Goal: Task Accomplishment & Management: Manage account settings

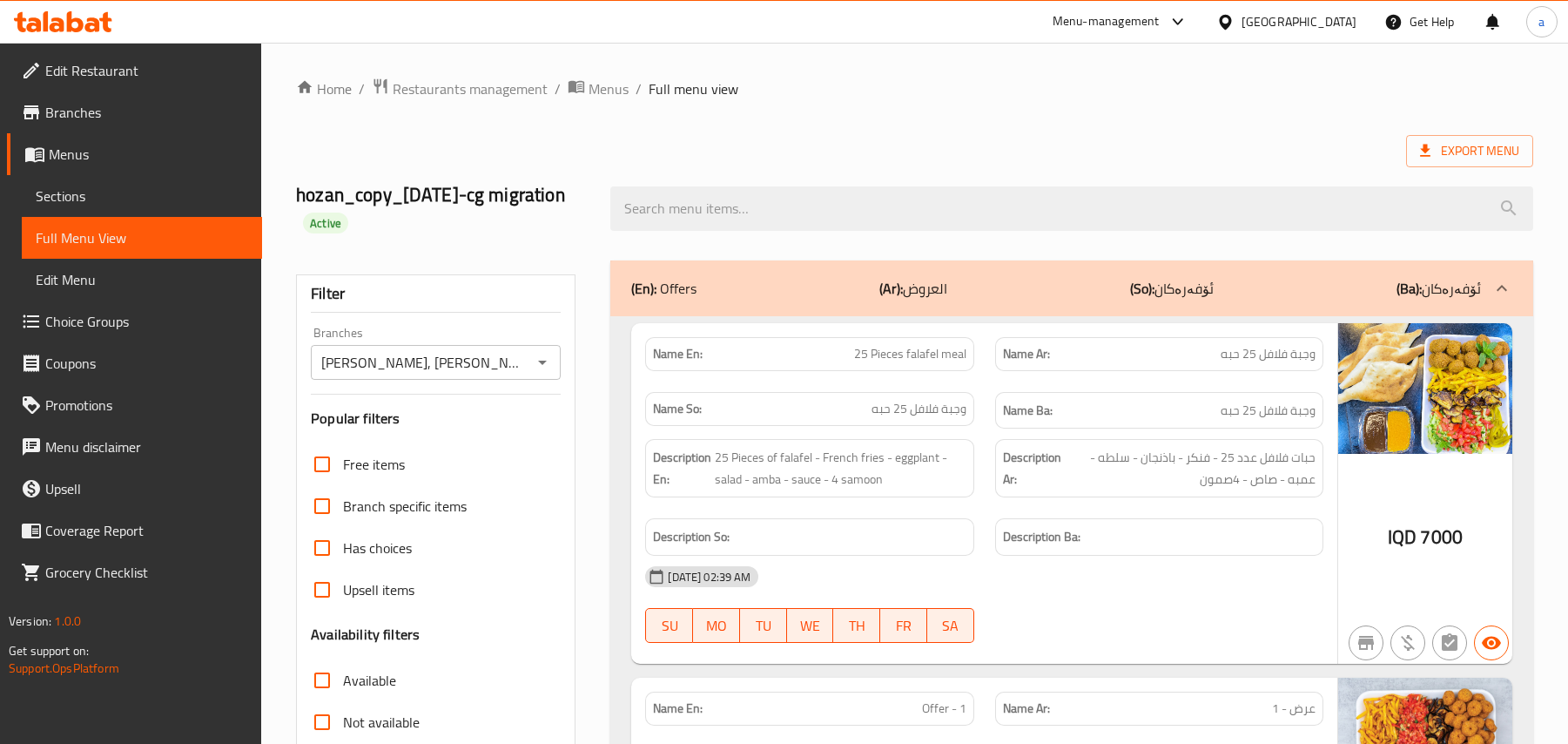
scroll to position [9045, 0]
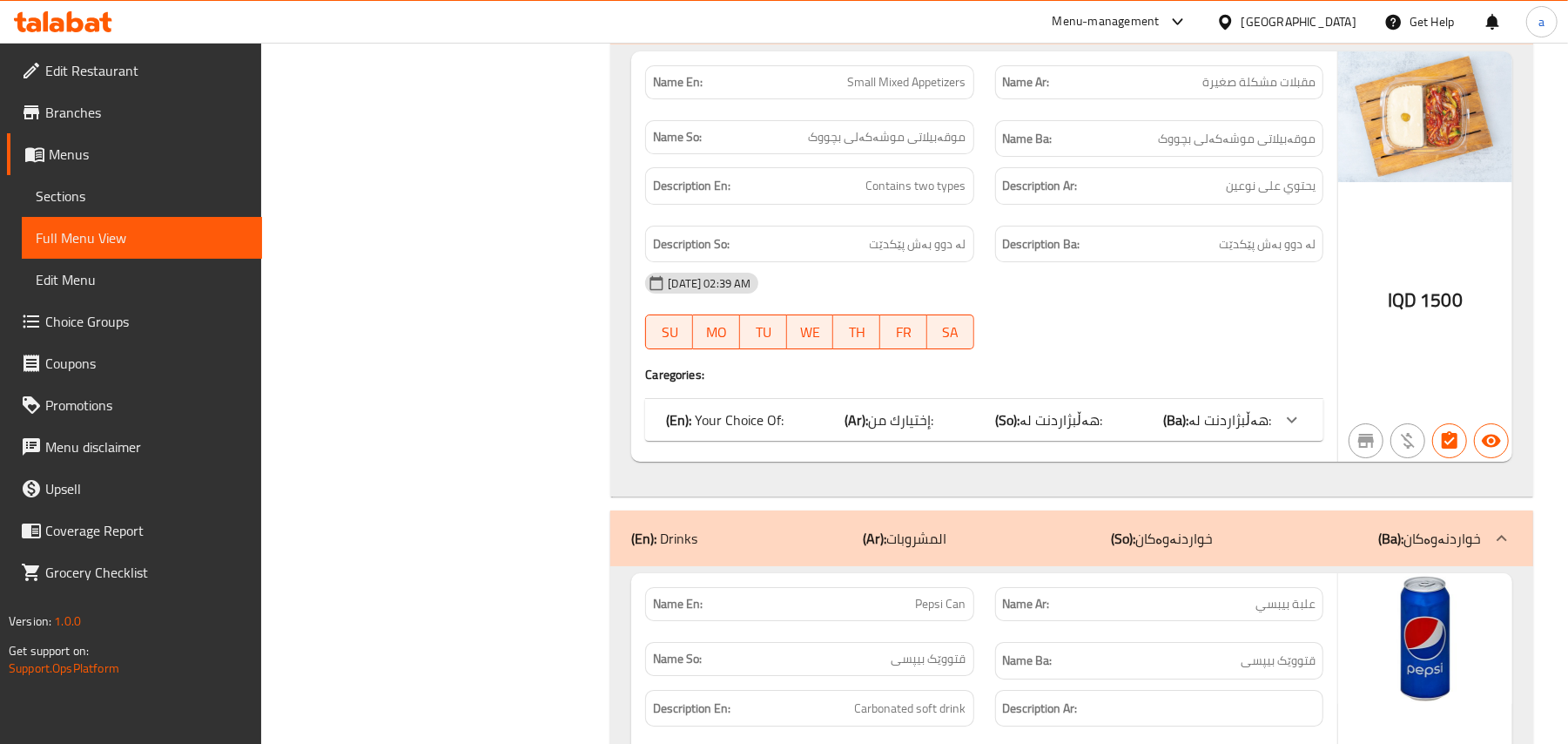
click at [94, 22] on icon at bounding box center [63, 22] width 98 height 21
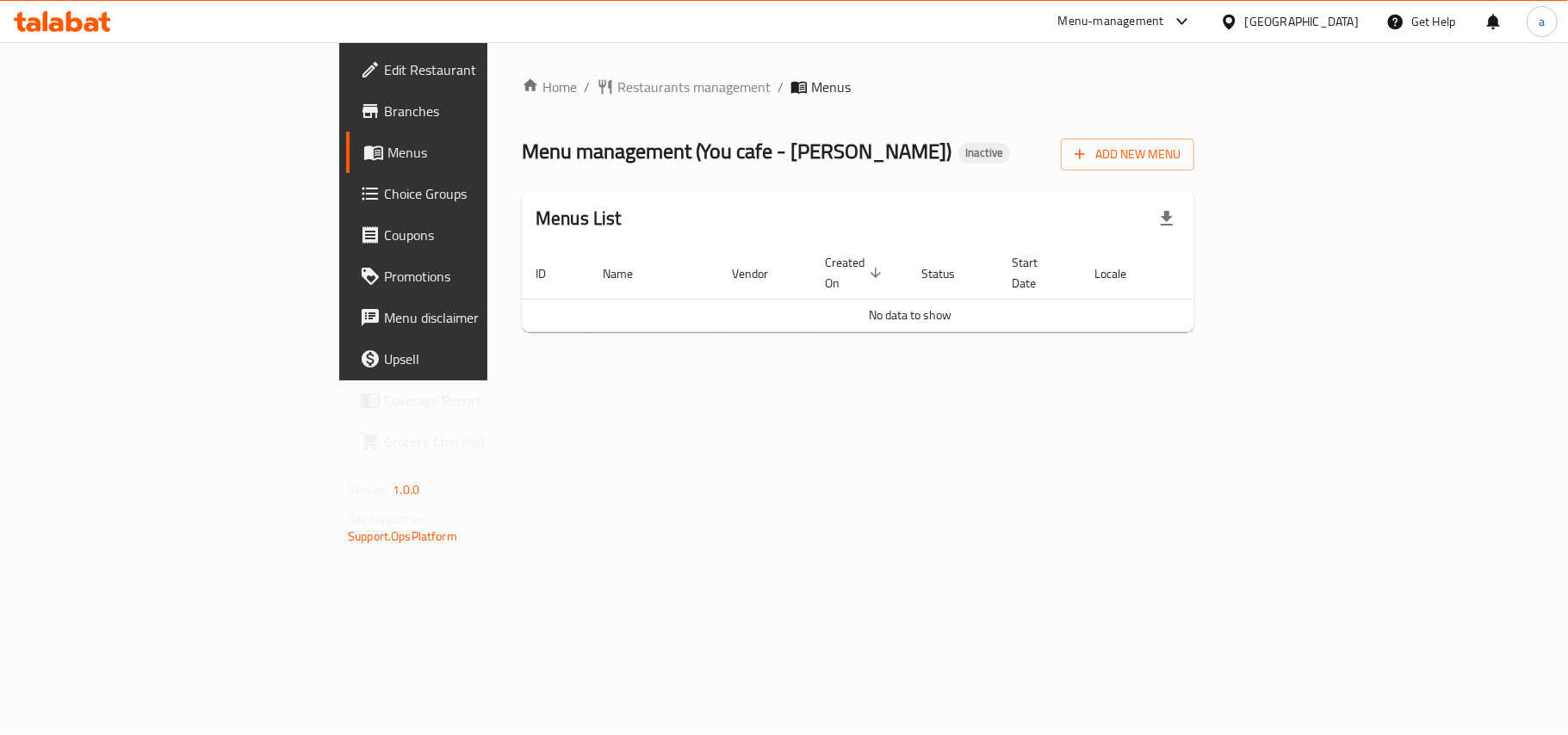
click at [384, 119] on span "Branches" at bounding box center [486, 111] width 203 height 21
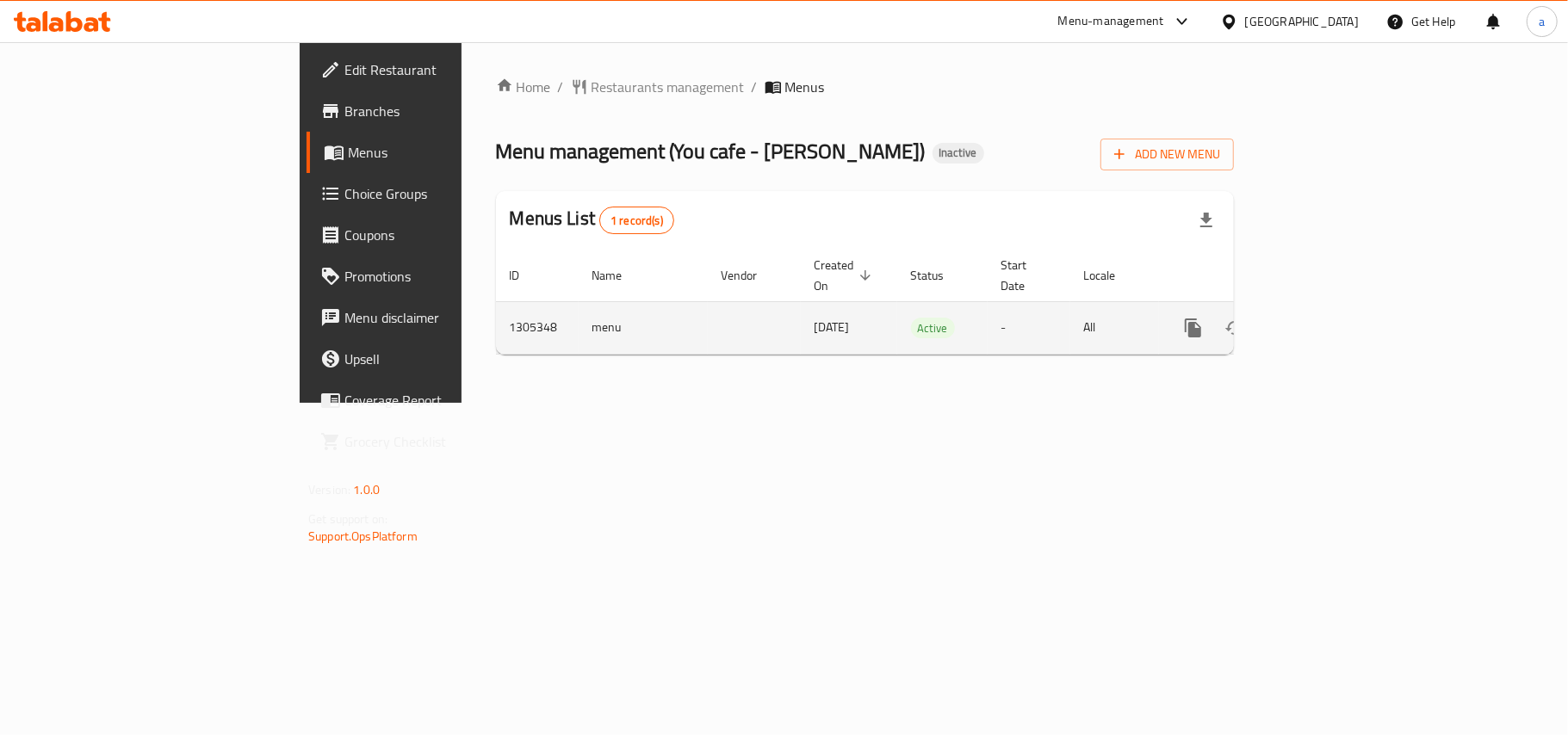
click at [1327, 318] on icon "enhanced table" at bounding box center [1318, 328] width 21 height 21
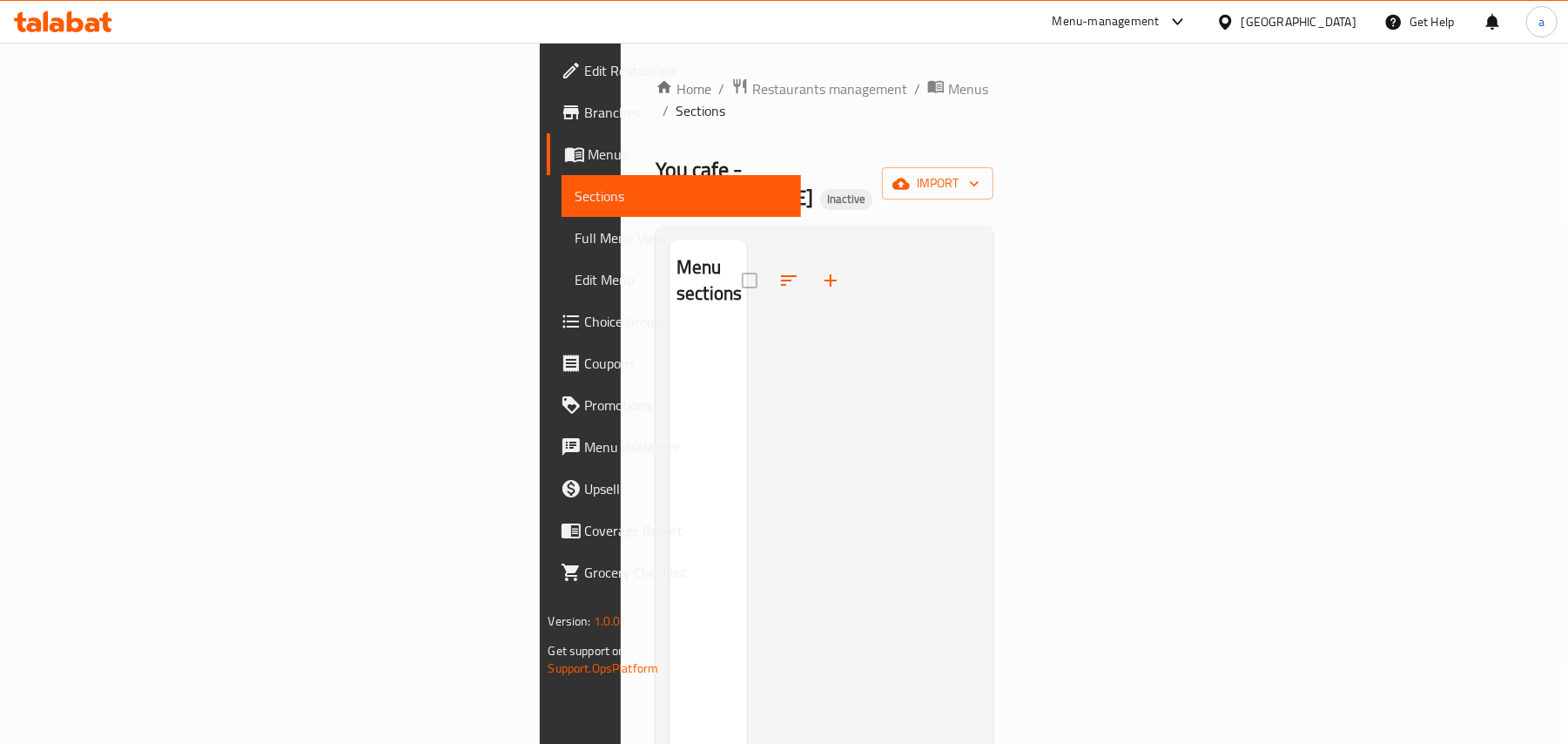
click at [655, 103] on div "Home / Restaurants management / Menus / Sections You cafe - Hay Al Salam Inacti…" at bounding box center [824, 538] width 338 height 919
click at [948, 92] on span "Menus" at bounding box center [968, 89] width 40 height 21
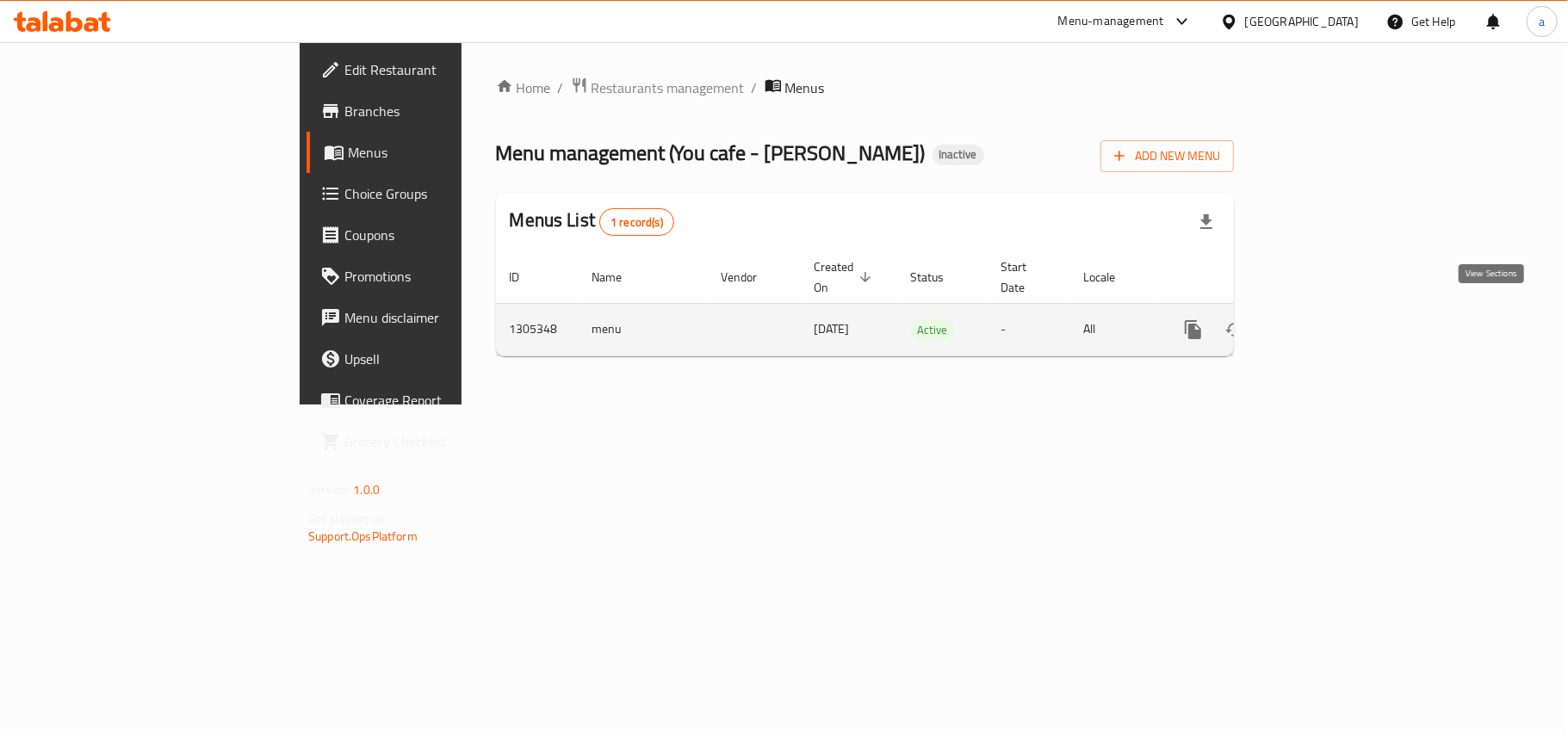
click at [1327, 319] on icon "enhanced table" at bounding box center [1318, 330] width 21 height 21
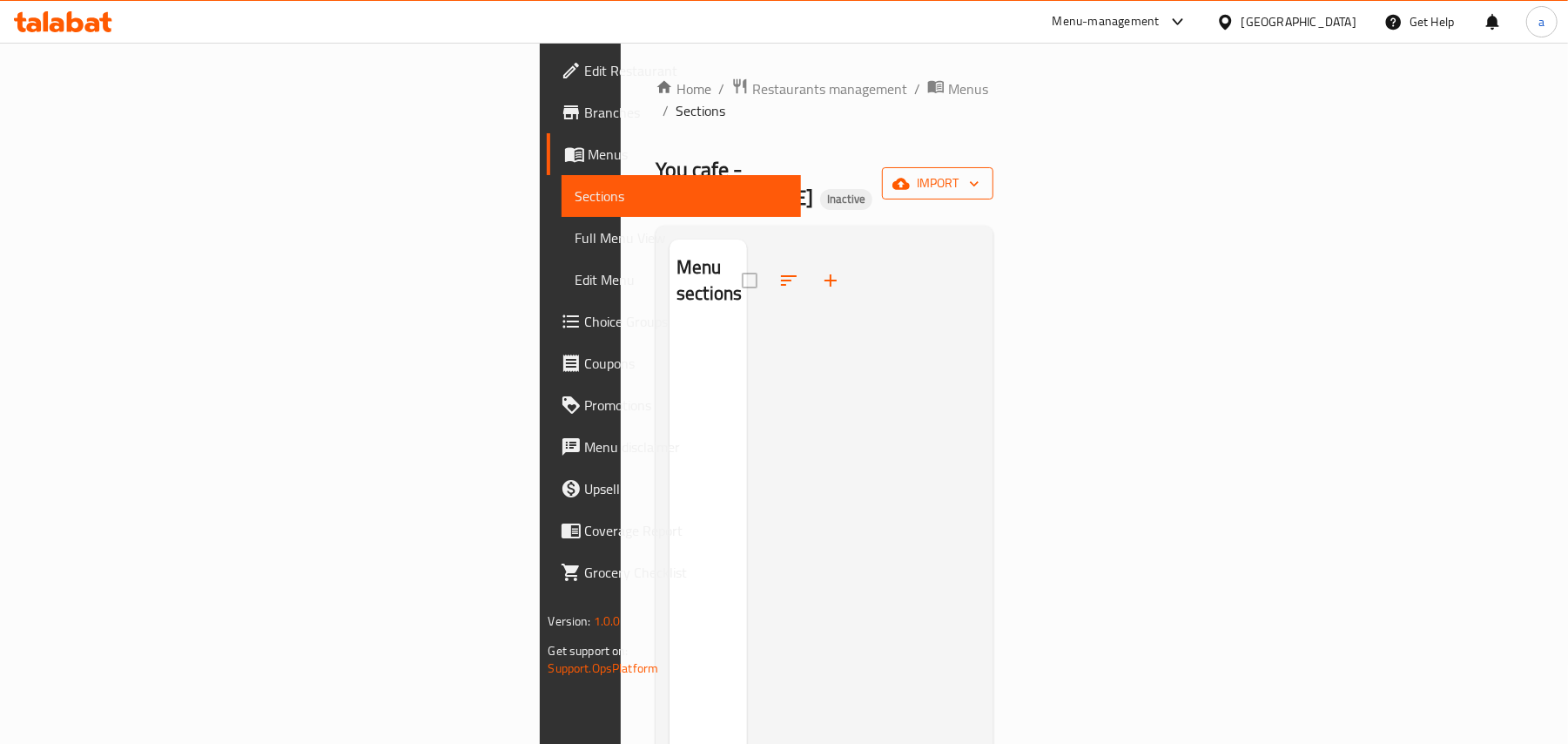
click at [979, 173] on span "import" at bounding box center [938, 183] width 83 height 22
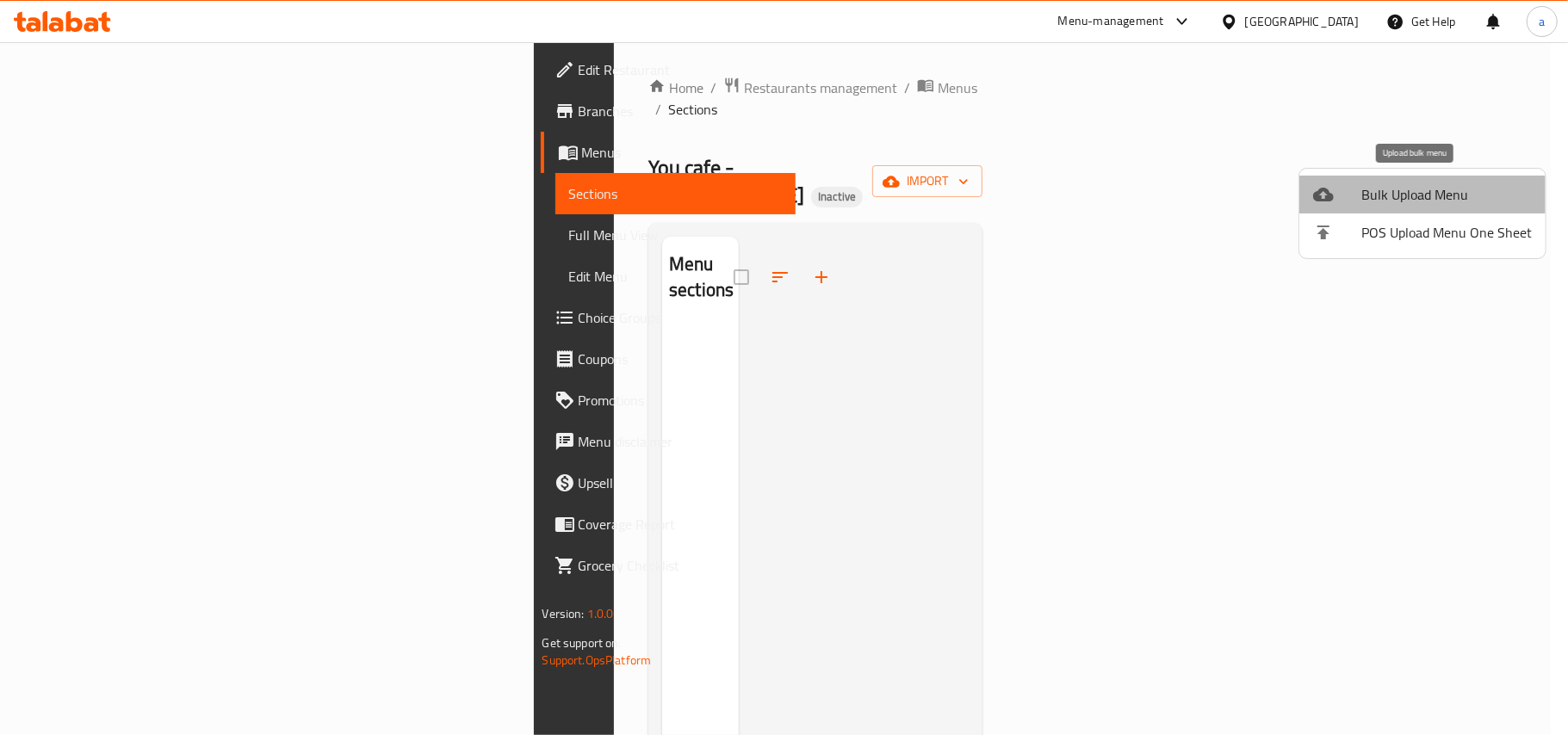
click at [1378, 190] on span "Bulk Upload Menu" at bounding box center [1446, 194] width 171 height 21
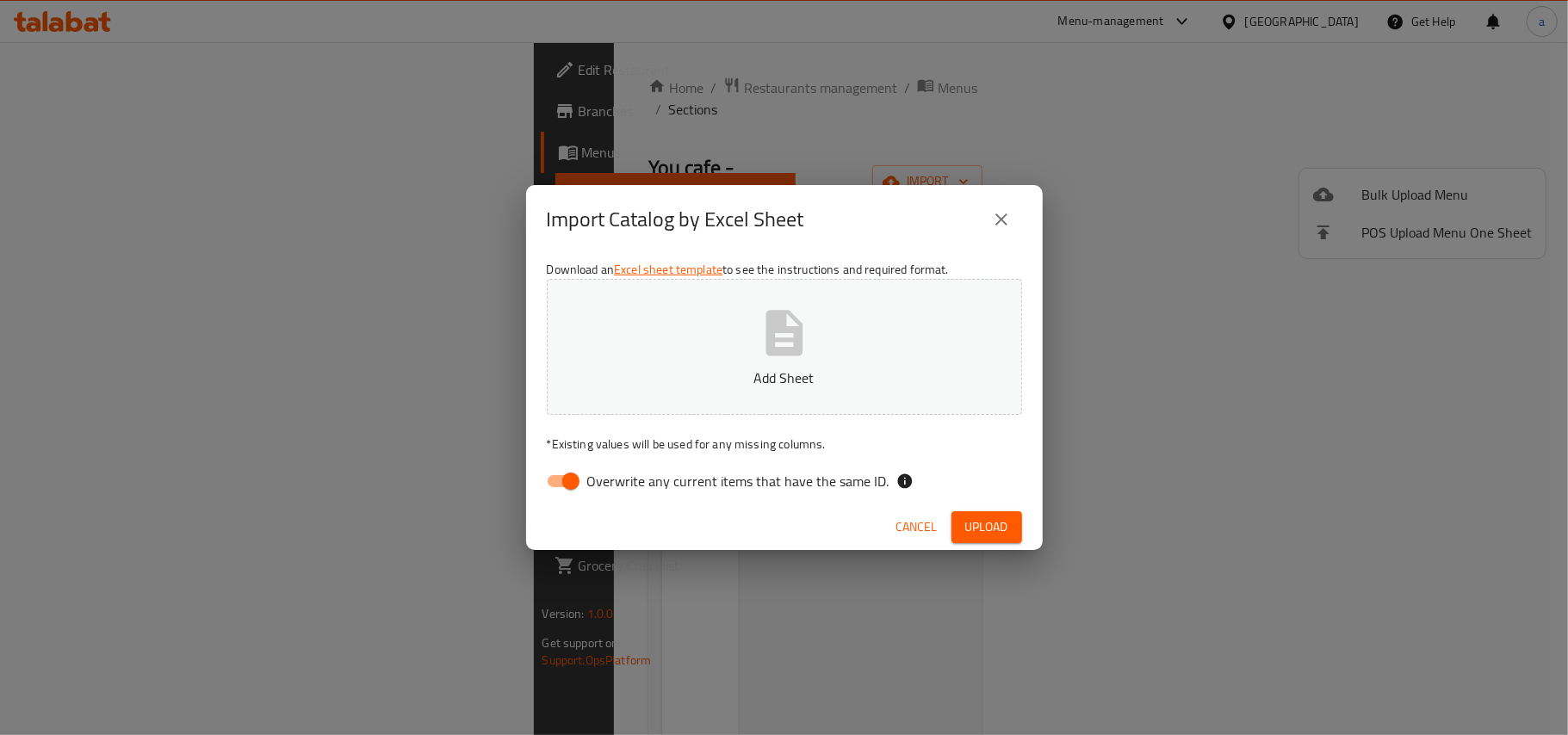
click at [545, 486] on input "Overwrite any current items that have the same ID." at bounding box center [571, 480] width 98 height 32
checkbox input "false"
click at [820, 365] on button "Add Sheet" at bounding box center [784, 346] width 475 height 136
click at [965, 528] on span "Upload" at bounding box center [986, 527] width 43 height 22
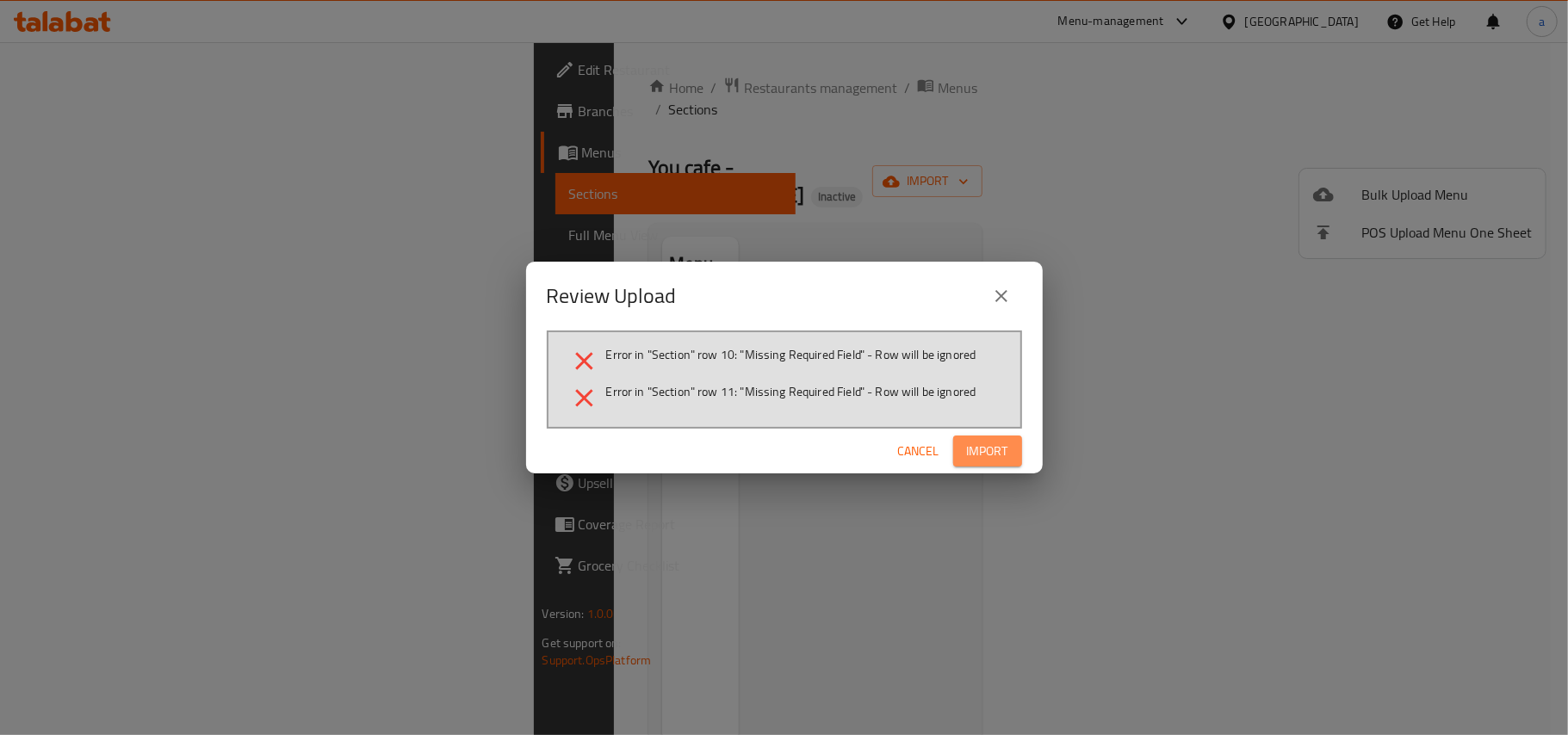
click at [1003, 458] on span "Import" at bounding box center [987, 451] width 41 height 22
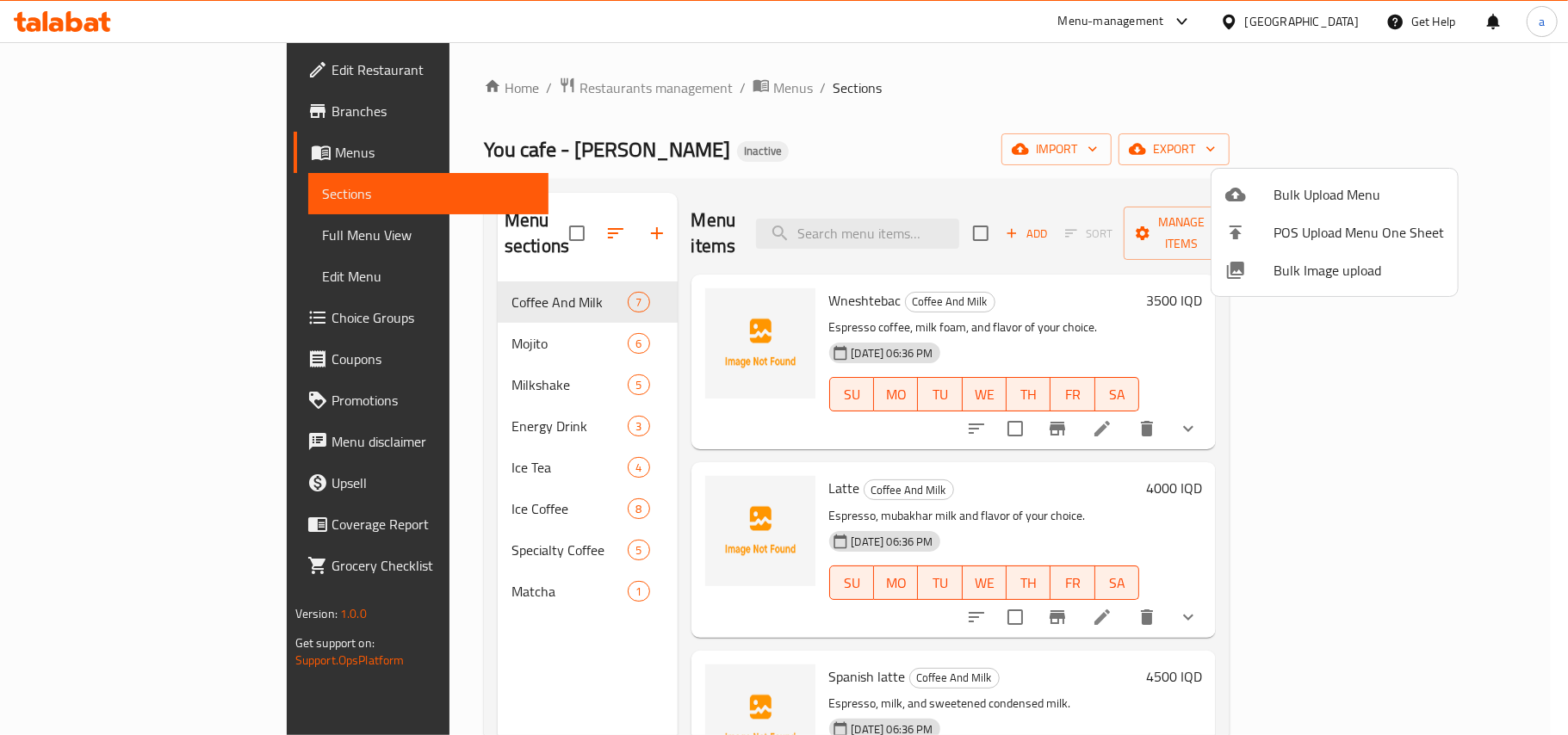
click at [805, 290] on div at bounding box center [784, 368] width 1568 height 735
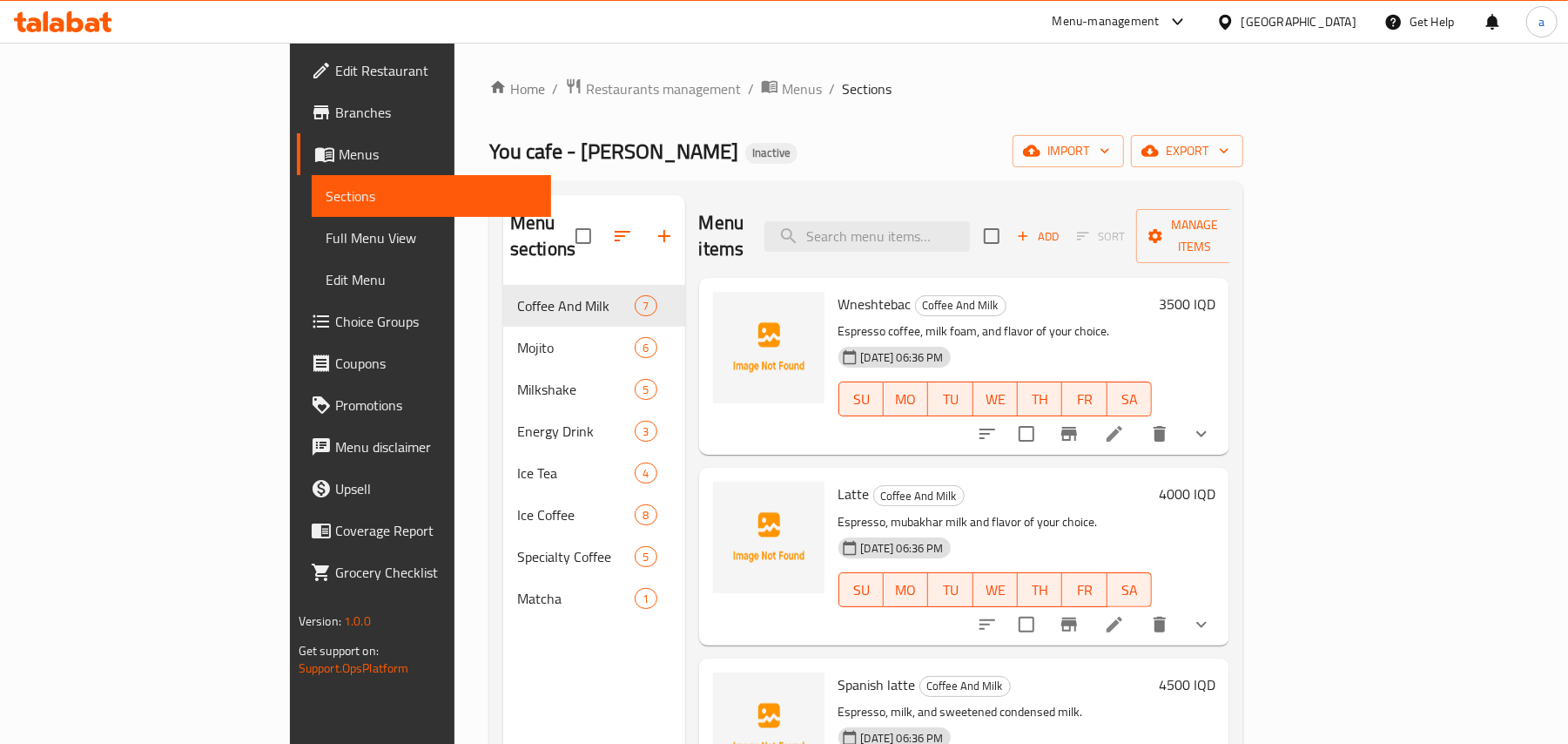
click at [1123, 426] on icon at bounding box center [1115, 434] width 16 height 16
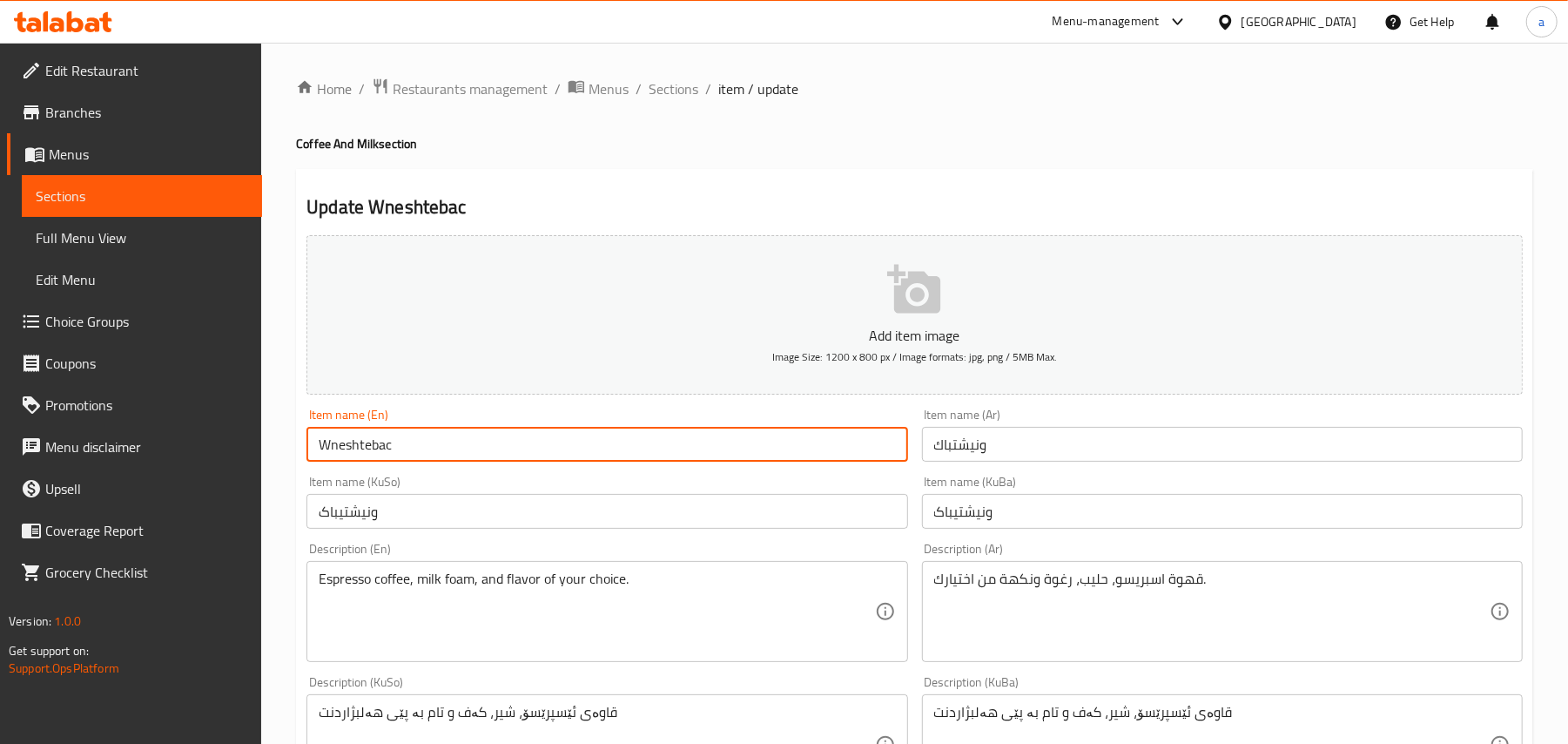
drag, startPoint x: 232, startPoint y: 456, endPoint x: 217, endPoint y: 454, distance: 15.1
paste input "Cappuccino"
type input "Cappuccino"
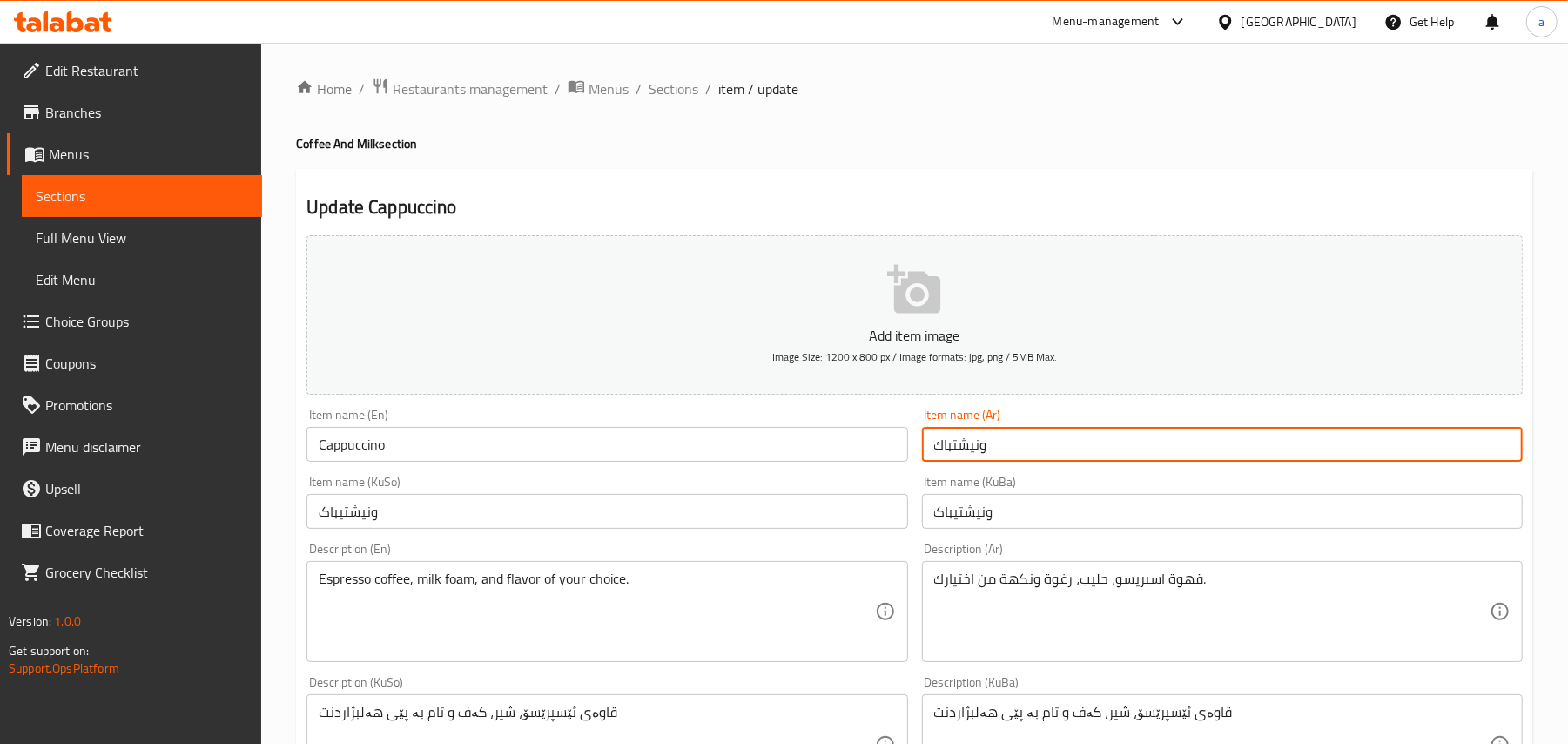
click at [969, 453] on input "ونيشتباك" at bounding box center [1222, 444] width 601 height 35
paste input "ابتشينو"
type input "كابتشينو"
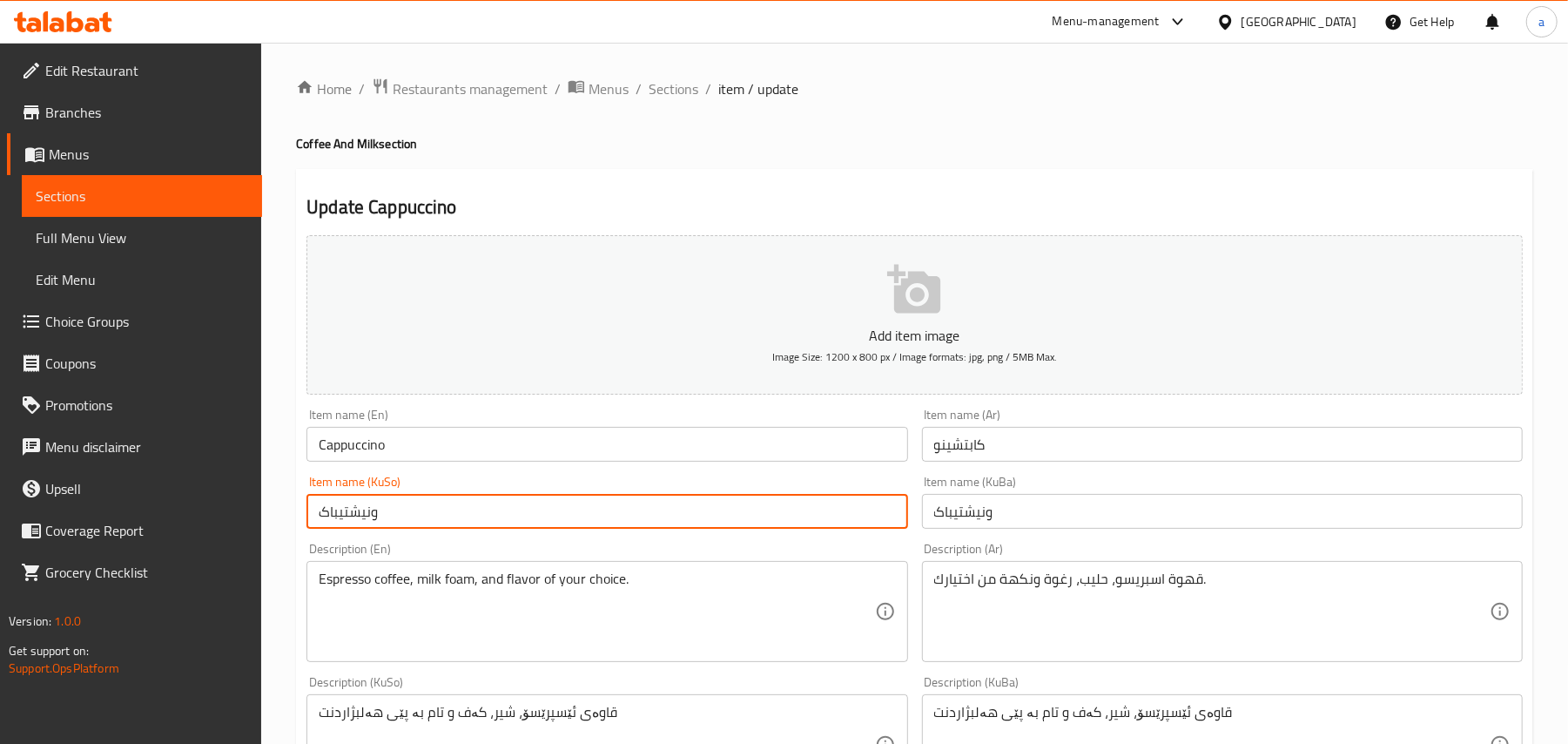
drag, startPoint x: 402, startPoint y: 530, endPoint x: 266, endPoint y: 512, distance: 137.2
paste input "ابەچينۆ"
type input "كابەچينۆ"
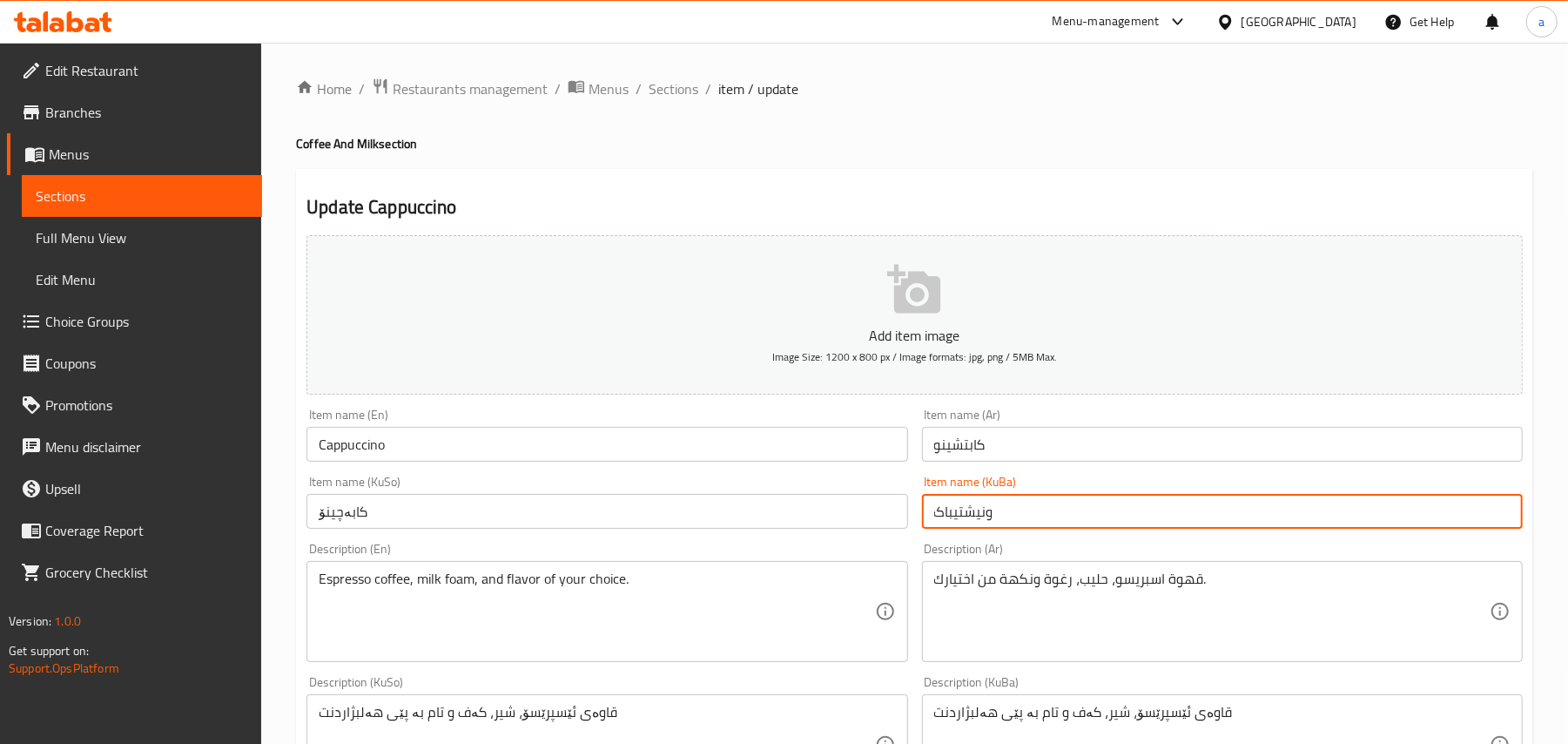
click at [979, 529] on input "ونیشتیباک" at bounding box center [1222, 511] width 601 height 35
paste input "ابەچينۆ"
type input "كابەچينۆ"
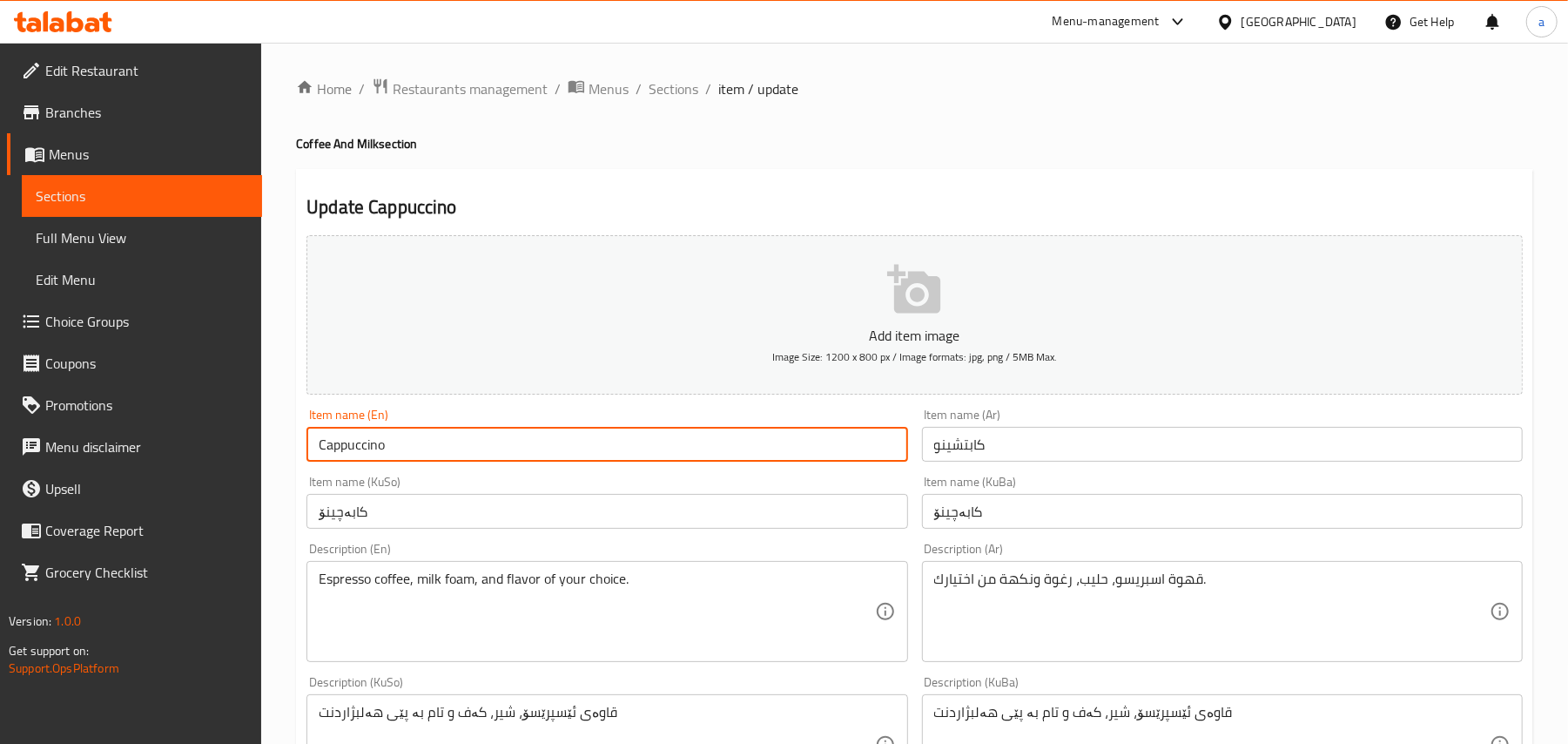
click at [503, 451] on input "Cappuccino" at bounding box center [606, 444] width 601 height 35
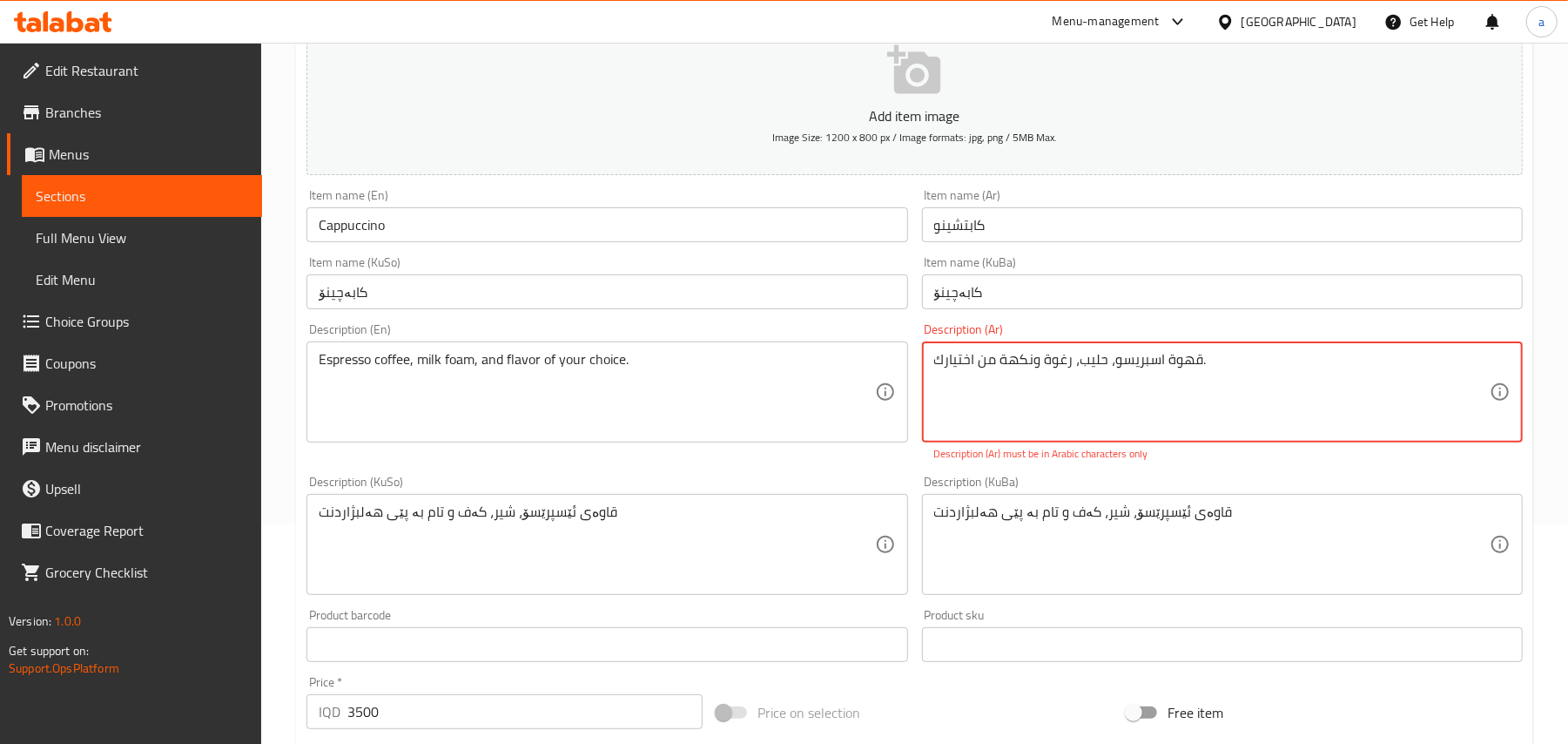
scroll to position [270, 0]
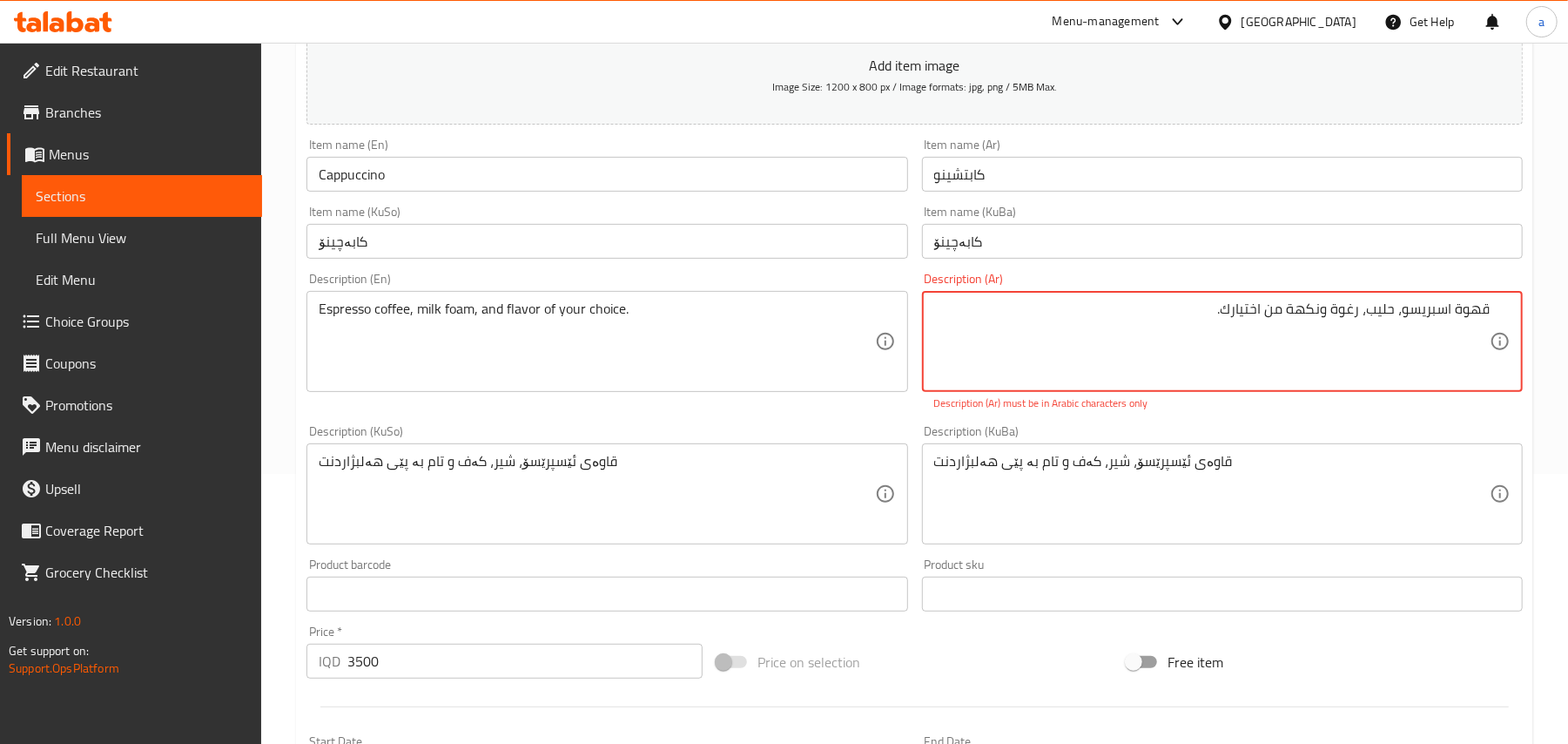
drag, startPoint x: 1318, startPoint y: 328, endPoint x: 980, endPoint y: 333, distance: 338.0
click at [970, 329] on textarea "قھوة اسبریسو، حلیب، رغوة ونكھة من اختیارك." at bounding box center [1211, 341] width 555 height 82
drag, startPoint x: 1363, startPoint y: 326, endPoint x: 1585, endPoint y: 317, distance: 222.2
click at [1568, 317] on html "​ Menu-management Iraq Get Help a Edit Restaurant Branches Menus Sections Full …" at bounding box center [784, 102] width 1568 height 744
click at [1384, 318] on textarea "قھوة اسبریسو، حلیب، رغوة ونكھة من اختیارك." at bounding box center [1211, 341] width 555 height 82
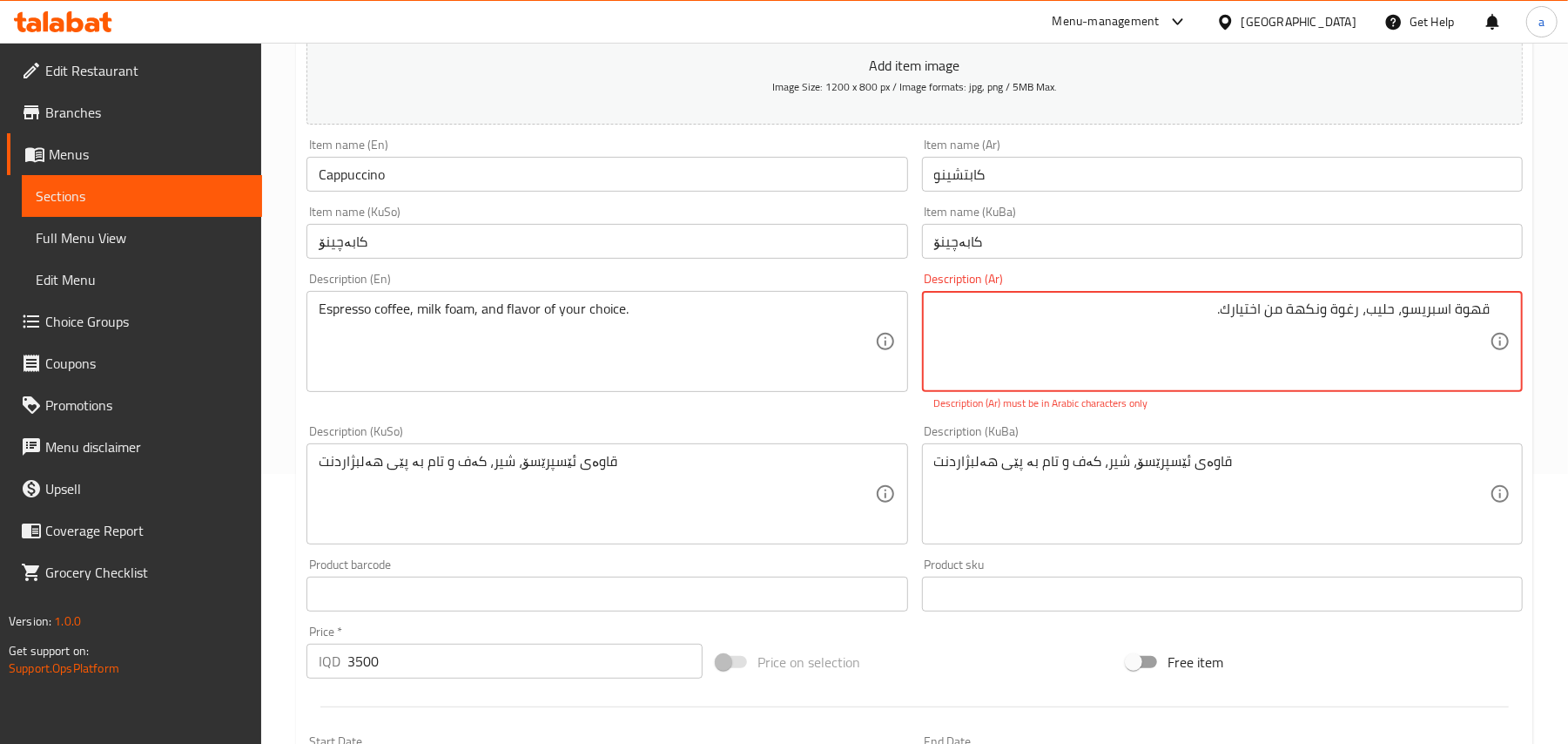
click at [1318, 324] on textarea "قھوة اسبریسو، حلیب، رغوة ونكھة من اختیارك." at bounding box center [1211, 341] width 555 height 82
drag, startPoint x: 1356, startPoint y: 328, endPoint x: 1068, endPoint y: 328, distance: 288.0
click at [1068, 328] on textarea "قھوة اسبریسو، حلیب، رغوة ونكھة من اختیارك." at bounding box center [1211, 341] width 555 height 82
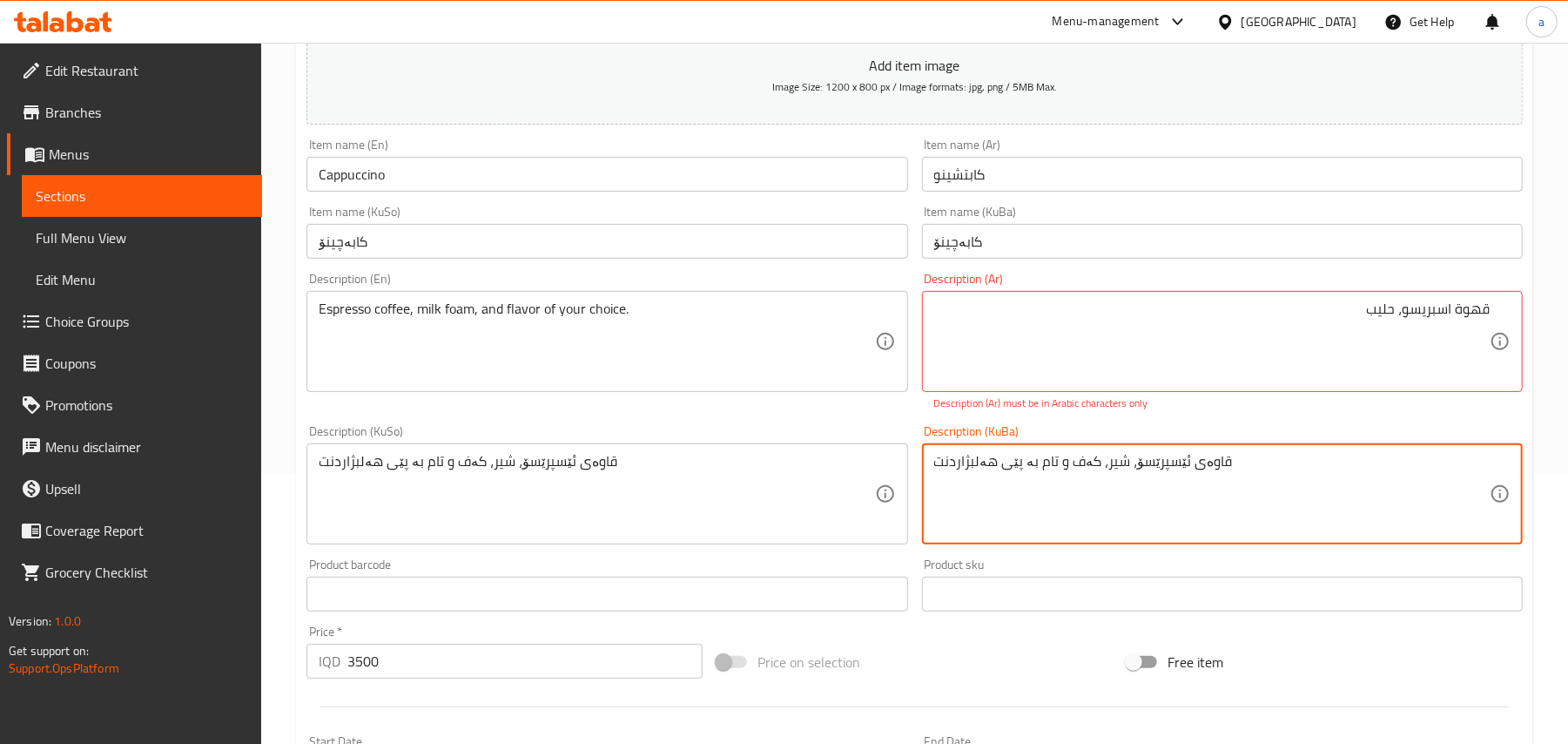
click at [1259, 496] on textarea "قاوەی ئێسپرێسۆ، شیر، کەف و تام بە پێی هەلبژاردنت" at bounding box center [1211, 493] width 555 height 82
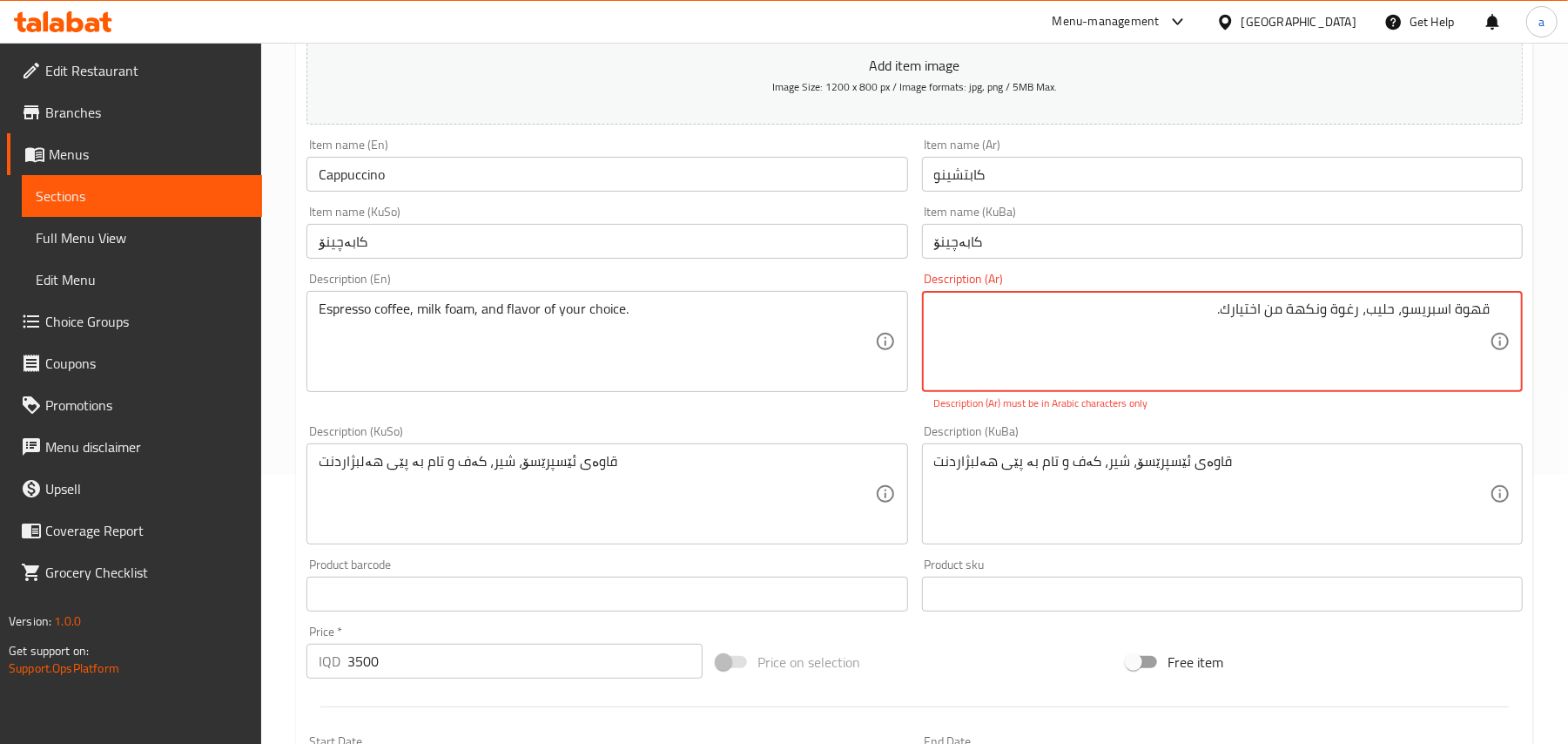
click at [1351, 363] on textarea "قھوة اسبریسو، حلیب، رغوة ونكھة من اختیارك." at bounding box center [1211, 341] width 555 height 82
drag, startPoint x: 1432, startPoint y: 331, endPoint x: 1504, endPoint y: 319, distance: 73.0
click at [1504, 319] on div "قھوة اسبریسو، حلیب، رغوة ونكھة من اختیارك. Description (Ar)" at bounding box center [1222, 341] width 601 height 101
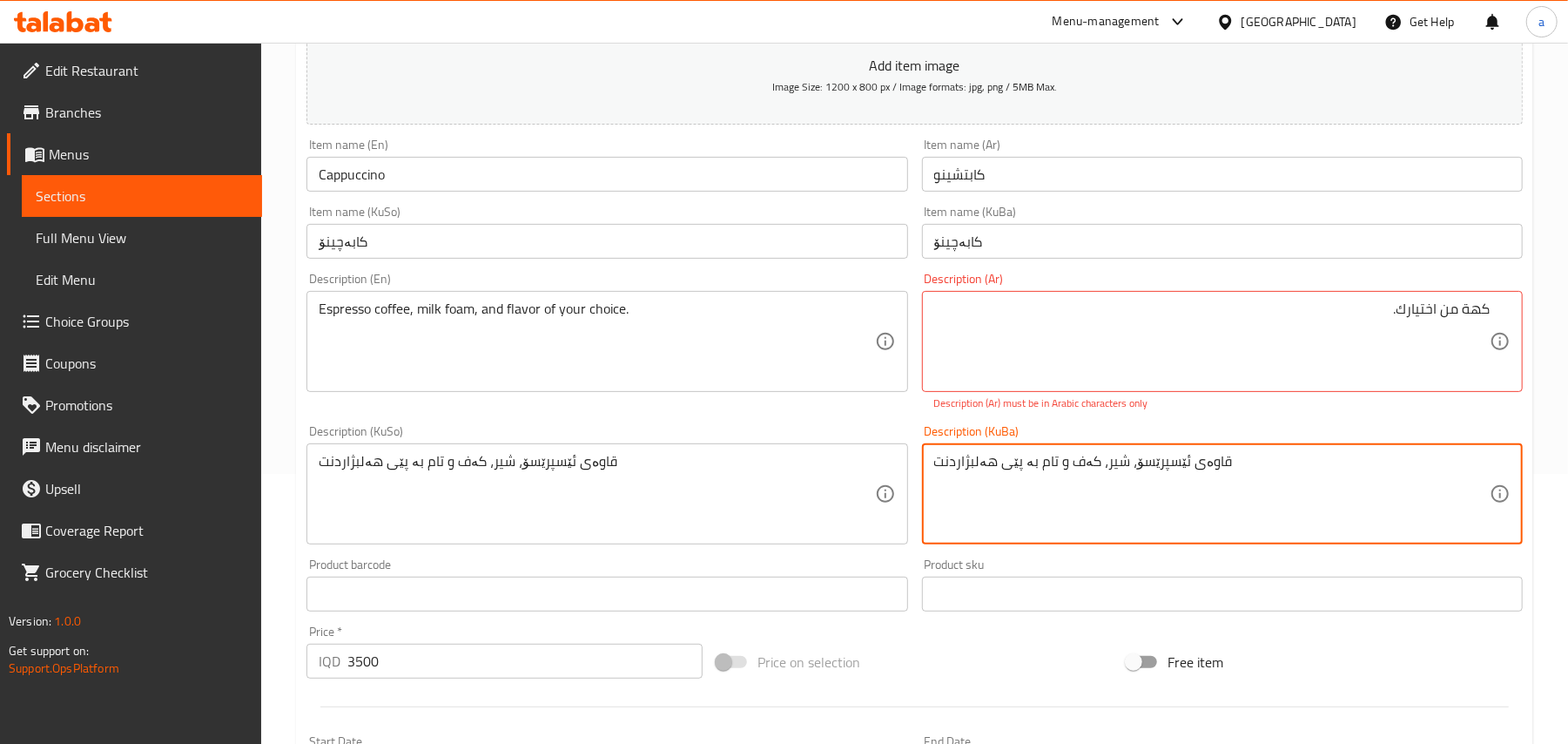
click at [1272, 500] on textarea "قاوەی ئێسپرێسۆ، شیر، کەف و تام بە پێی هەلبژاردنت" at bounding box center [1211, 493] width 555 height 82
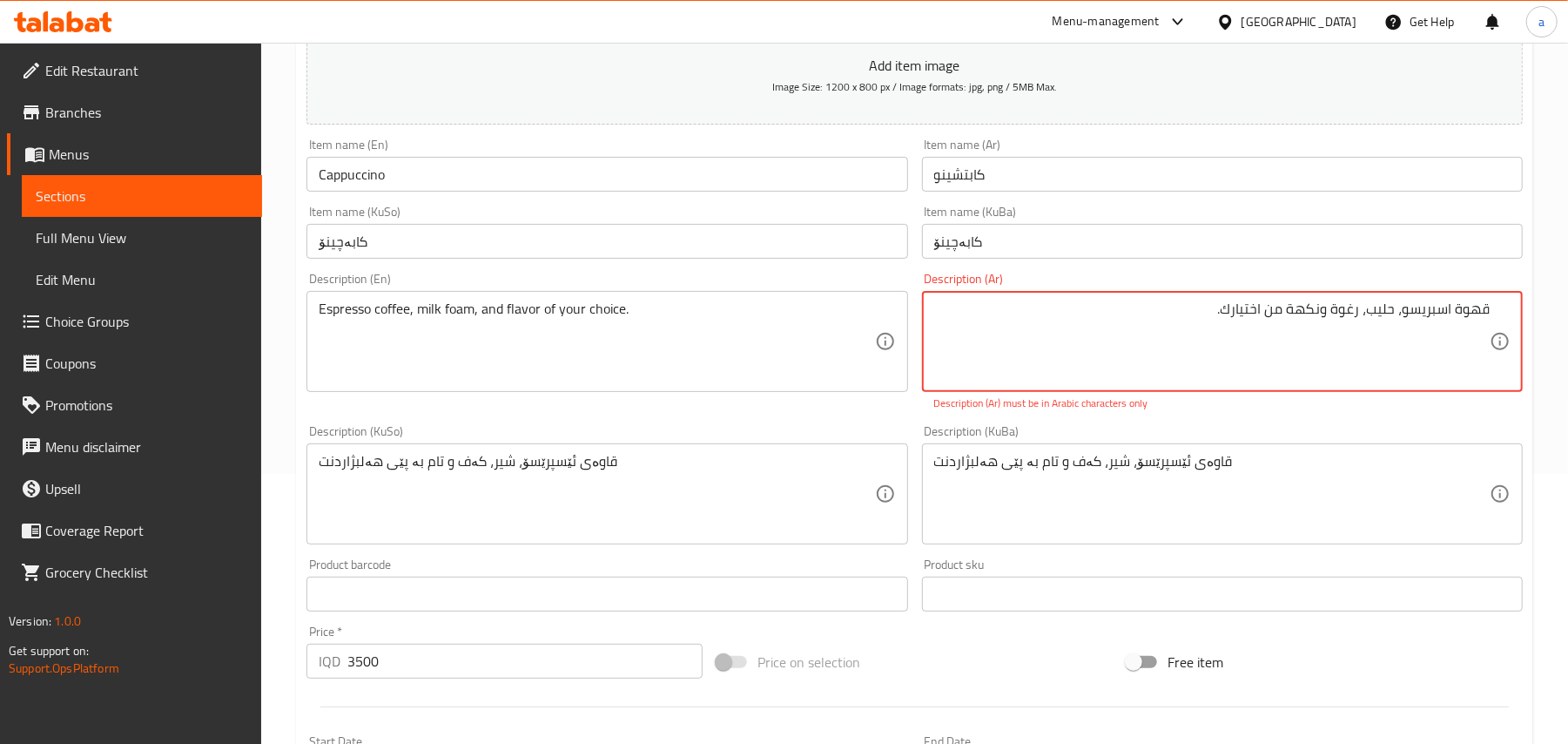
click at [1219, 343] on textarea "قھوة اسبریسو، حلیب، رغوة ونكھة من اختیارك." at bounding box center [1211, 341] width 555 height 82
click at [1172, 331] on textarea "قھوة اسبریسو، حلیب، رغوة ونكھة من اختیارك." at bounding box center [1211, 341] width 555 height 82
type textarea "قھوة اسبریسو، حلیب، رغوة ونكھة من اختیارك"
click at [1074, 575] on div "Product sku Product sku" at bounding box center [1223, 585] width 614 height 67
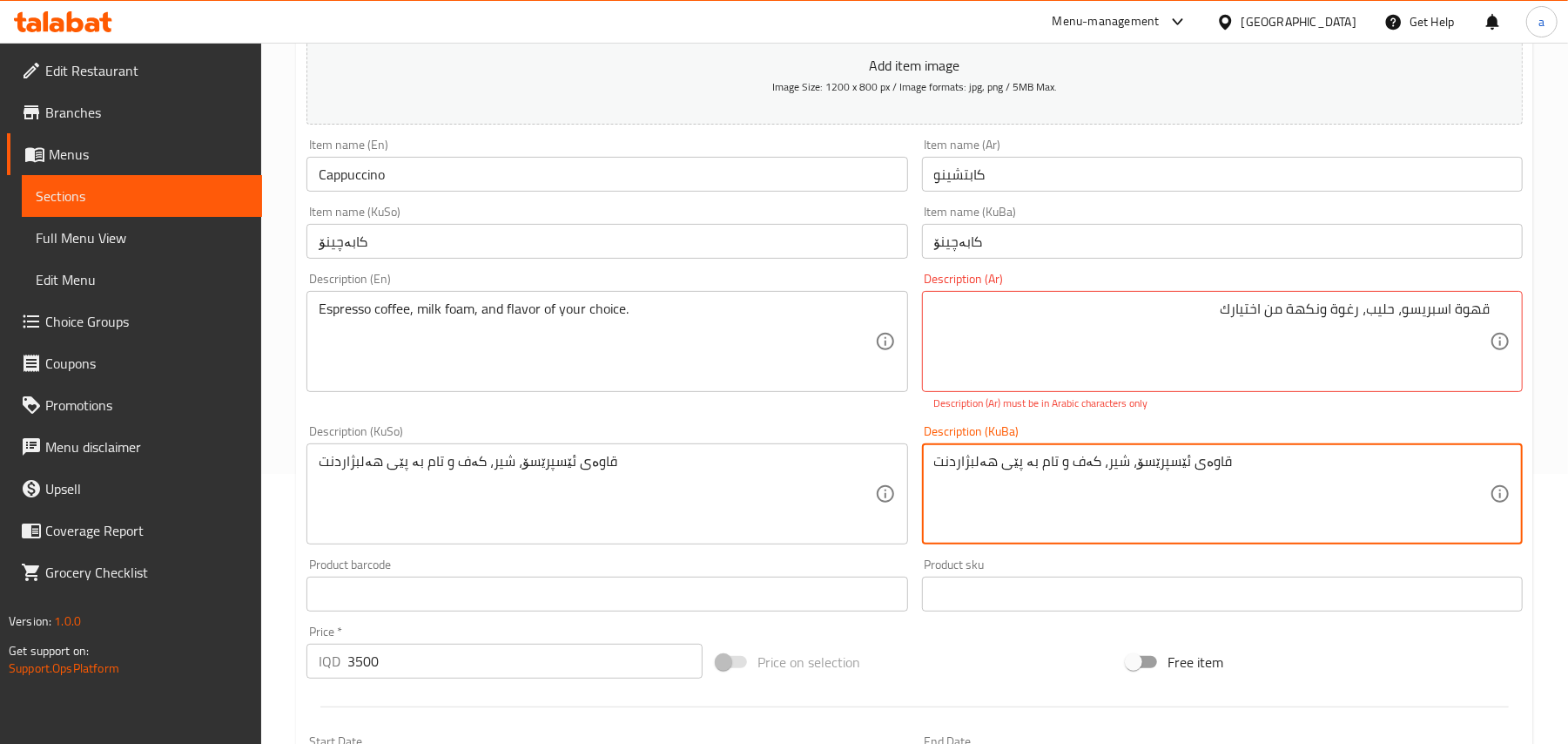
click at [1075, 536] on textarea "قاوەی ئێسپرێسۆ، شیر، کەف و تام بە پێی هەلبژاردنت" at bounding box center [1211, 493] width 555 height 82
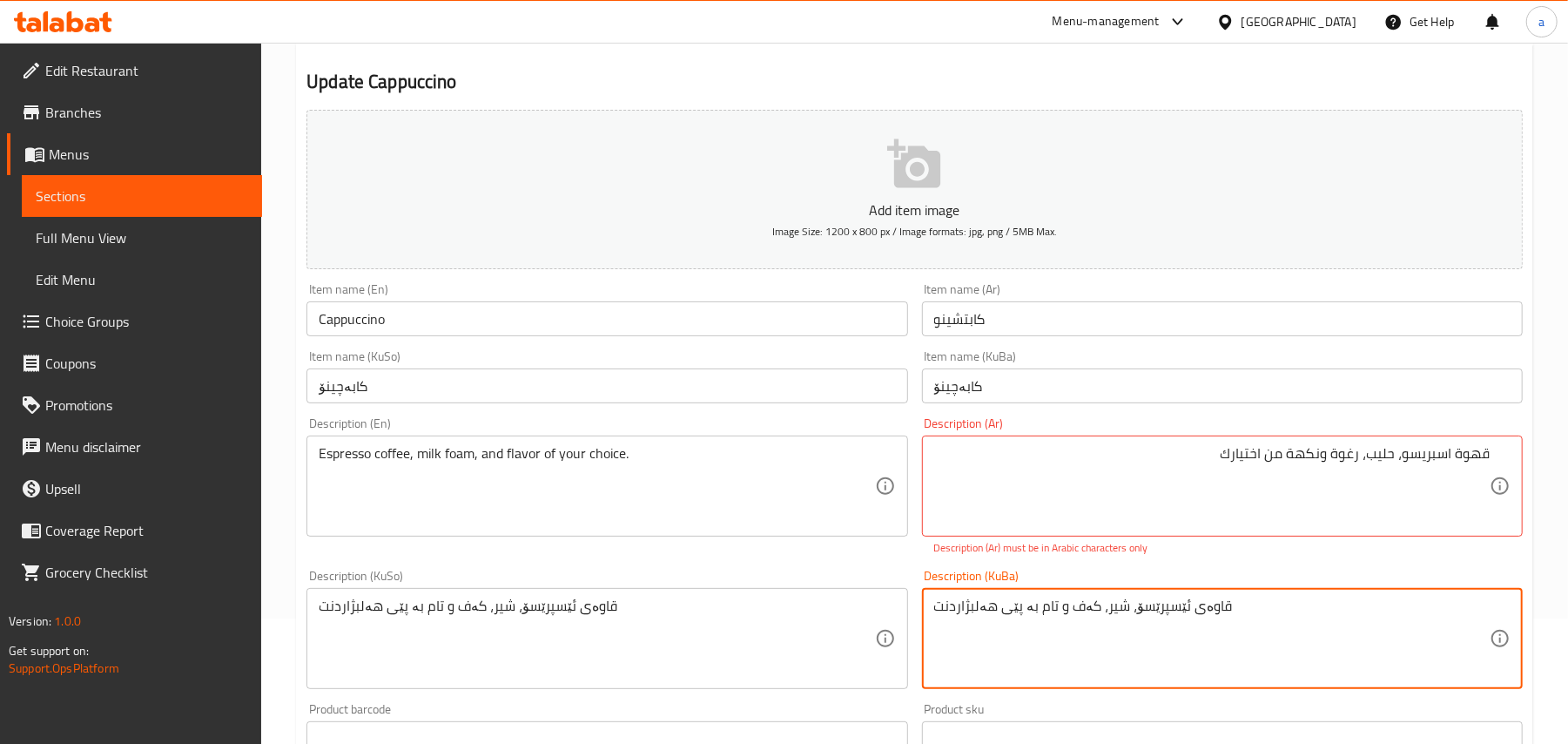
scroll to position [0, 0]
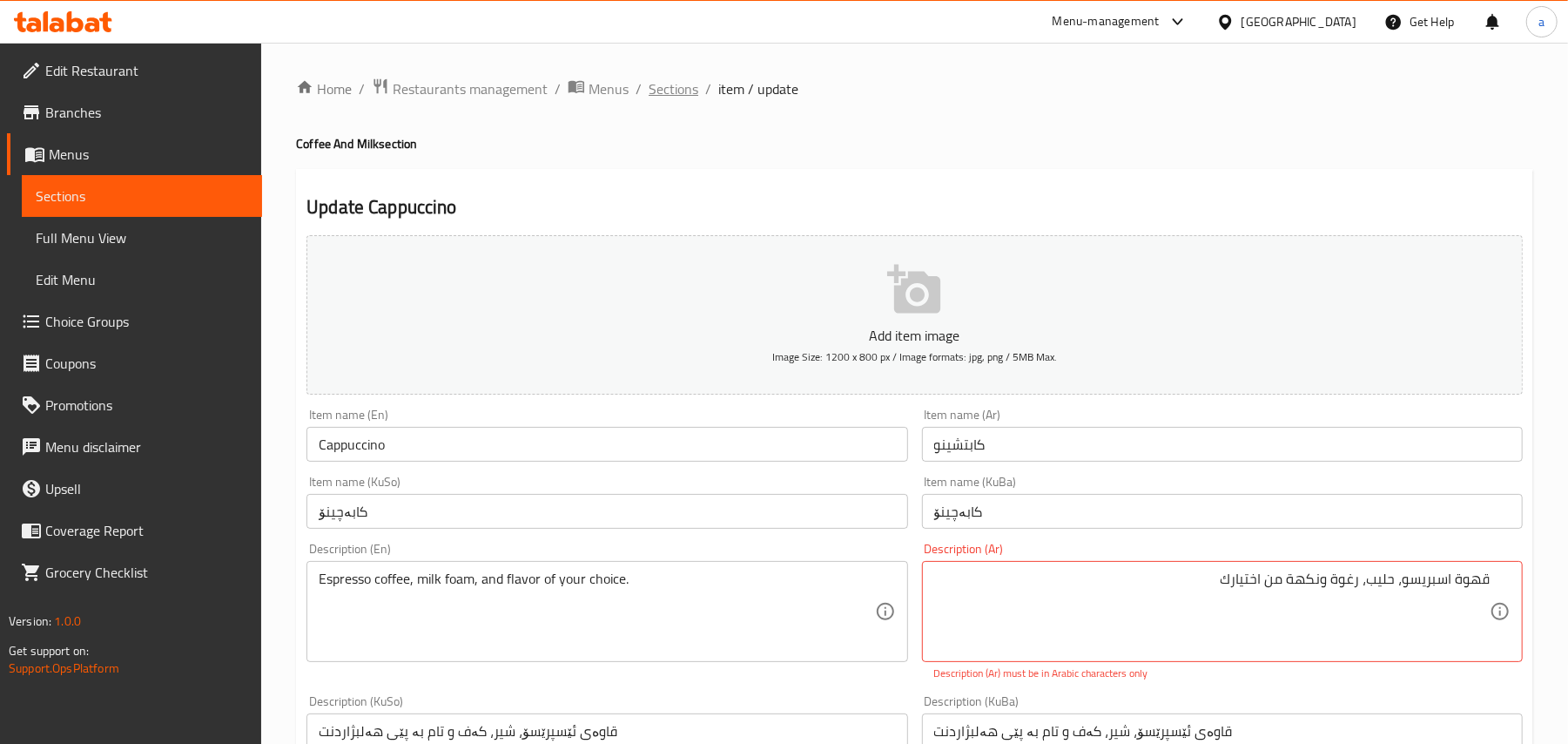
click at [688, 79] on span "Sections" at bounding box center [674, 89] width 50 height 21
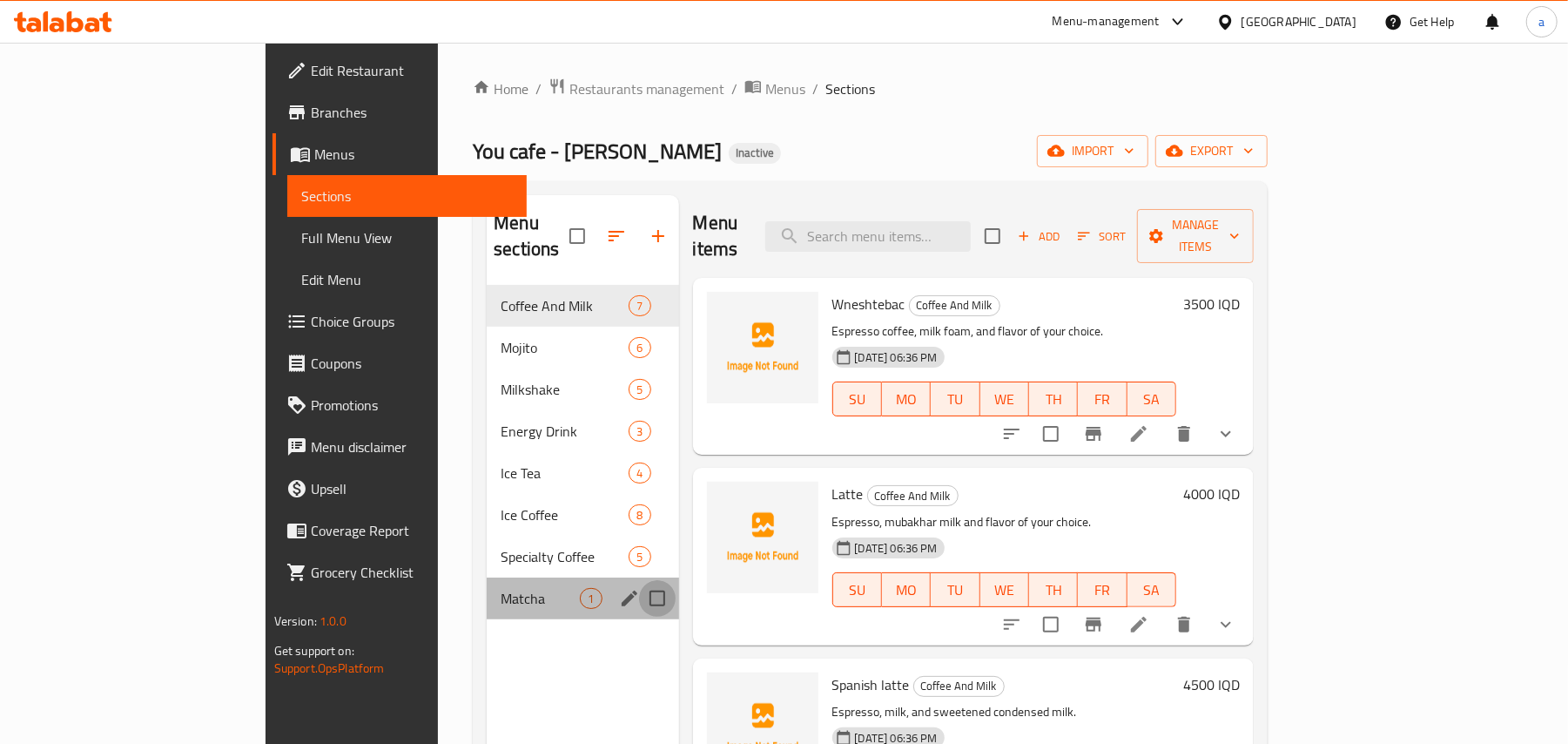
click at [639, 580] on input "Menu sections" at bounding box center [657, 598] width 36 height 36
checkbox input "true"
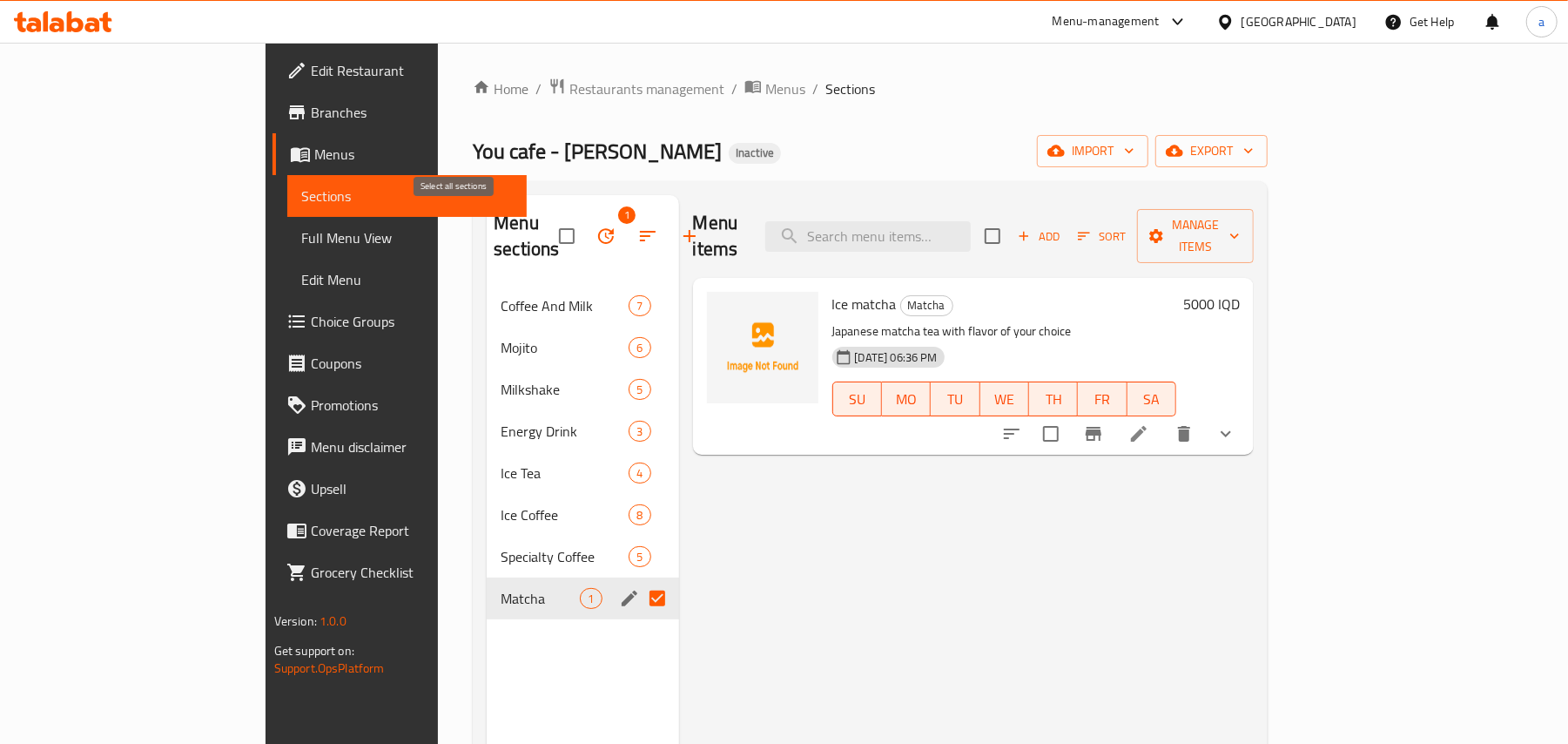
click at [549, 224] on input "checkbox" at bounding box center [567, 236] width 36 height 36
checkbox input "true"
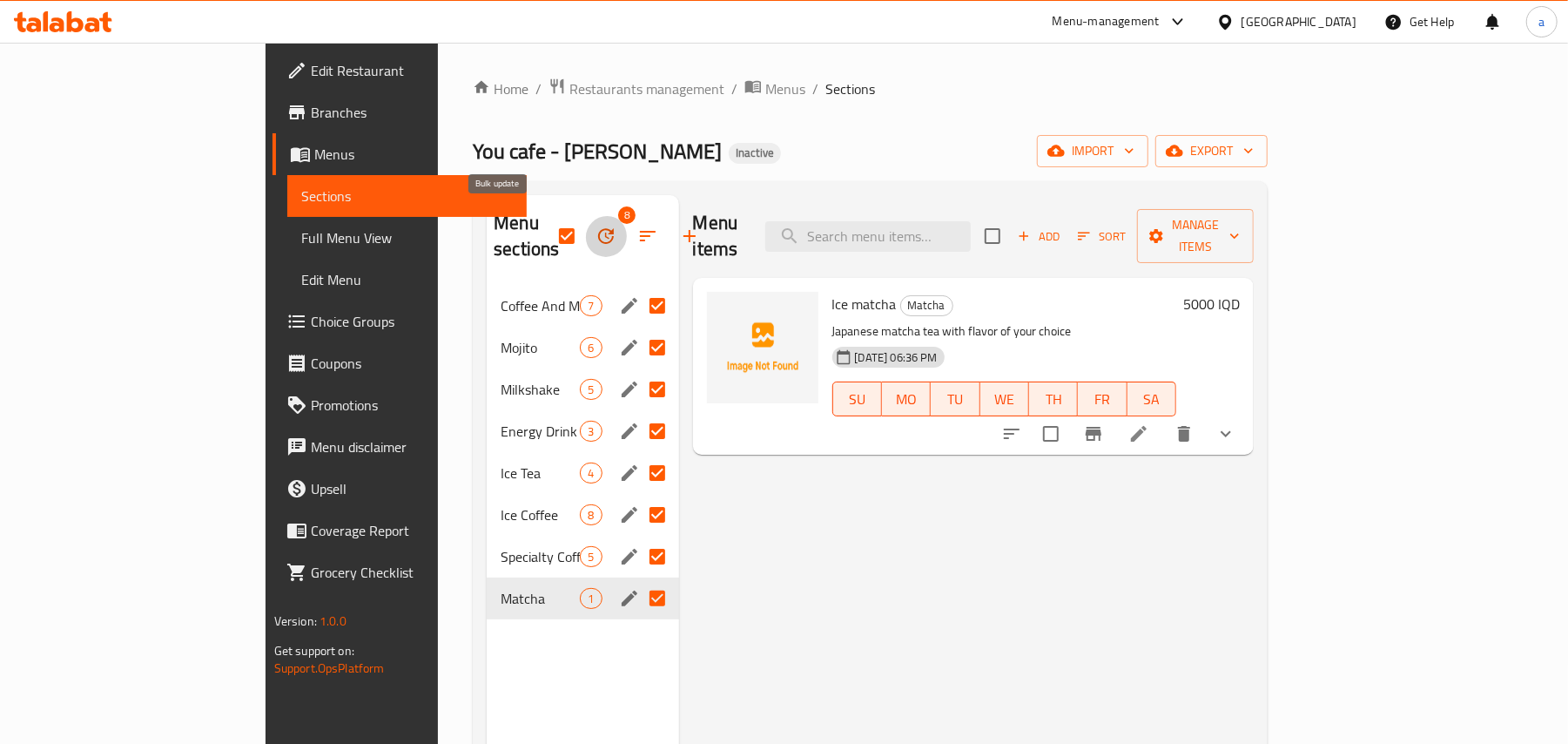
click at [599, 229] on icon "button" at bounding box center [606, 236] width 16 height 16
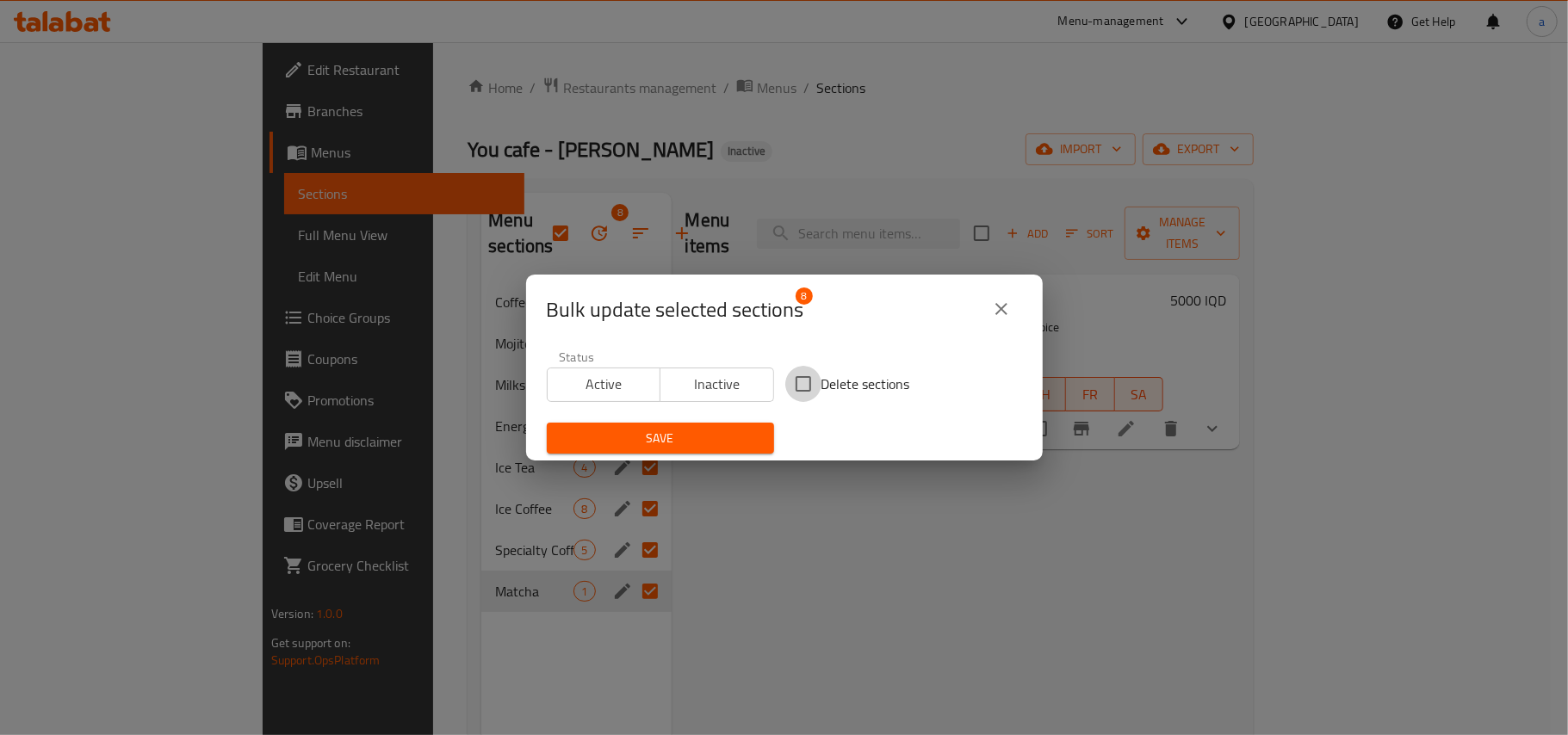
click at [793, 382] on input "Delete sections" at bounding box center [803, 383] width 36 height 36
checkbox input "true"
click at [723, 442] on span "Save" at bounding box center [660, 438] width 200 height 22
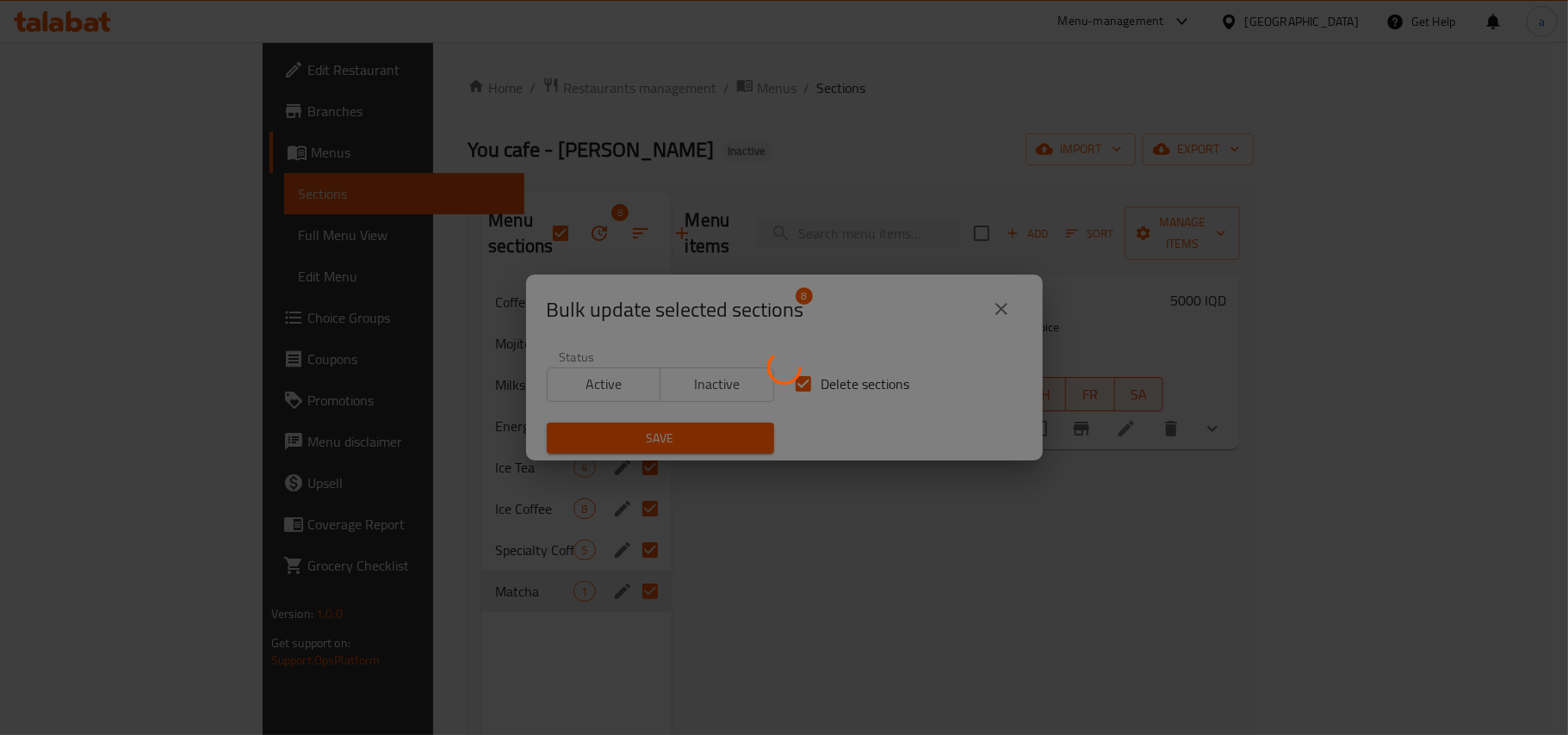
checkbox input "false"
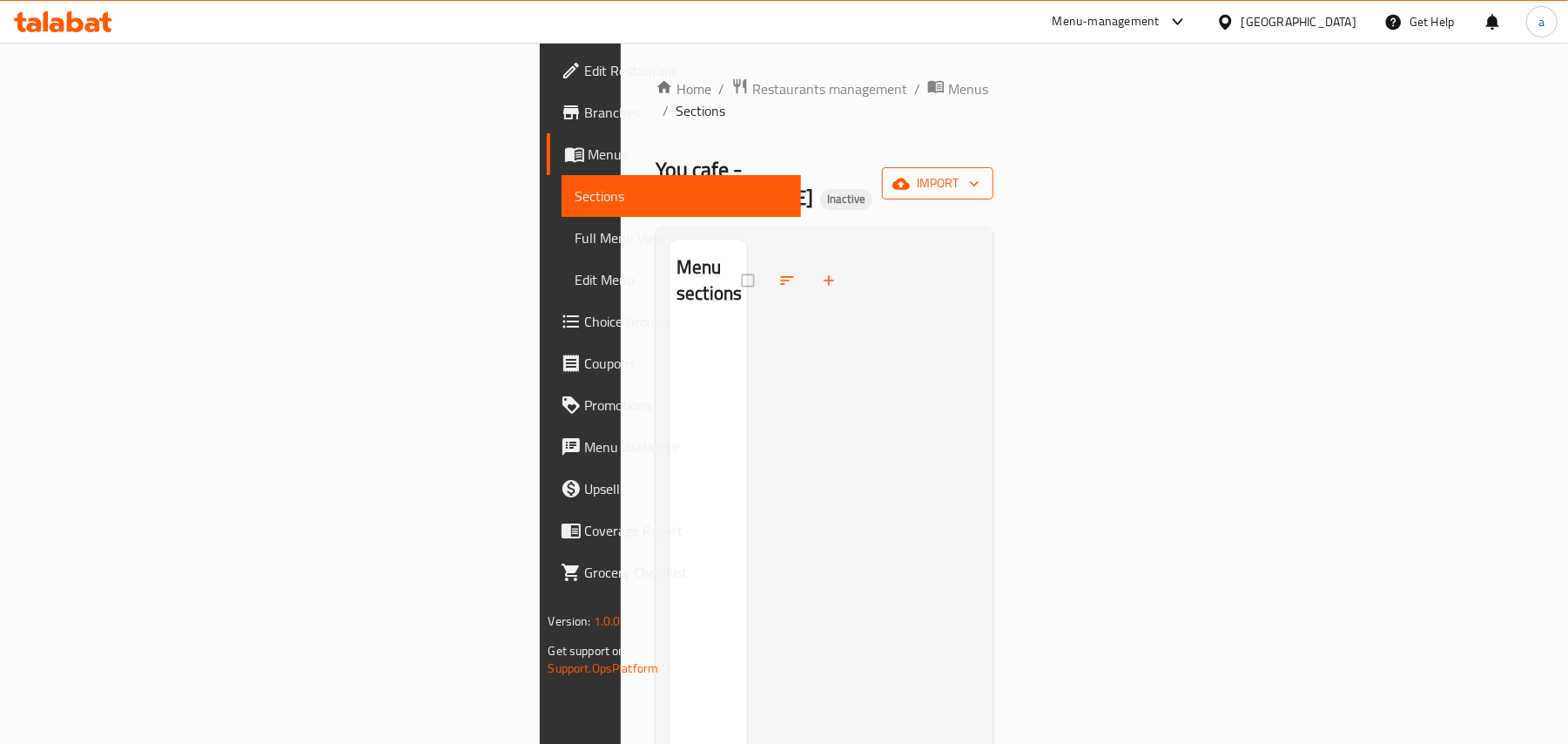
click at [979, 173] on span "import" at bounding box center [938, 183] width 83 height 22
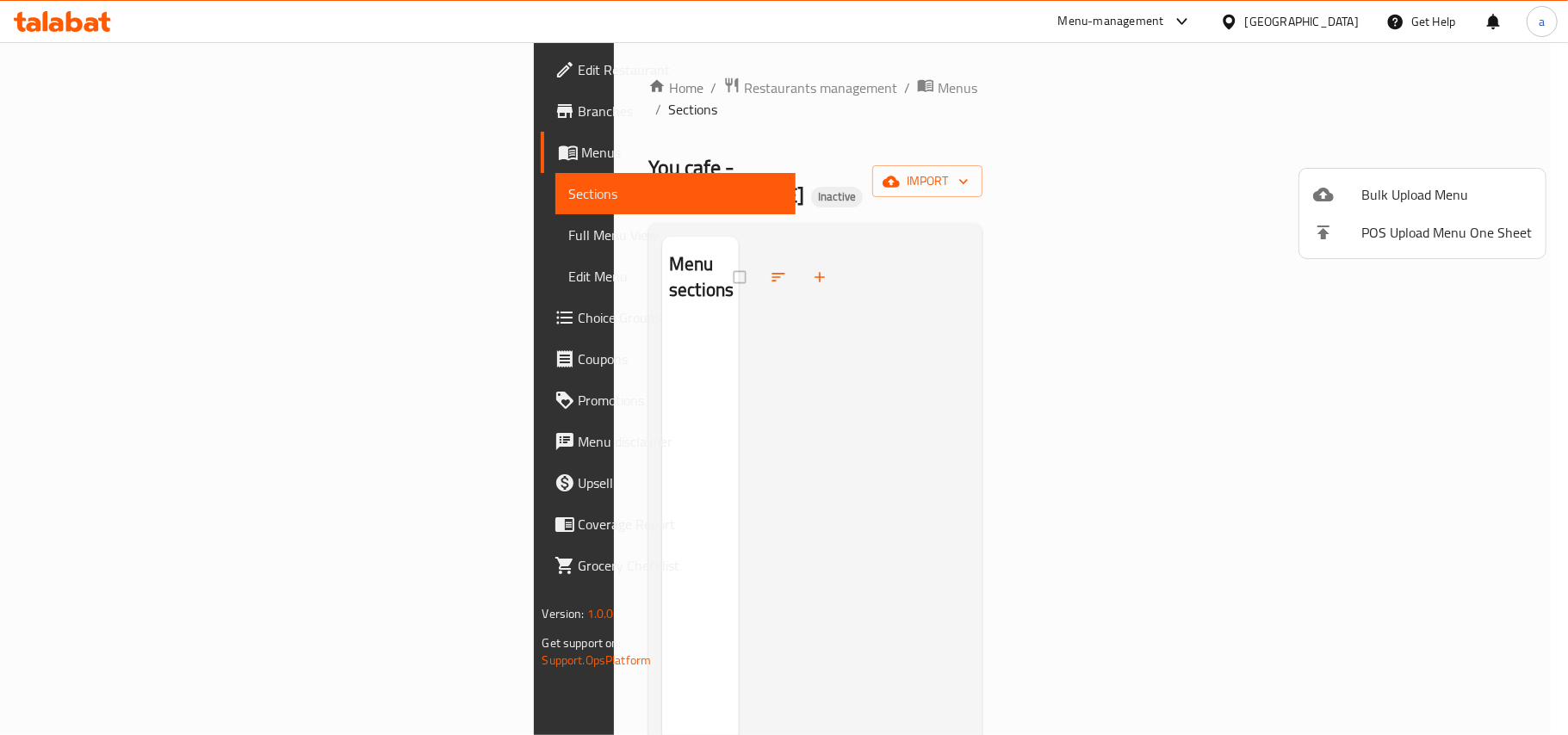
click at [1350, 182] on li "Bulk Upload Menu" at bounding box center [1422, 194] width 246 height 38
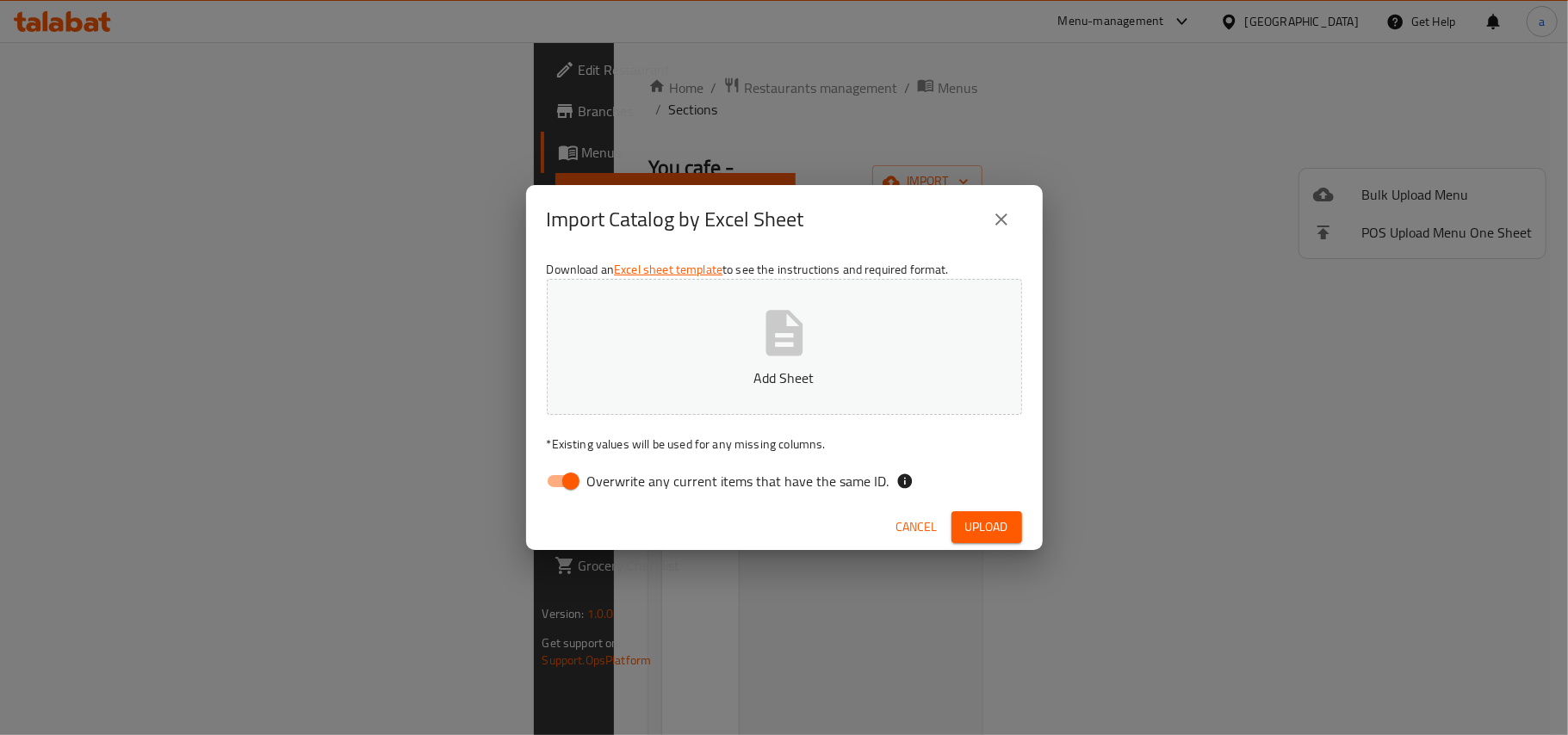
click at [561, 482] on input "Overwrite any current items that have the same ID." at bounding box center [571, 480] width 98 height 32
checkbox input "false"
click at [707, 368] on p "Add Sheet" at bounding box center [784, 378] width 422 height 21
click at [968, 524] on span "Upload" at bounding box center [986, 527] width 43 height 22
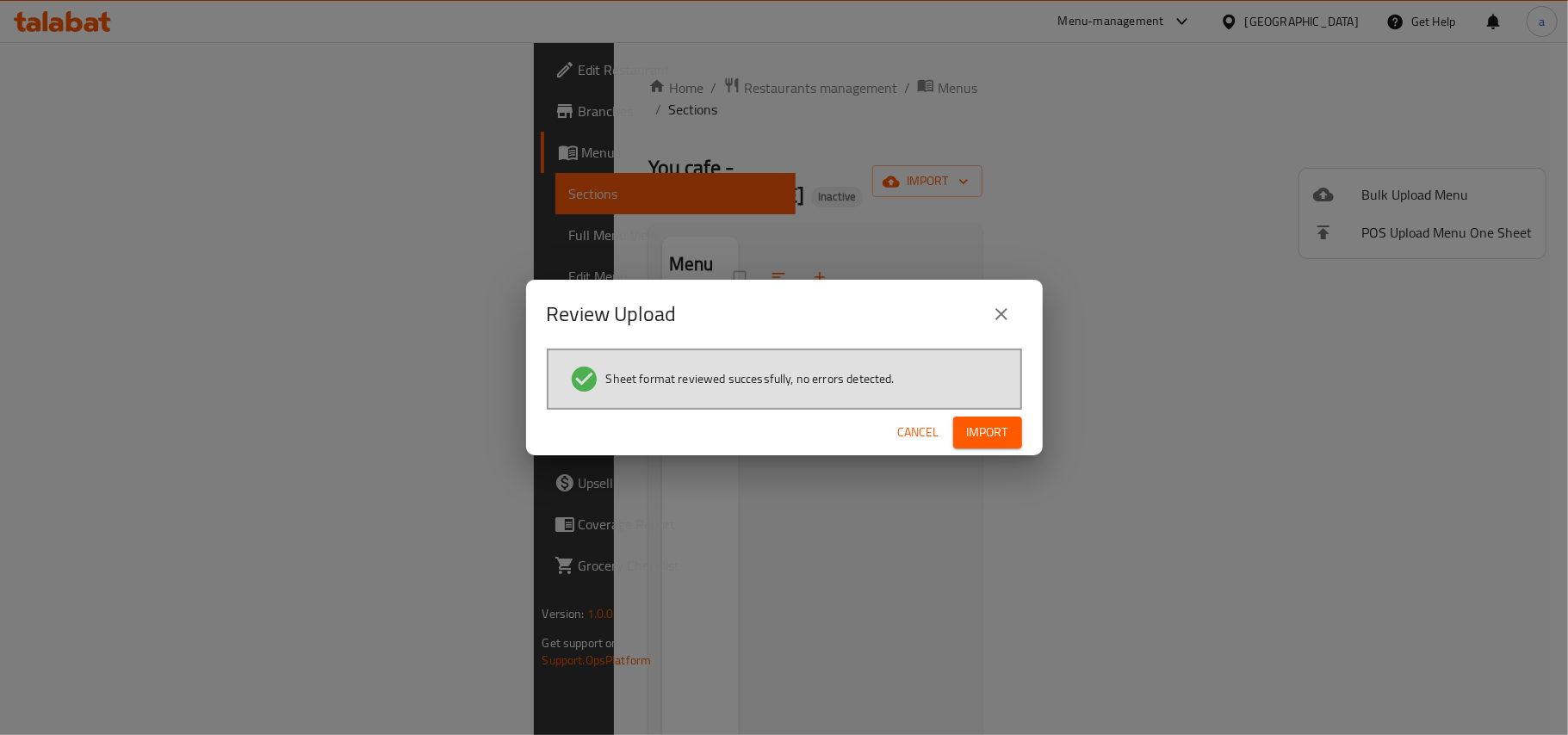
click at [1017, 424] on button "Import" at bounding box center [988, 432] width 69 height 32
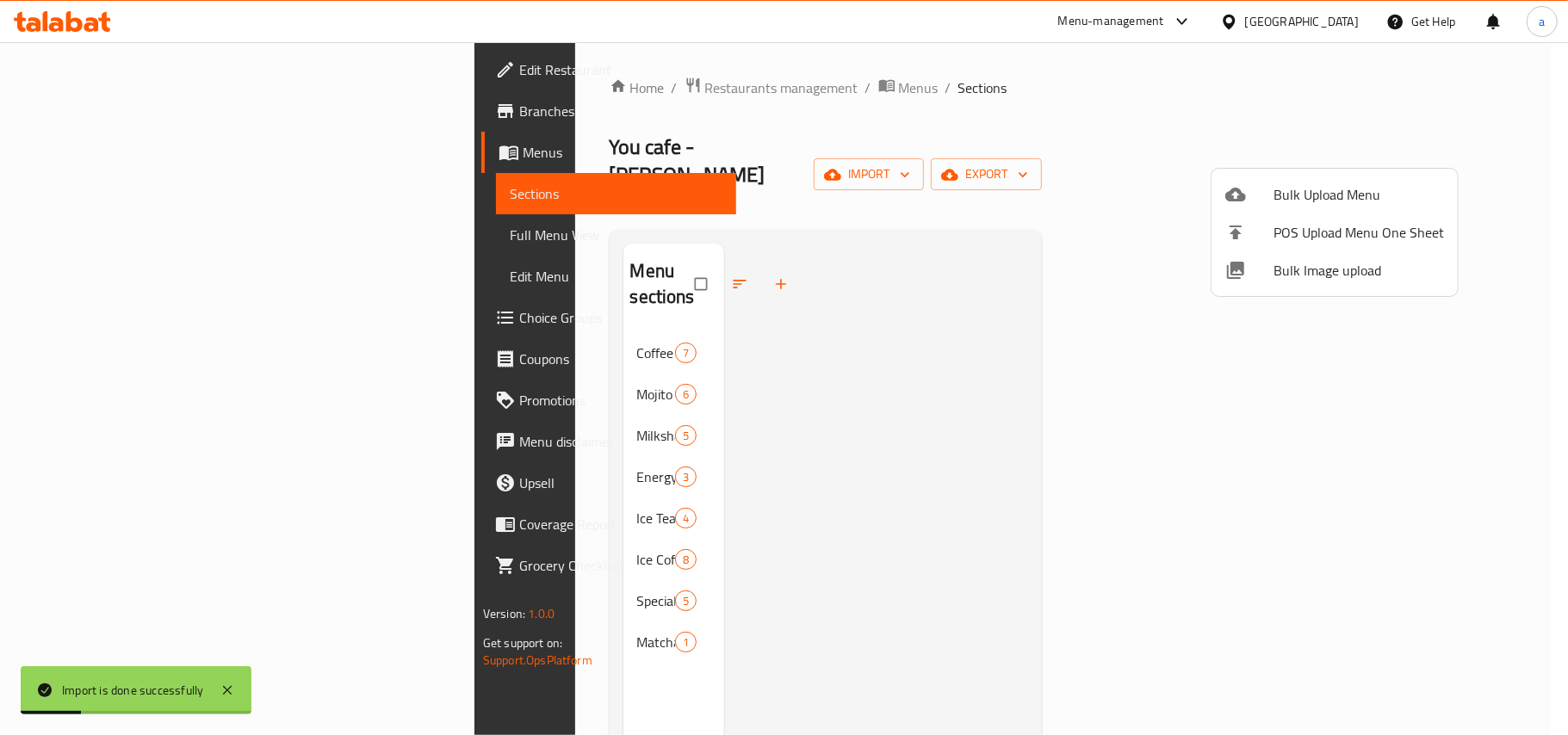
click at [759, 402] on div at bounding box center [784, 368] width 1568 height 735
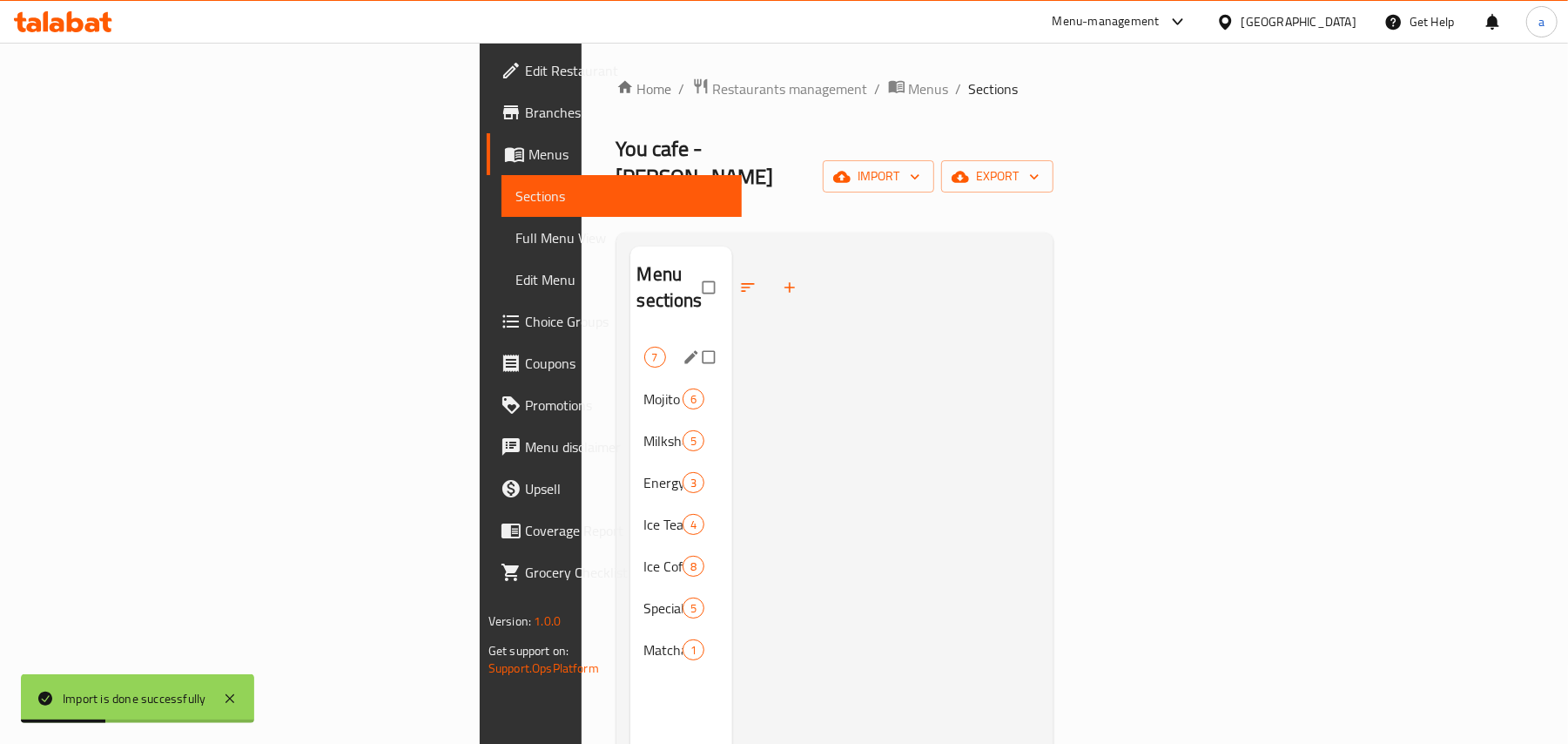
click at [645, 346] on span "Coffee And Milk" at bounding box center [645, 357] width 0 height 21
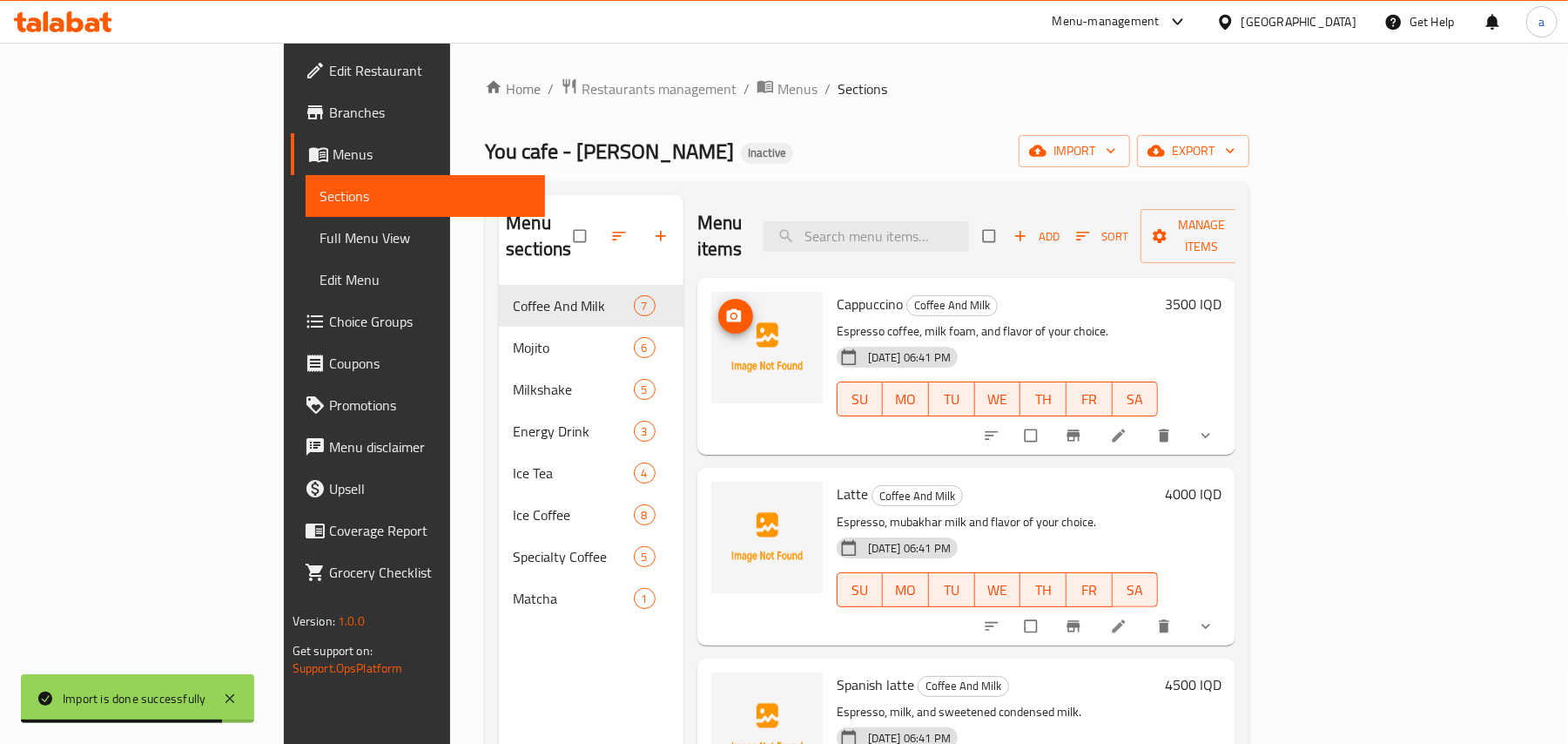
click at [718, 307] on span "upload picture" at bounding box center [735, 316] width 35 height 18
click at [711, 291] on img at bounding box center [767, 347] width 112 height 112
click at [726, 309] on icon "upload picture" at bounding box center [733, 315] width 15 height 13
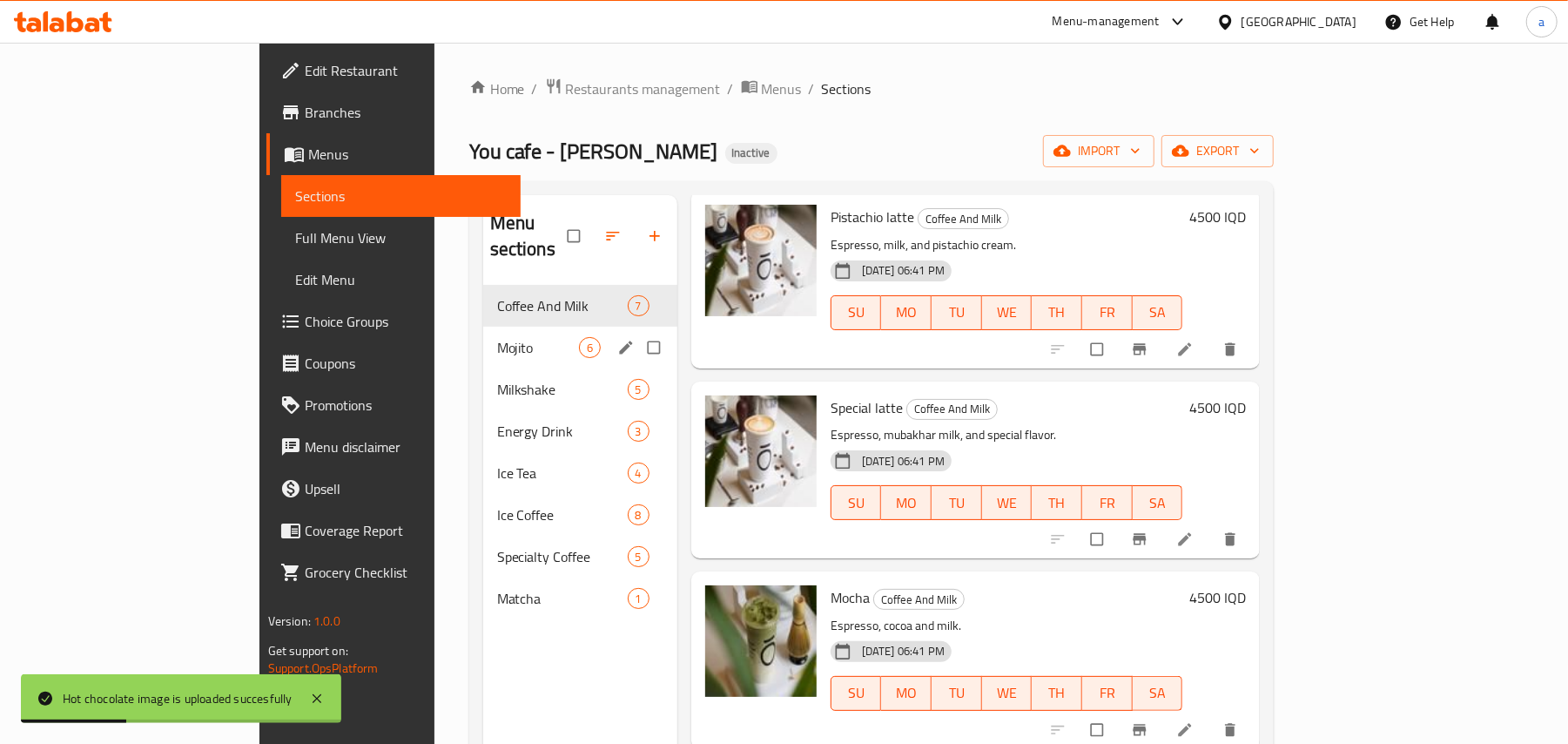
click at [498, 337] on span "Mojito" at bounding box center [538, 348] width 81 height 21
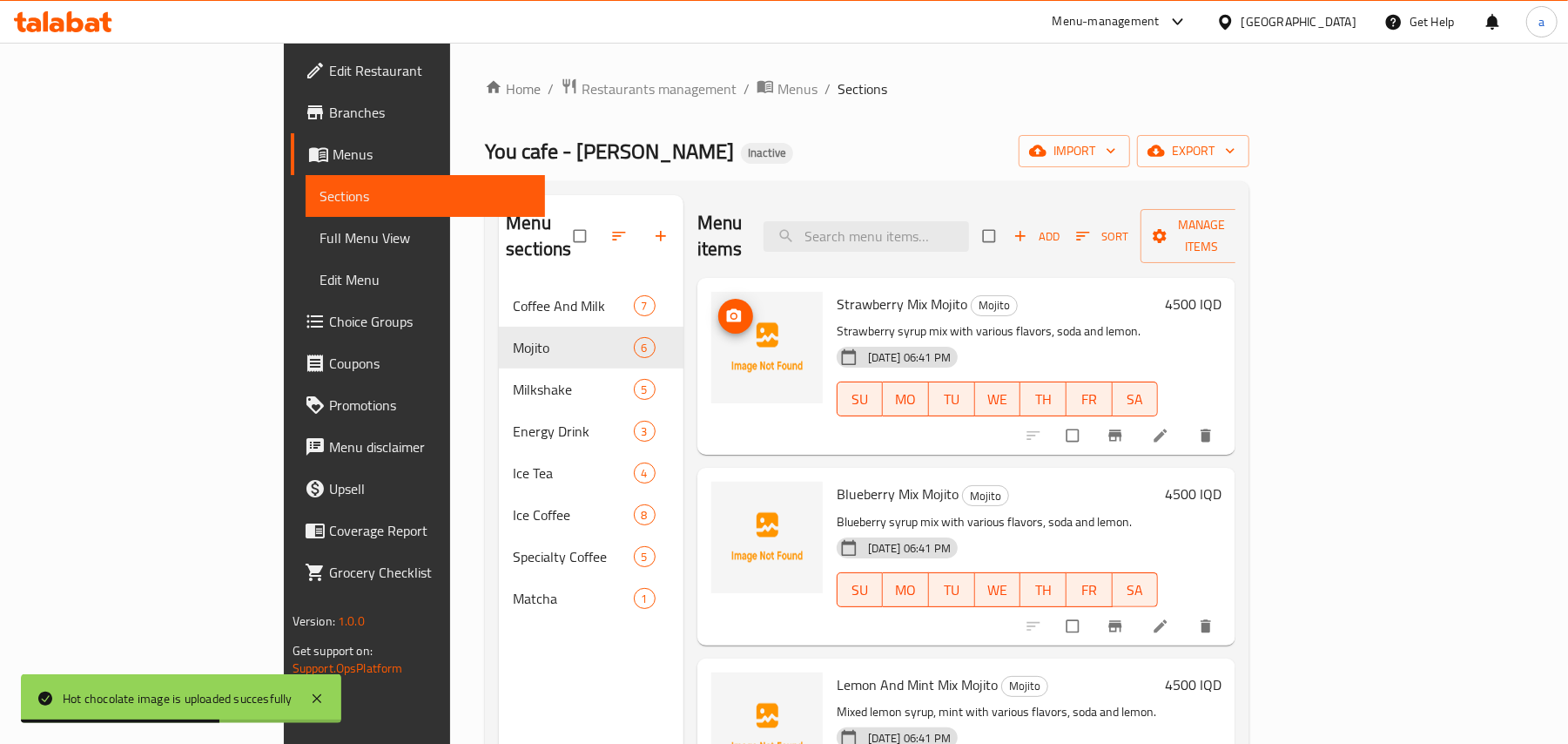
click at [725, 307] on icon "upload picture" at bounding box center [734, 316] width 18 height 18
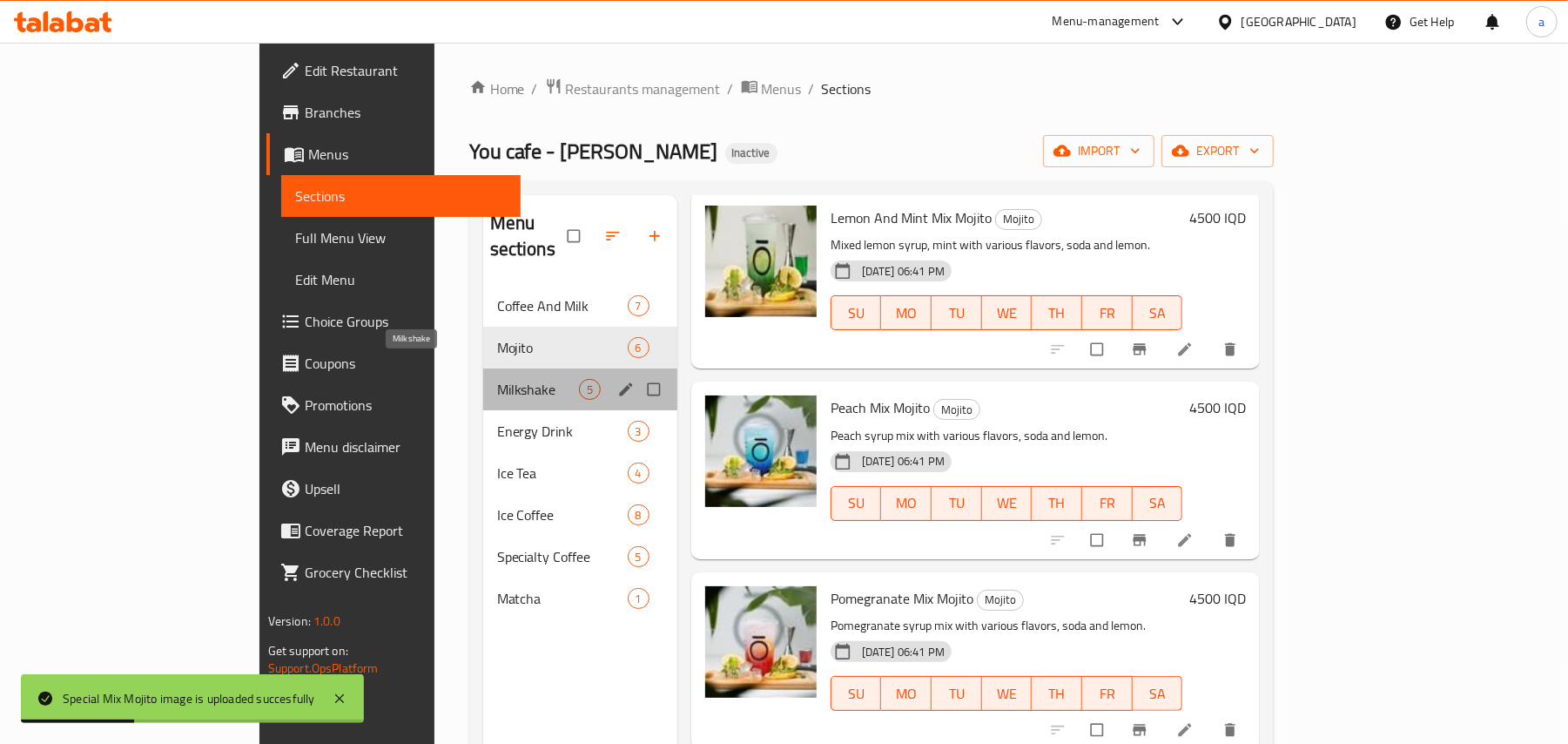
drag, startPoint x: 384, startPoint y: 370, endPoint x: 618, endPoint y: 380, distance: 234.2
click at [498, 379] on span "Milkshake" at bounding box center [538, 390] width 81 height 21
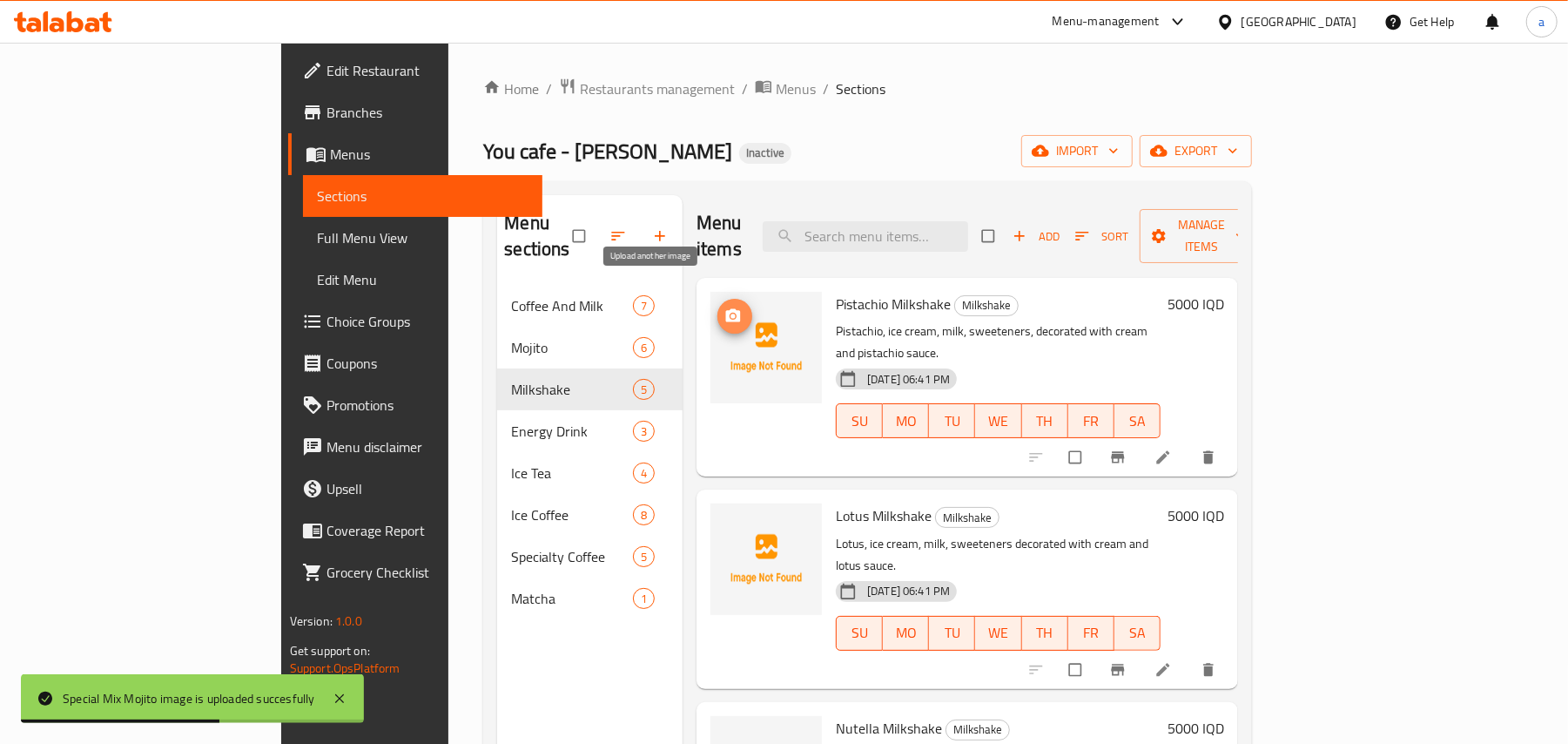
click at [717, 298] on button "upload picture" at bounding box center [734, 315] width 35 height 35
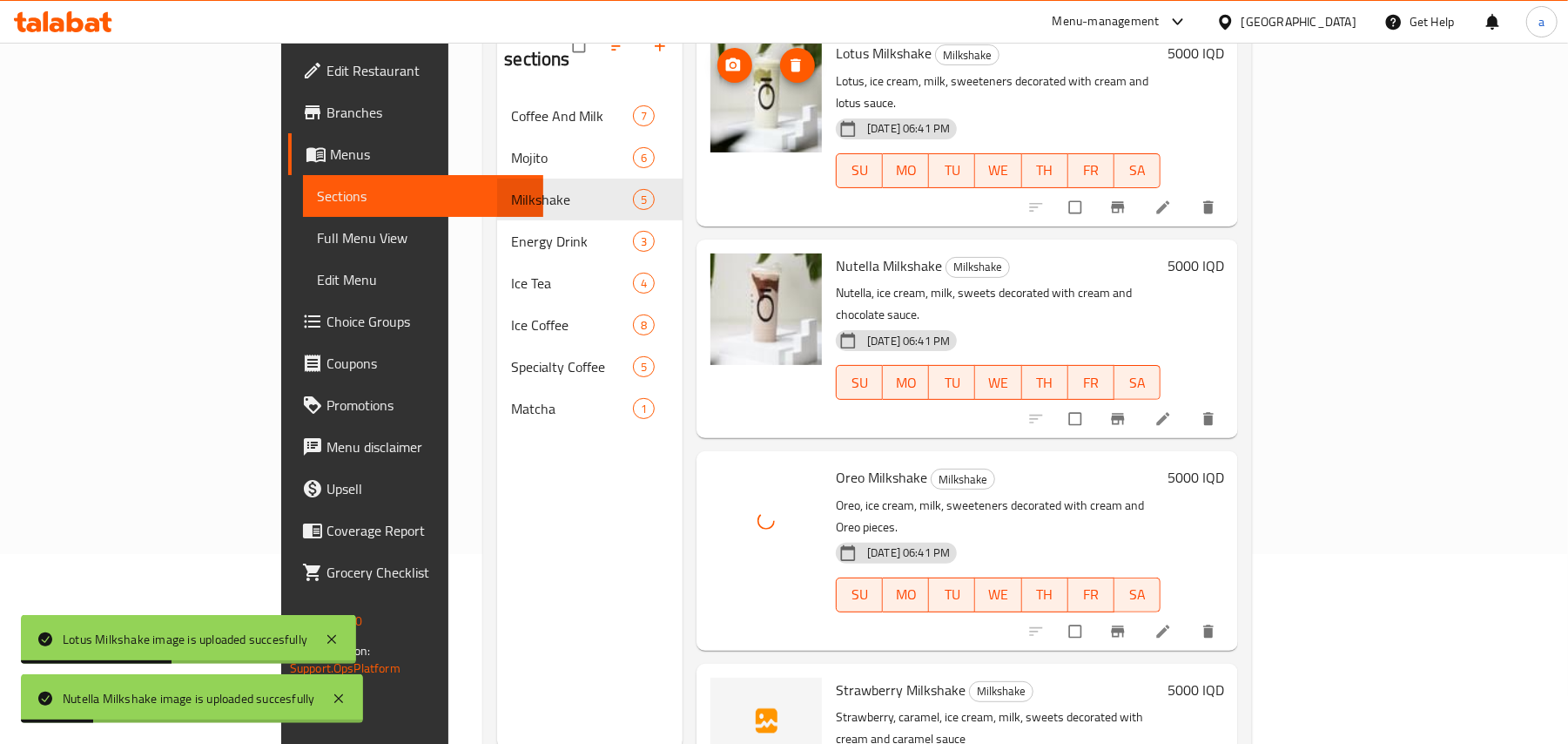
scroll to position [245, 0]
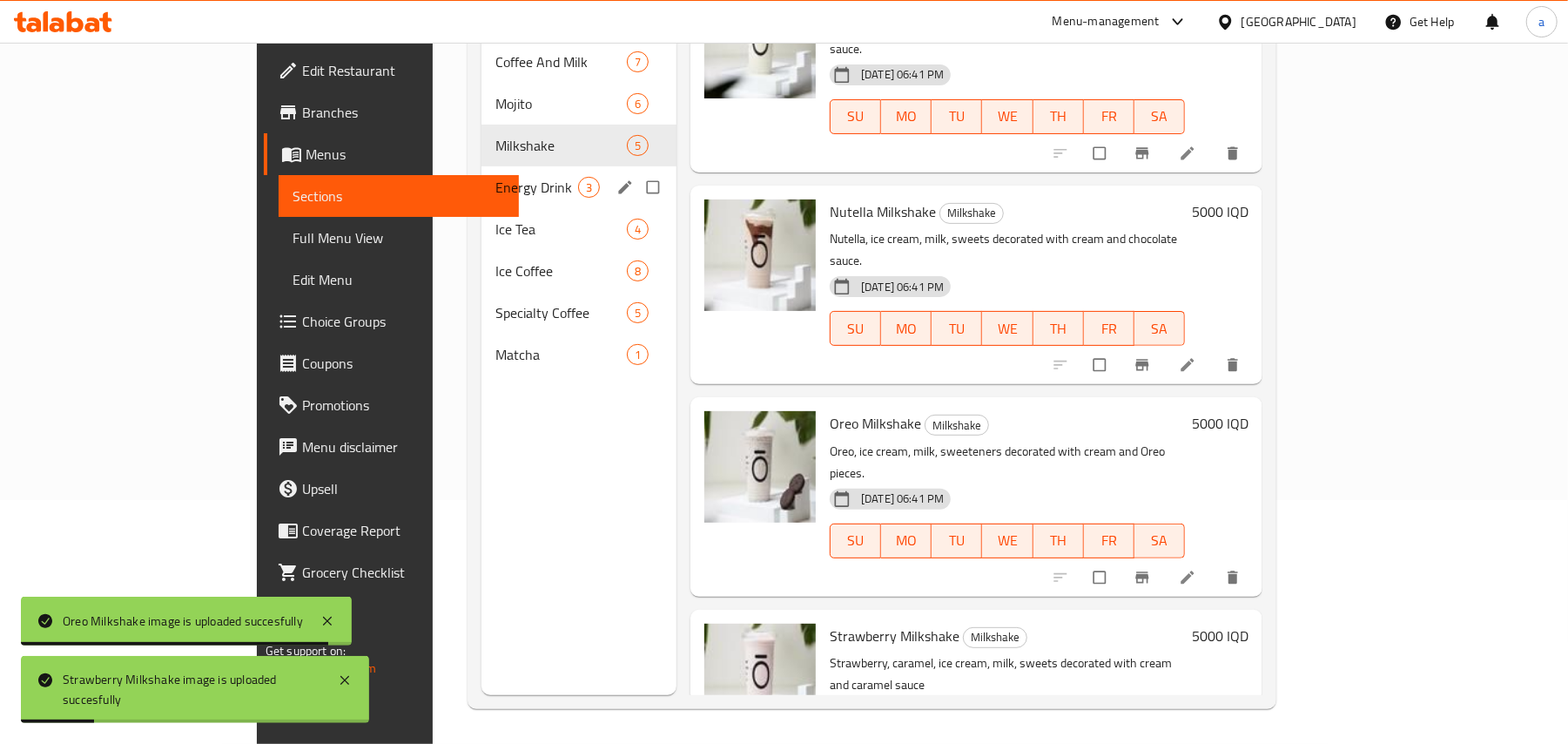
click at [496, 177] on span "Energy Drink" at bounding box center [537, 188] width 82 height 21
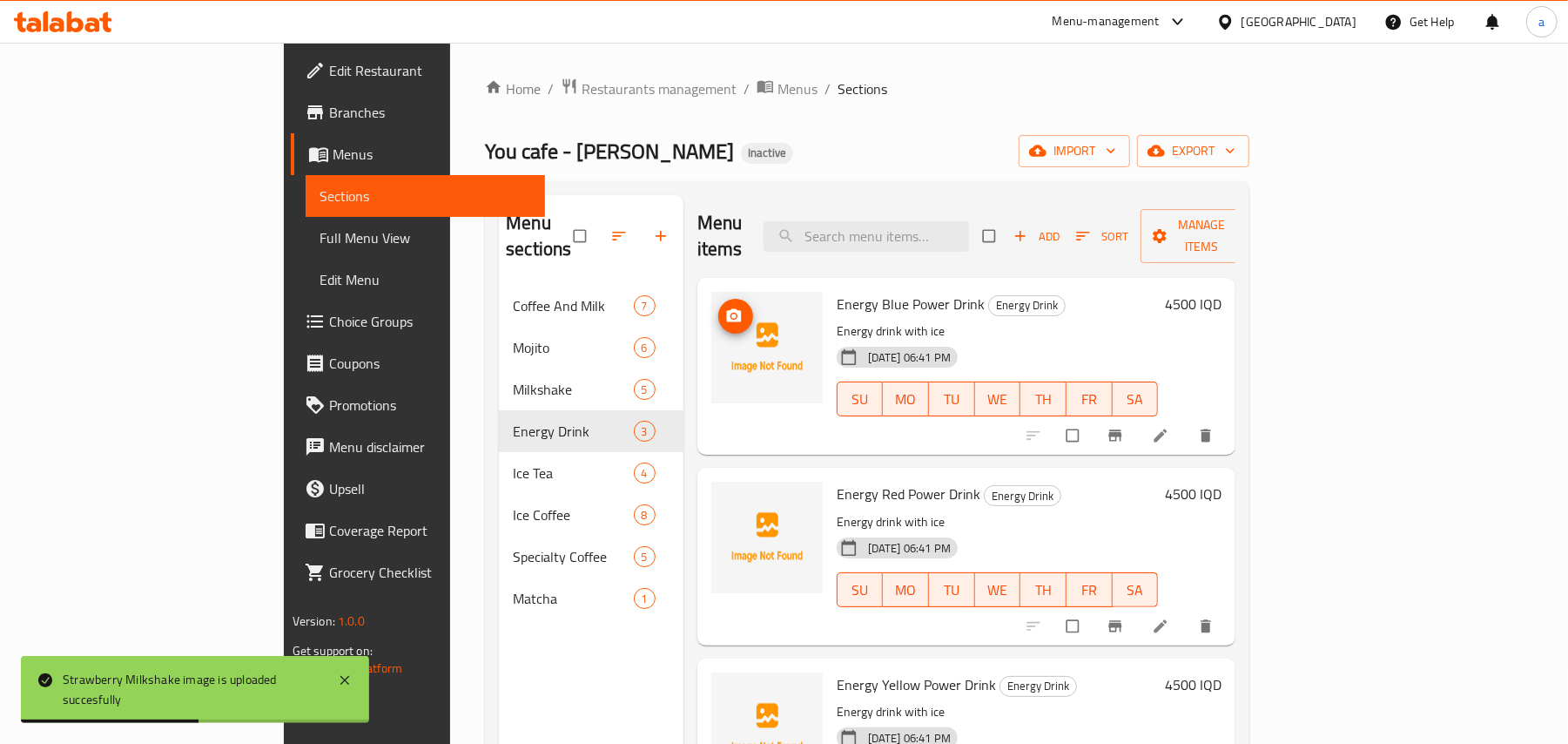
click at [726, 309] on icon "upload picture" at bounding box center [733, 315] width 15 height 13
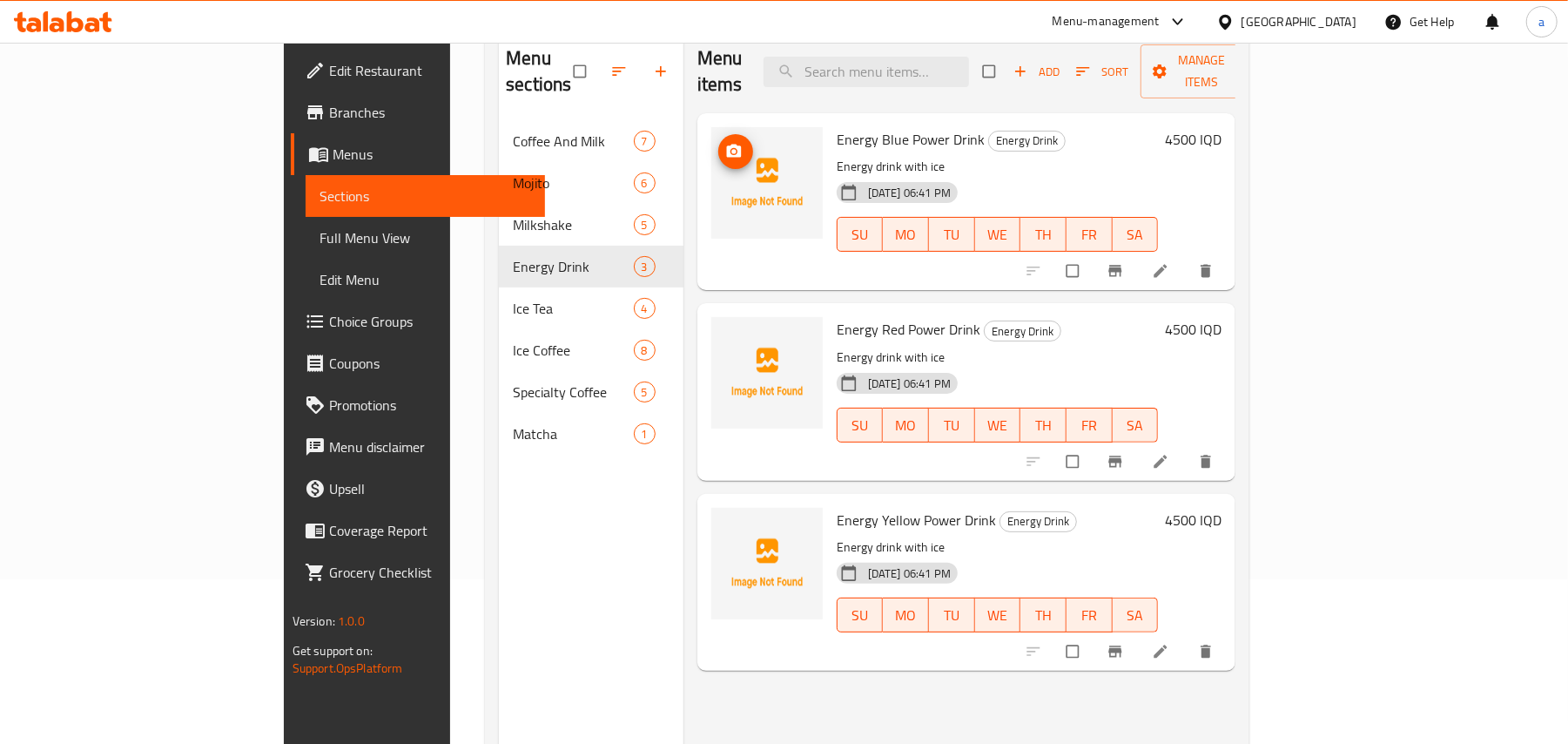
scroll to position [245, 0]
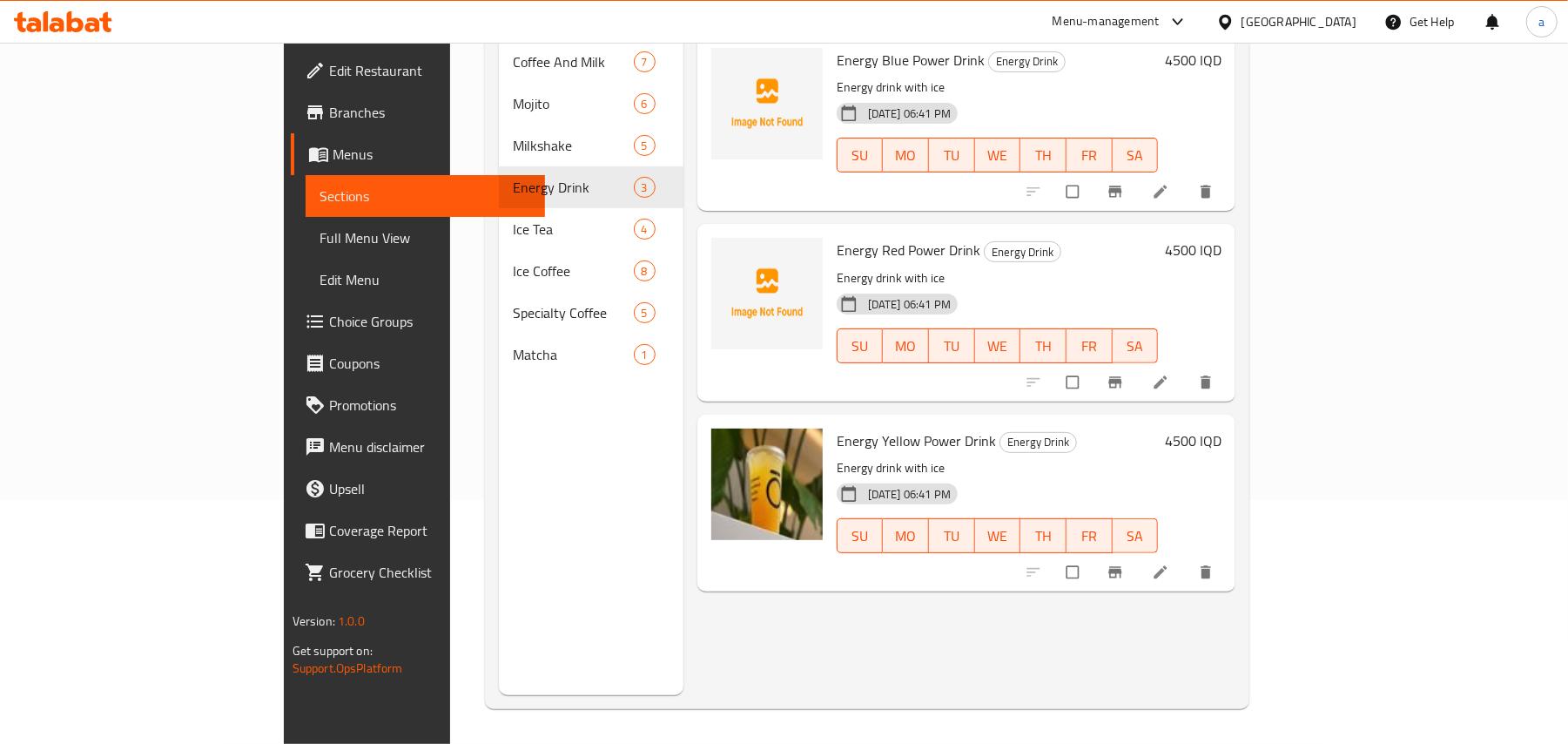
click at [837, 236] on span "Energy Red Power Drink" at bounding box center [908, 250] width 143 height 27
copy h6 "Energy Red Power Drink"
click at [1122, 384] on div "Energy Red Power Drink Energy Drink Energy drink with ice 12-08-2025 06:41 PM S…" at bounding box center [967, 313] width 539 height 177
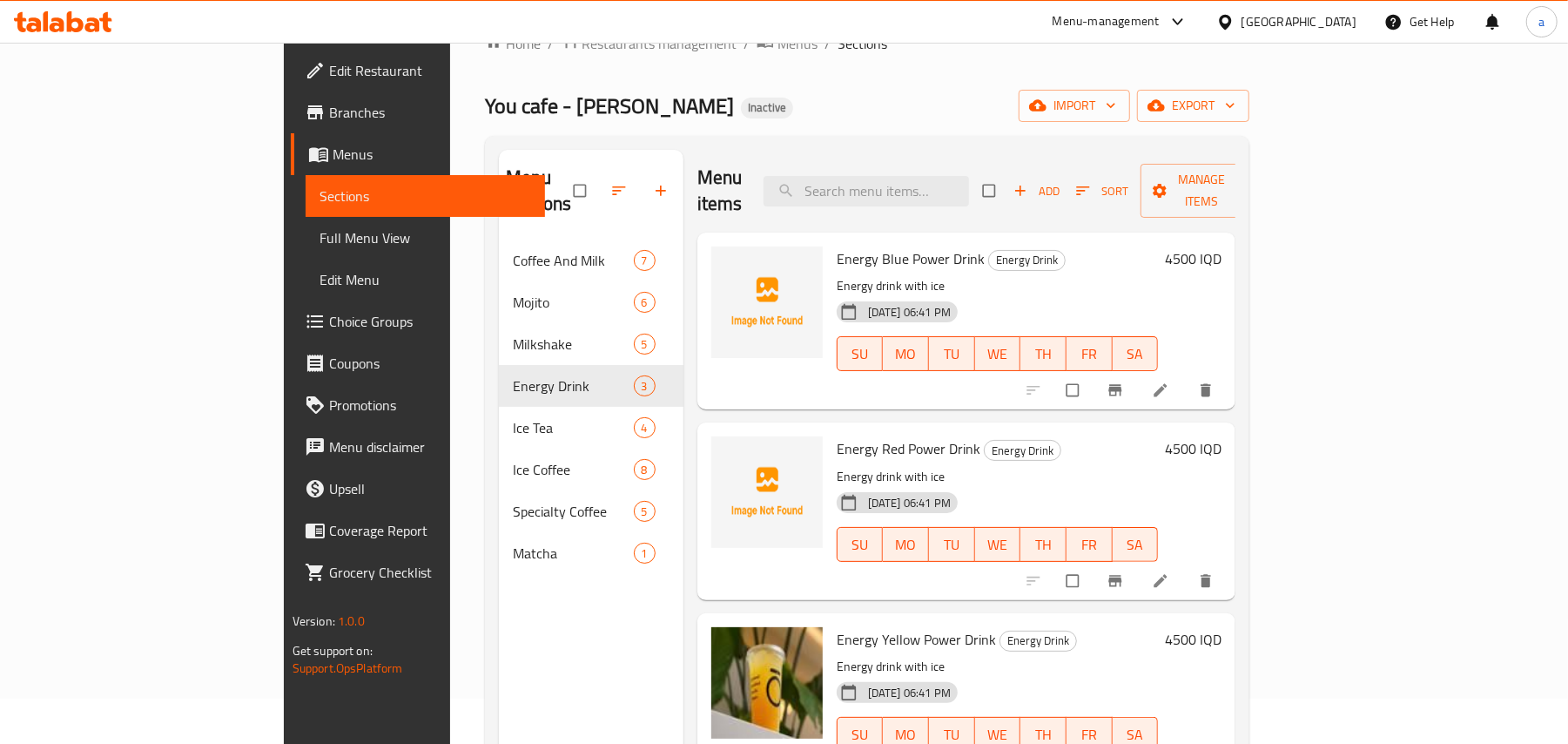
scroll to position [0, 0]
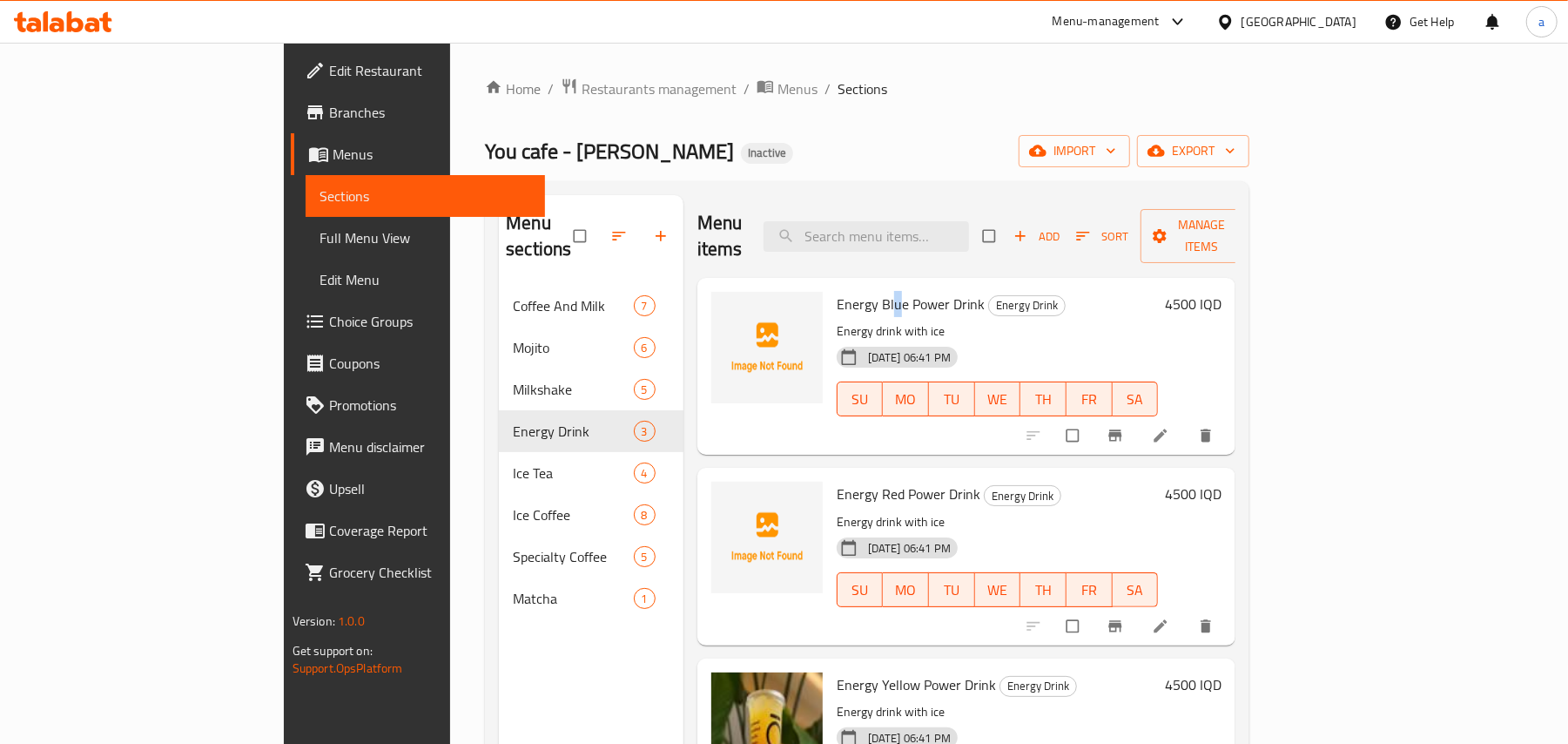
click at [837, 291] on span "Energy Blue Power Drink" at bounding box center [910, 304] width 148 height 27
copy h6 "Energy Blue Power Drink"
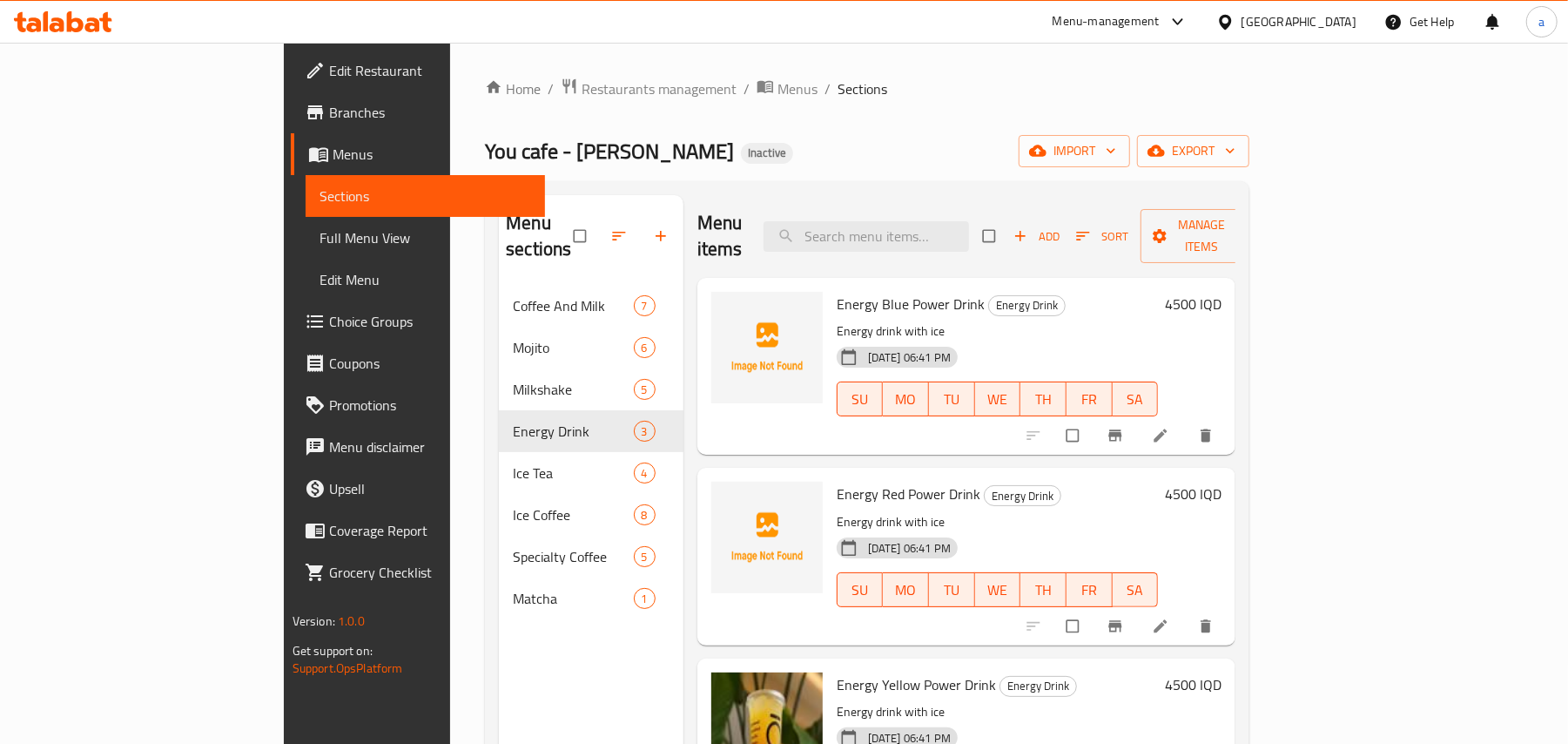
click at [1041, 511] on p "Energy drink with ice" at bounding box center [998, 522] width 322 height 22
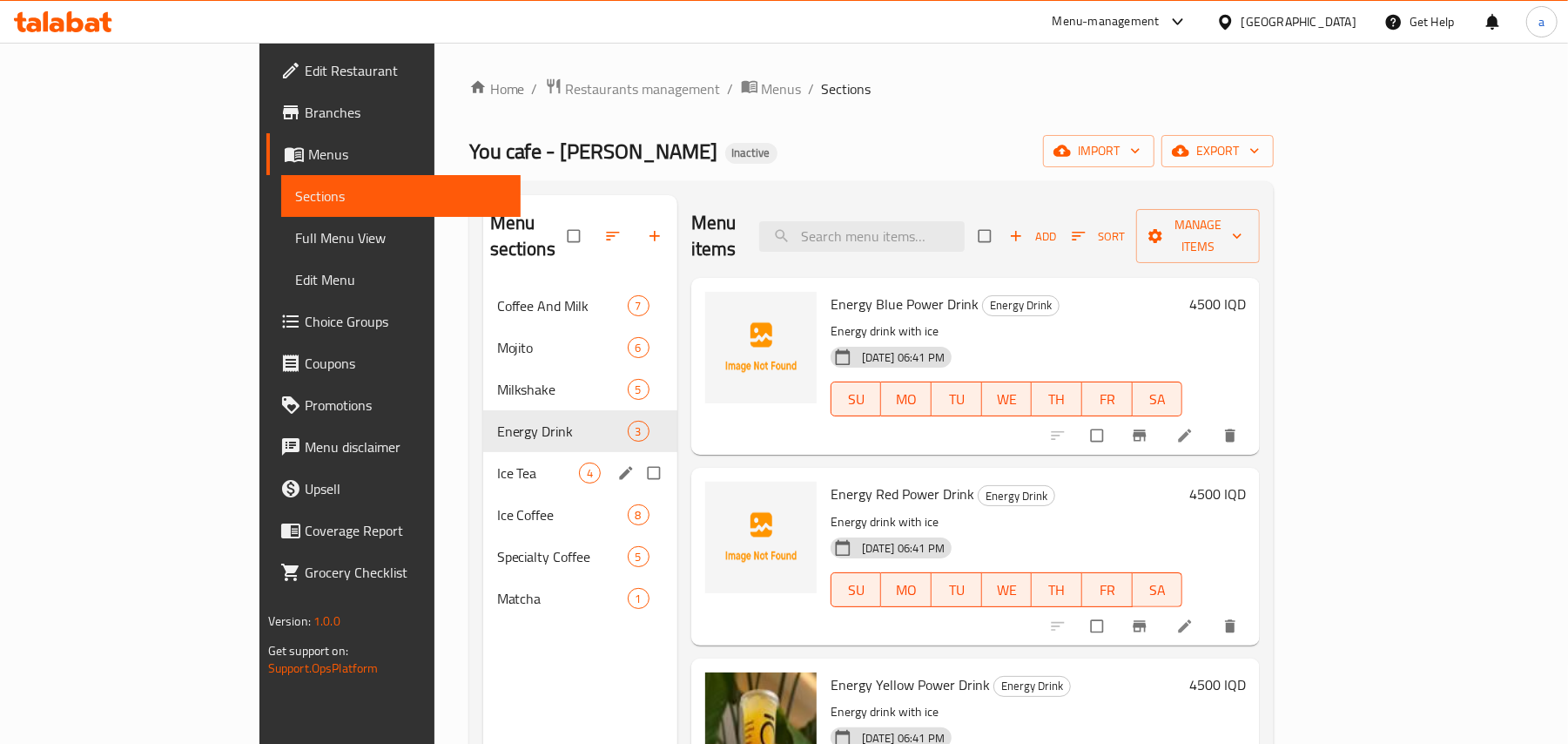
drag, startPoint x: 394, startPoint y: 472, endPoint x: 430, endPoint y: 472, distance: 36.0
click at [483, 471] on div "Ice Tea 4" at bounding box center [580, 472] width 194 height 42
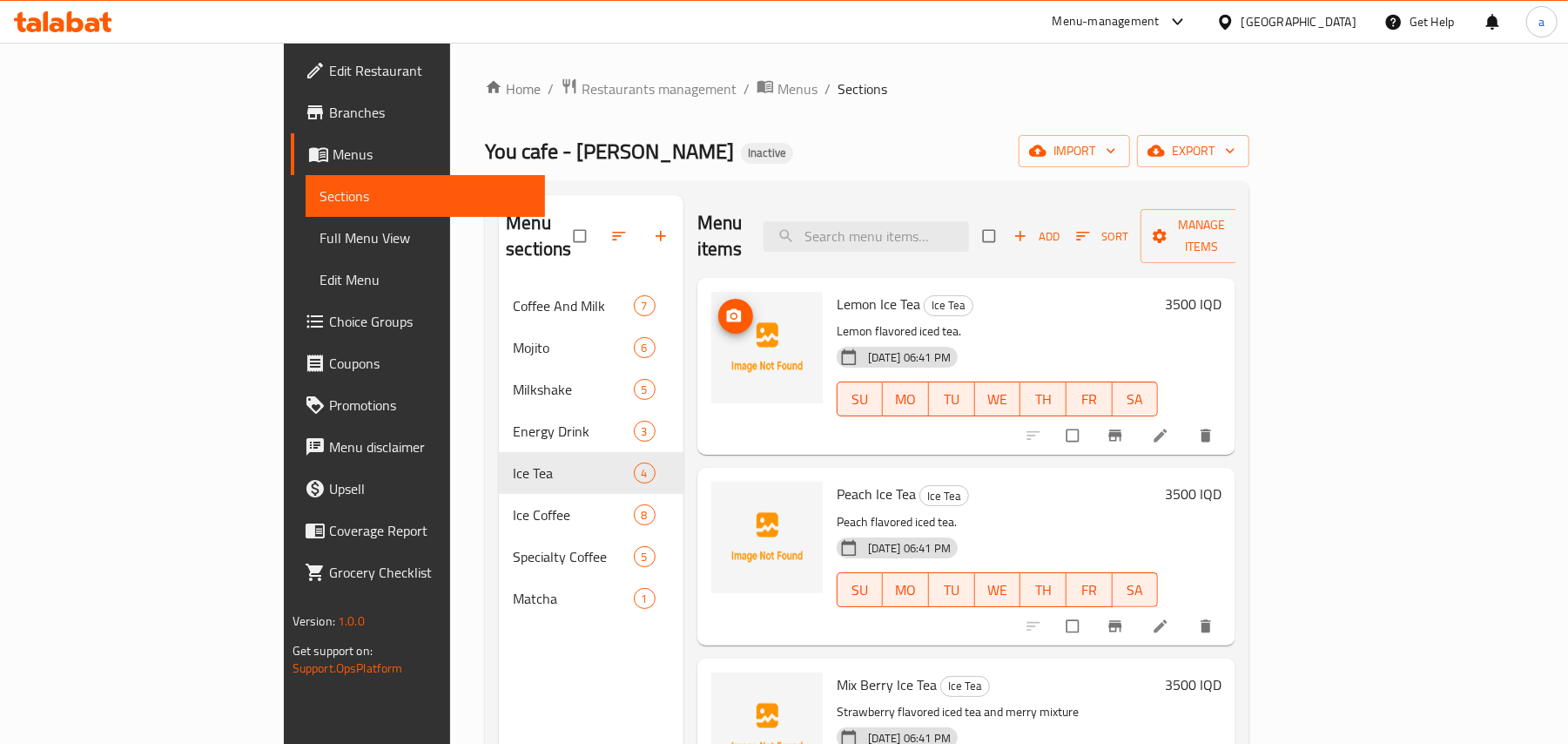
click at [725, 307] on icon "upload picture" at bounding box center [734, 316] width 18 height 18
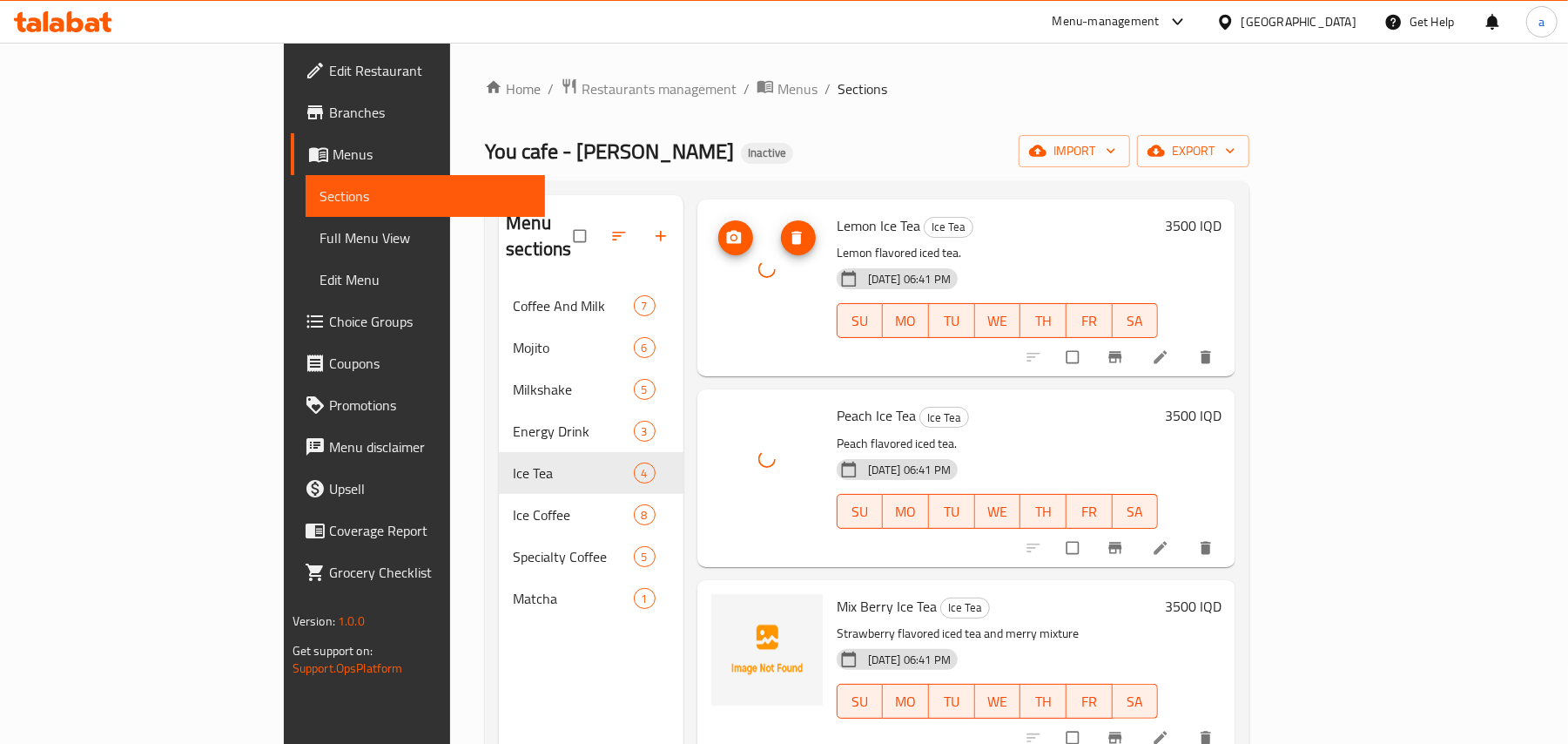
scroll to position [245, 0]
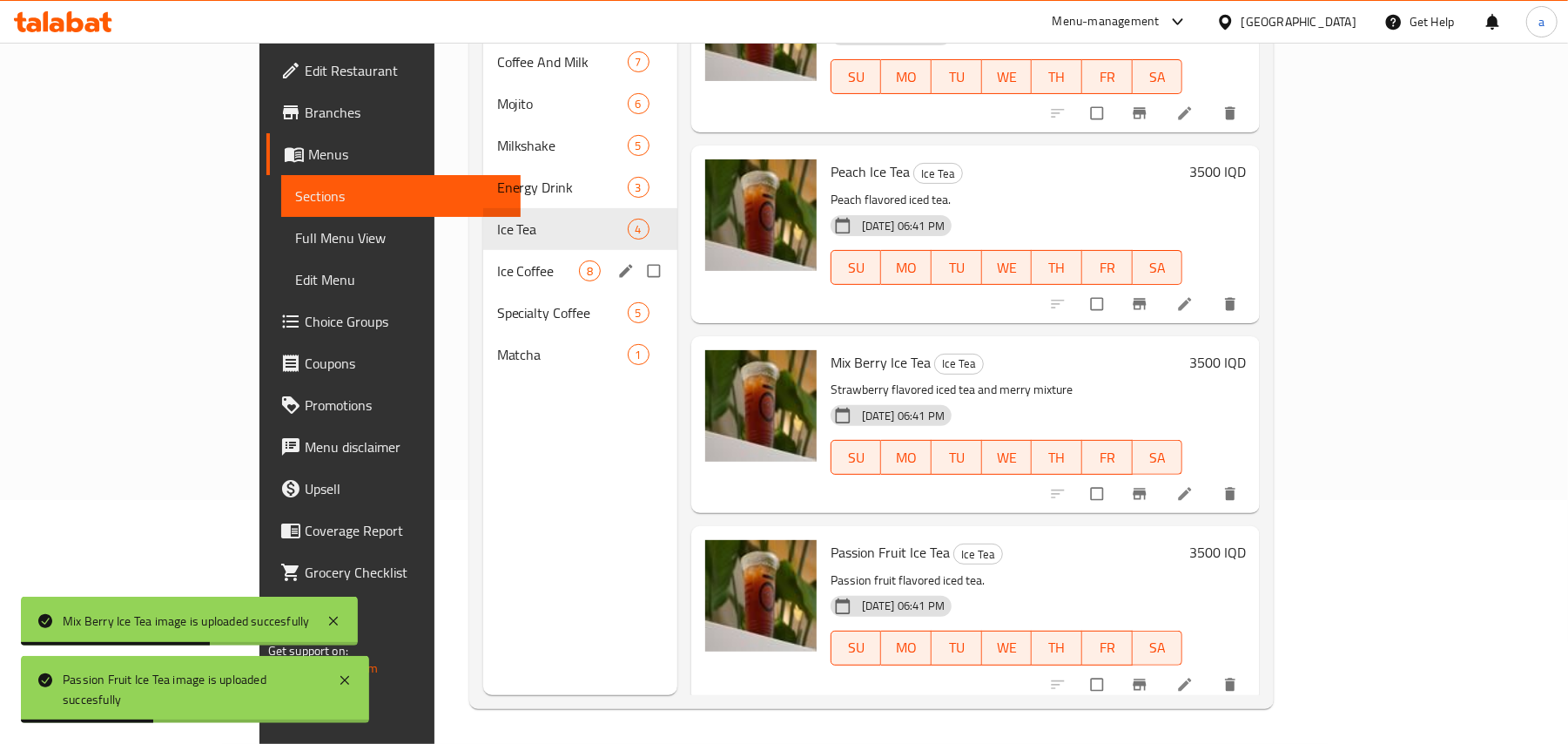
click at [483, 250] on div "Ice Coffee 8" at bounding box center [580, 270] width 194 height 42
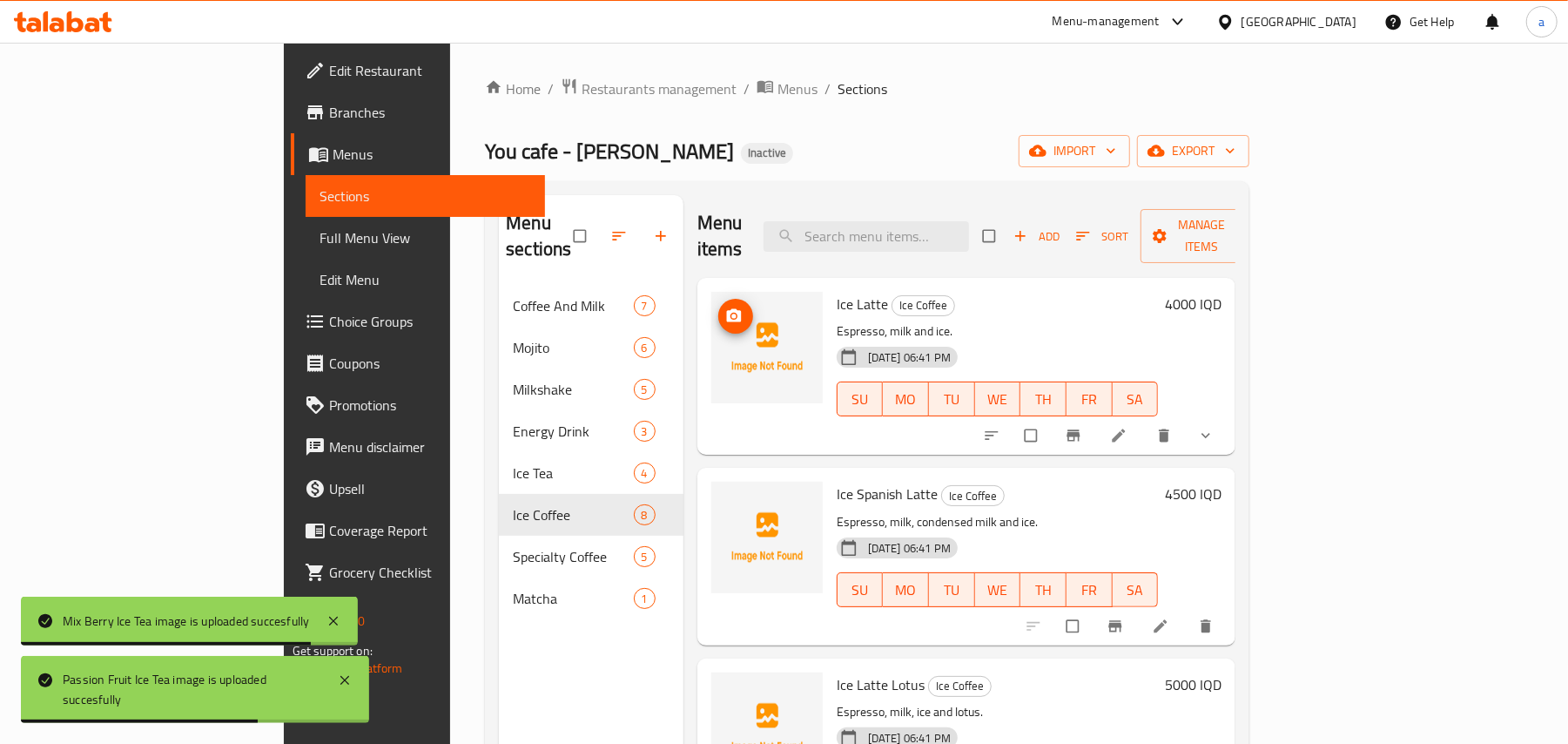
click at [718, 306] on button "upload picture" at bounding box center [735, 315] width 35 height 35
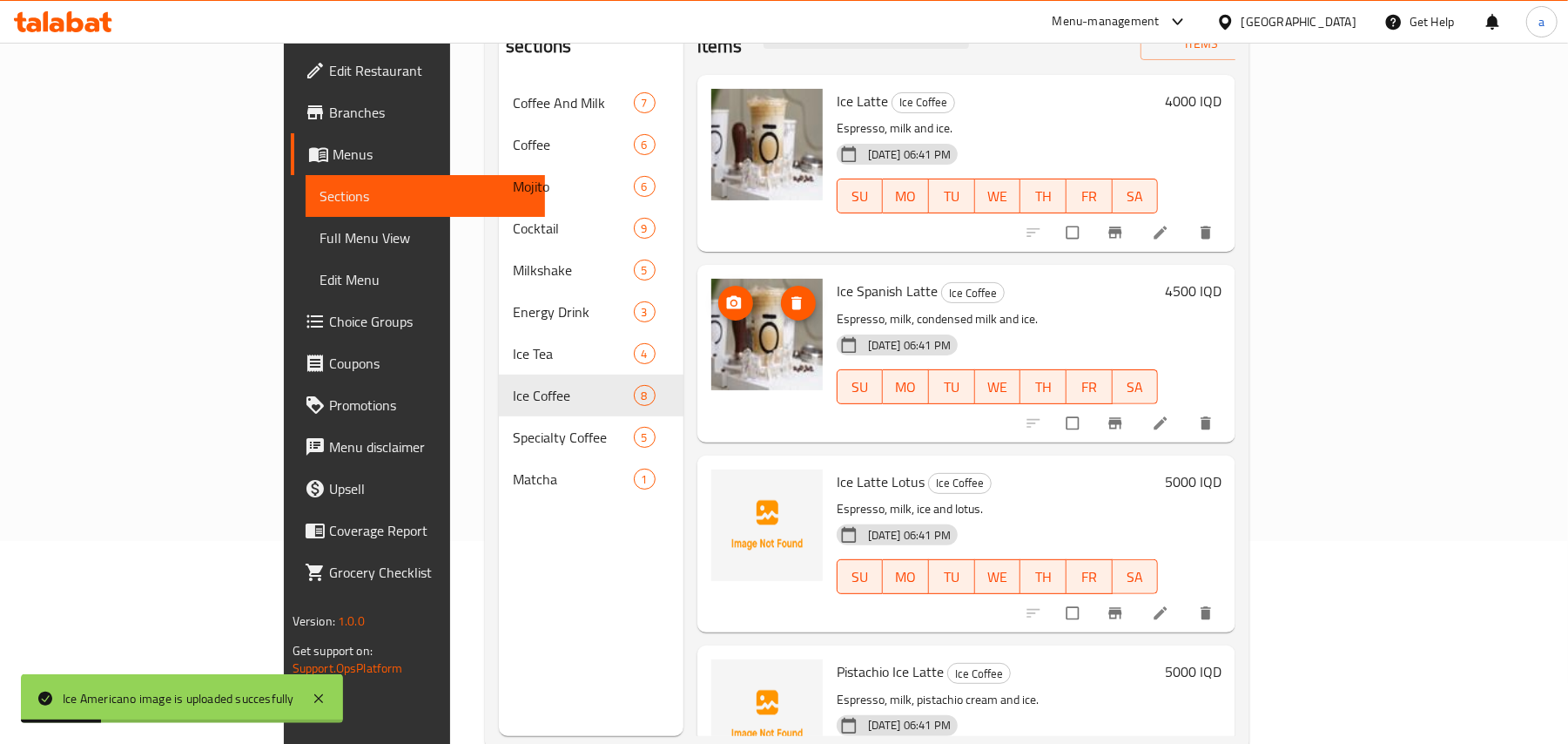
scroll to position [245, 0]
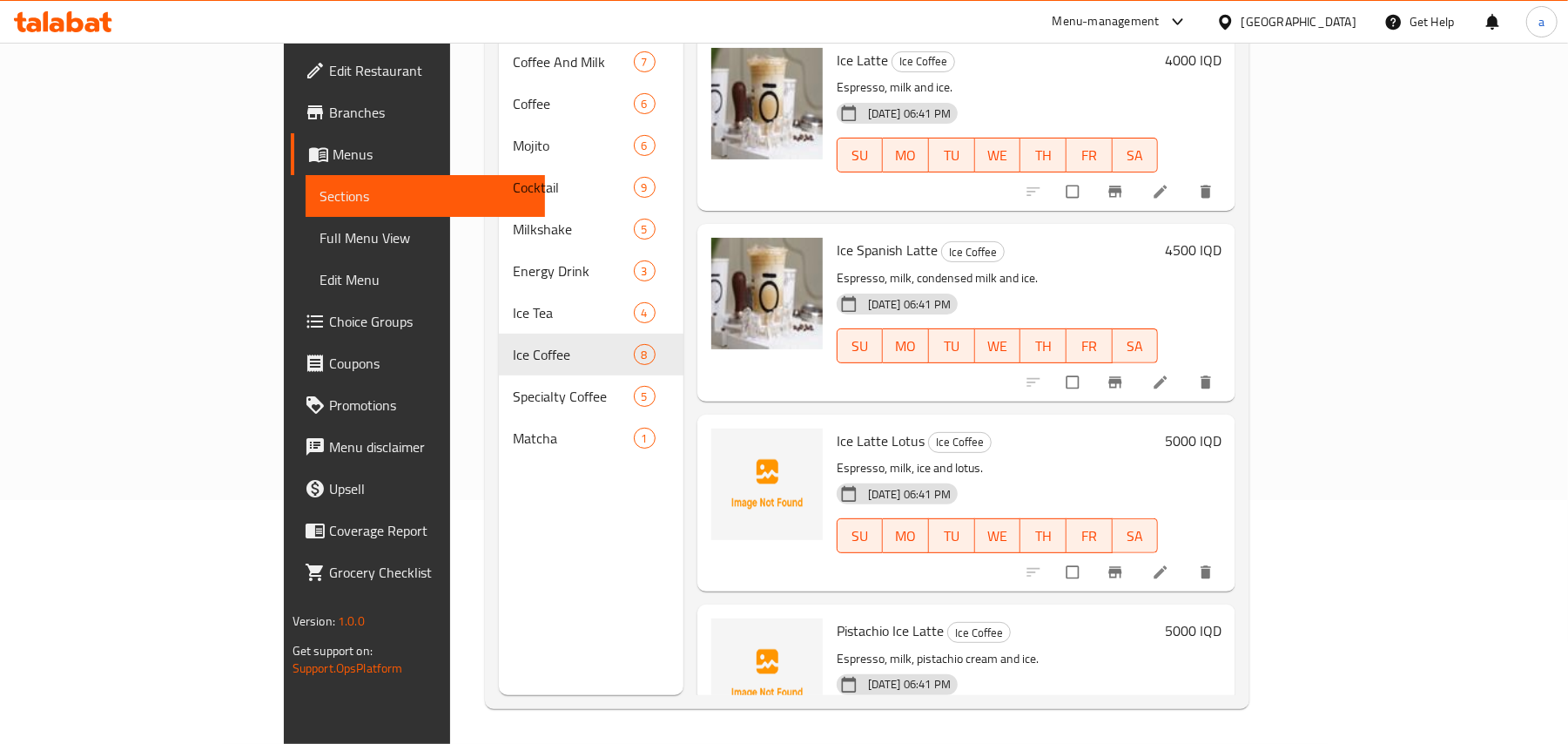
click at [837, 437] on span "Ice Latte Lotus" at bounding box center [880, 441] width 88 height 27
copy h6 "Ice Latte Lotus"
click at [837, 622] on span "Pistachio Ice Latte" at bounding box center [890, 631] width 107 height 27
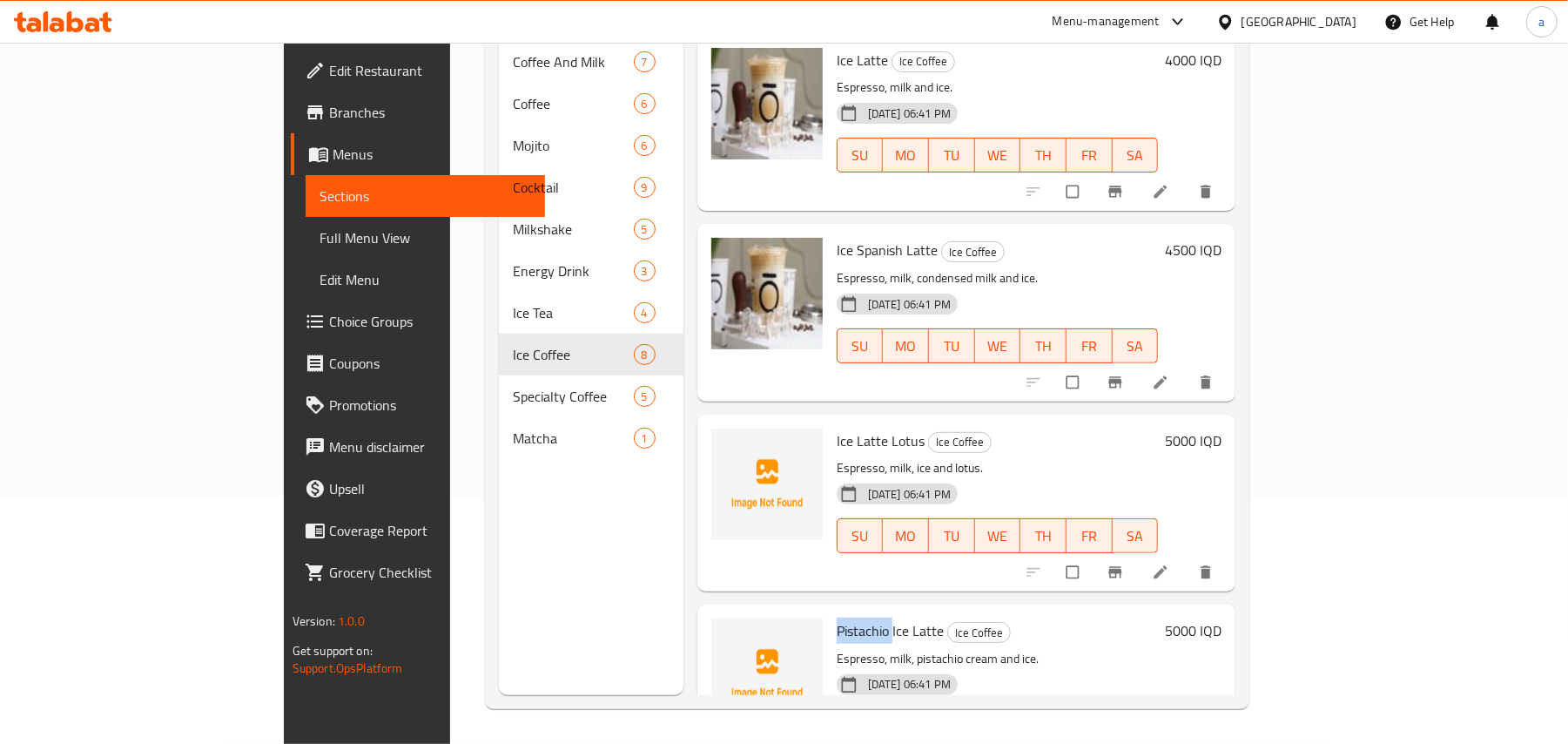
click at [837, 622] on span "Pistachio Ice Latte" at bounding box center [890, 631] width 107 height 27
copy h6 "Pistachio Ice Latte"
click at [949, 611] on div "Pistachio Ice Latte Ice Coffee Espresso, milk, pistachio cream and ice. 12-08-2…" at bounding box center [998, 693] width 336 height 163
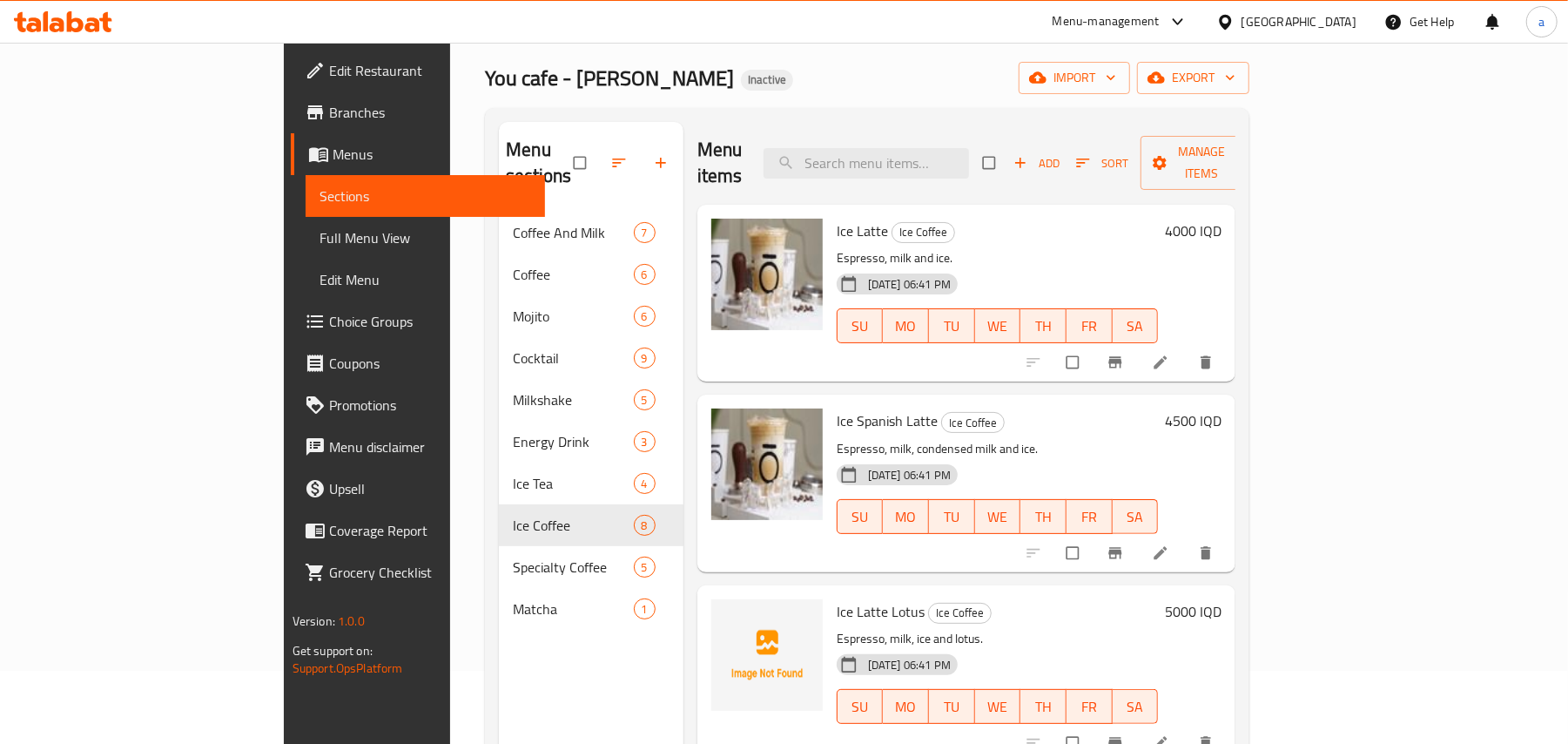
scroll to position [0, 0]
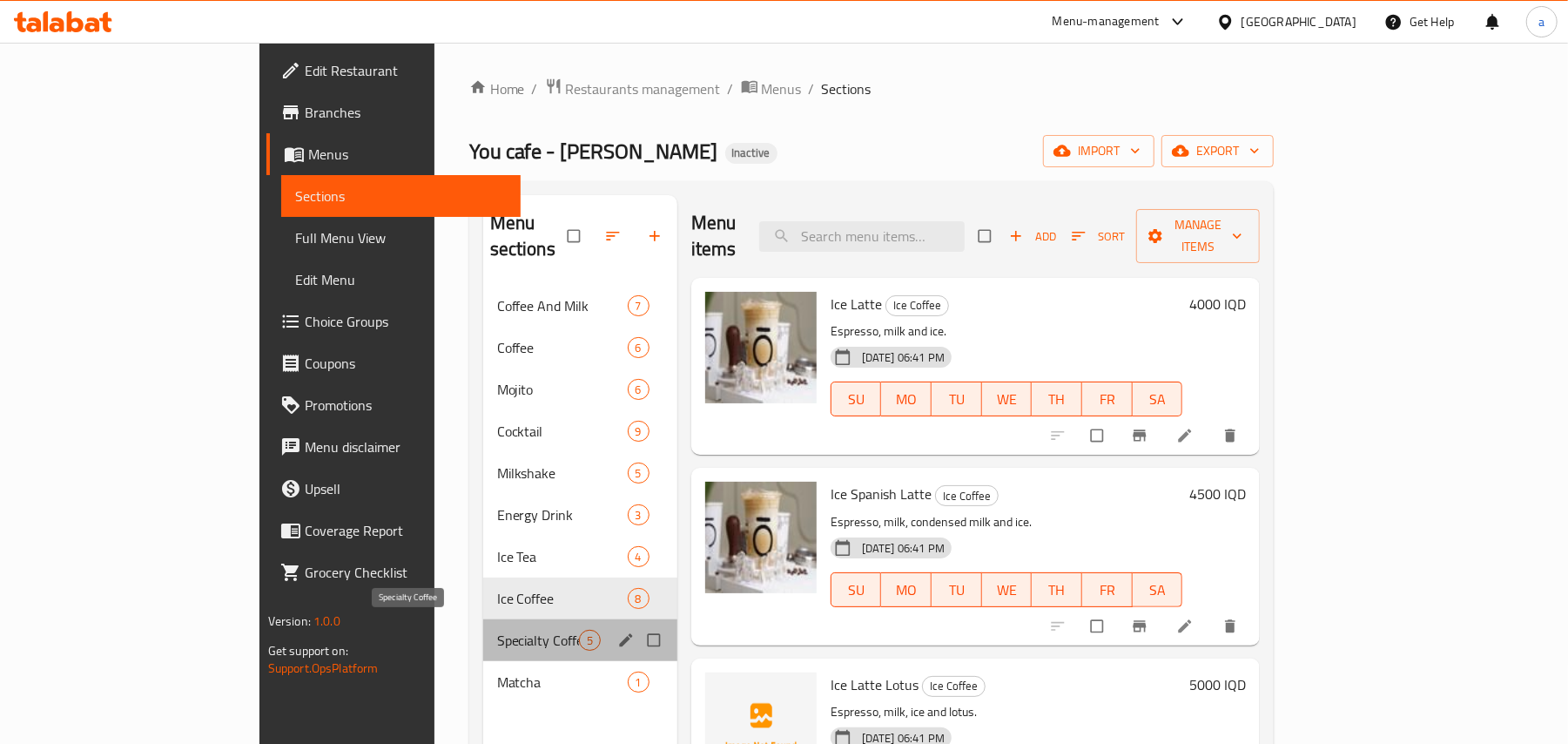
click at [498, 635] on span "Specialty Coffee" at bounding box center [538, 640] width 81 height 21
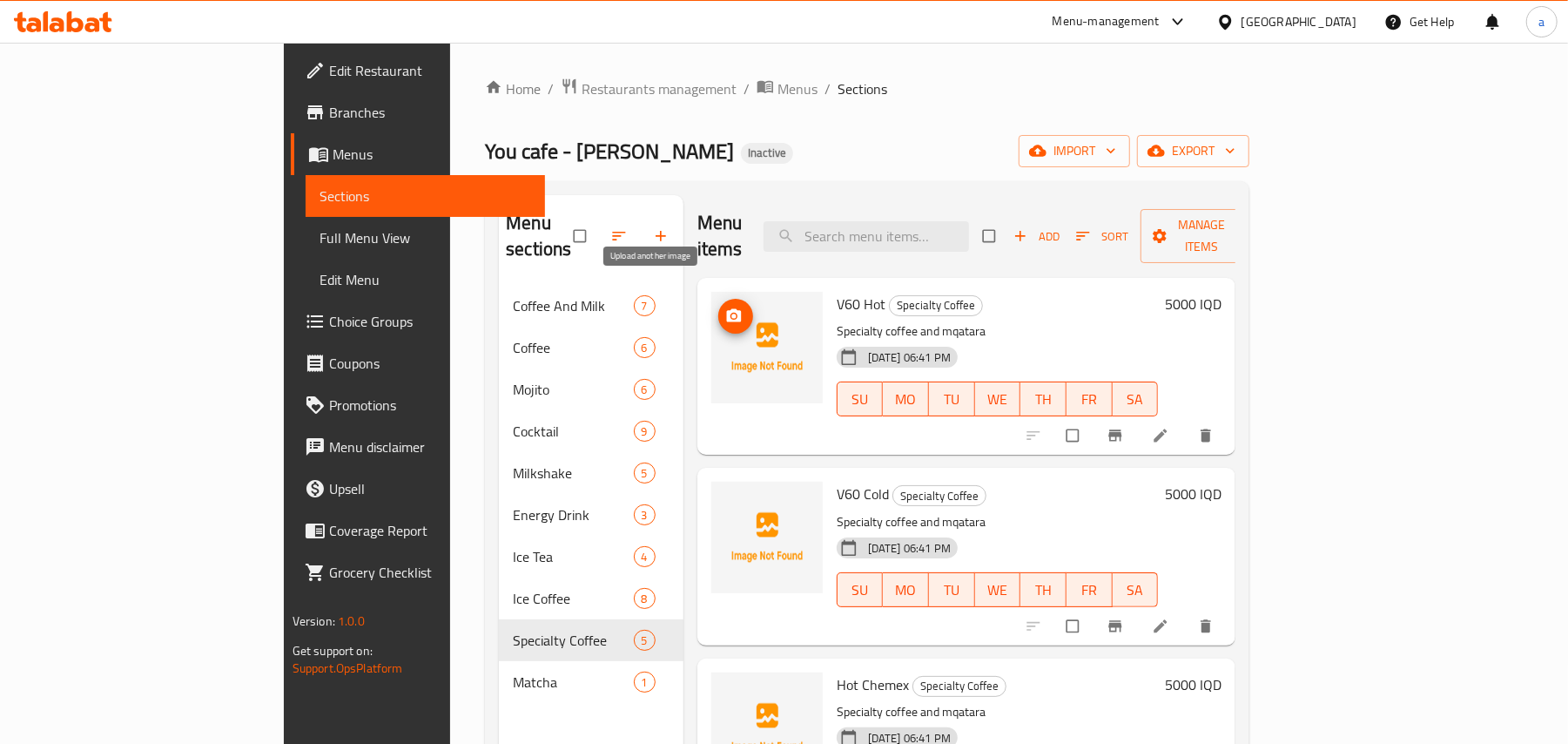
click at [725, 307] on icon "upload picture" at bounding box center [734, 316] width 18 height 18
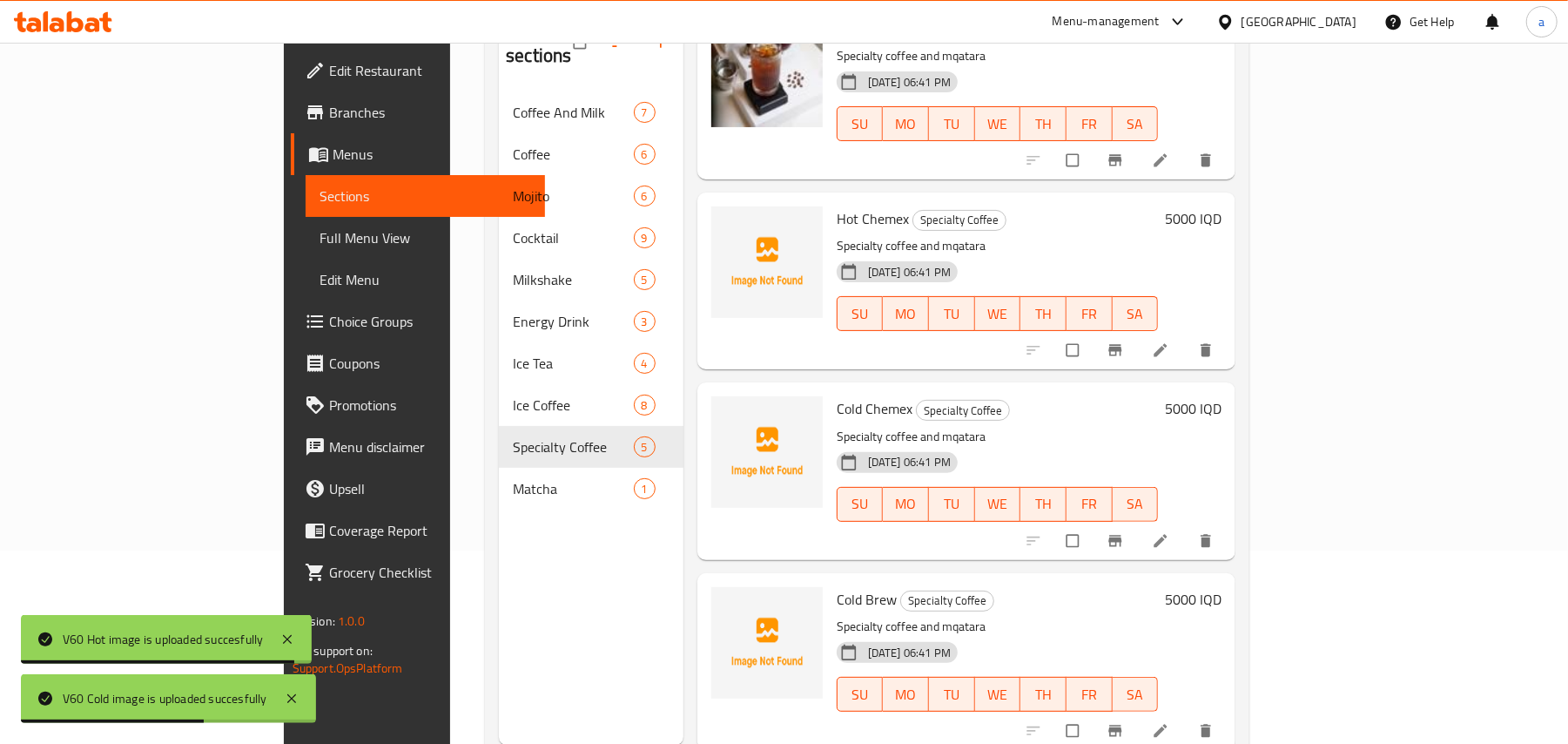
scroll to position [245, 0]
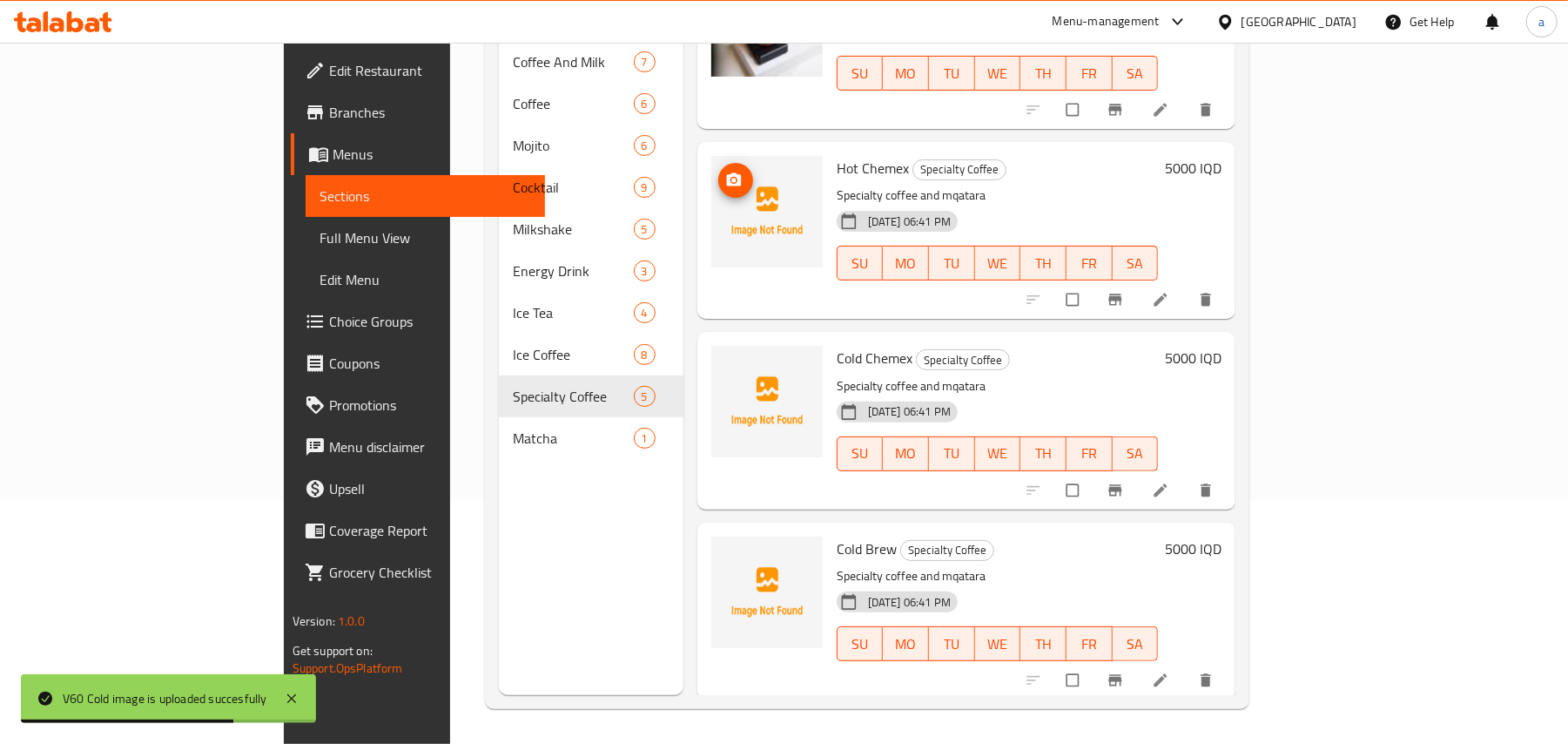
click at [711, 156] on img at bounding box center [767, 212] width 112 height 112
click at [718, 163] on button "upload picture" at bounding box center [735, 180] width 35 height 35
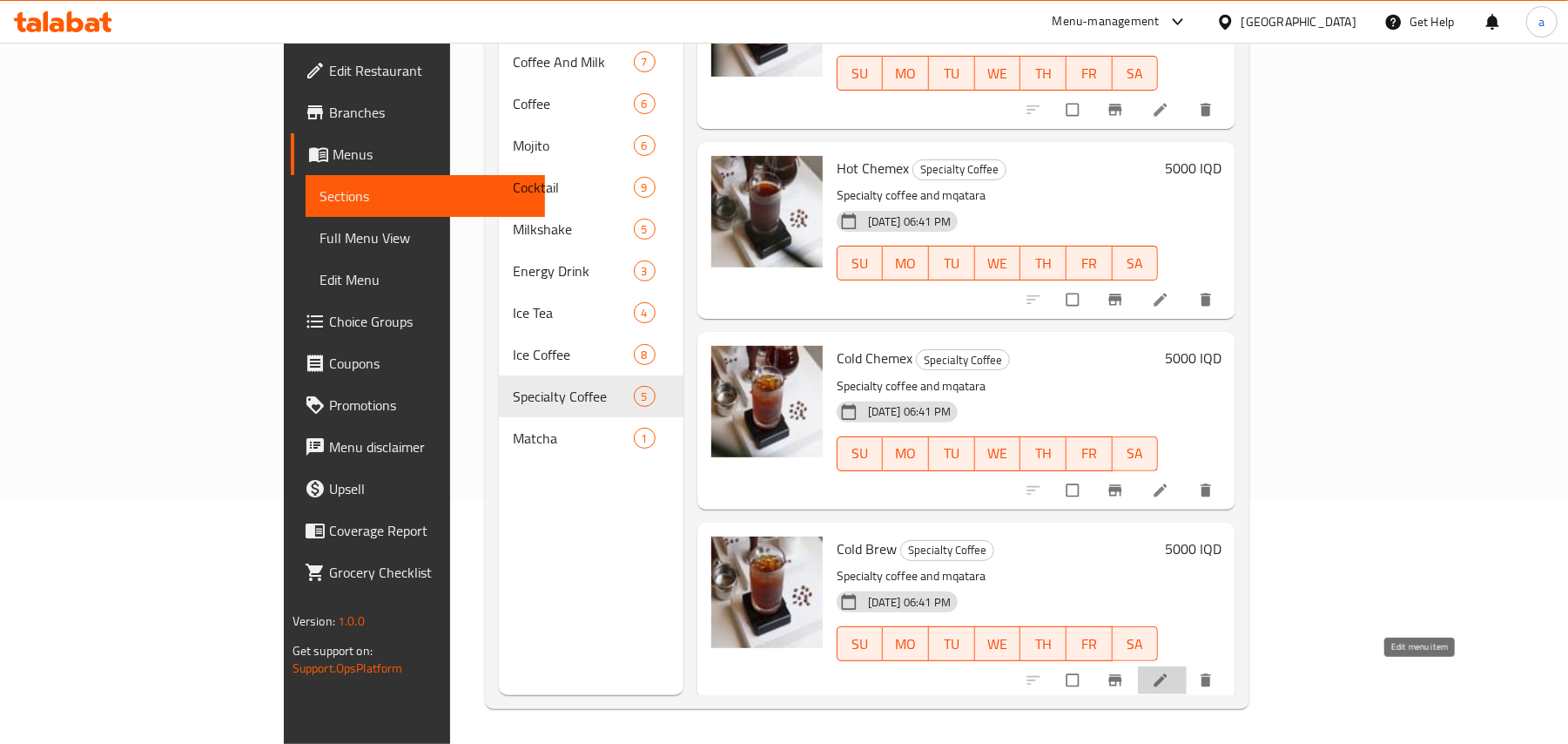
click at [1170, 677] on icon at bounding box center [1161, 680] width 18 height 18
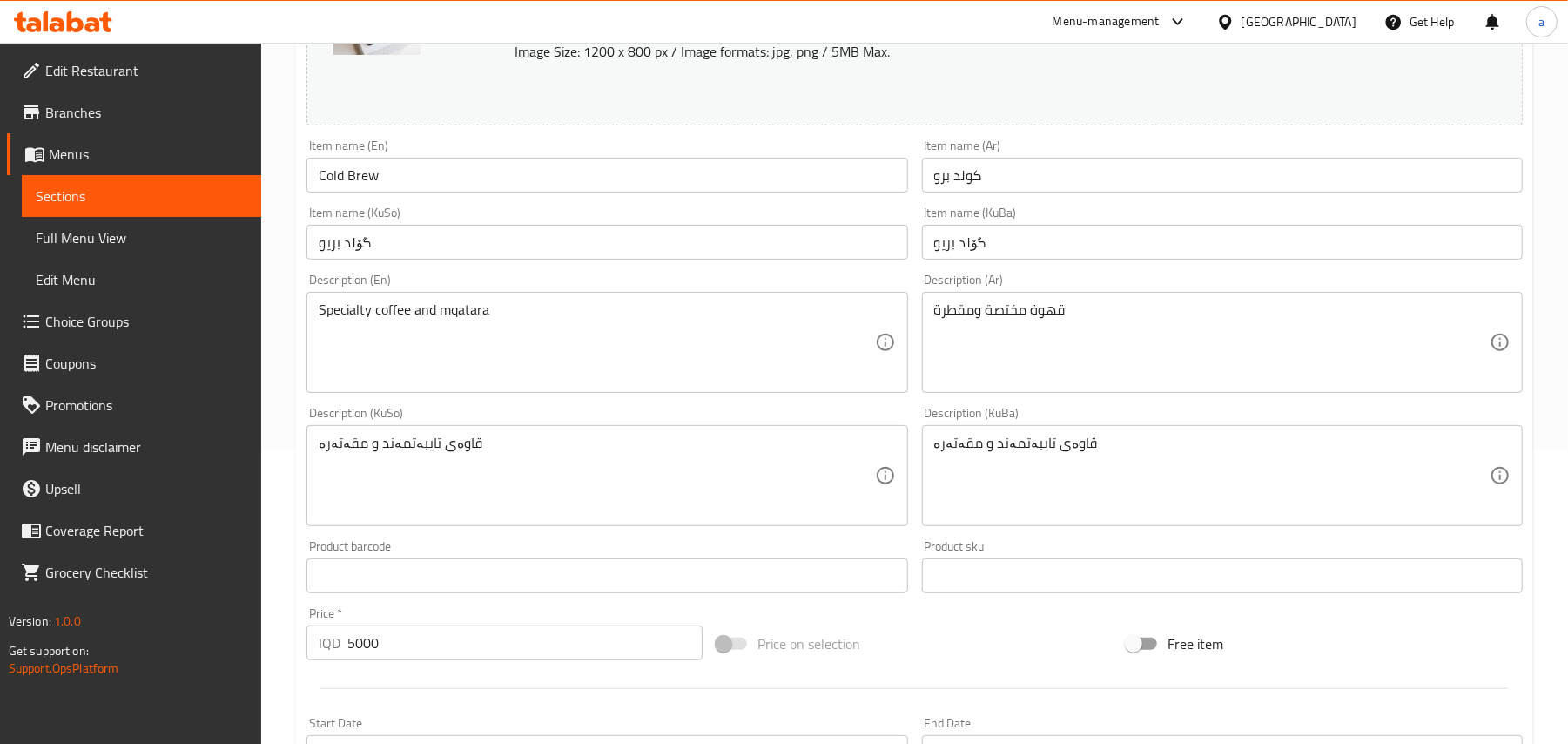
scroll to position [270, 0]
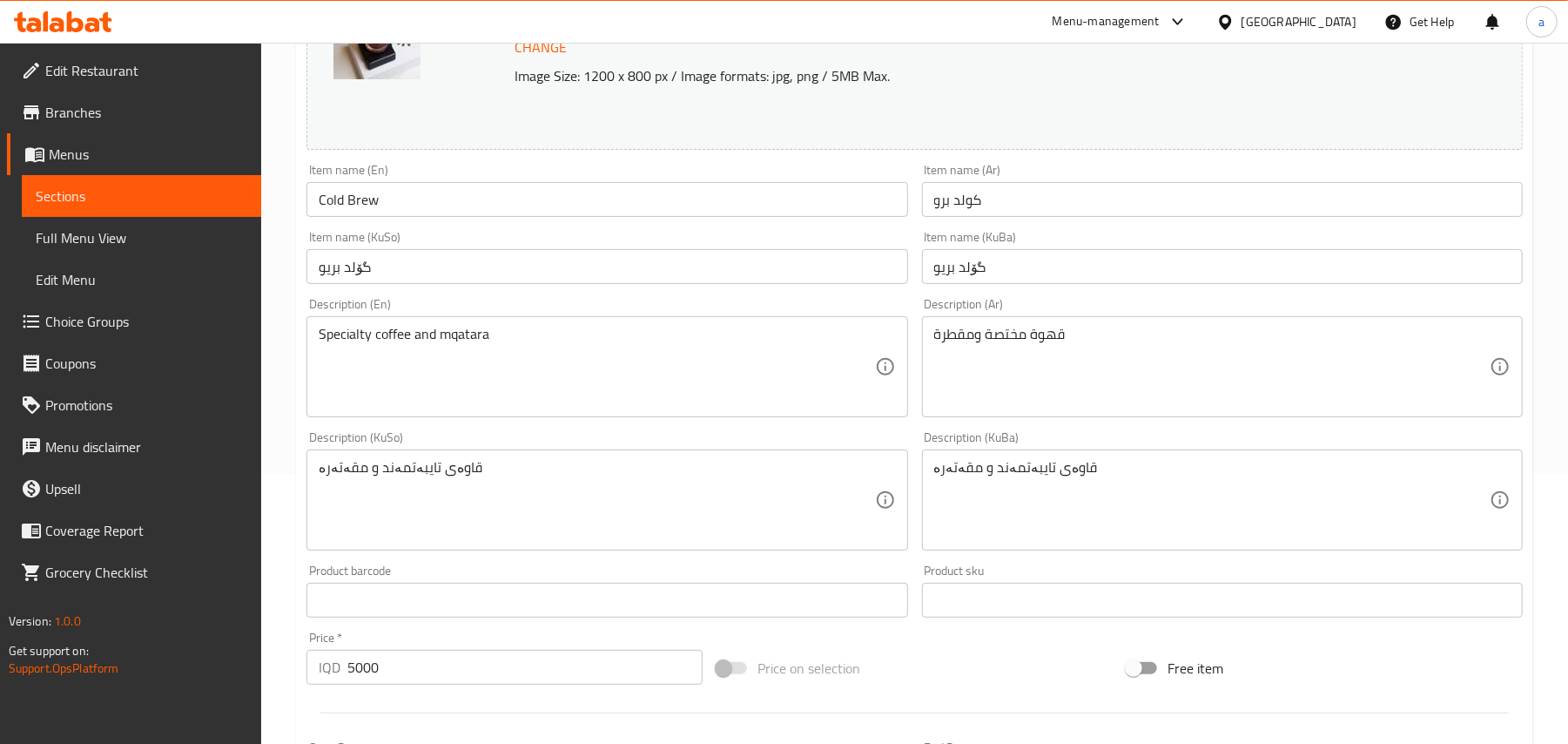
click at [714, 265] on input "گۆلد بریو" at bounding box center [606, 266] width 601 height 35
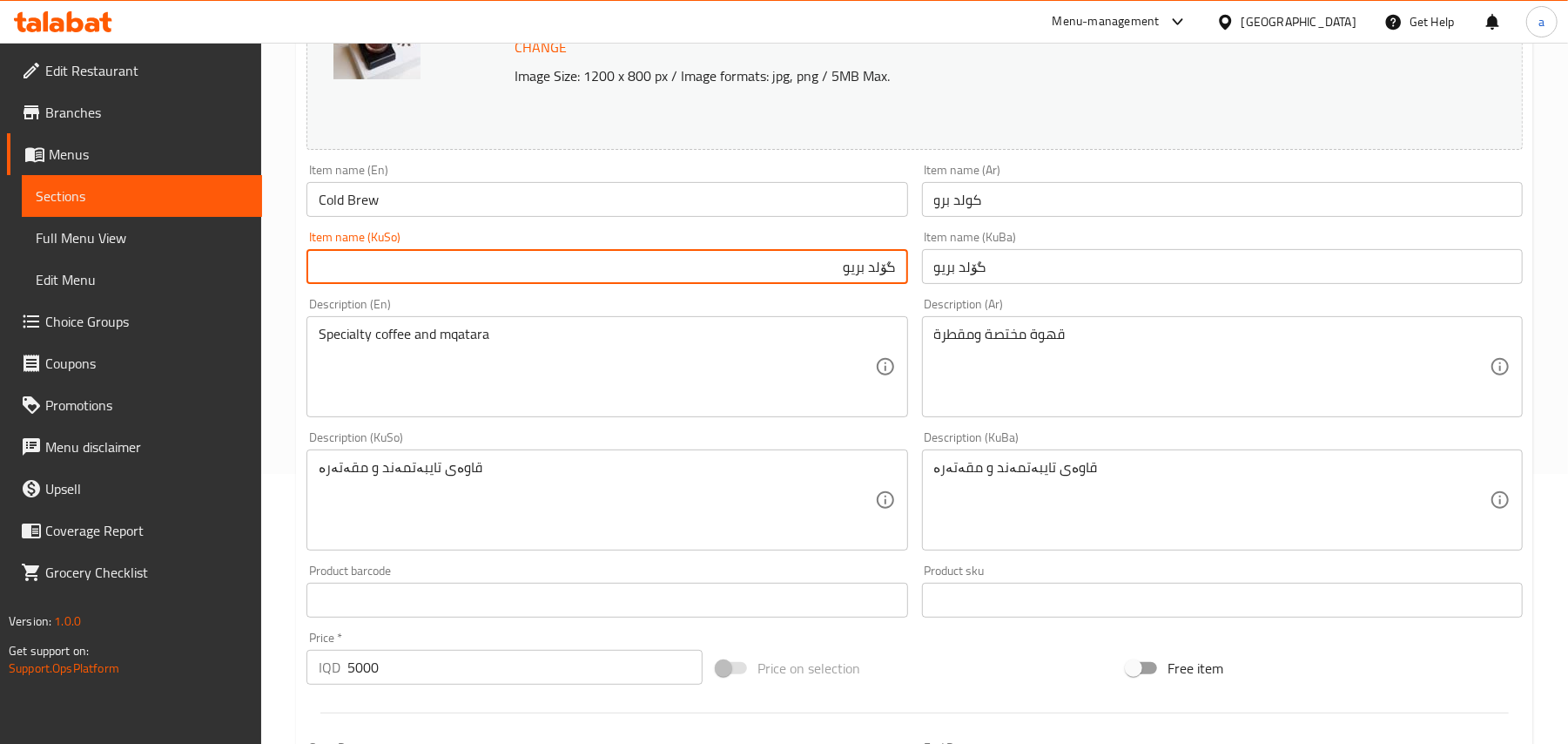
click at [889, 284] on input "گۆلد بریو" at bounding box center [606, 266] width 601 height 35
click at [820, 283] on input "بریو" at bounding box center [606, 266] width 601 height 35
click at [845, 283] on input "بریوی سارد" at bounding box center [606, 266] width 601 height 35
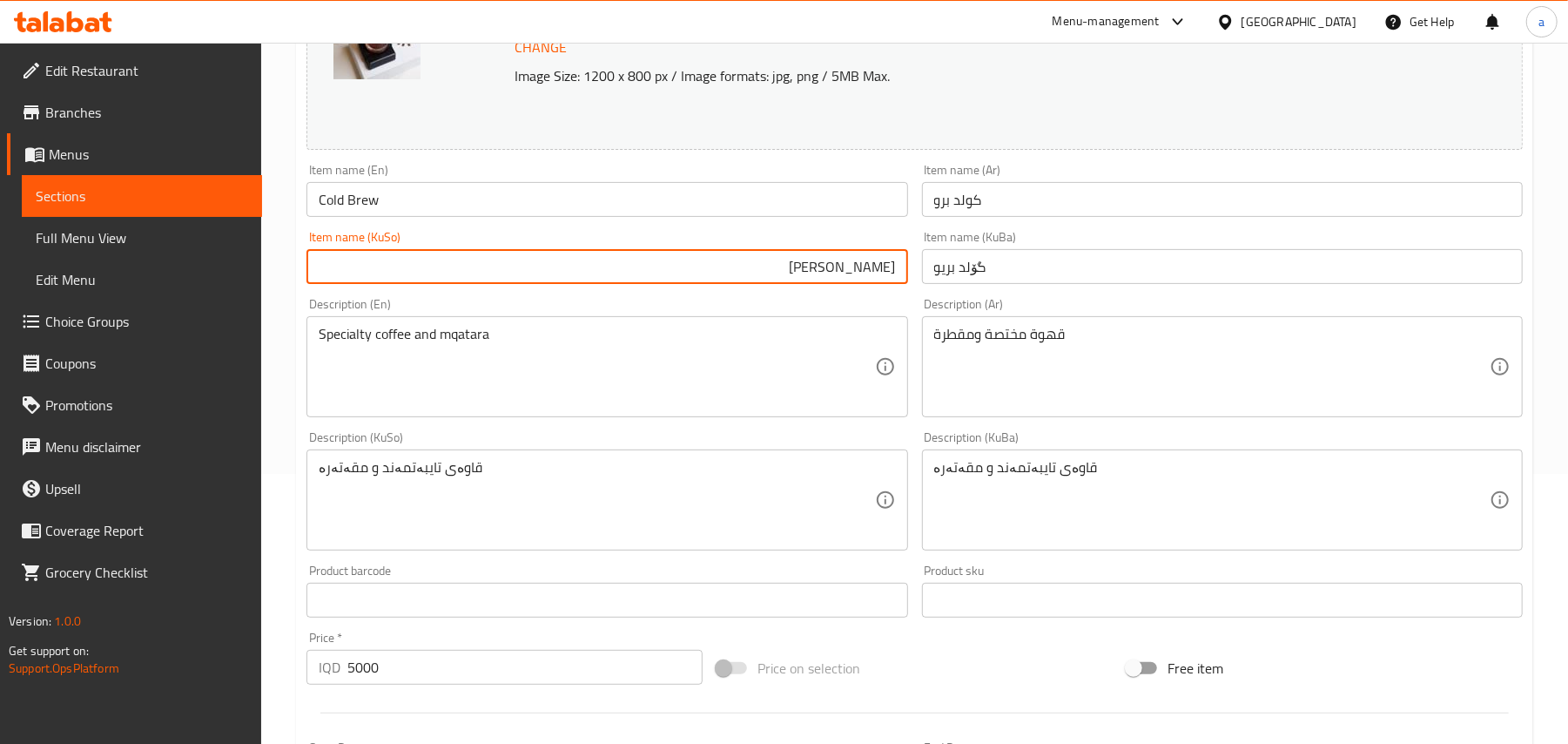
click at [845, 283] on input "بریوی سارد" at bounding box center [606, 266] width 601 height 35
type input "بریوی سارد"
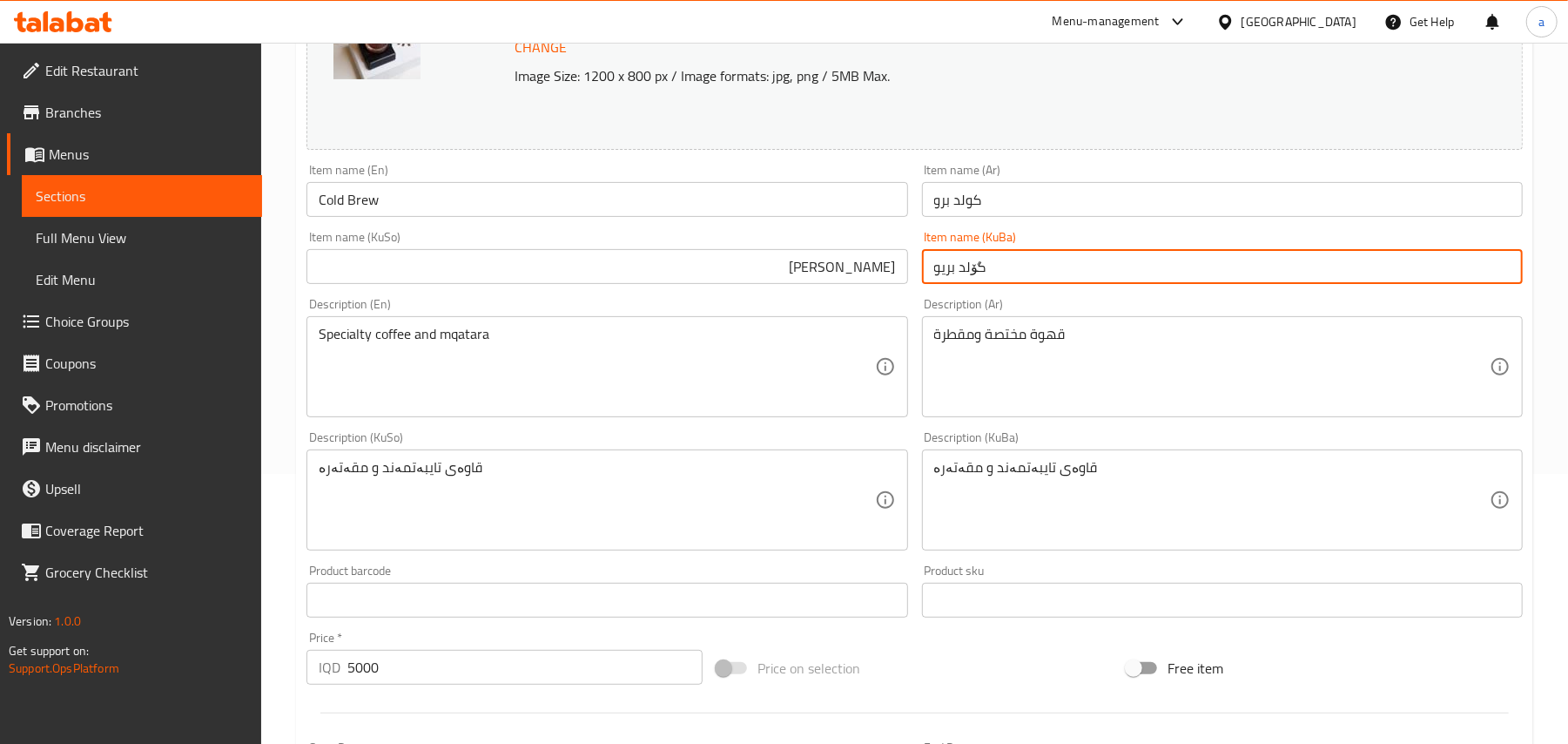
click at [972, 272] on input "گۆلد بریو" at bounding box center [1222, 266] width 601 height 35
paste input "بریوی سارد"
type input "بریوی سارد"
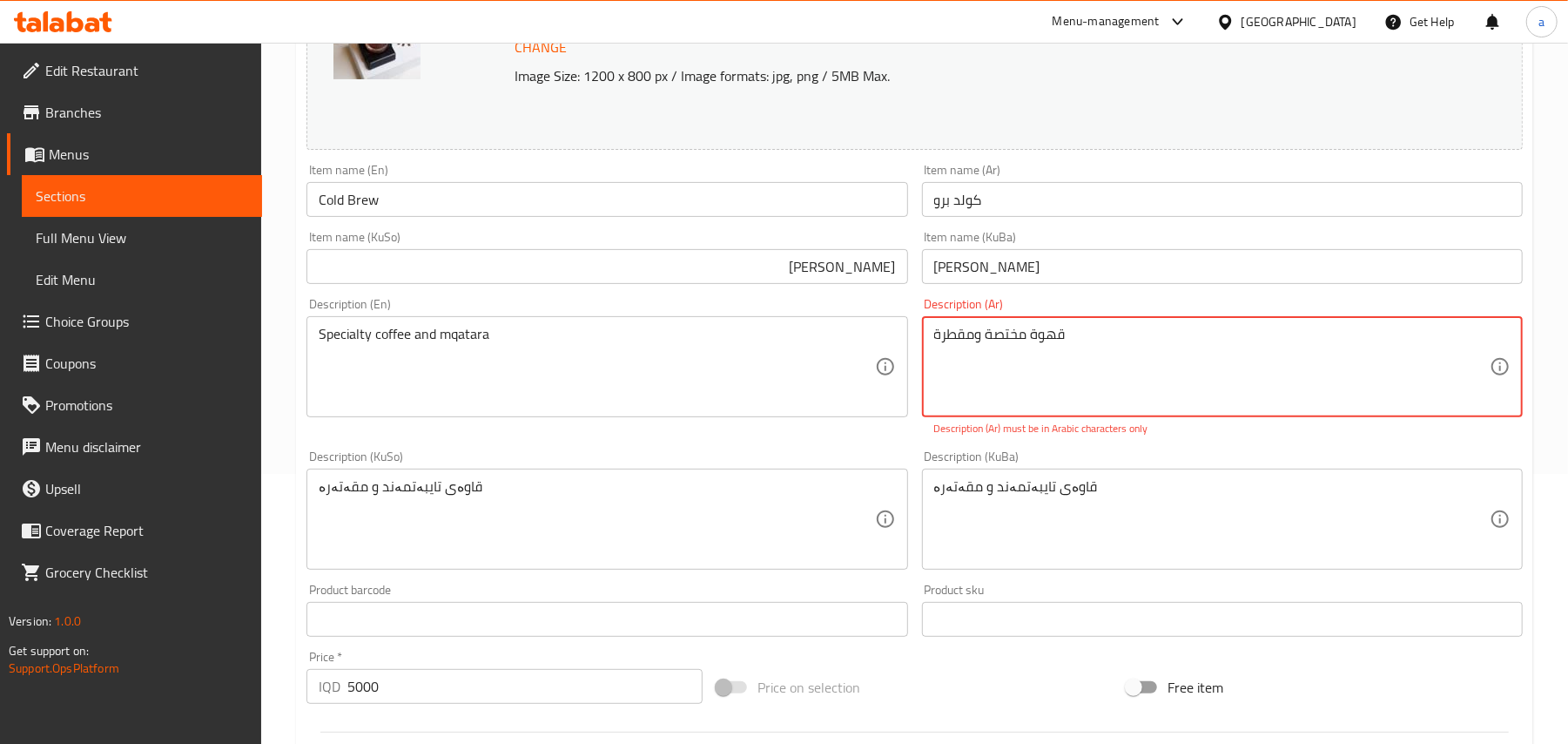
click at [1147, 373] on textarea "قھوة مختصة ومقطرة" at bounding box center [1211, 367] width 555 height 82
drag, startPoint x: 1411, startPoint y: 346, endPoint x: 1264, endPoint y: 353, distance: 147.2
click at [1265, 353] on textarea "قھوة مختصة ومقطرة" at bounding box center [1211, 367] width 555 height 82
type textarea "قھوة مختص"
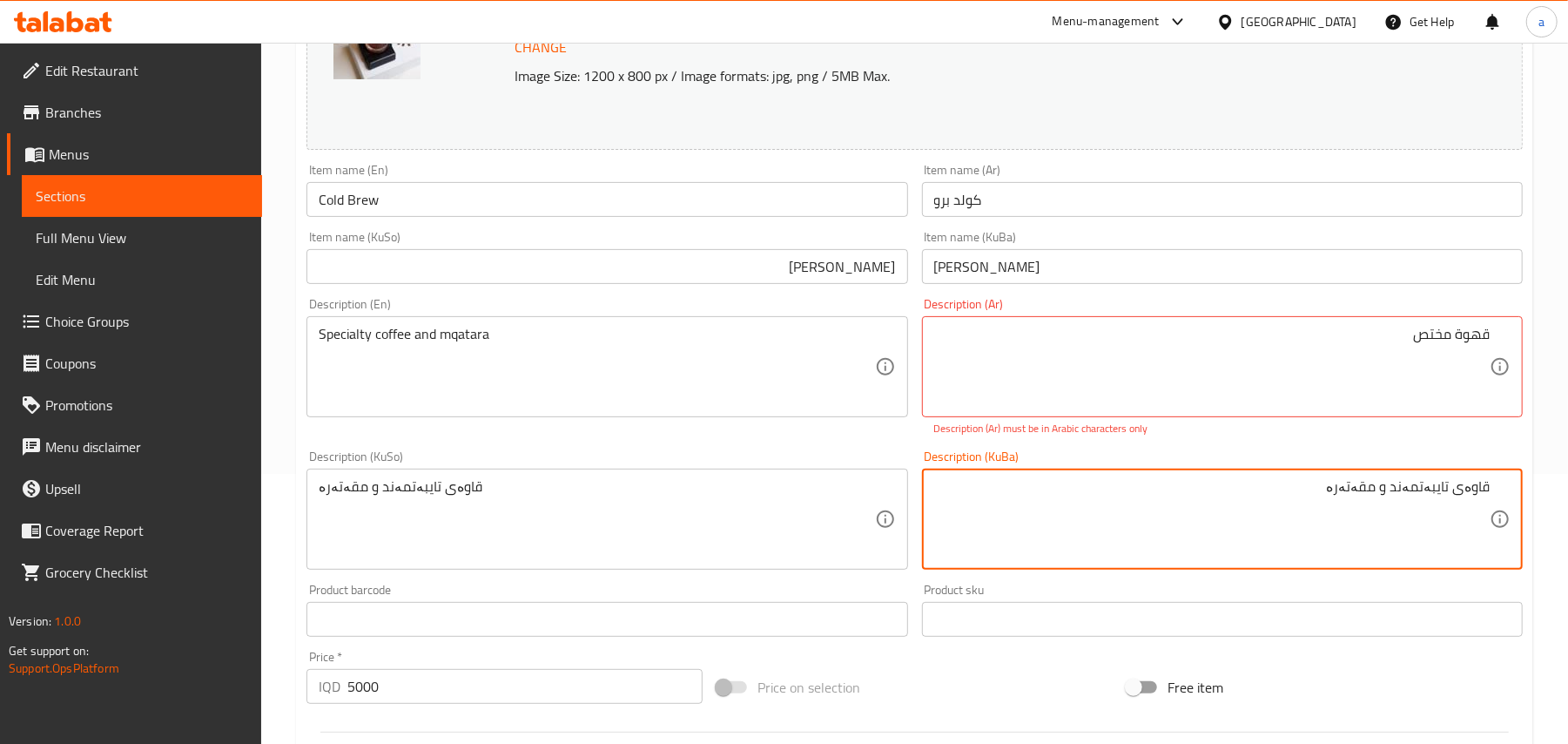
click at [1282, 523] on textarea "قاوەی تایبەتمەند و مقەتەرە" at bounding box center [1211, 519] width 555 height 82
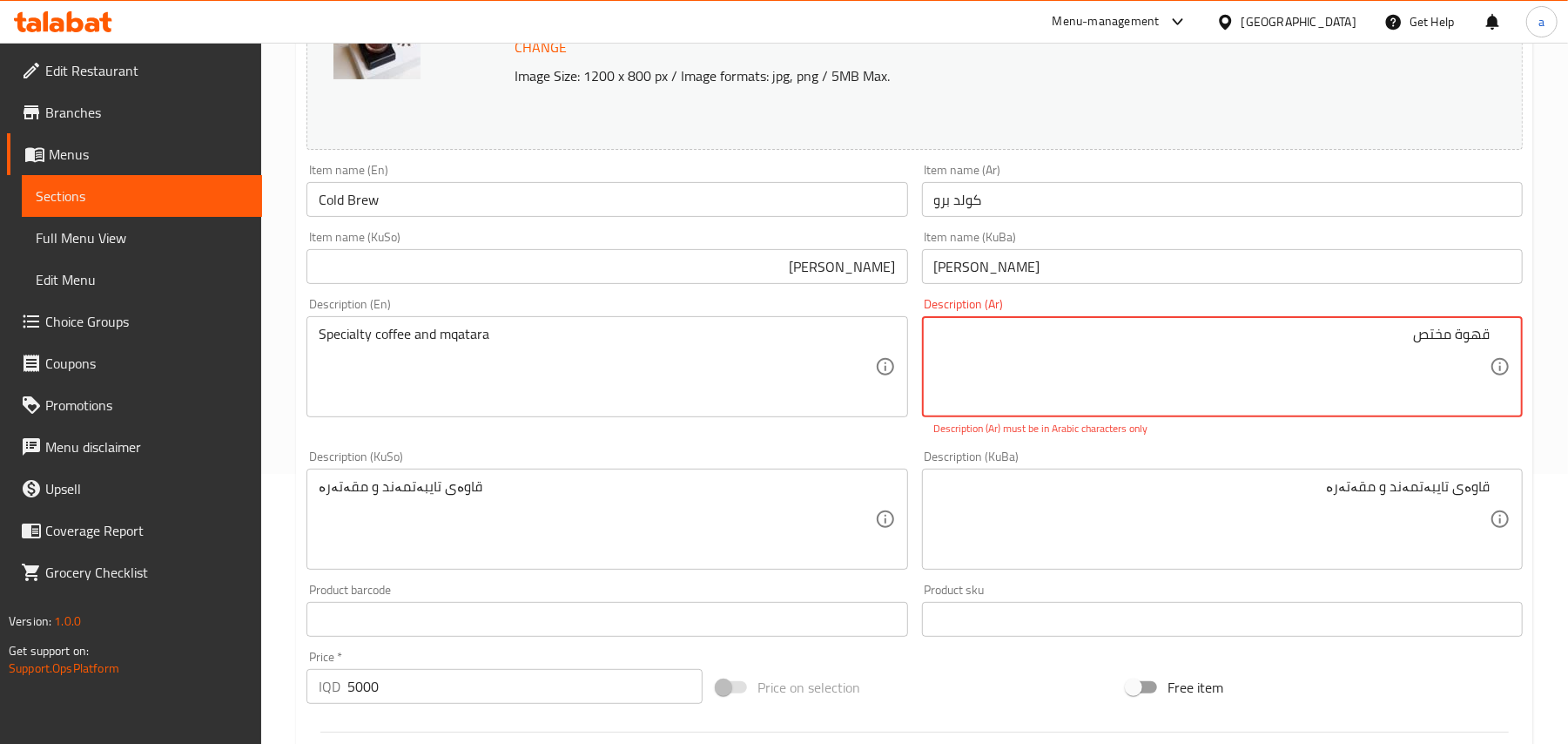
drag, startPoint x: 1289, startPoint y: 384, endPoint x: 1510, endPoint y: 353, distance: 223.2
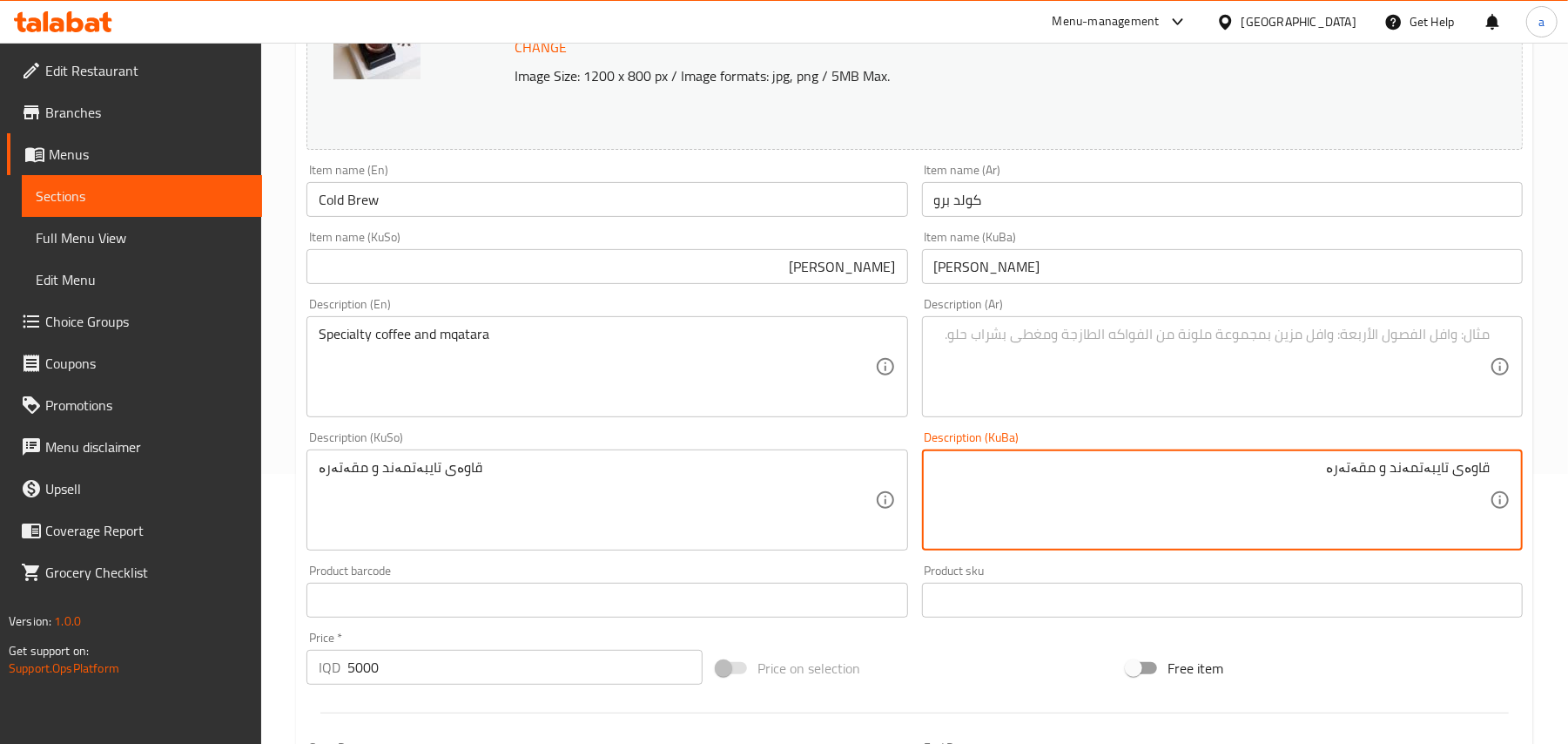
paste textarea "بریوی سارد"
click at [1408, 362] on textarea at bounding box center [1211, 367] width 555 height 82
type textarea "قاوەی تایبەتمەند و مقەتەرە"
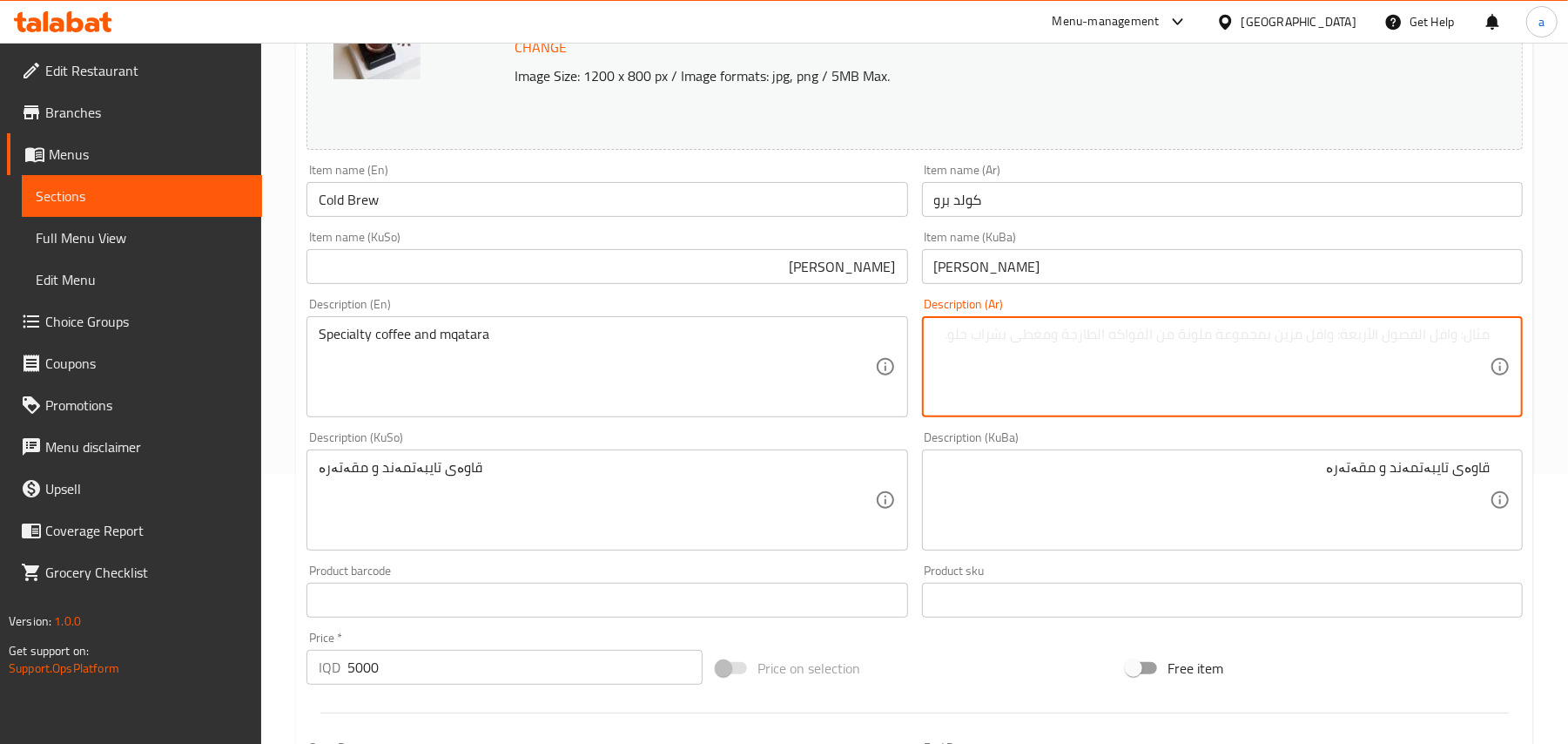
click at [1390, 360] on textarea at bounding box center [1211, 367] width 555 height 82
paste textarea "بریوی سارد"
type textarea "بریوی سارد"
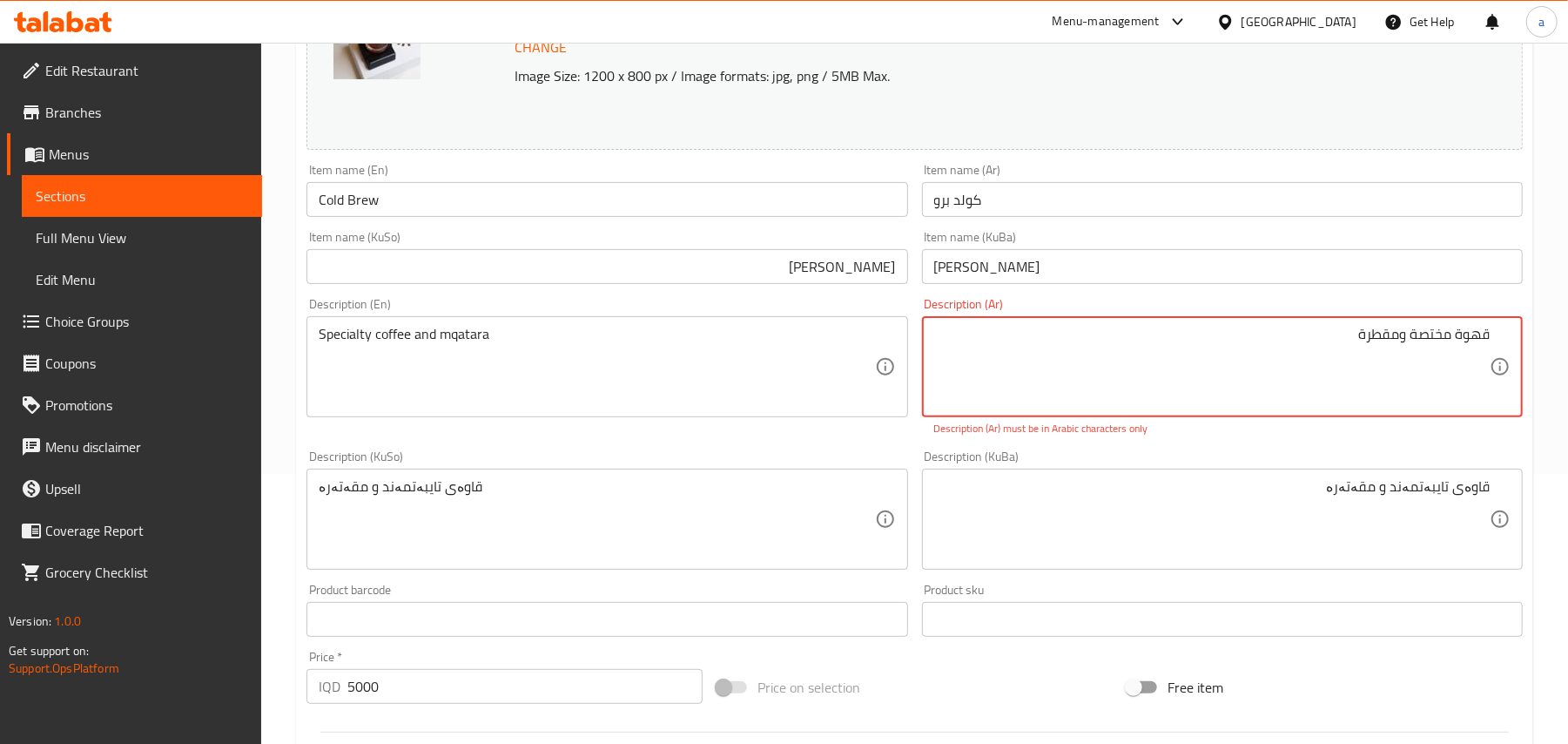
click at [1405, 408] on textarea "قھوة مختصة ومقطرة" at bounding box center [1211, 367] width 555 height 82
drag, startPoint x: 1404, startPoint y: 349, endPoint x: 1550, endPoint y: 364, distance: 146.8
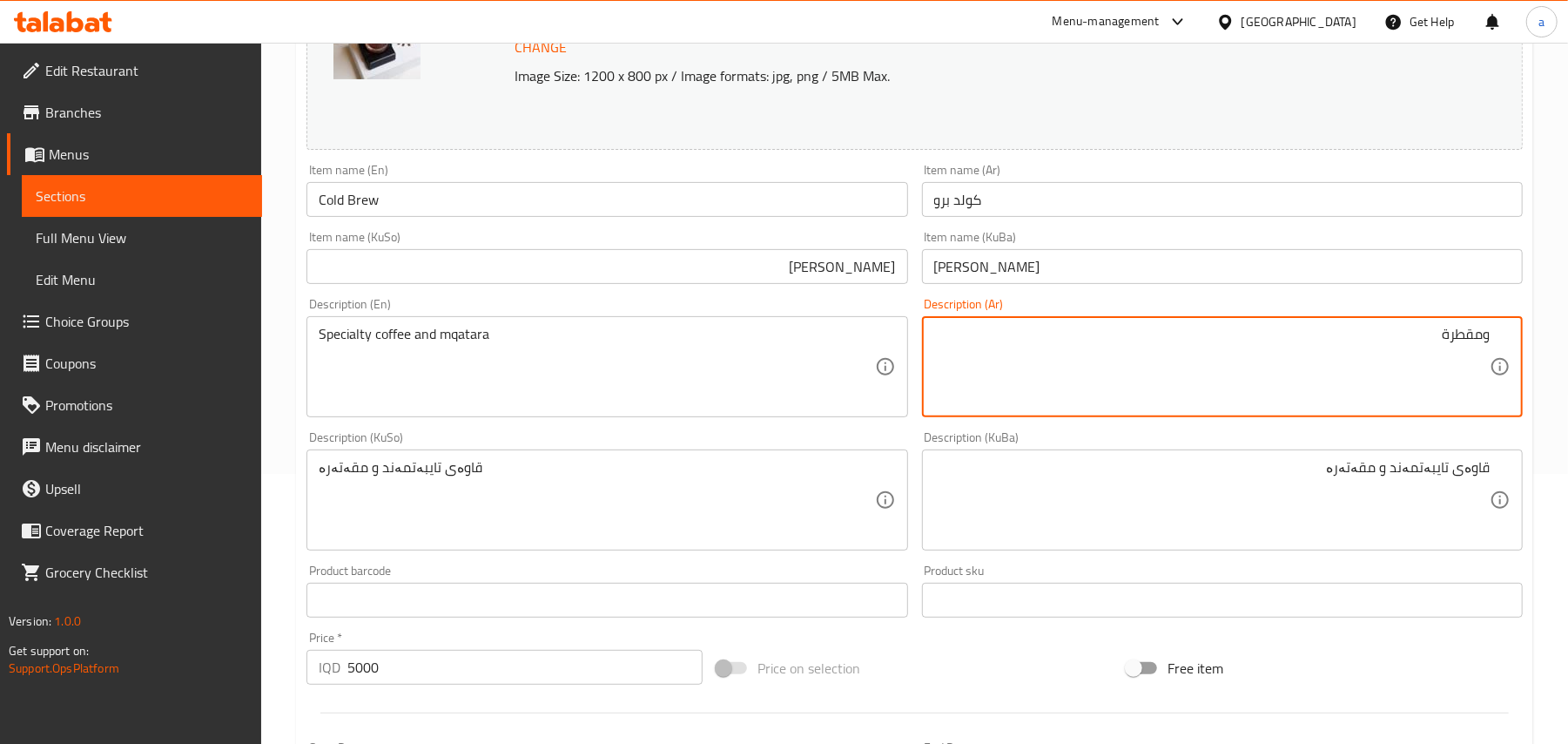
type textarea "قھوة مختصة ومقطرة"
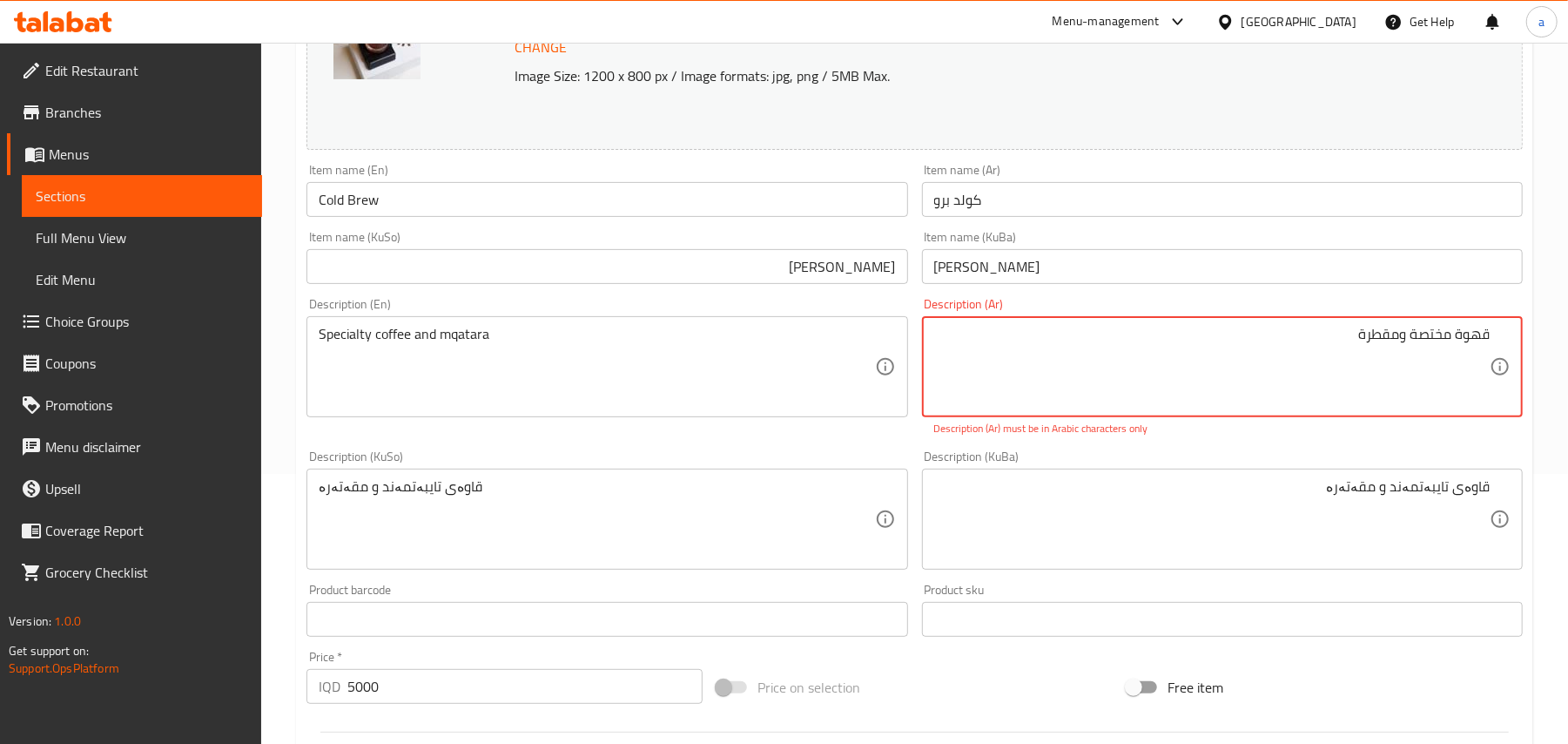
click at [1446, 362] on textarea "قھوة مختصة ومقطرة" at bounding box center [1211, 367] width 555 height 82
click at [1474, 350] on textarea "قھوة مختصة ومقطرة" at bounding box center [1211, 367] width 555 height 82
click at [1468, 352] on textarea "قھوة مختصة ومقطرة" at bounding box center [1211, 367] width 555 height 82
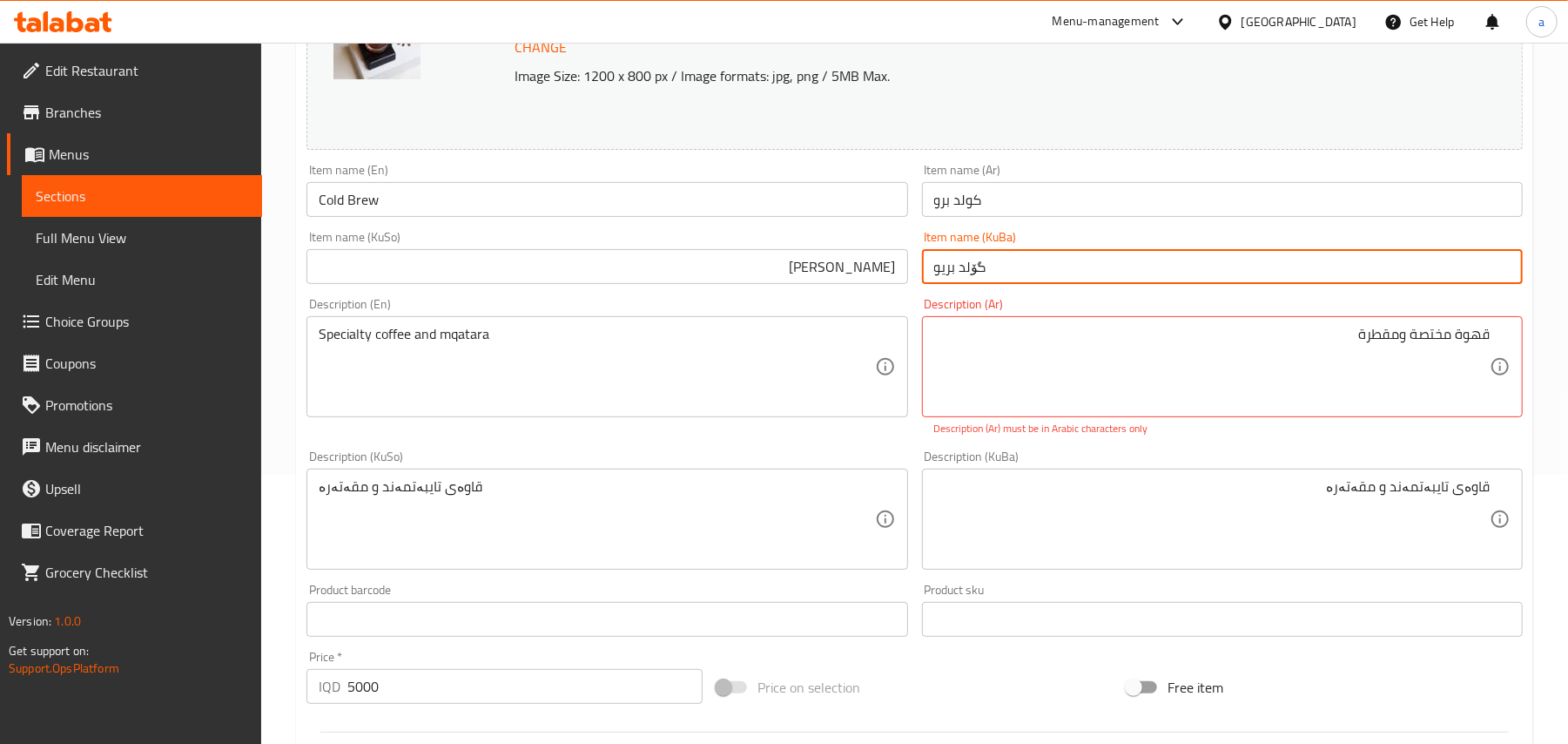
click at [875, 283] on input "بریوی سارد" at bounding box center [606, 266] width 601 height 35
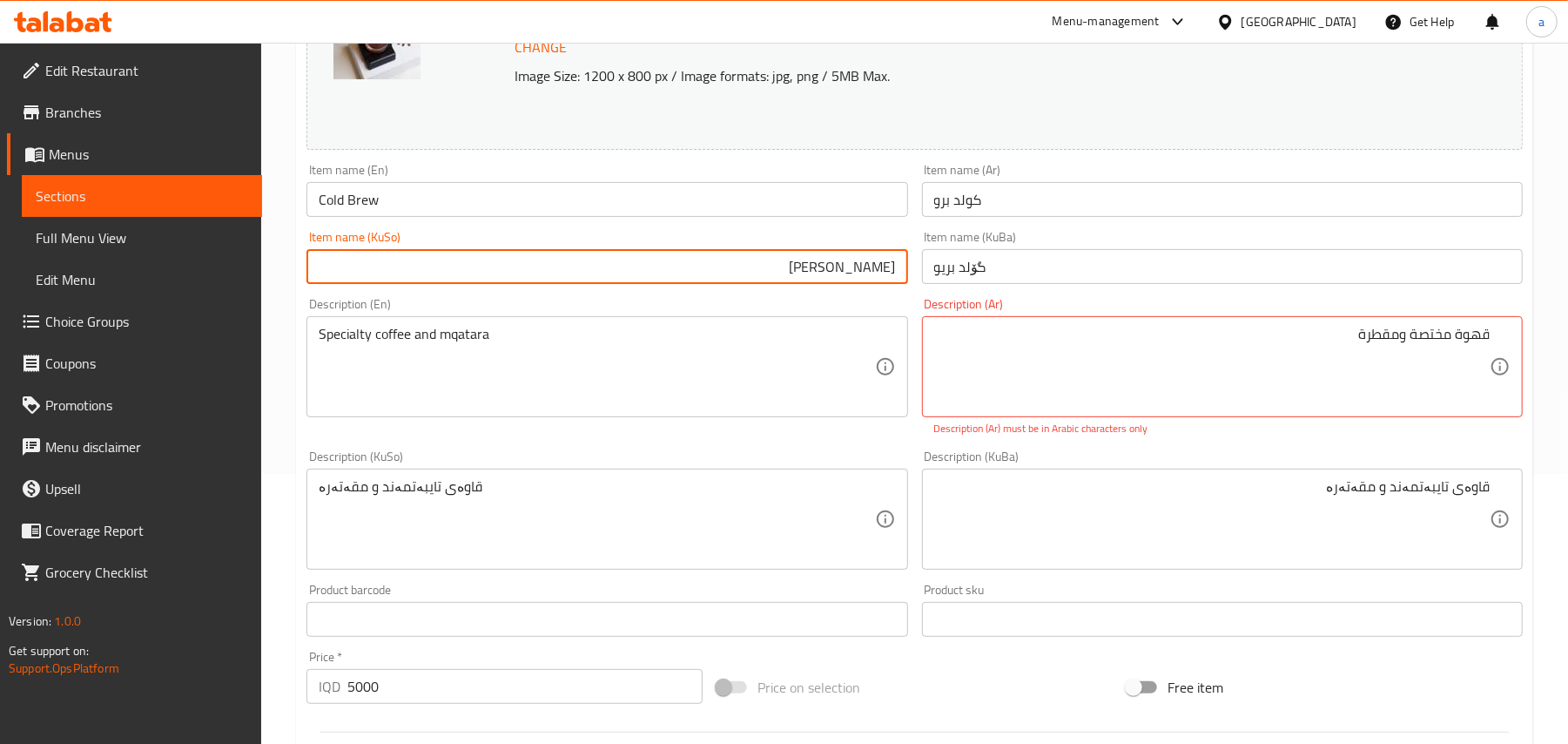
click at [875, 283] on input "بریوی سارد" at bounding box center [606, 266] width 601 height 35
click at [970, 284] on input "گۆلد بریو" at bounding box center [1222, 266] width 601 height 35
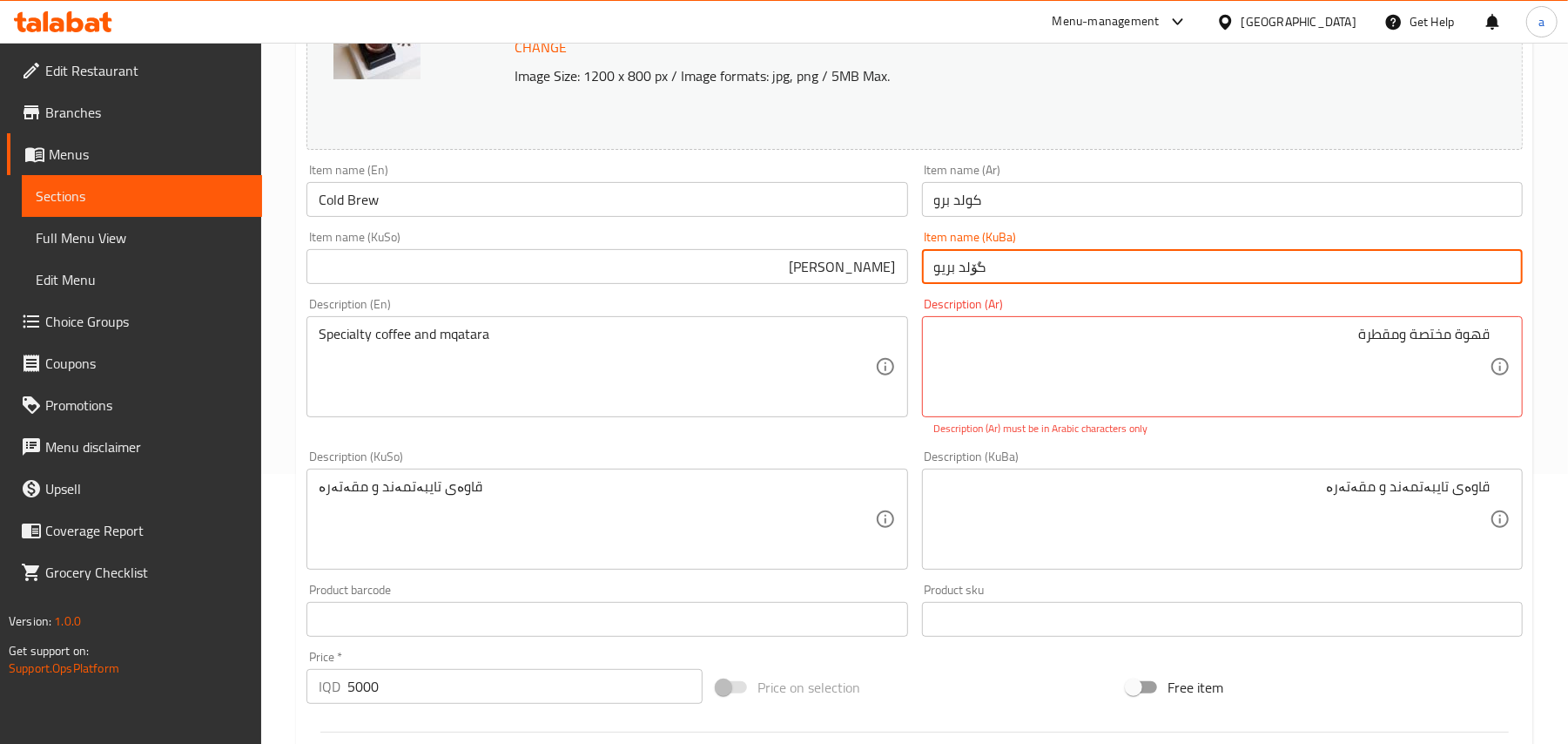
click at [970, 284] on input "گۆلد بریو" at bounding box center [1222, 266] width 601 height 35
paste input "بریوی سارد"
type input "بریوی سارد"
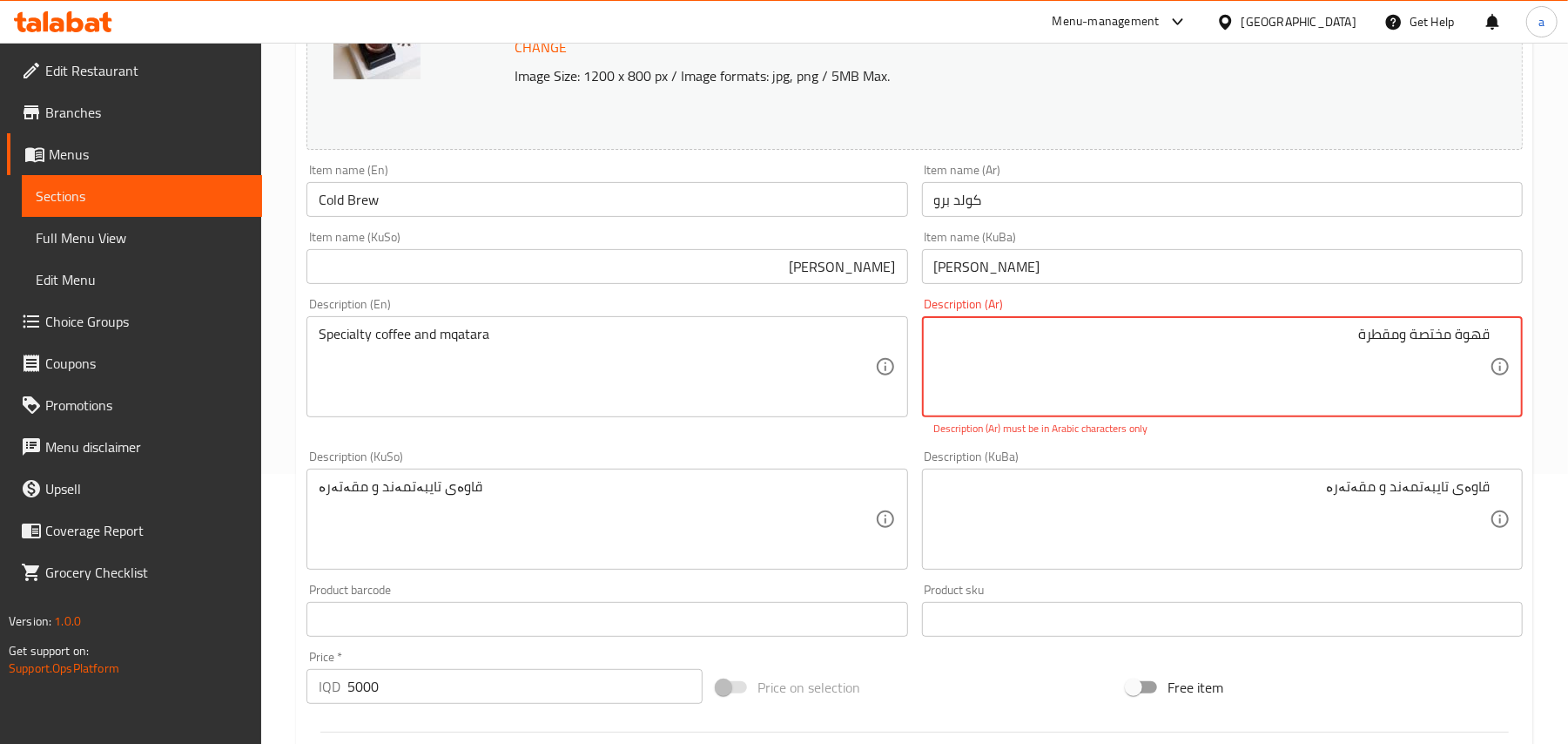
click at [1466, 353] on textarea "قھوة مختصة ومقطرة" at bounding box center [1211, 367] width 555 height 82
click at [1397, 349] on textarea "قھوة مختصة ومقطرة" at bounding box center [1211, 367] width 555 height 82
click at [1467, 349] on textarea "قھوة مختصة ومقطرة" at bounding box center [1211, 367] width 555 height 82
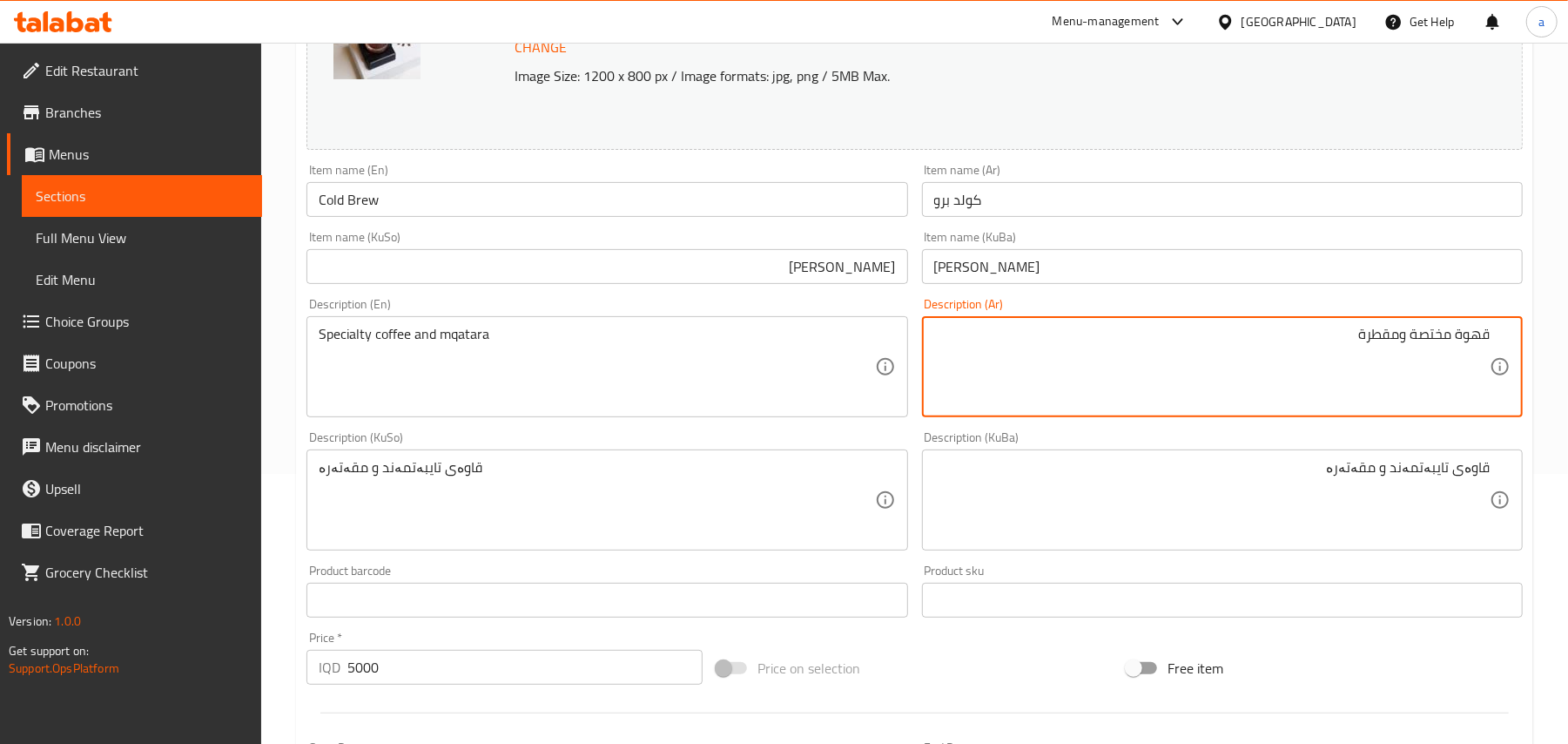
type textarea "قهوة مختصة ومقطرة"
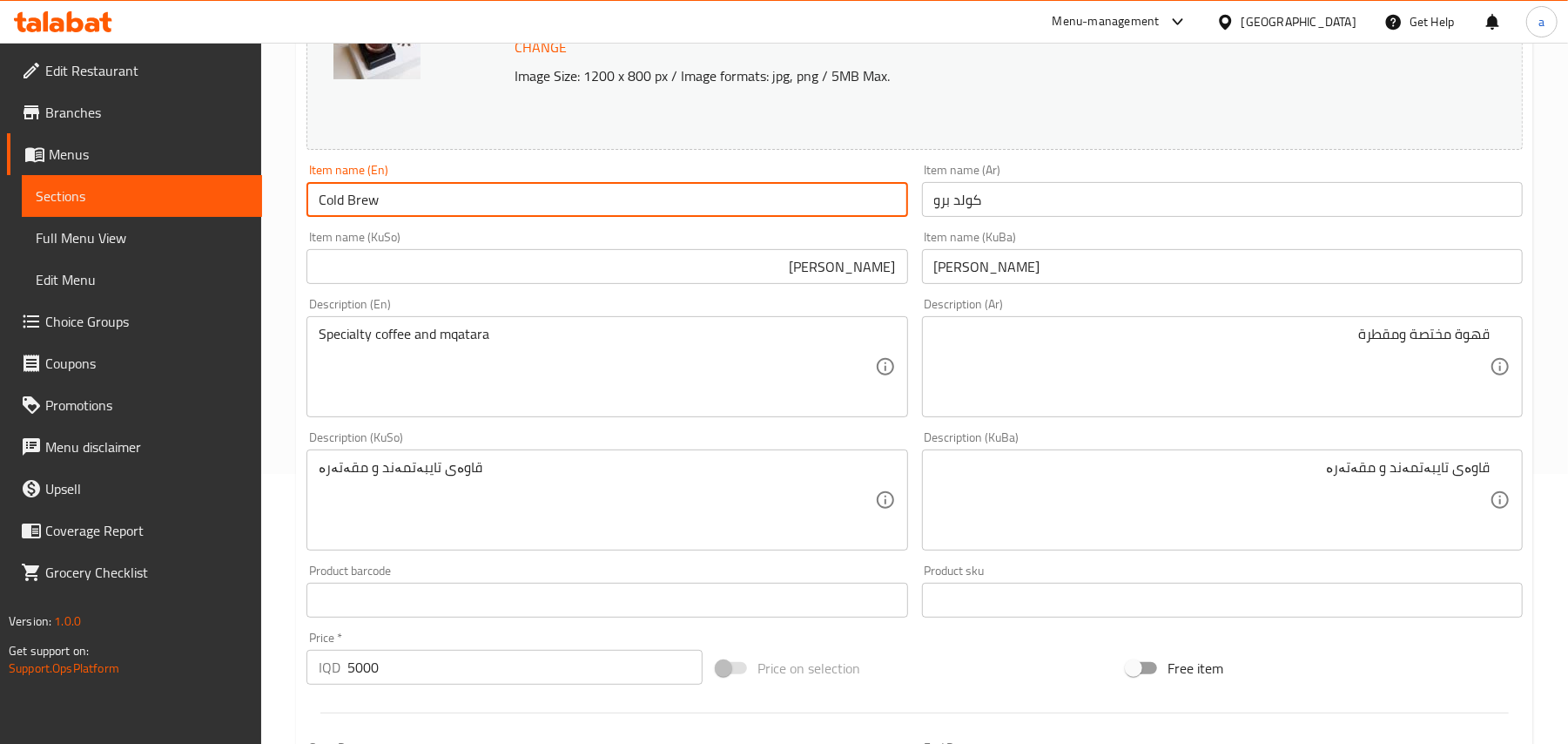
click at [488, 209] on input "Cold Brew" at bounding box center [606, 199] width 601 height 35
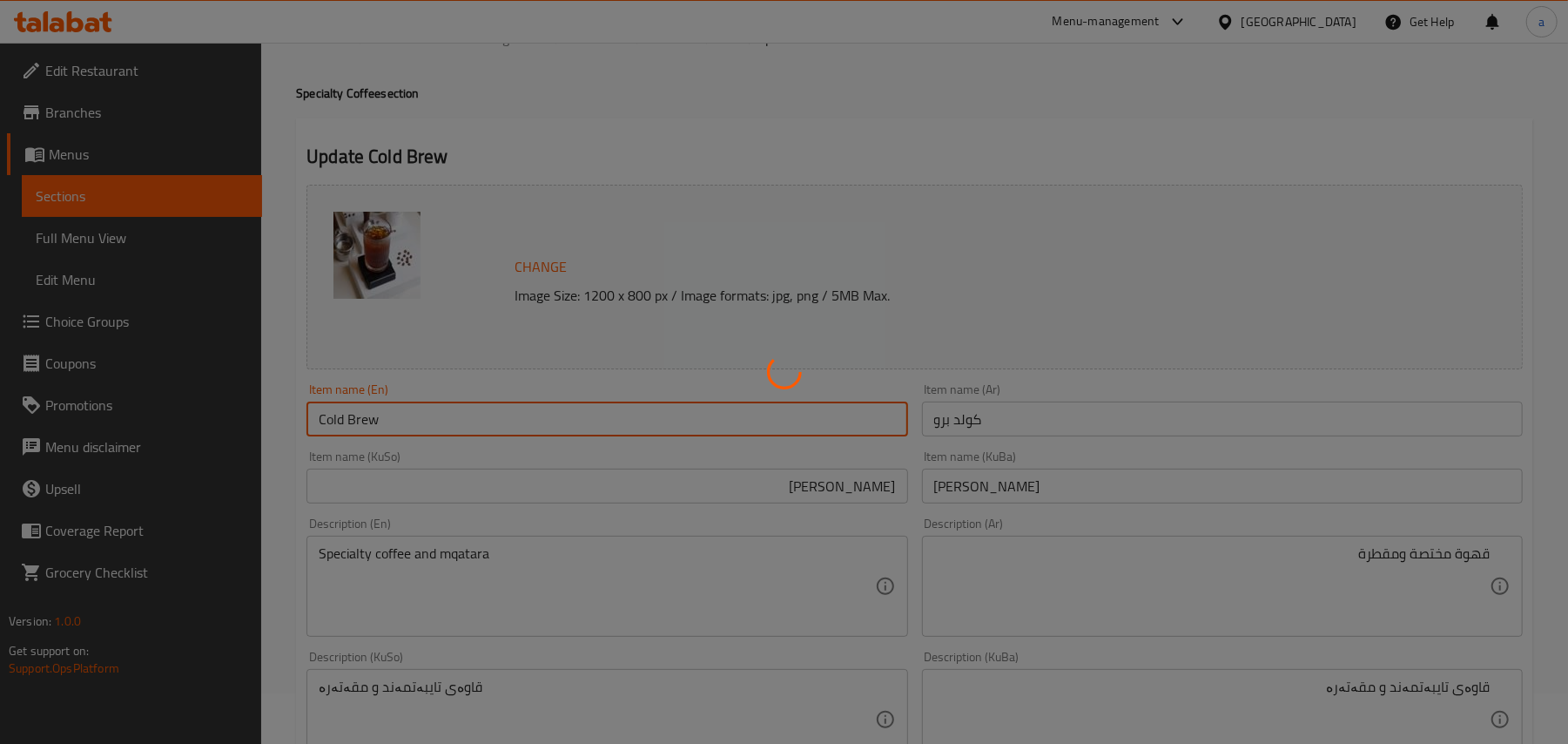
scroll to position [0, 0]
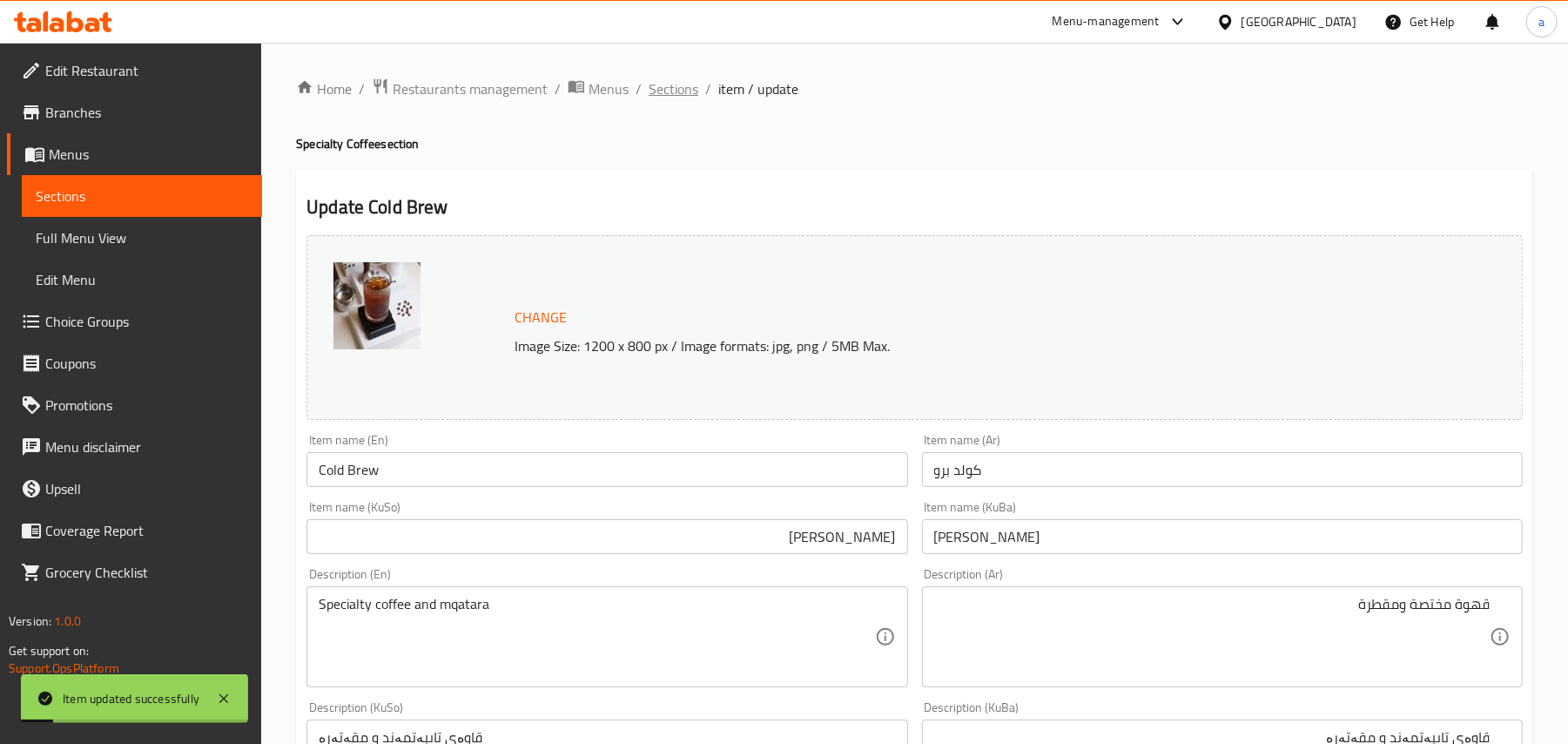
click at [684, 94] on span "Sections" at bounding box center [674, 89] width 50 height 21
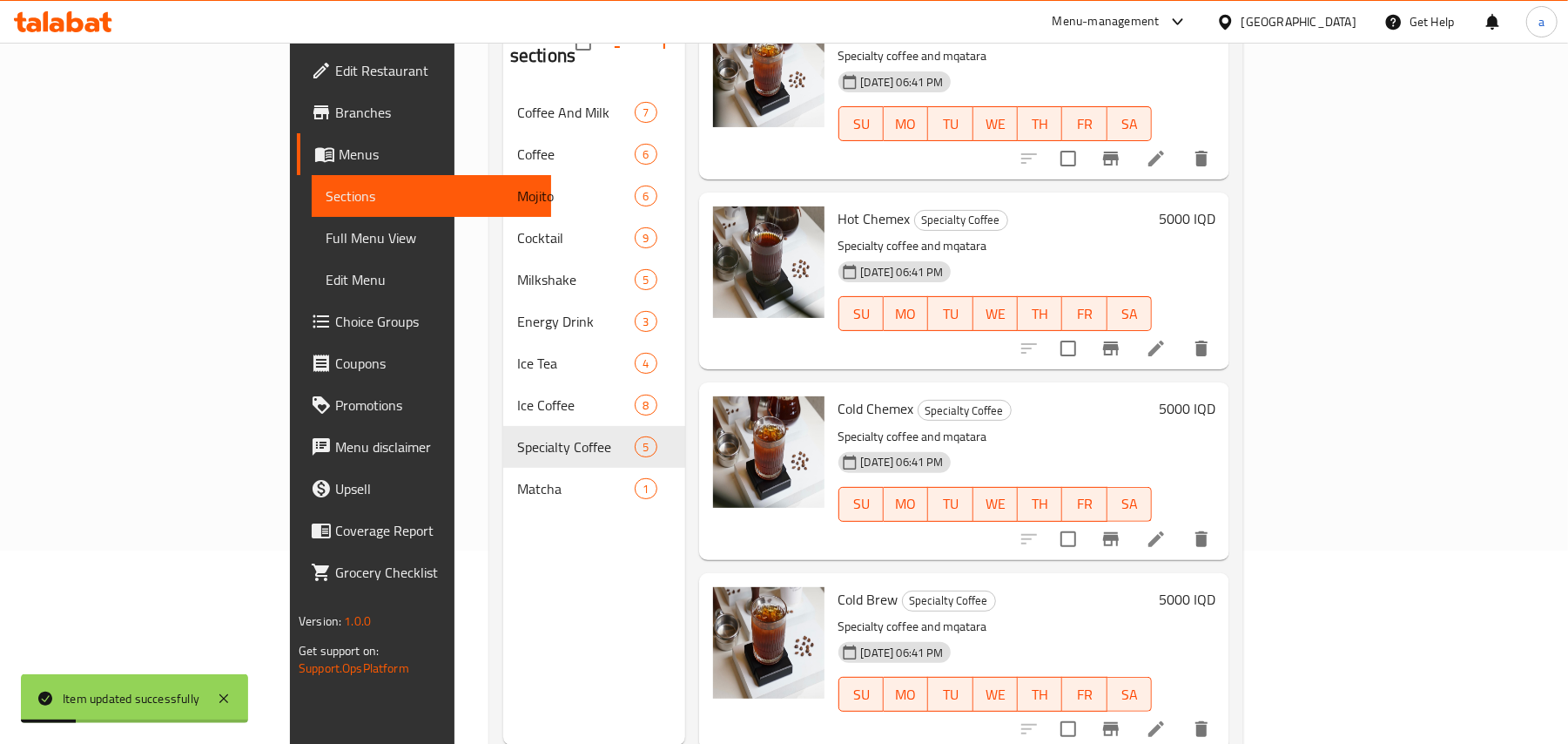
scroll to position [245, 0]
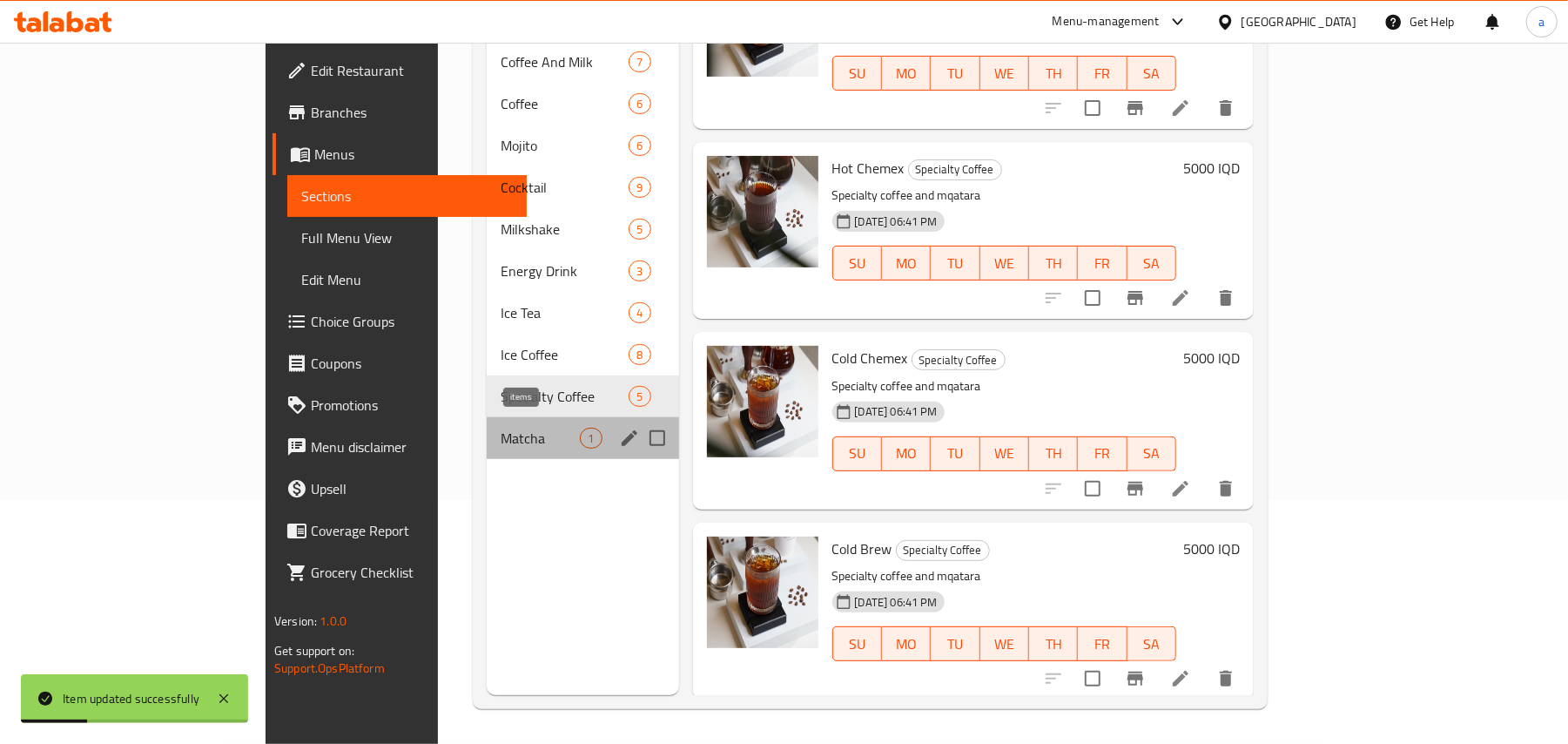
drag, startPoint x: 516, startPoint y: 436, endPoint x: 523, endPoint y: 430, distance: 9.2
click at [581, 433] on span "1" at bounding box center [591, 438] width 20 height 17
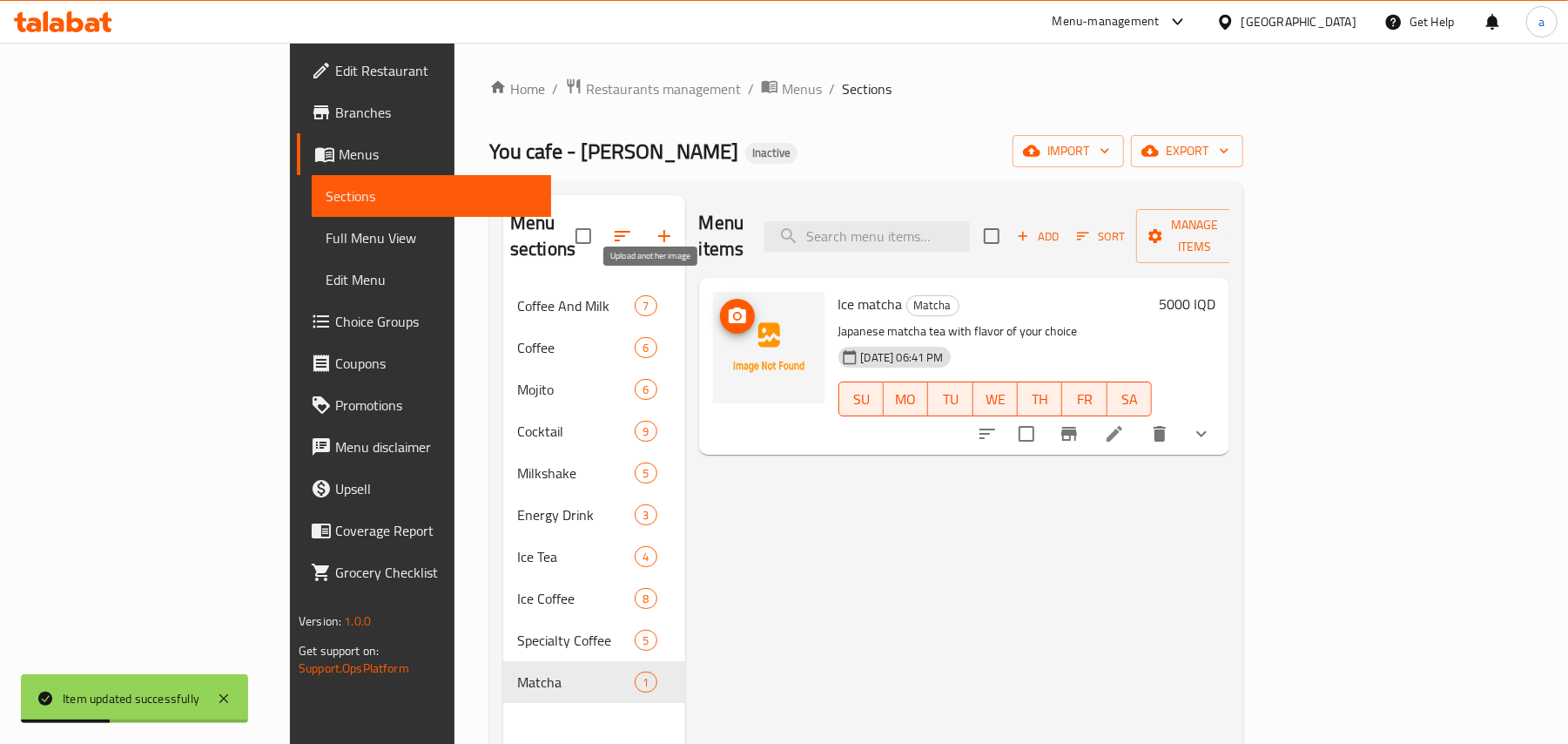
click at [729, 307] on icon "upload picture" at bounding box center [738, 315] width 18 height 16
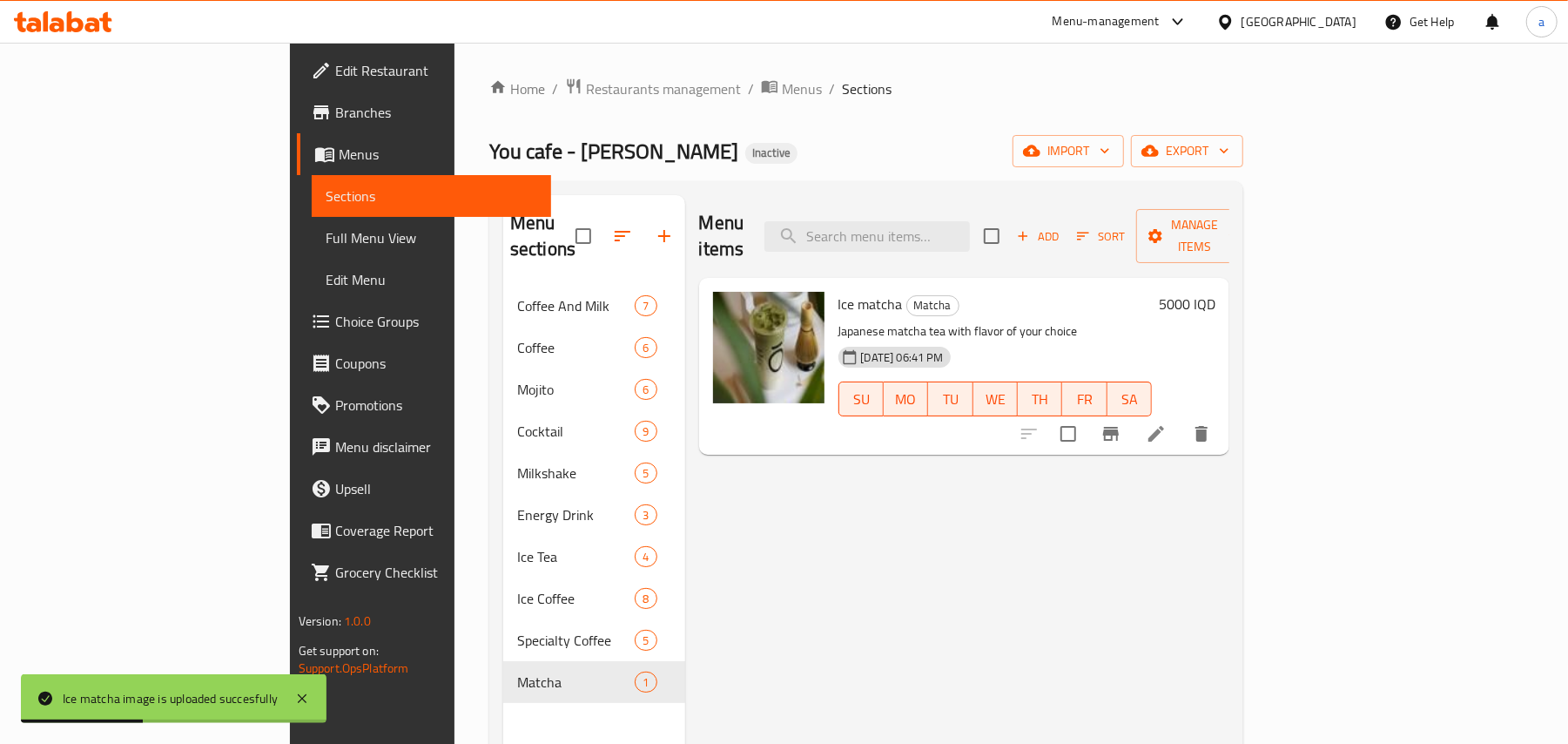
click at [838, 291] on span "Ice matcha" at bounding box center [870, 304] width 65 height 27
copy h6 "Ice matcha"
click at [931, 231] on input "search" at bounding box center [867, 236] width 205 height 30
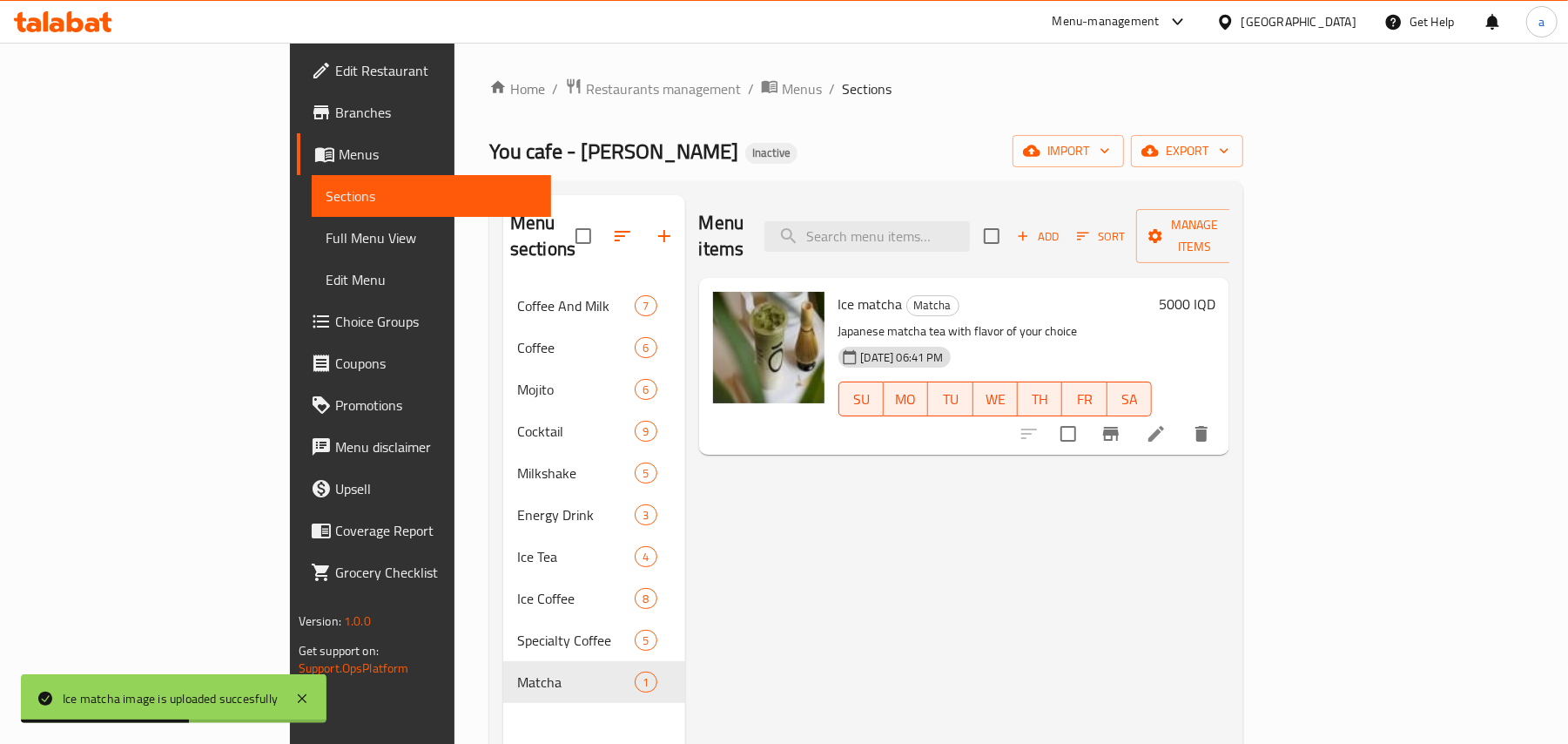
paste input "Ice matcha"
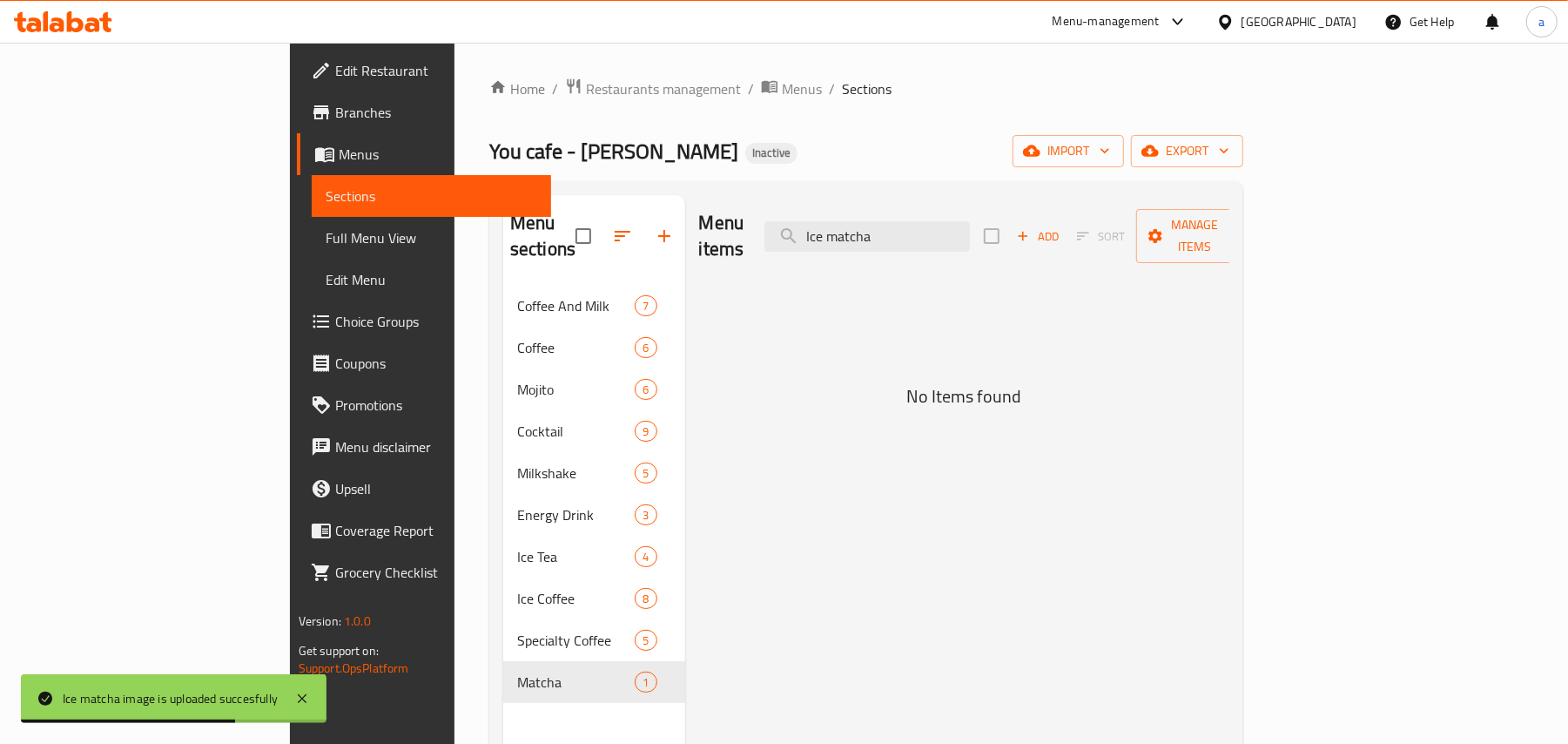
type input "Ice matcha"
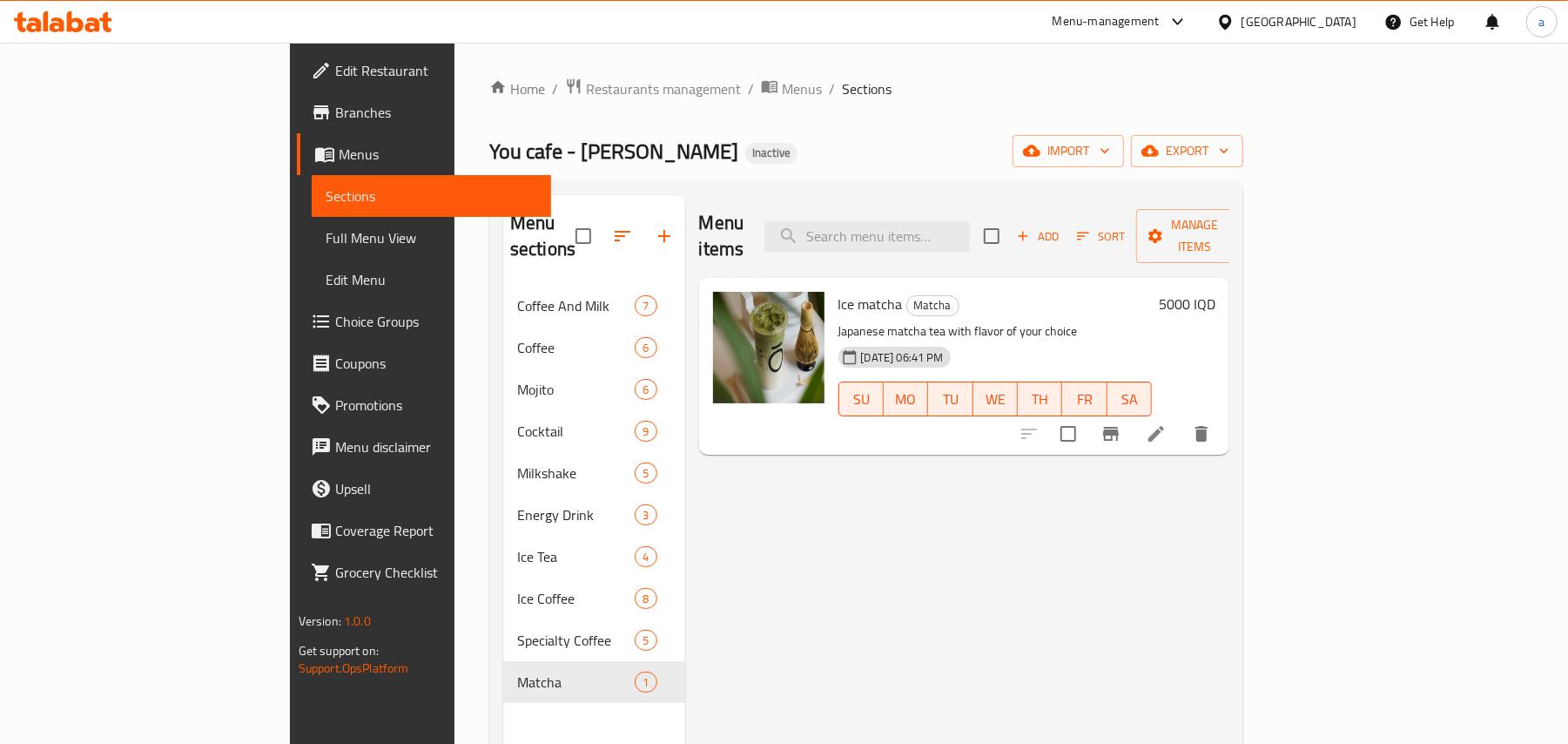
drag, startPoint x: 980, startPoint y: 232, endPoint x: 846, endPoint y: 252, distance: 135.5
click at [848, 241] on div "Menu items Add Sort Manage items" at bounding box center [965, 236] width 531 height 82
click at [326, 248] on span "Full Menu View" at bounding box center [432, 238] width 212 height 21
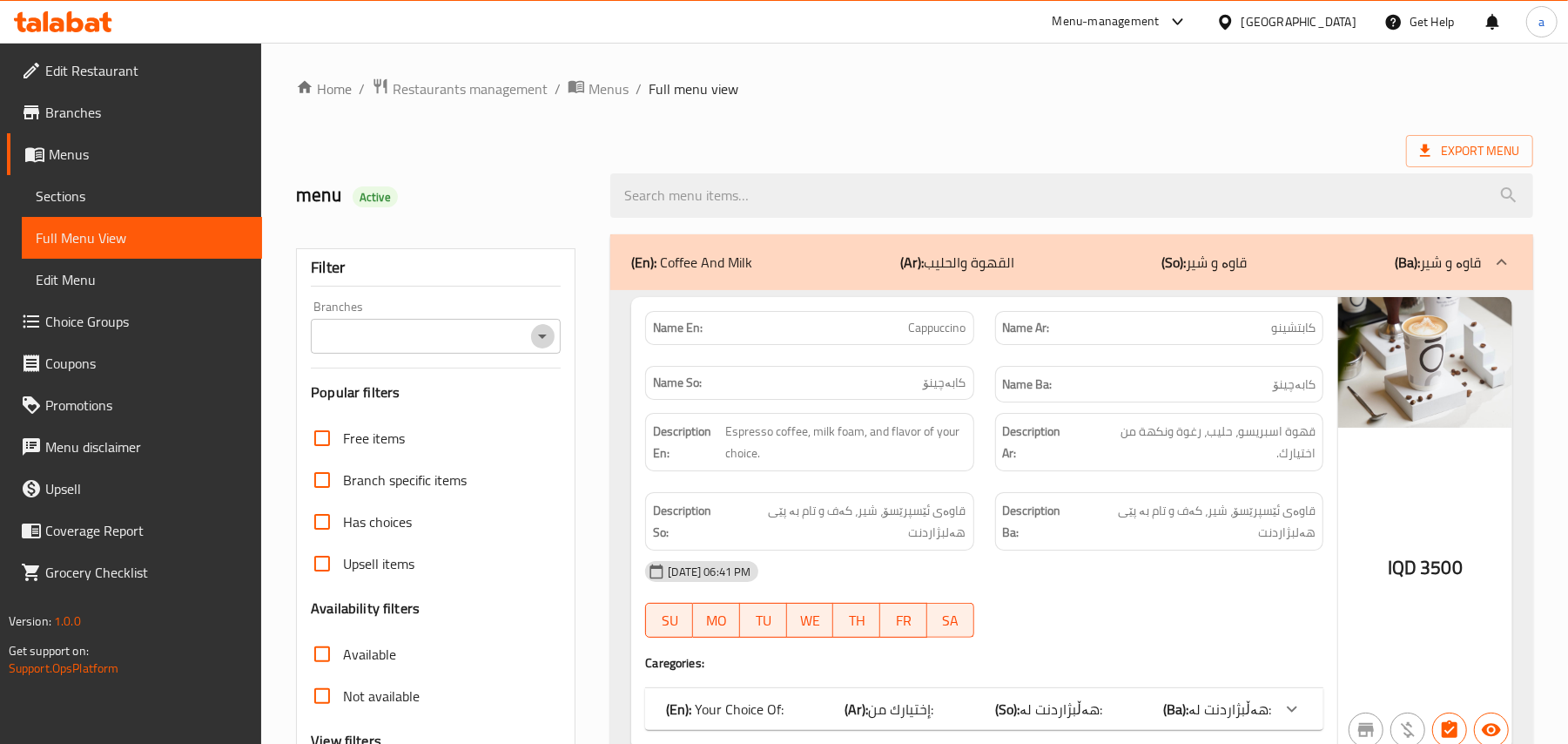
click at [537, 346] on icon "Open" at bounding box center [543, 337] width 21 height 21
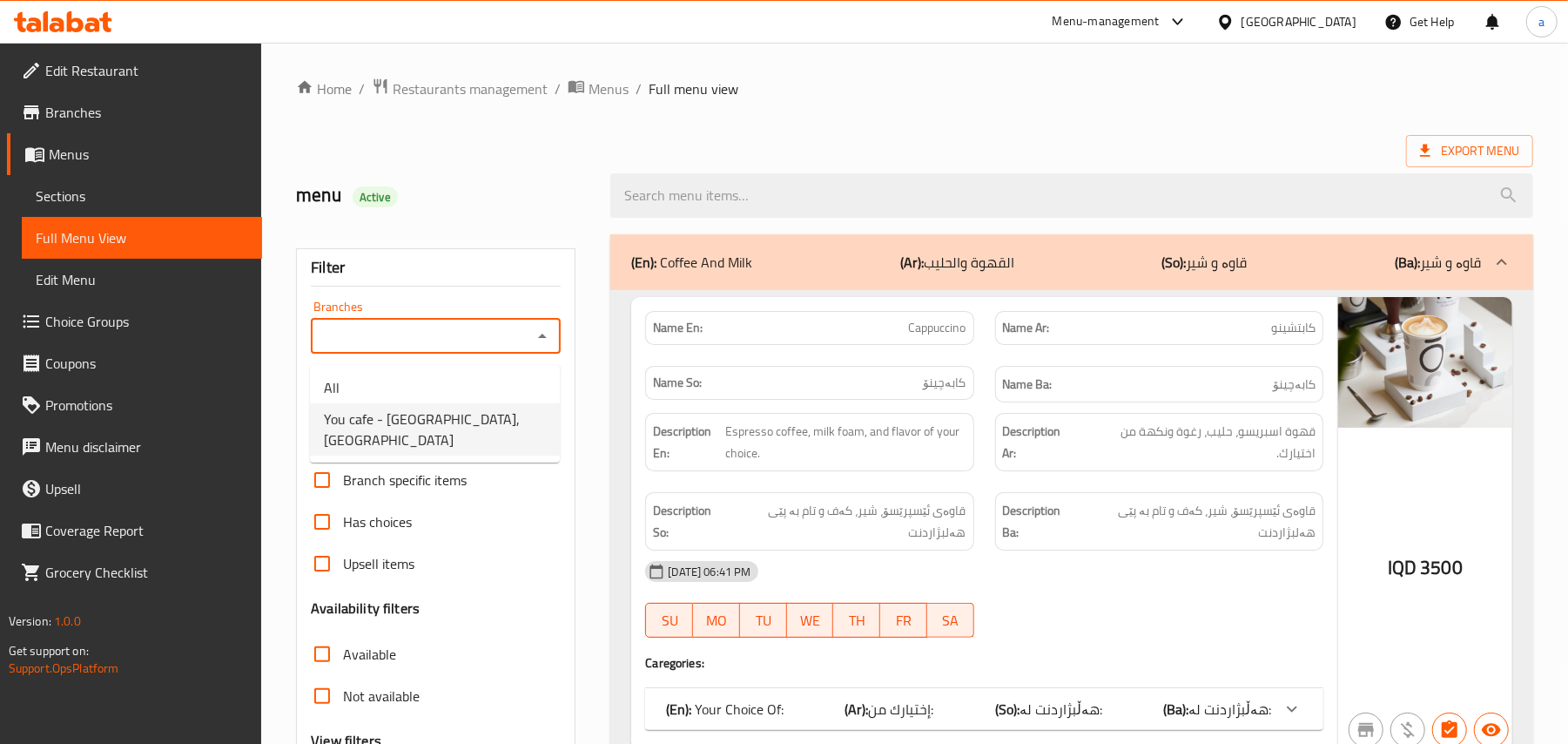
click at [452, 408] on span "You cafe - Hay Al Salam, Al- Salaam" at bounding box center [435, 429] width 222 height 42
type input "You cafe - Hay Al Salam, Al- Salaam"
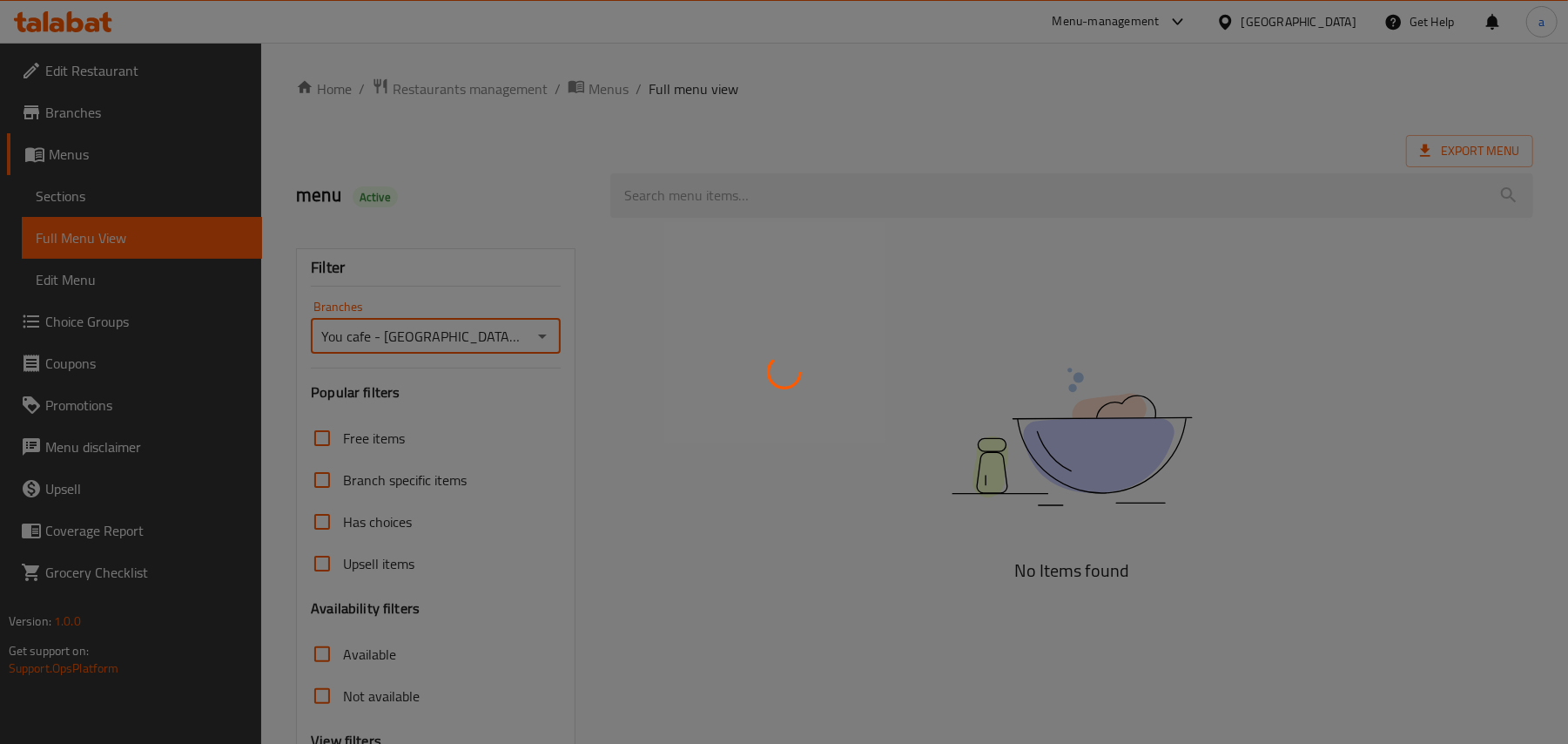
scroll to position [211, 0]
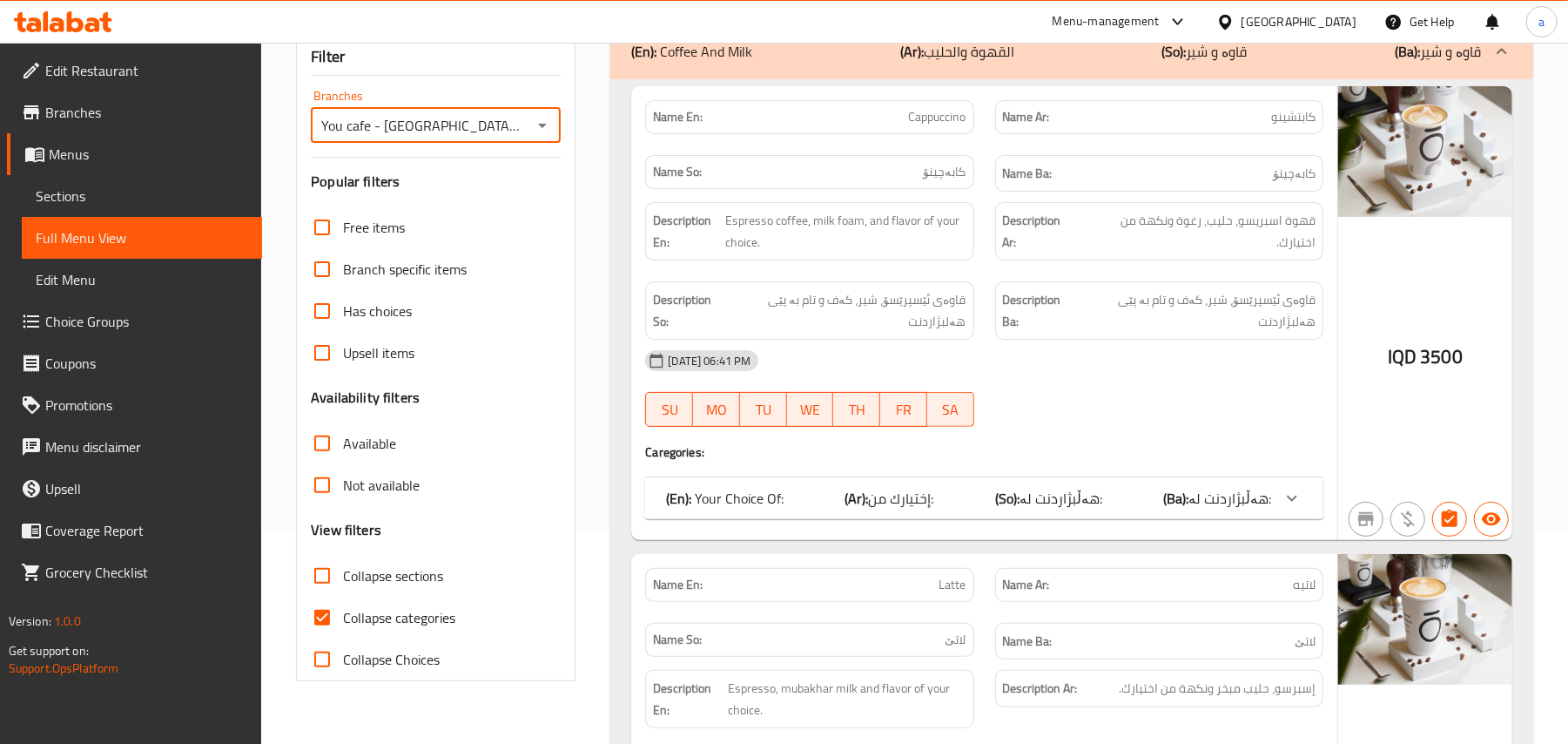
click at [343, 594] on input "Collapse sections" at bounding box center [321, 575] width 42 height 42
checkbox input "true"
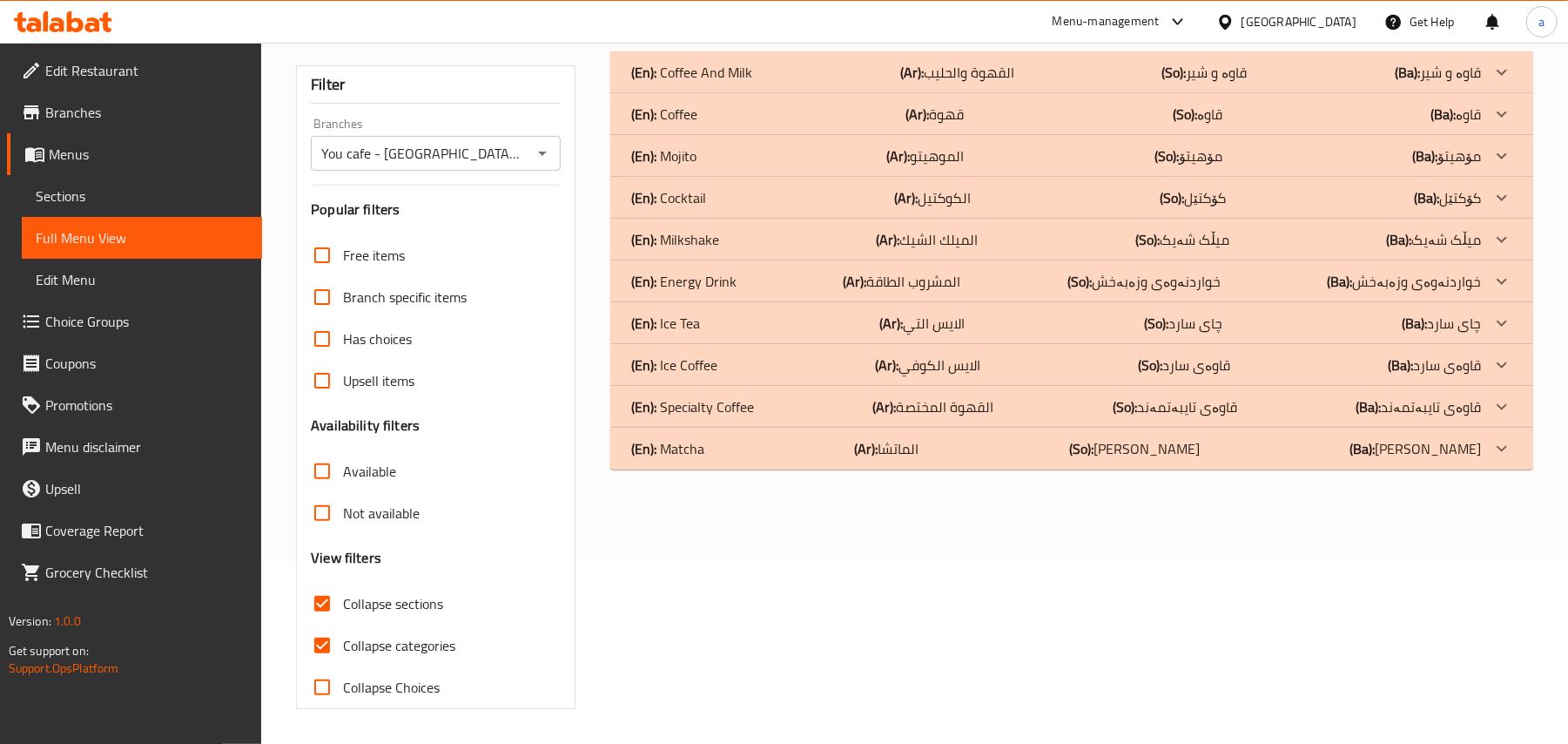
click at [321, 628] on input "Collapse categories" at bounding box center [321, 645] width 42 height 42
checkbox input "false"
click at [777, 93] on div "(En): Matcha (Ar): الماتشا (So): ماتشا (Ba): ماتشا" at bounding box center [1071, 72] width 923 height 42
click at [787, 93] on div "(En): Specialty Coffee (Ar): القھوة المختصة (So): قاوەی تایبەتمەند (Ba): قاوەی …" at bounding box center [1071, 72] width 923 height 42
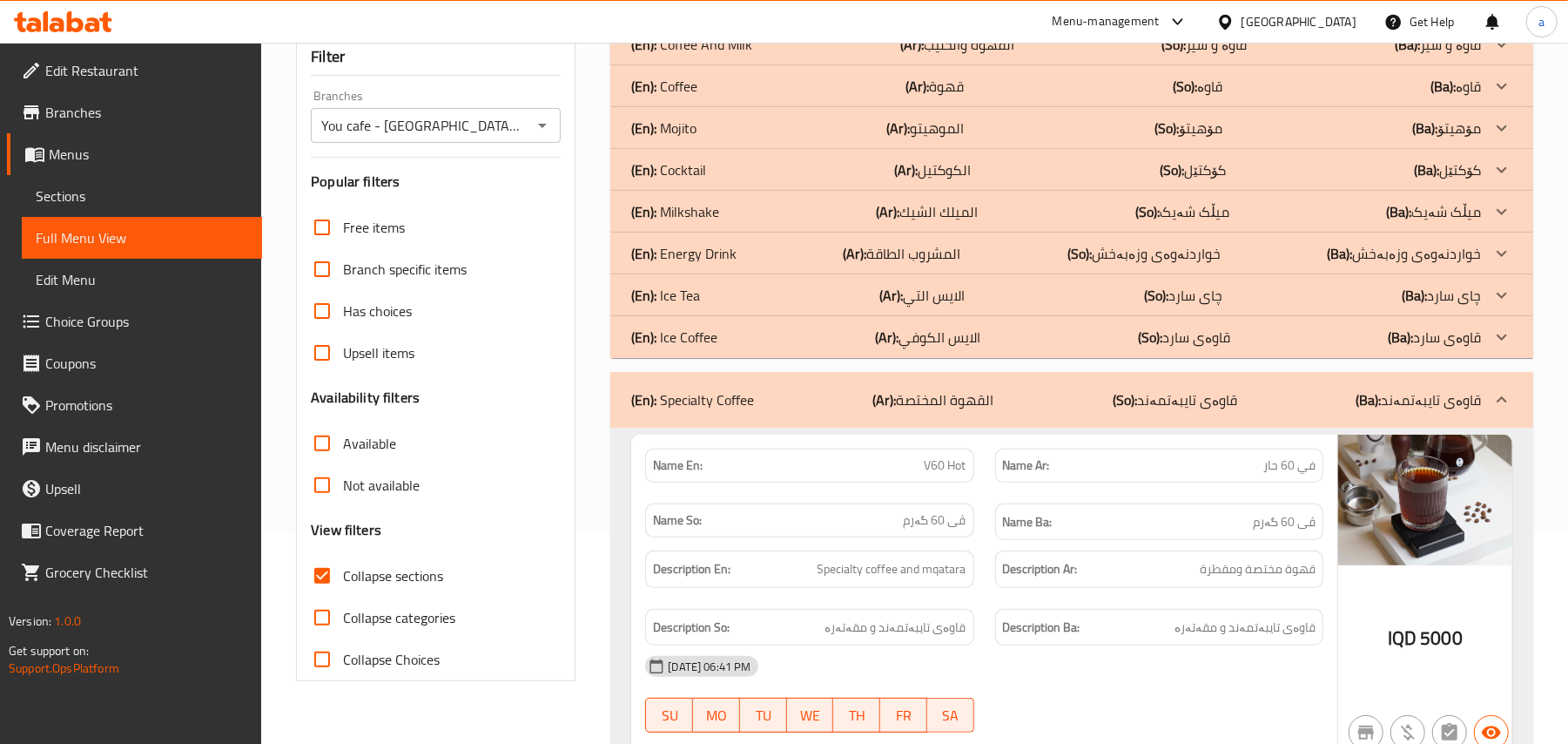
click at [764, 55] on div "(En): Ice Coffee (Ar): الایس الكوفي (So): قاوەی سارد (Ba): قاوەی سارد" at bounding box center [1056, 44] width 850 height 21
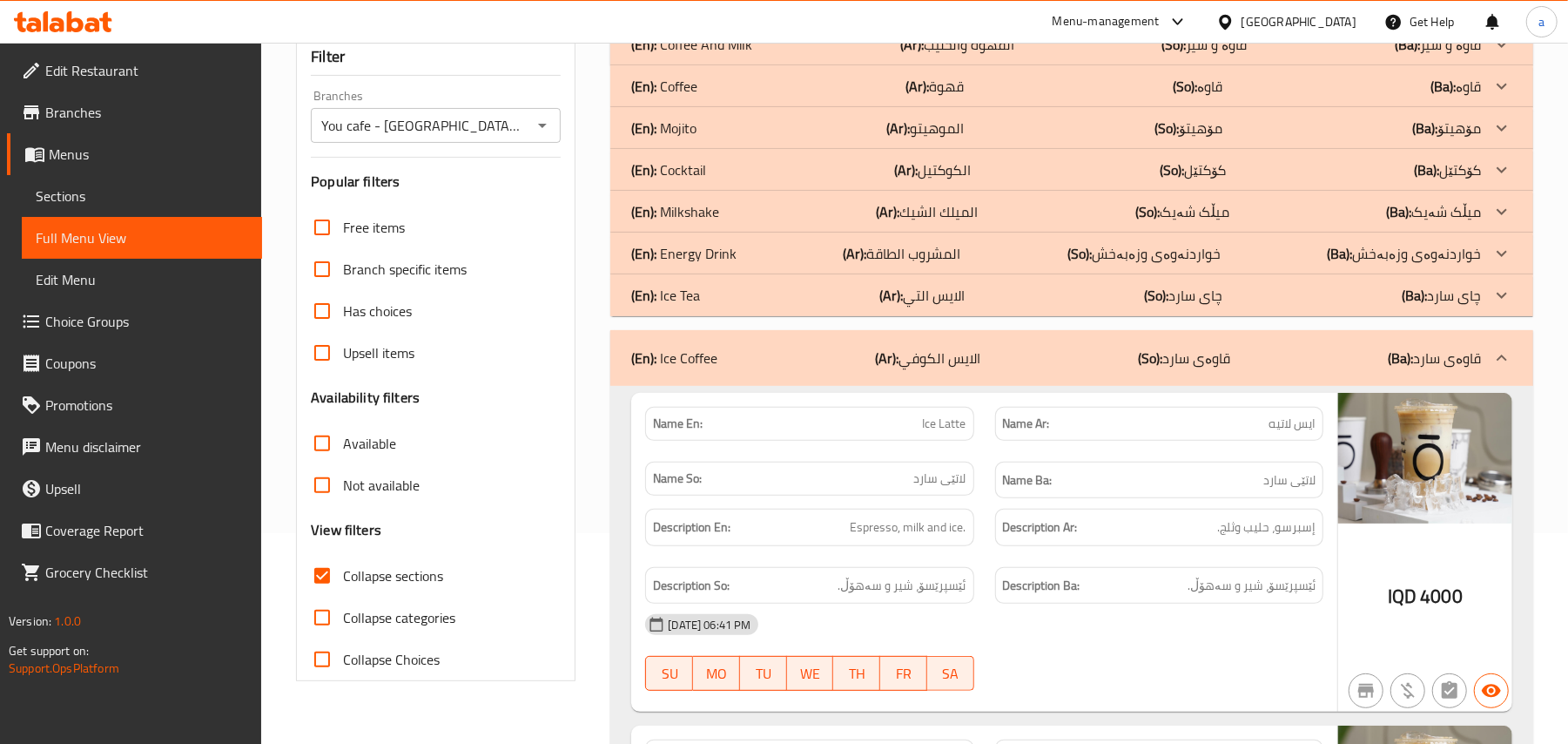
click at [798, 55] on div "(En): Ice Tea (Ar): الایس التي (So): چای سارد (Ba): چای سارد" at bounding box center [1056, 44] width 850 height 21
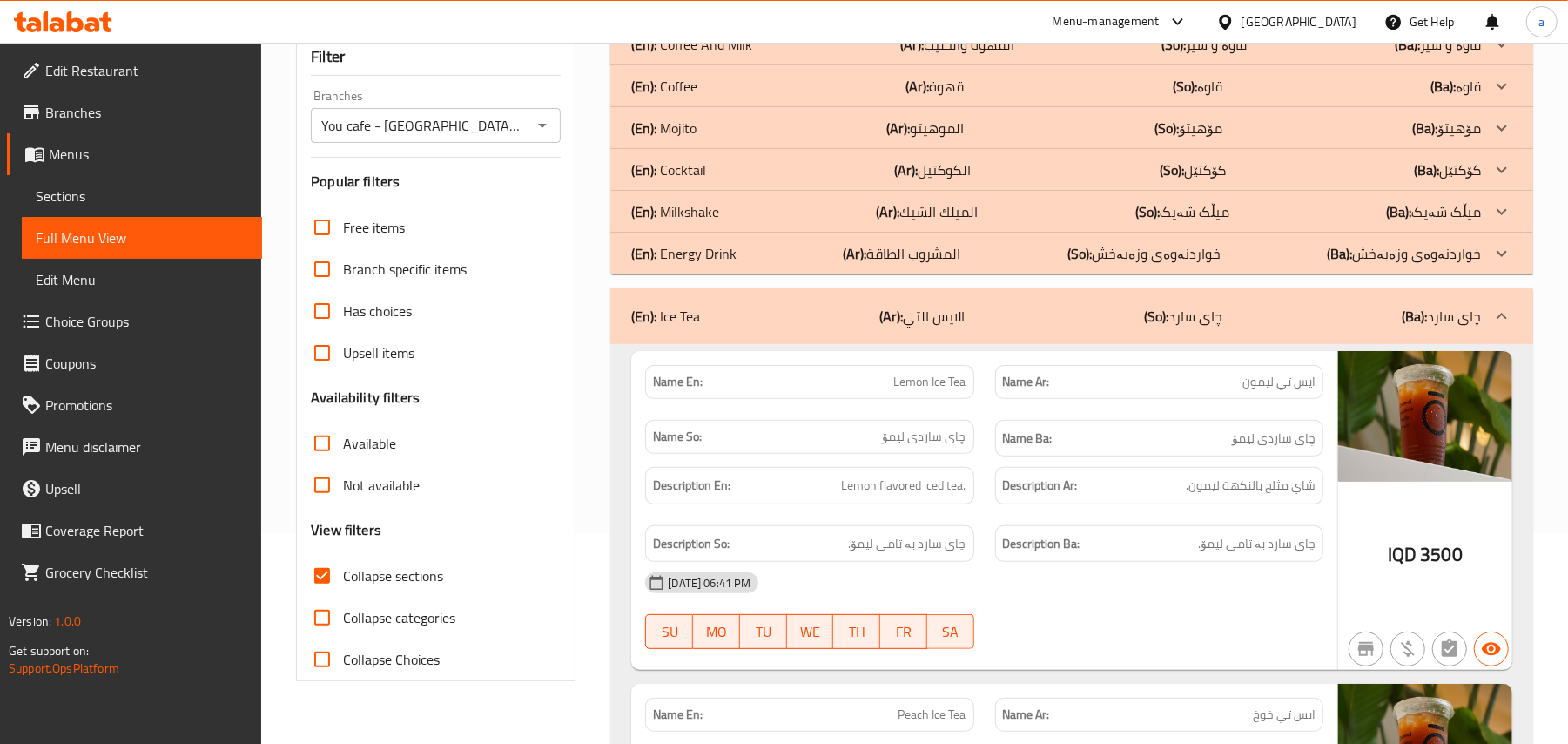
click at [923, 55] on p "(Ar): المشروب الطاقة" at bounding box center [957, 44] width 114 height 21
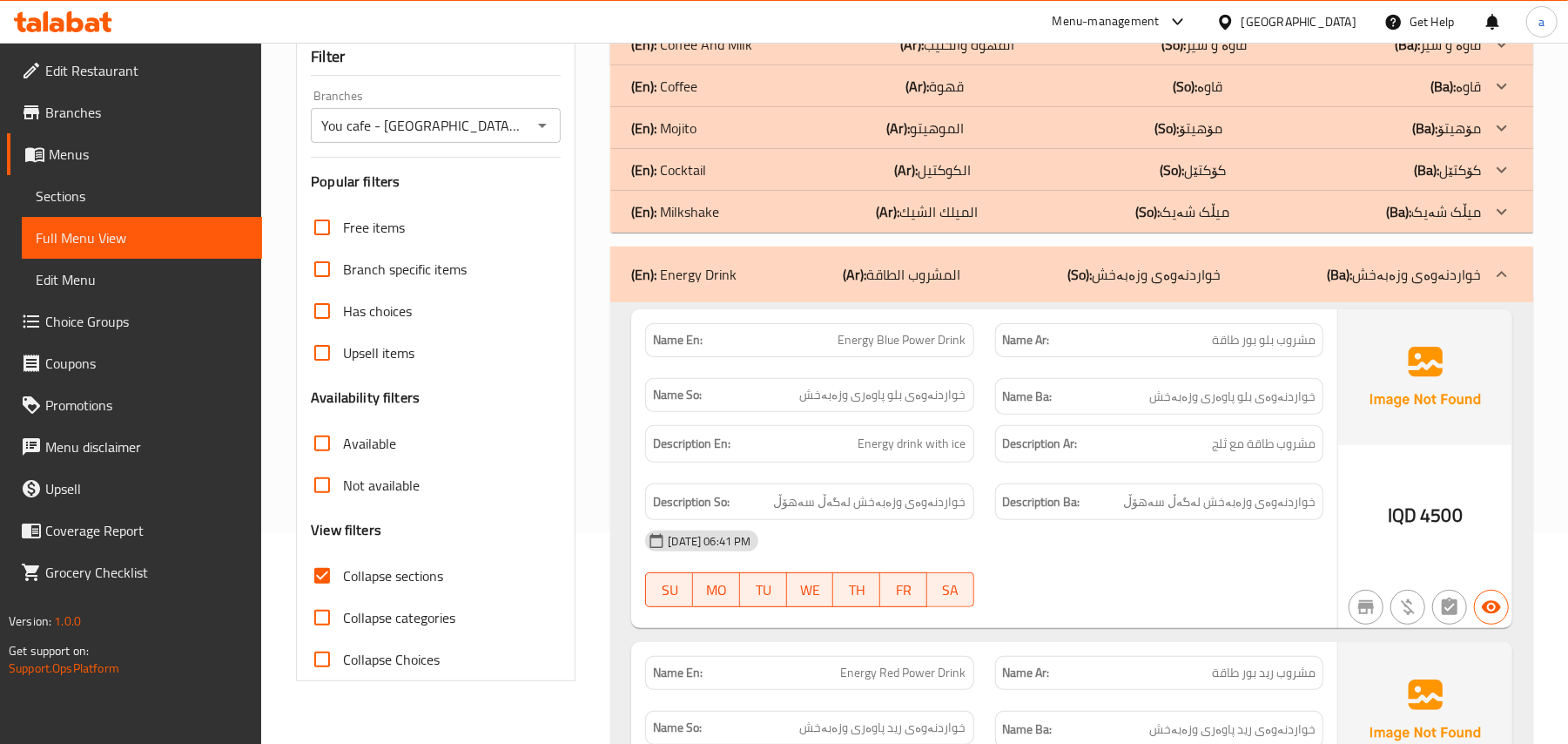
click at [945, 55] on p "(Ar): الميلك الشيك" at bounding box center [957, 44] width 114 height 21
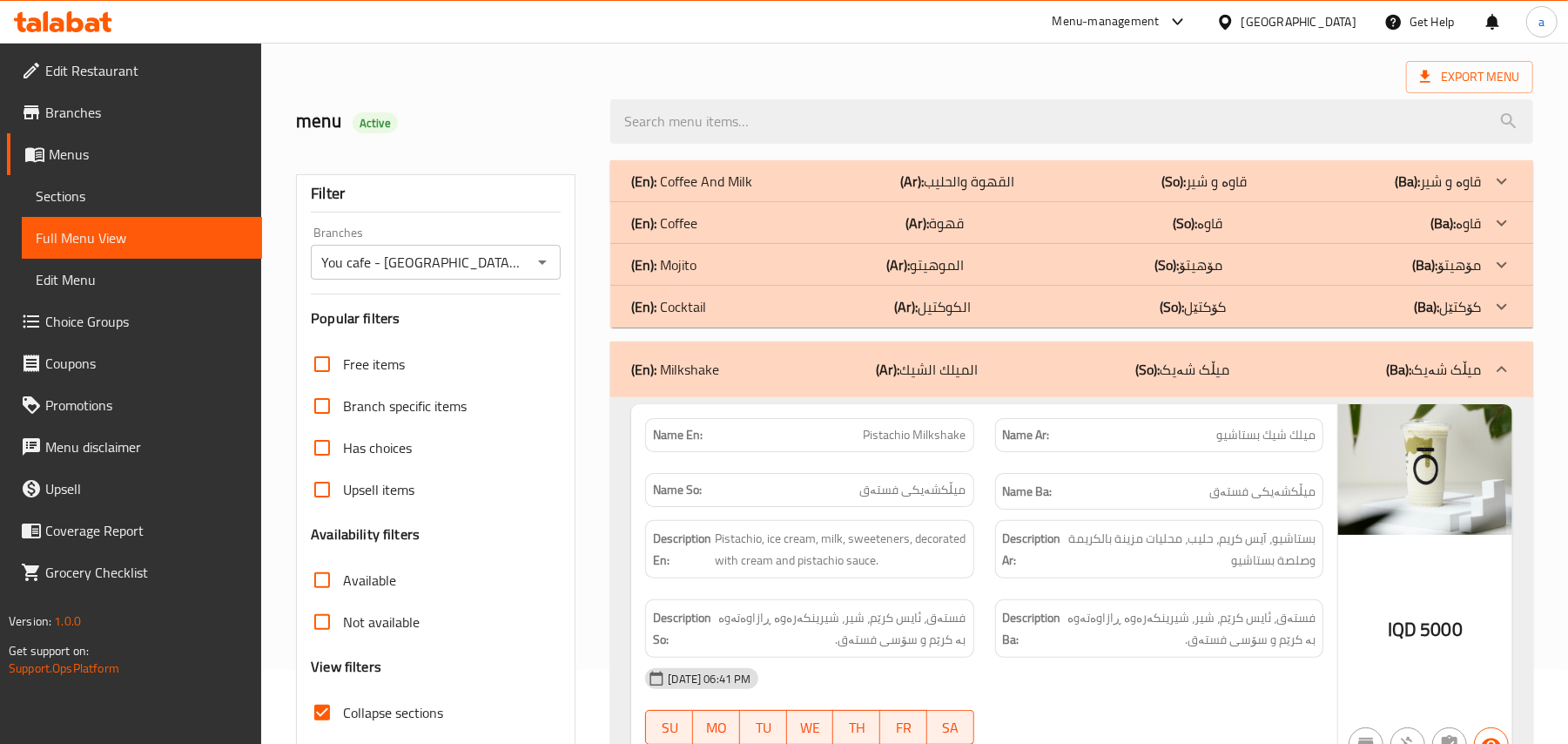
scroll to position [0, 0]
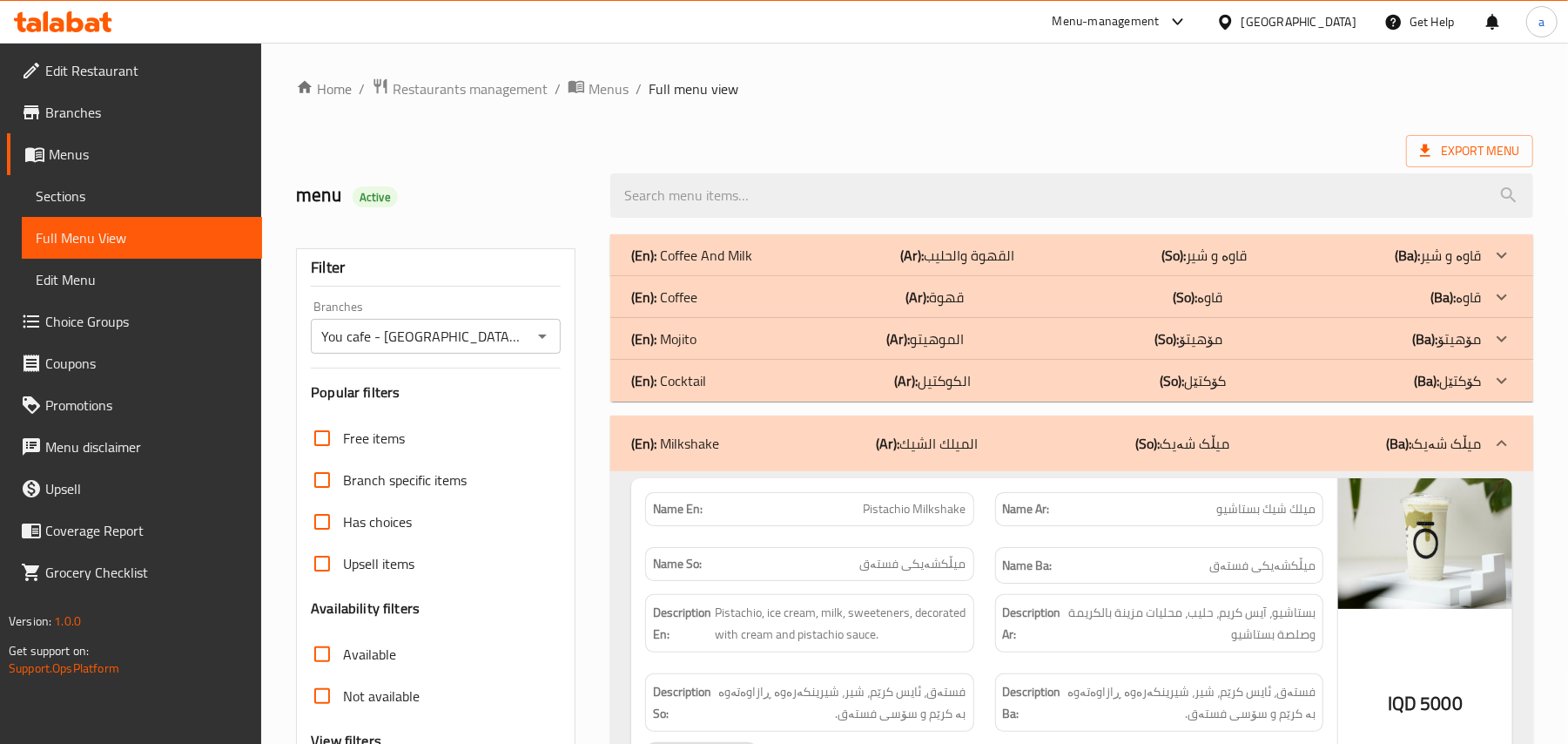
click at [858, 266] on div "(En): Mojito (Ar): الموهيتو (So): مۆهیتۆ (Ba): مۆهیتۆ" at bounding box center [1056, 255] width 850 height 21
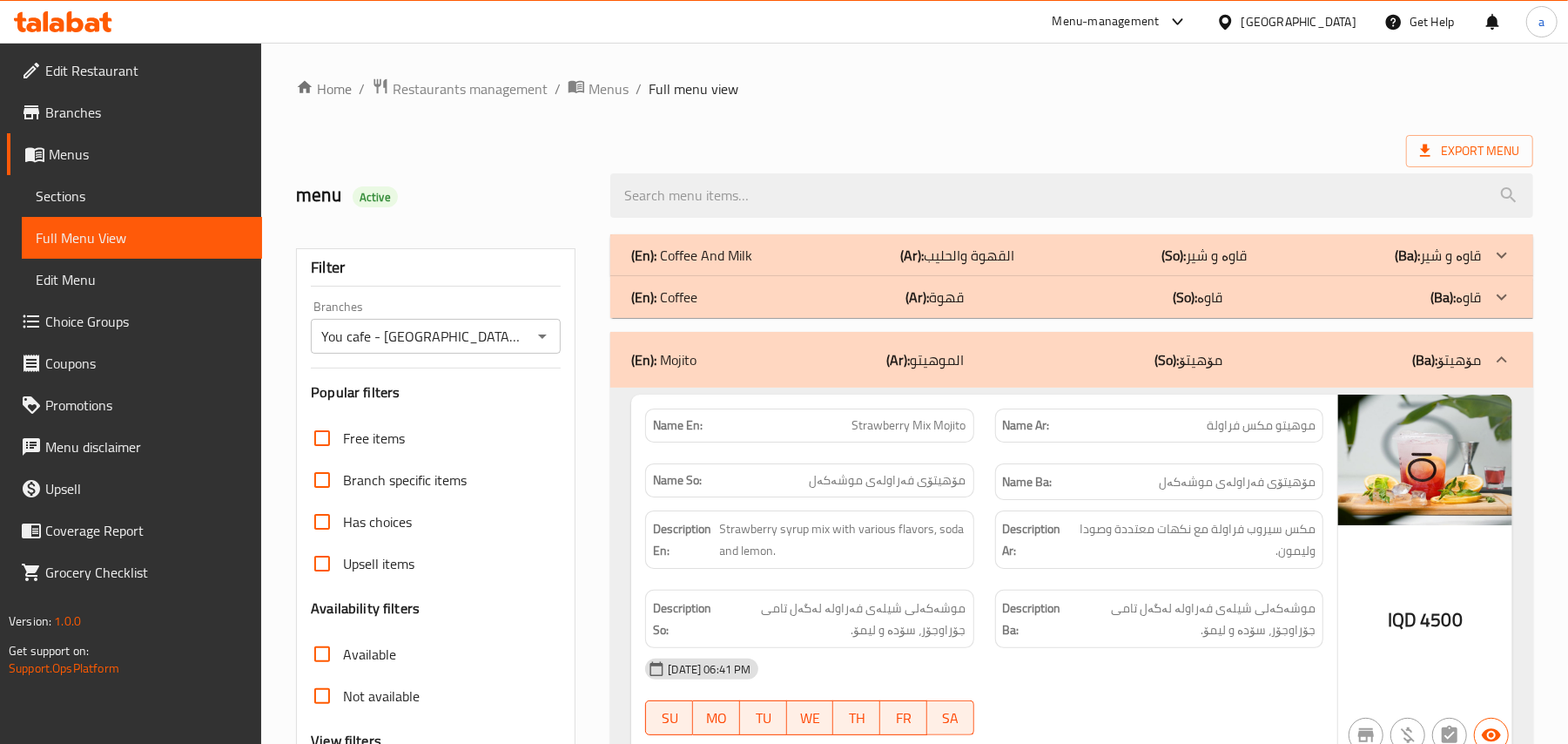
click at [920, 268] on b "(Ar):" at bounding box center [912, 255] width 24 height 27
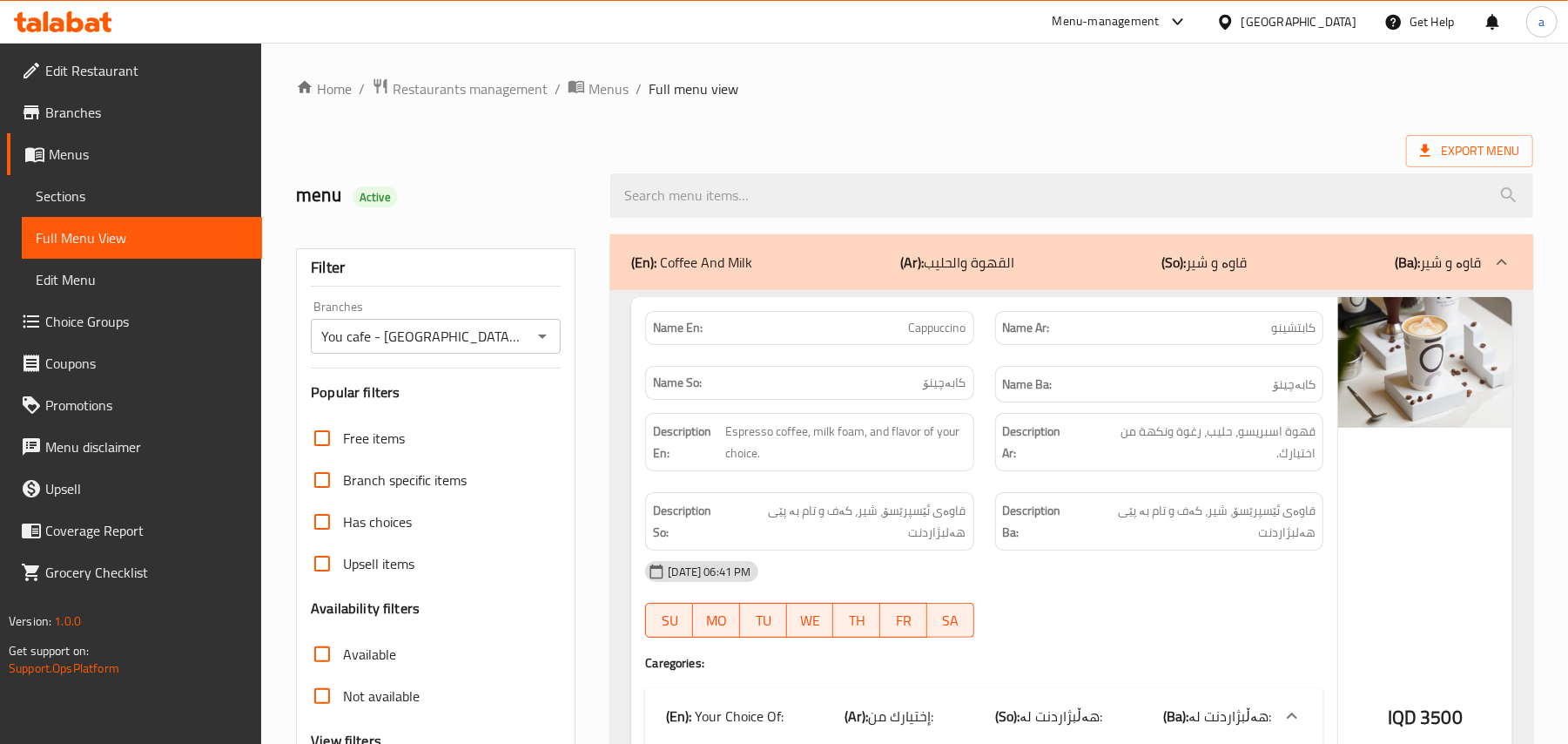
click at [33, 332] on icon at bounding box center [32, 322] width 21 height 21
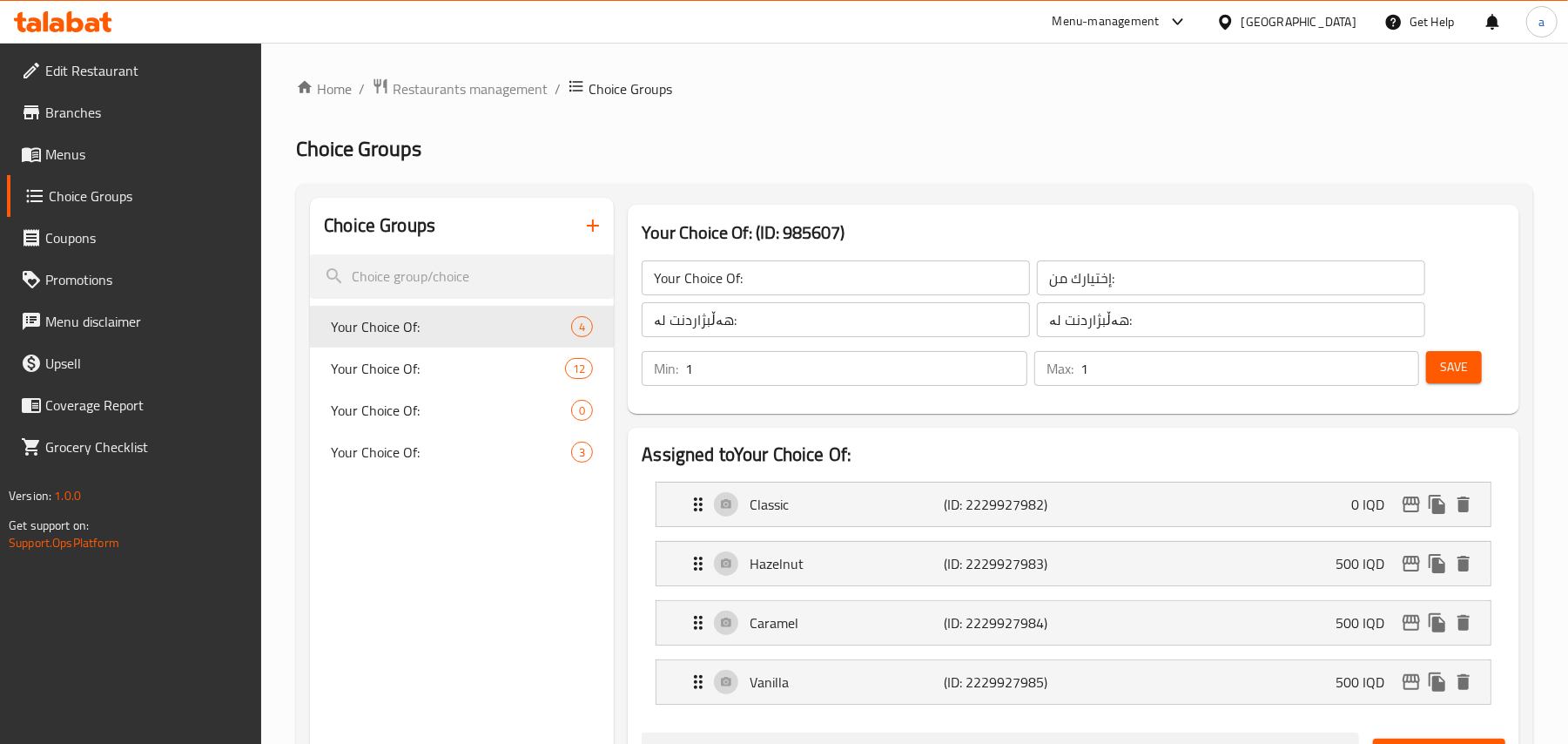
click at [68, 153] on span "Menus" at bounding box center [146, 154] width 203 height 21
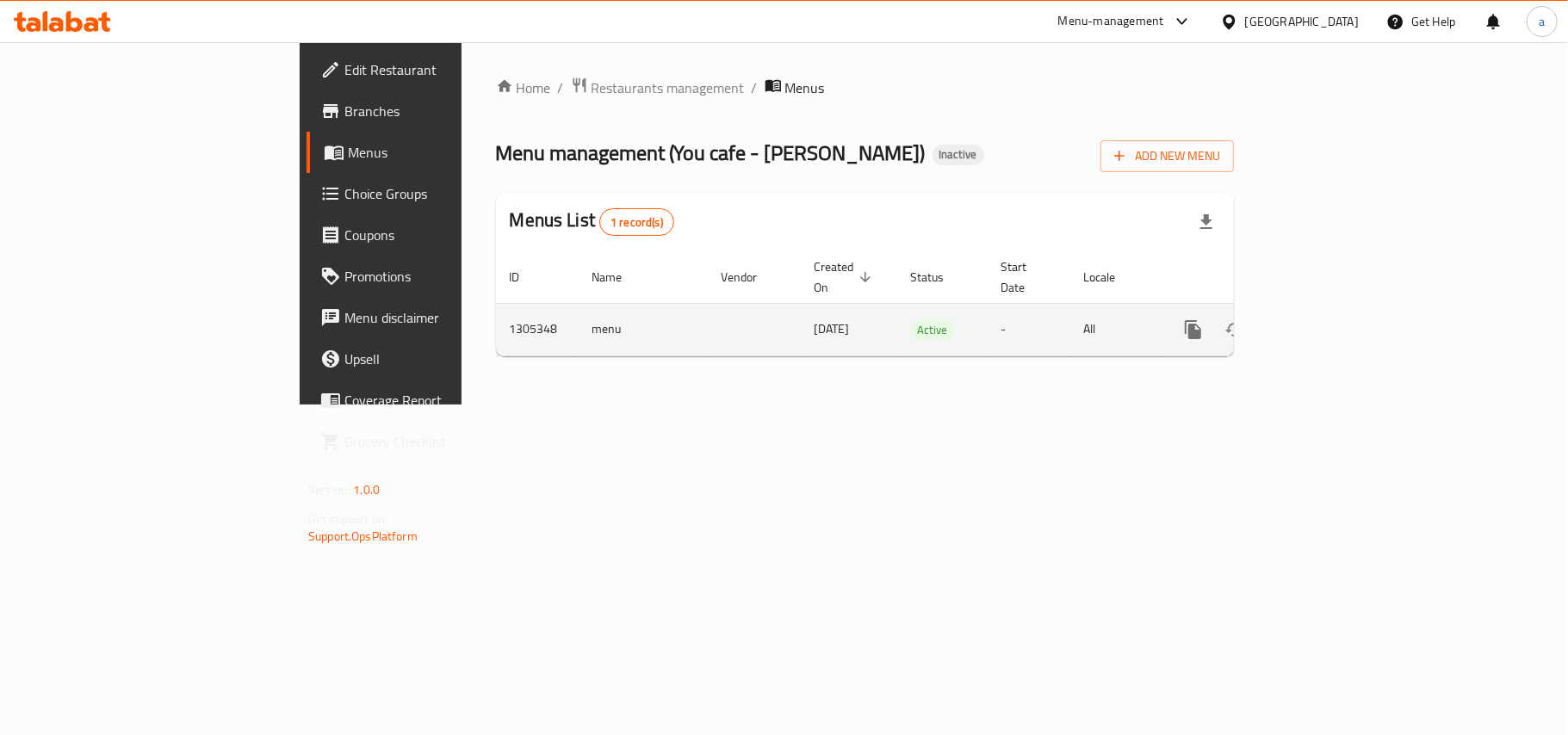
click at [1338, 325] on link "enhanced table" at bounding box center [1317, 329] width 41 height 41
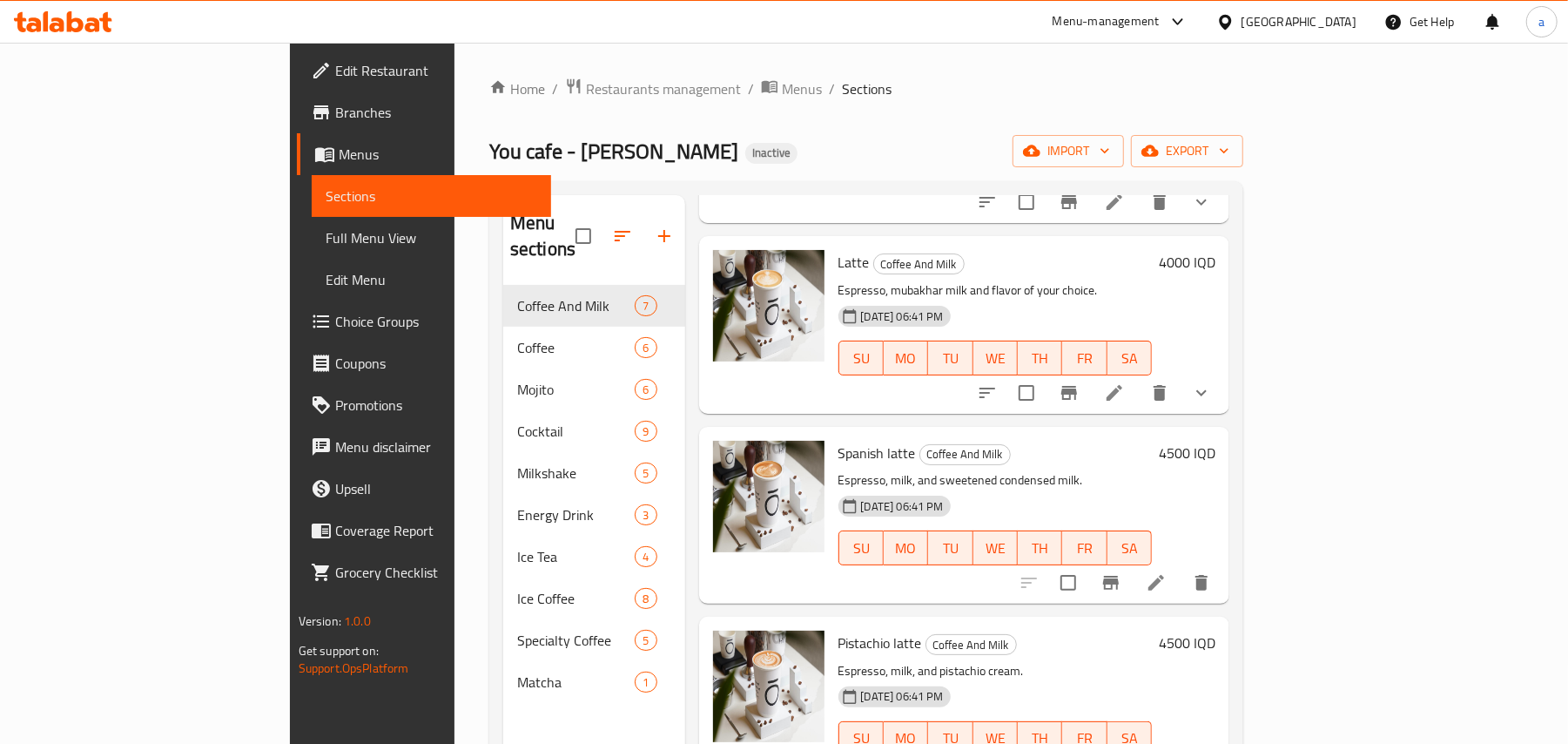
scroll to position [270, 0]
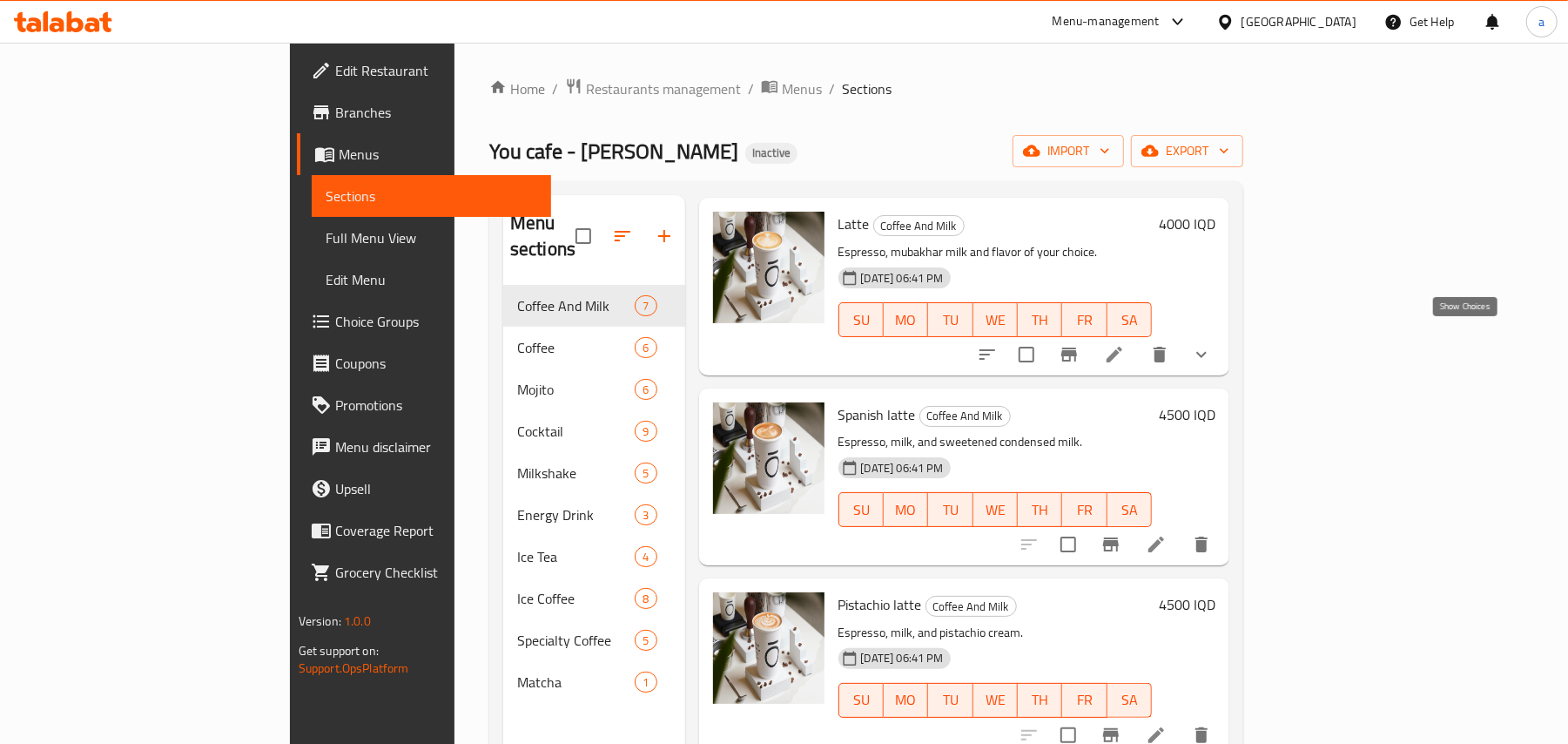
click at [1212, 346] on icon "show more" at bounding box center [1201, 354] width 21 height 21
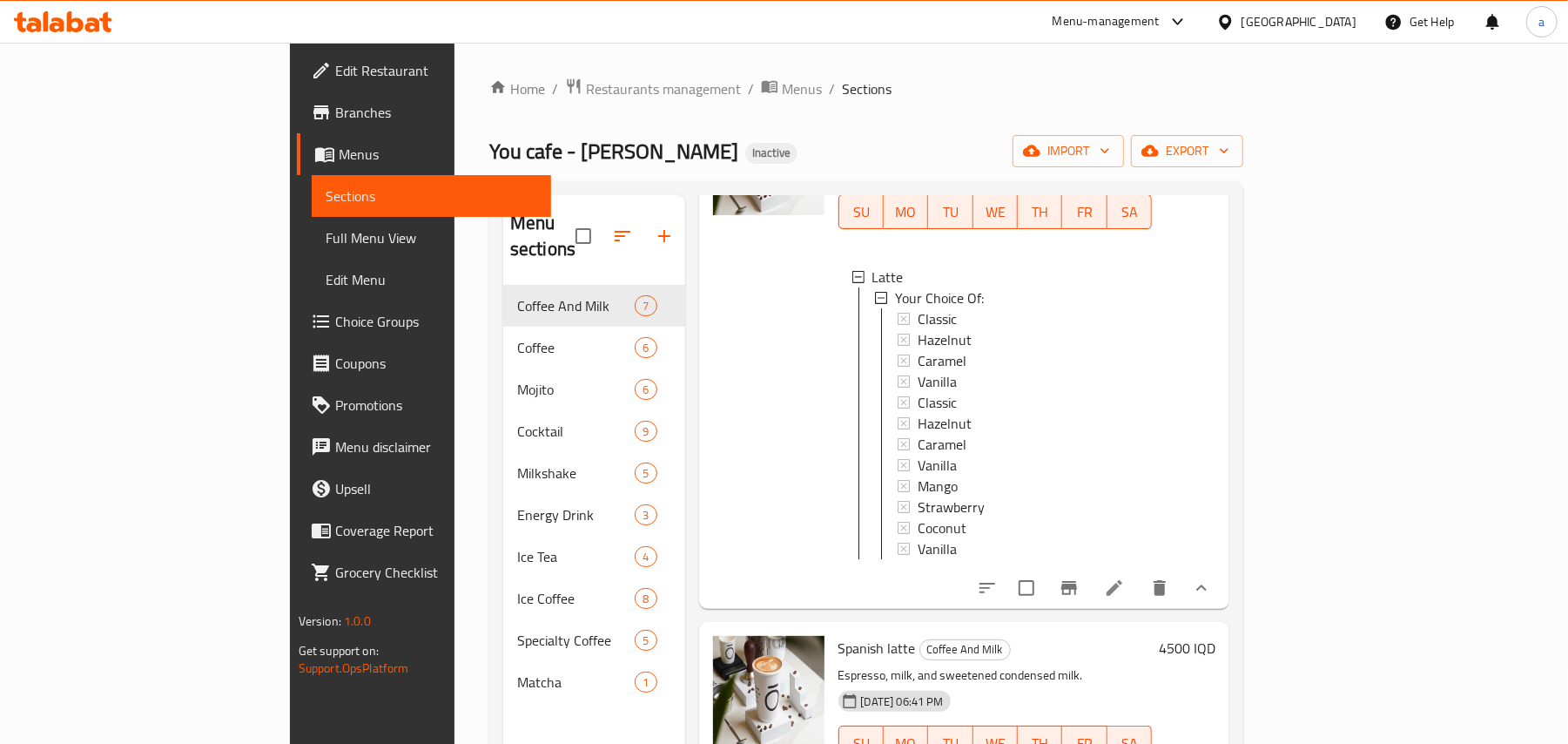
scroll to position [542, 0]
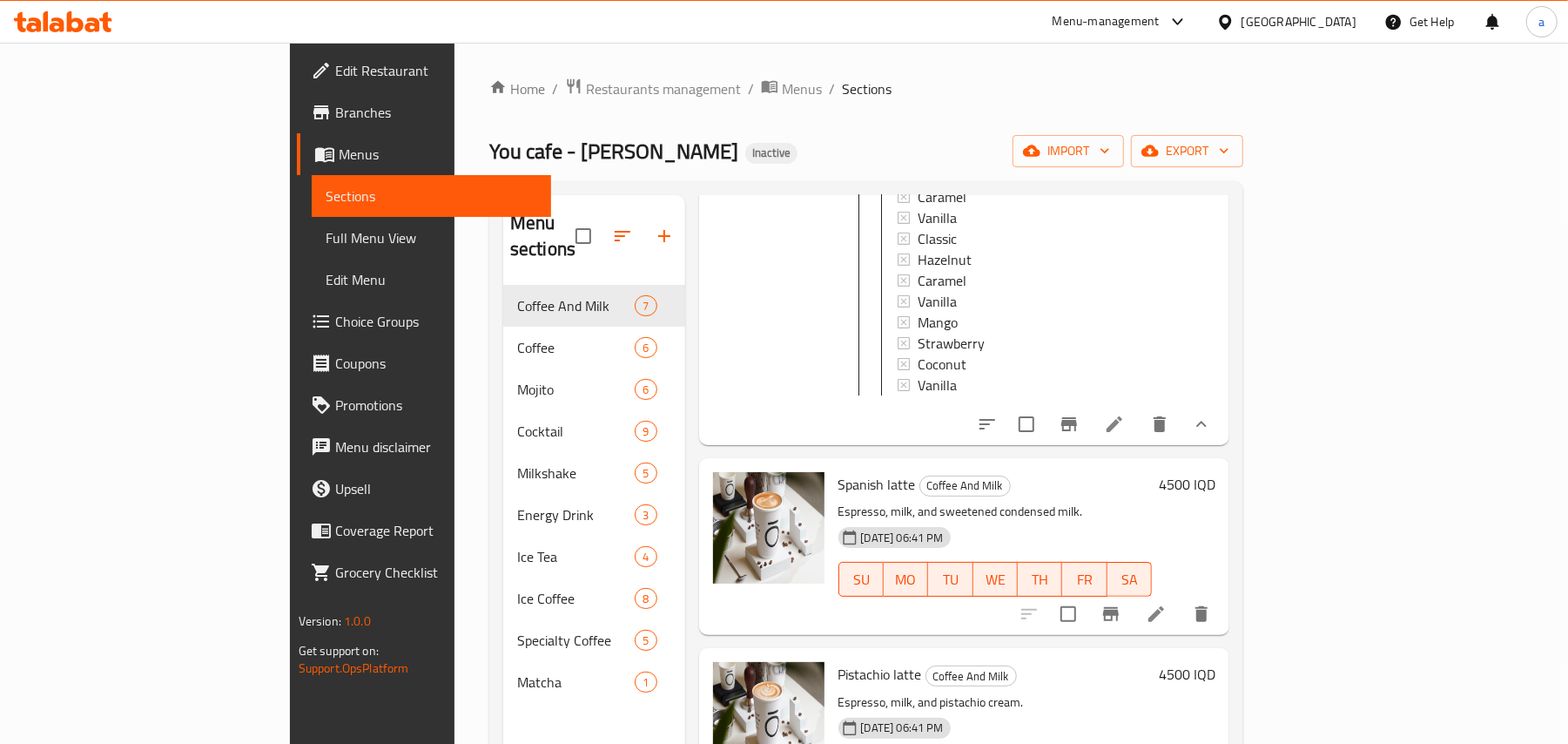
click at [1125, 435] on icon at bounding box center [1115, 424] width 21 height 21
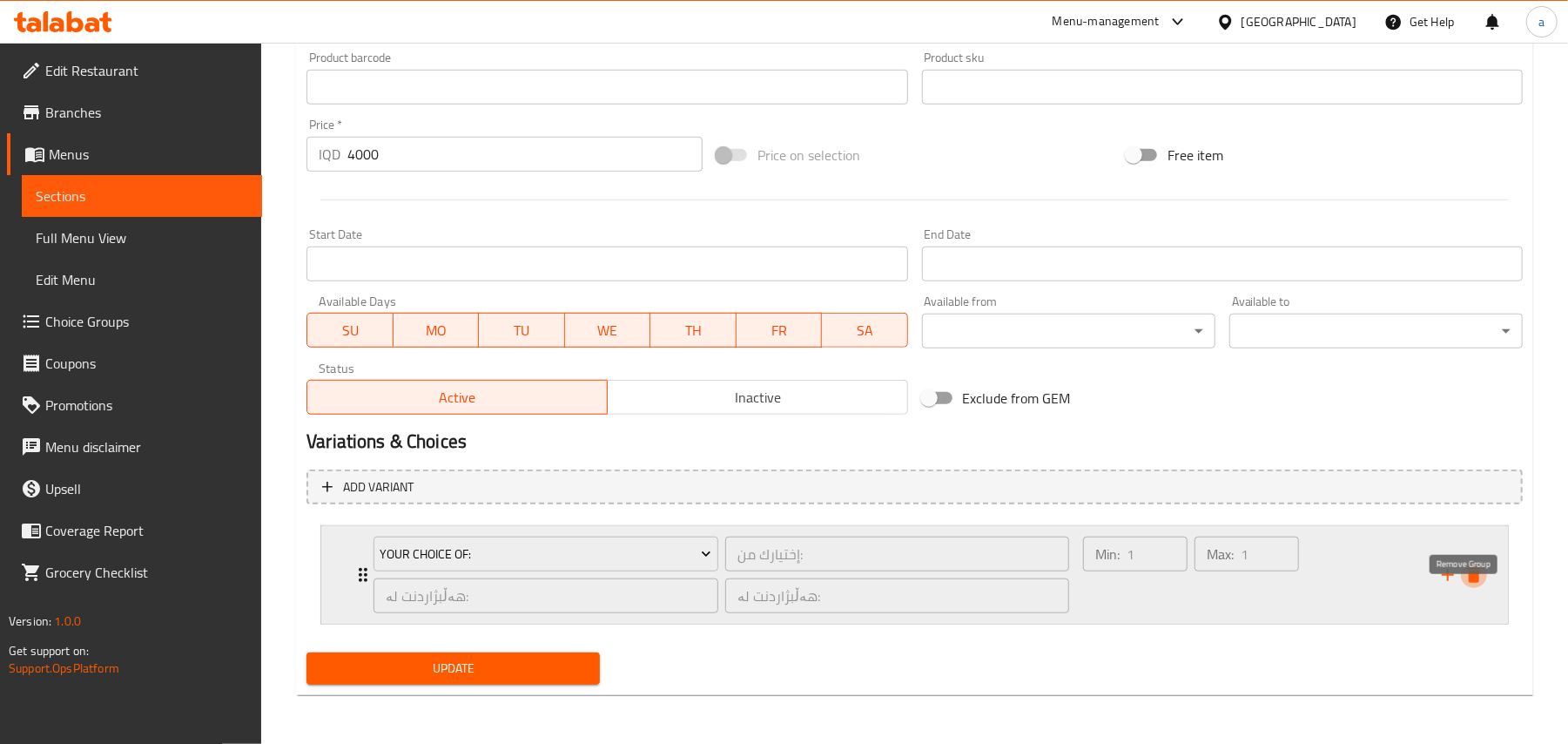
click at [1471, 568] on icon "delete" at bounding box center [1474, 575] width 12 height 16
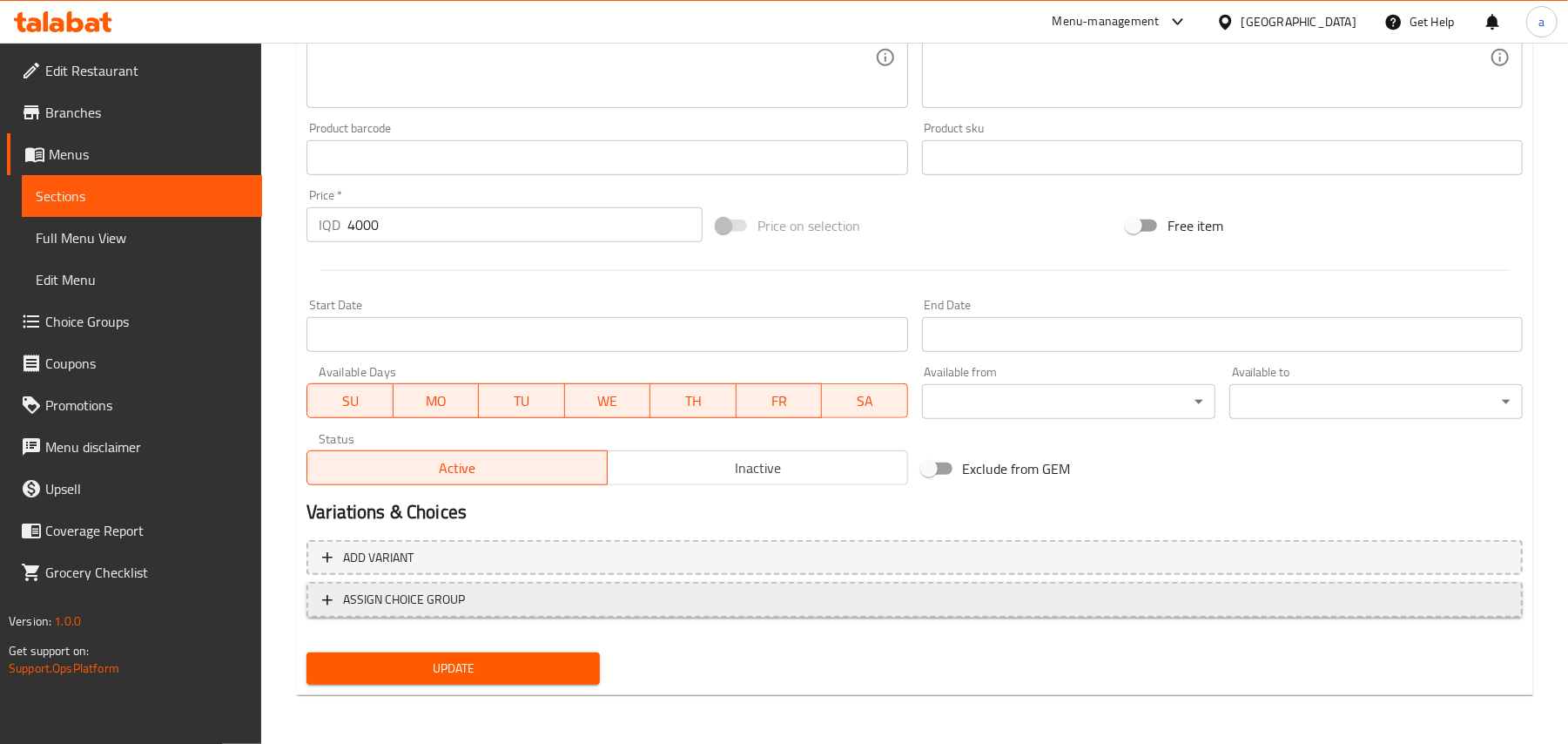
click at [652, 590] on span "ASSIGN CHOICE GROUP" at bounding box center [915, 600] width 1185 height 22
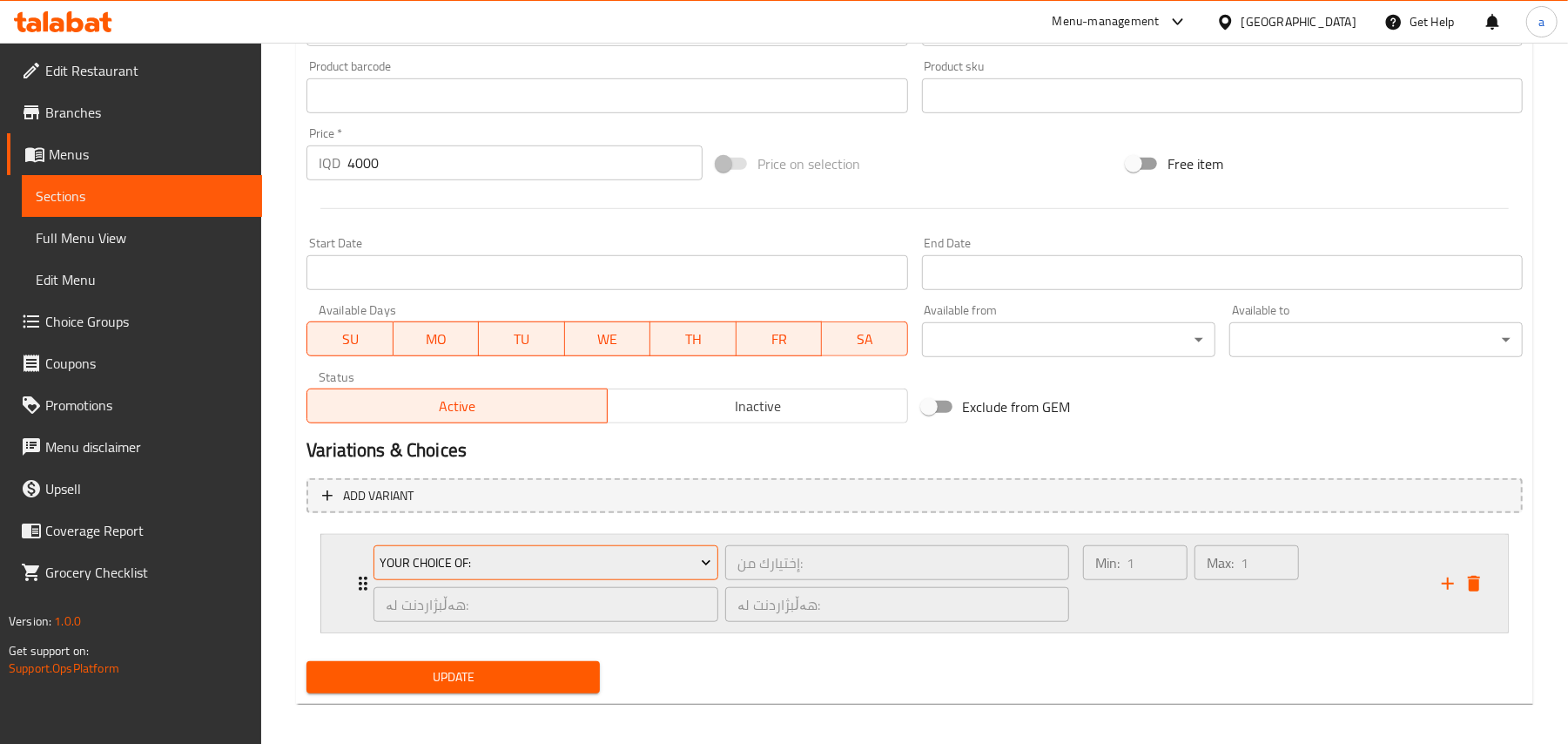
scroll to position [812, 0]
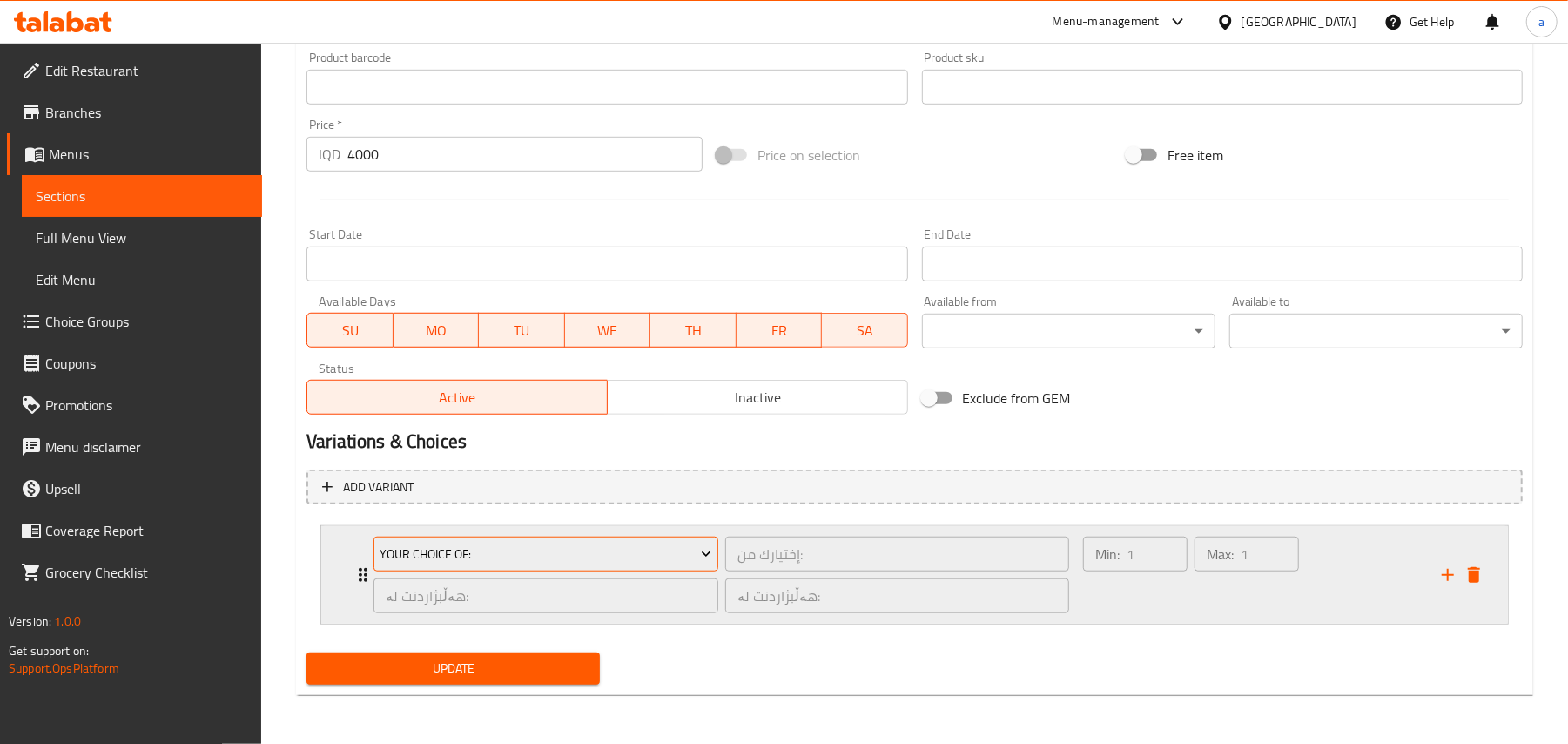
click at [600, 554] on span "Your Choice Of:" at bounding box center [546, 554] width 332 height 22
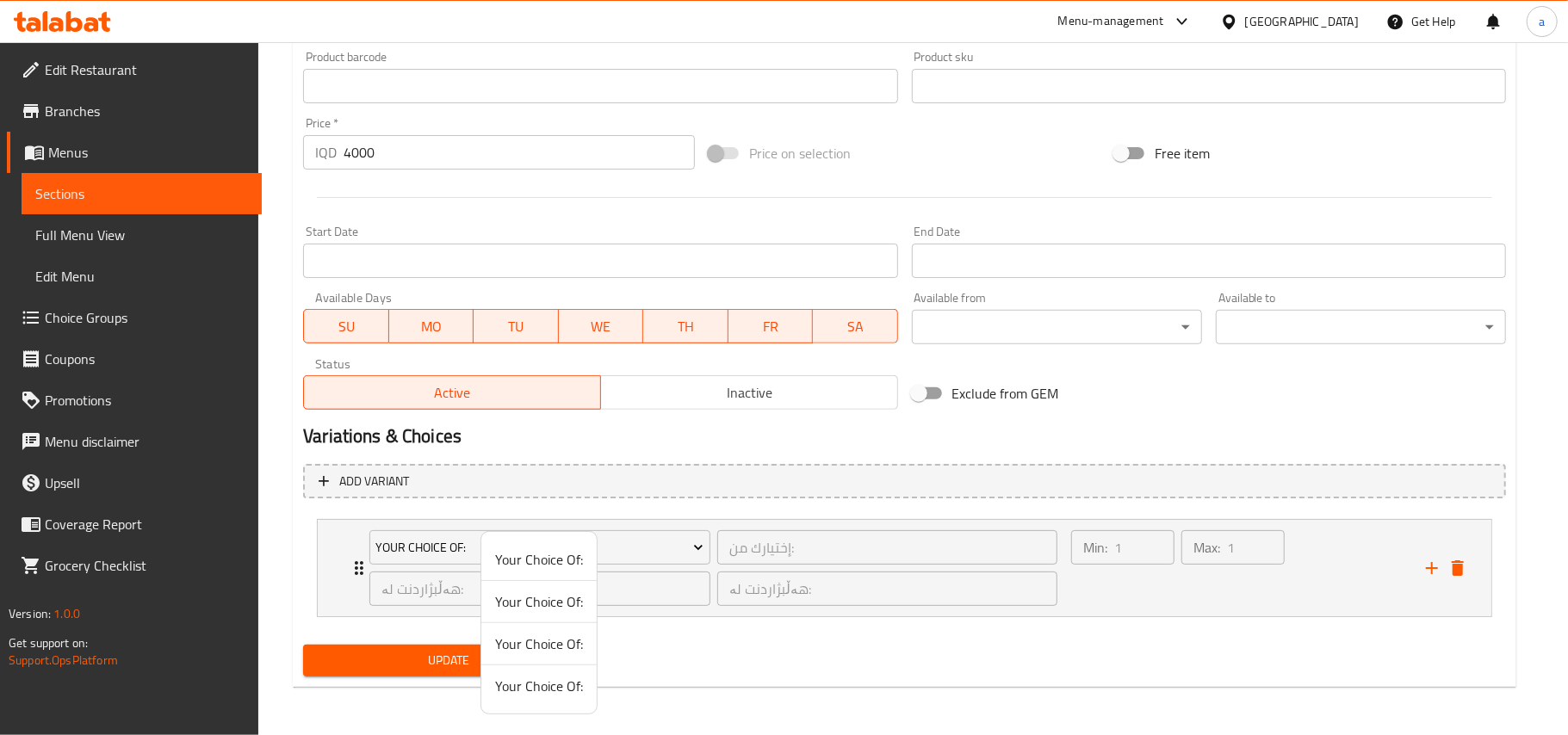
click at [1078, 583] on div at bounding box center [784, 368] width 1568 height 735
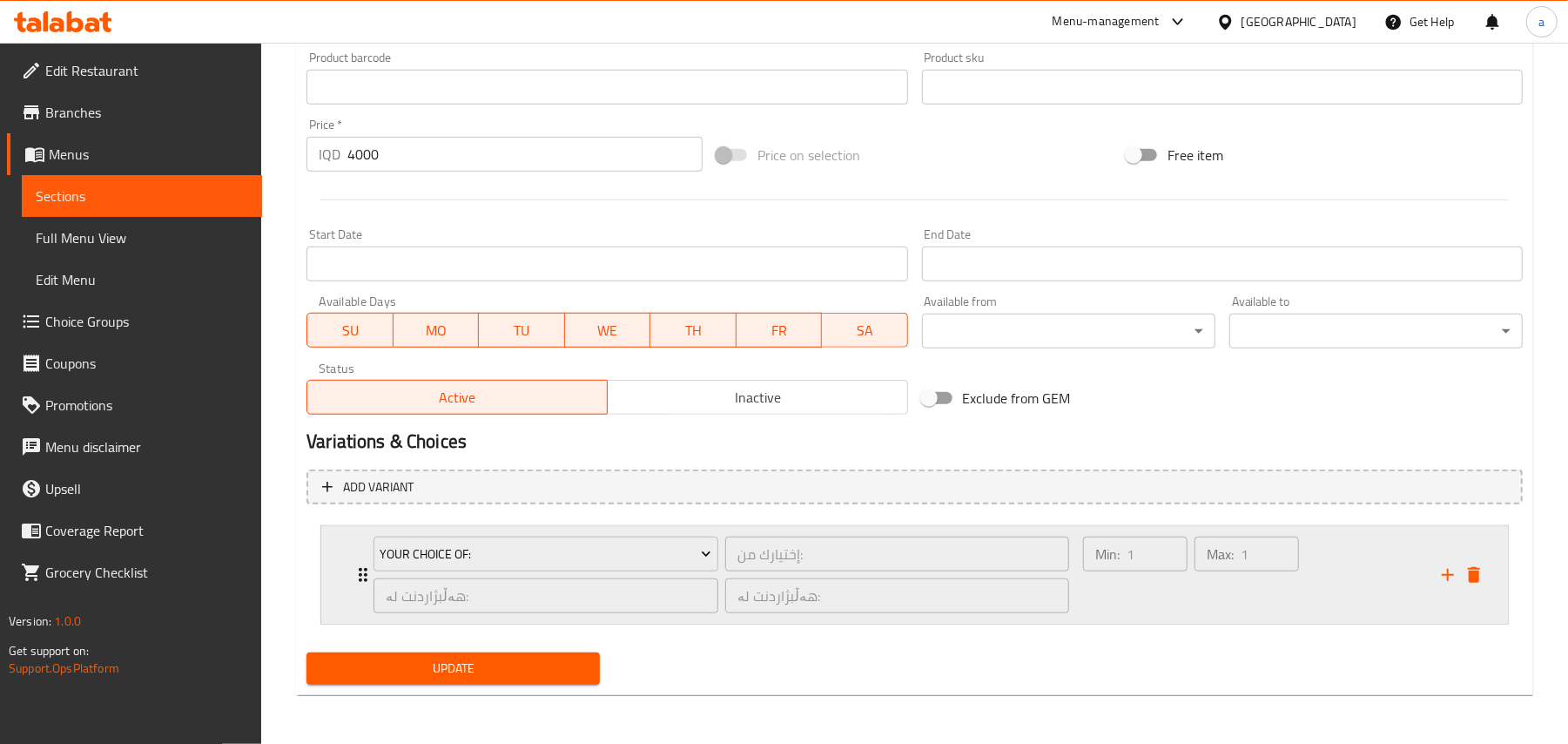
click at [1113, 596] on div "Min: 1 ​" at bounding box center [1135, 575] width 112 height 83
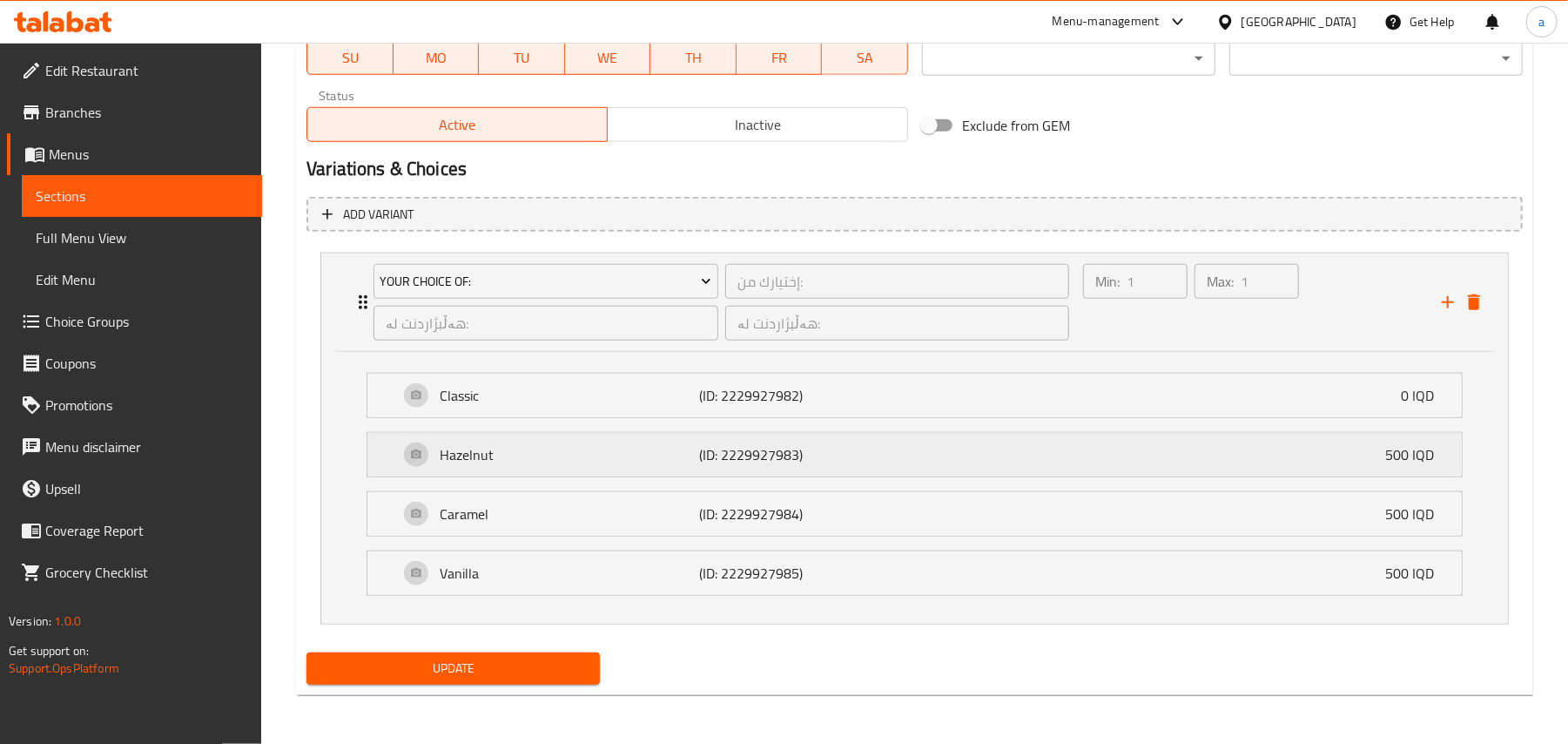
scroll to position [1087, 0]
click at [542, 657] on span "Update" at bounding box center [453, 668] width 266 height 22
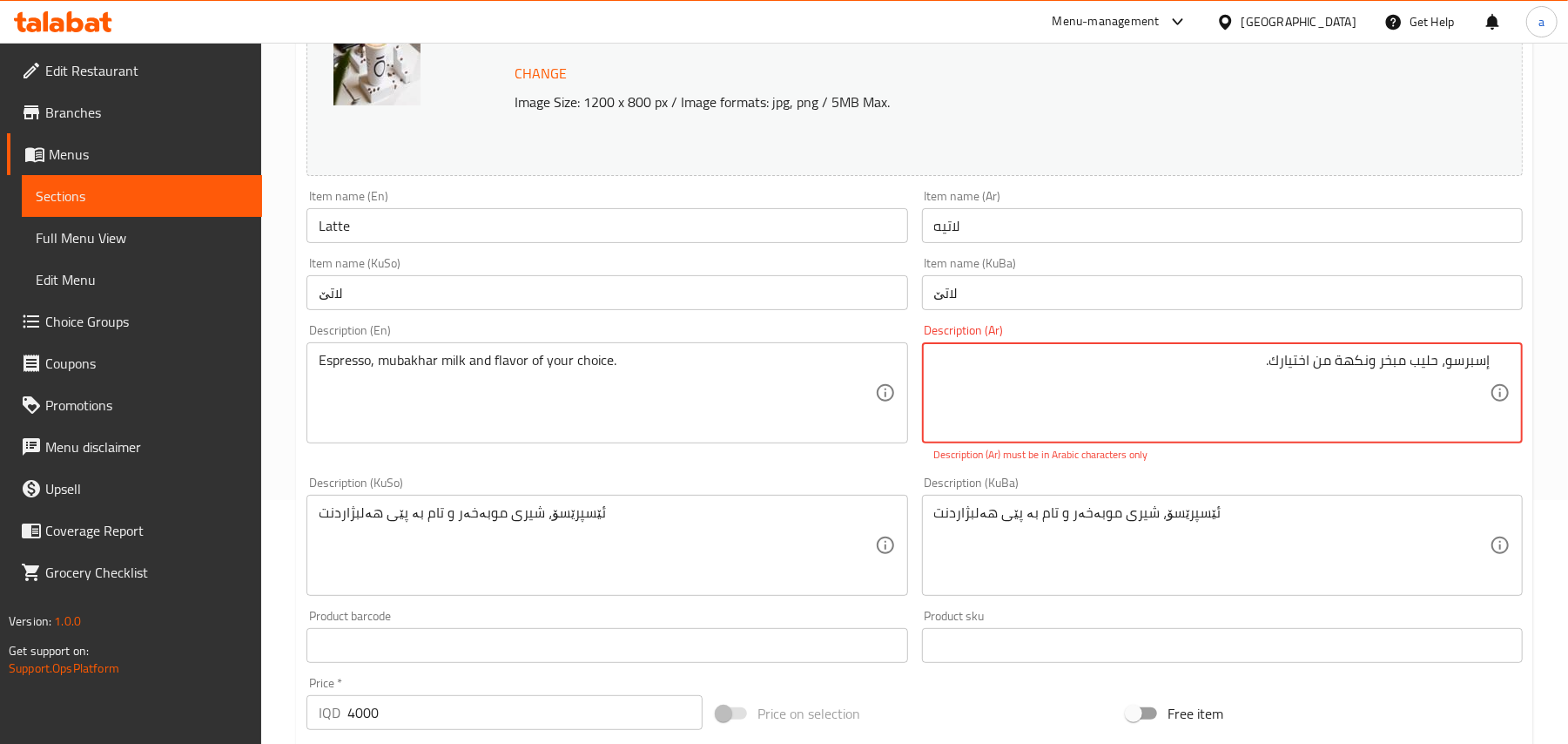
drag, startPoint x: 1334, startPoint y: 374, endPoint x: 1356, endPoint y: 371, distance: 22.2
drag, startPoint x: 1405, startPoint y: 374, endPoint x: 1511, endPoint y: 375, distance: 106.0
click at [1511, 375] on div "إسبرسو، حلیب مبخر ونكھة من اختیارك. Description (Ar)" at bounding box center [1222, 392] width 601 height 101
drag, startPoint x: 1310, startPoint y: 382, endPoint x: 1370, endPoint y: 376, distance: 60.3
click at [1324, 382] on textarea "إسبرسو، حلیب مبخر ونكھة من اختیارك." at bounding box center [1211, 392] width 555 height 82
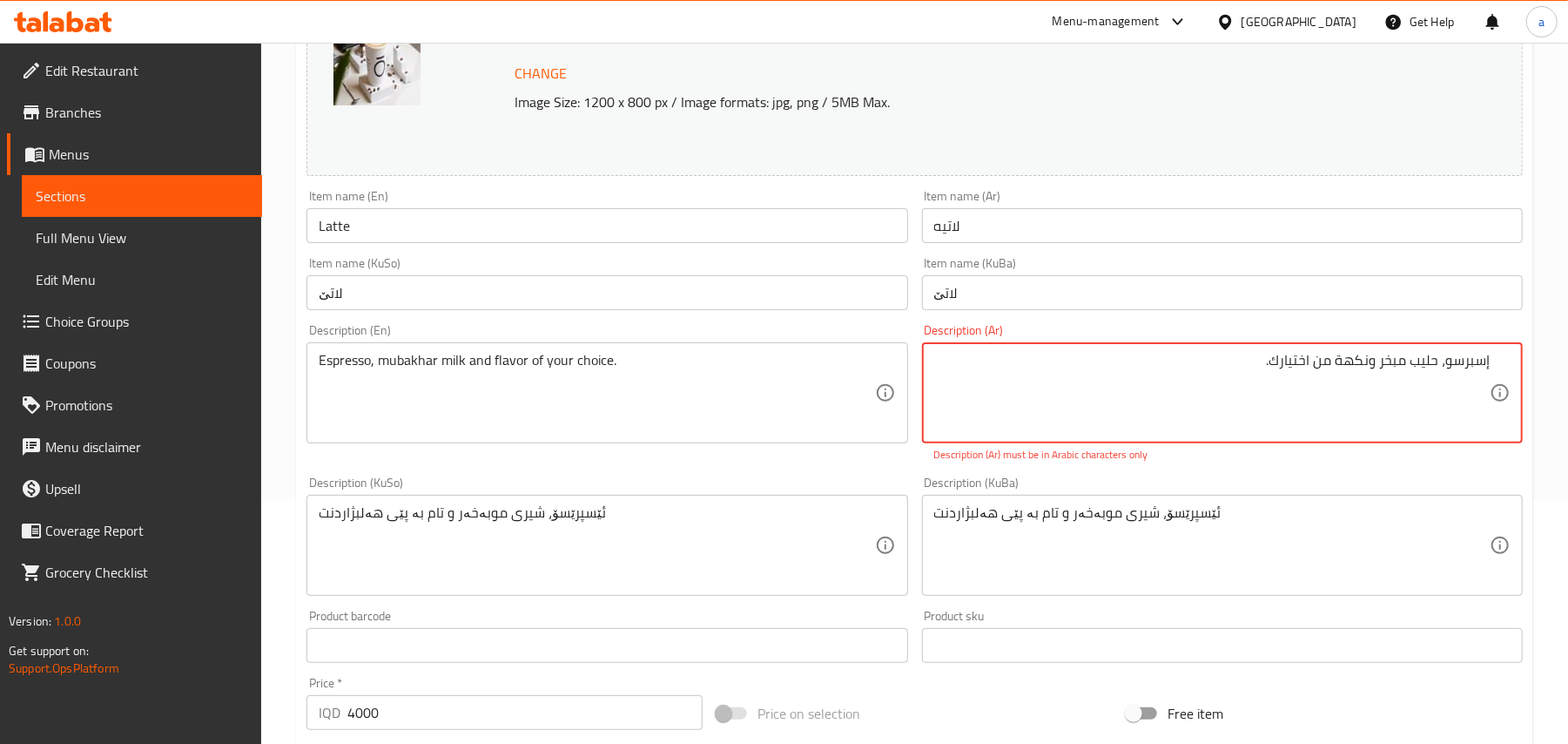
drag, startPoint x: 1371, startPoint y: 378, endPoint x: 1533, endPoint y: 380, distance: 162.0
click at [1533, 380] on div "Update Latte Change Image Size: 1200 x 800 px / Image formats: jpg, png / 5MB M…" at bounding box center [914, 725] width 1237 height 1601
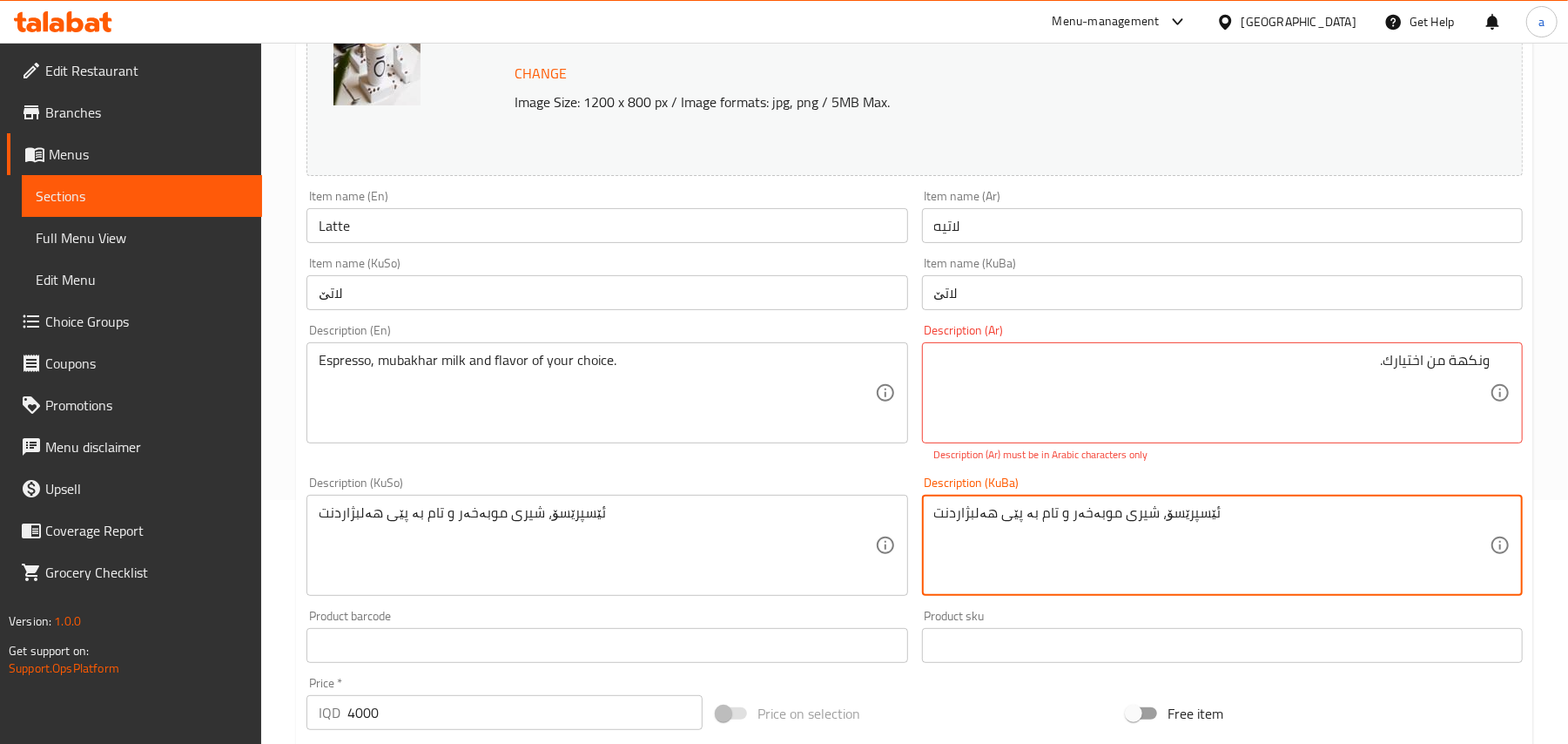
type textarea "إسبرسو، حلیب مبخر ونكھة من اختیارك."
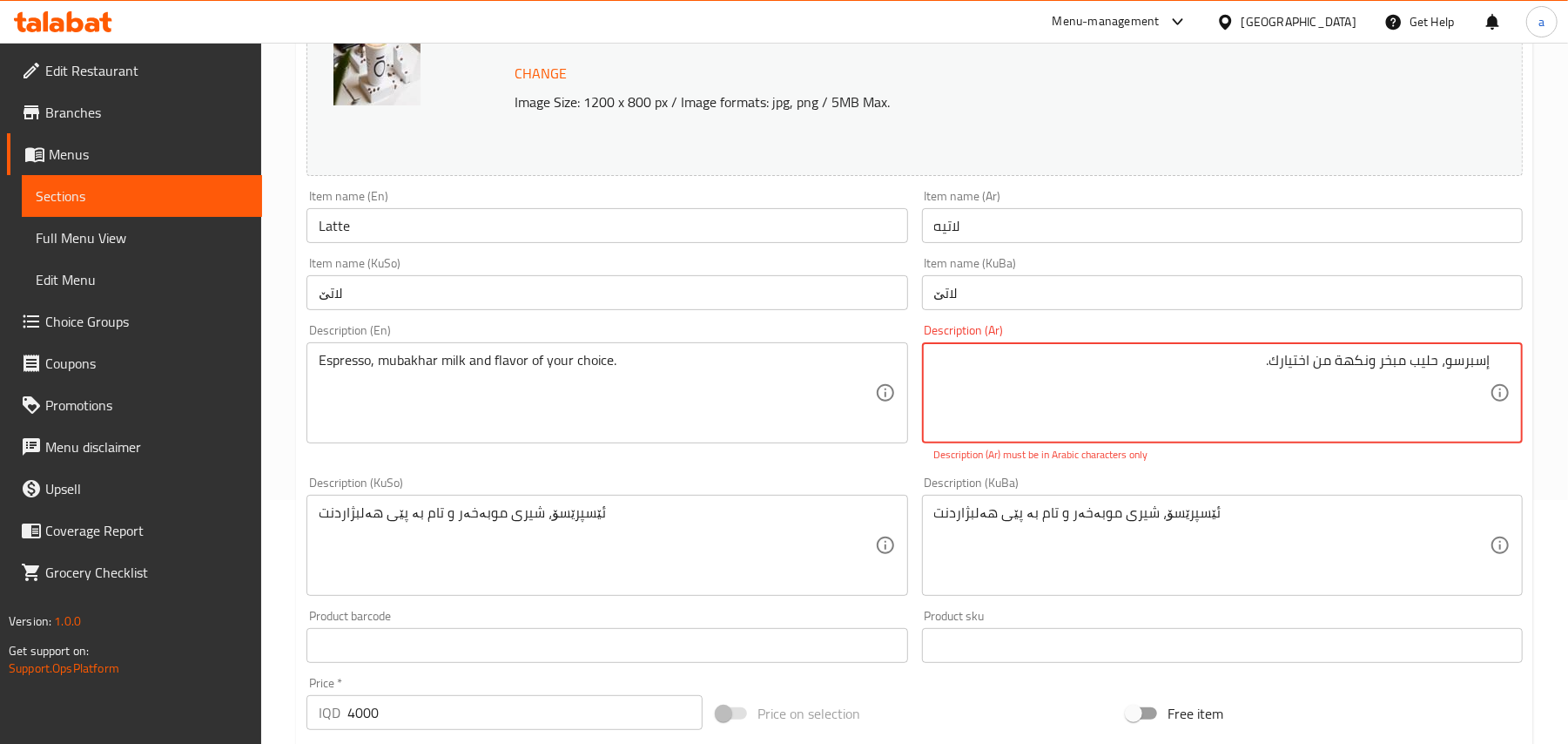
drag, startPoint x: 1308, startPoint y: 387, endPoint x: 1327, endPoint y: 384, distance: 19.2
click at [1314, 387] on textarea "إسبرسو، حلیب مبخر ونكھة من اختیارك." at bounding box center [1211, 392] width 555 height 82
drag, startPoint x: 1544, startPoint y: 377, endPoint x: 1569, endPoint y: 382, distance: 25.5
click at [1568, 375] on html "​ Menu-management Iraq Get Help a Edit Restaurant Branches Menus Sections Full …" at bounding box center [784, 128] width 1568 height 744
click at [1313, 435] on textarea "إسبرسو، حلیب مبخر ونكھة من اختیارك." at bounding box center [1211, 392] width 555 height 82
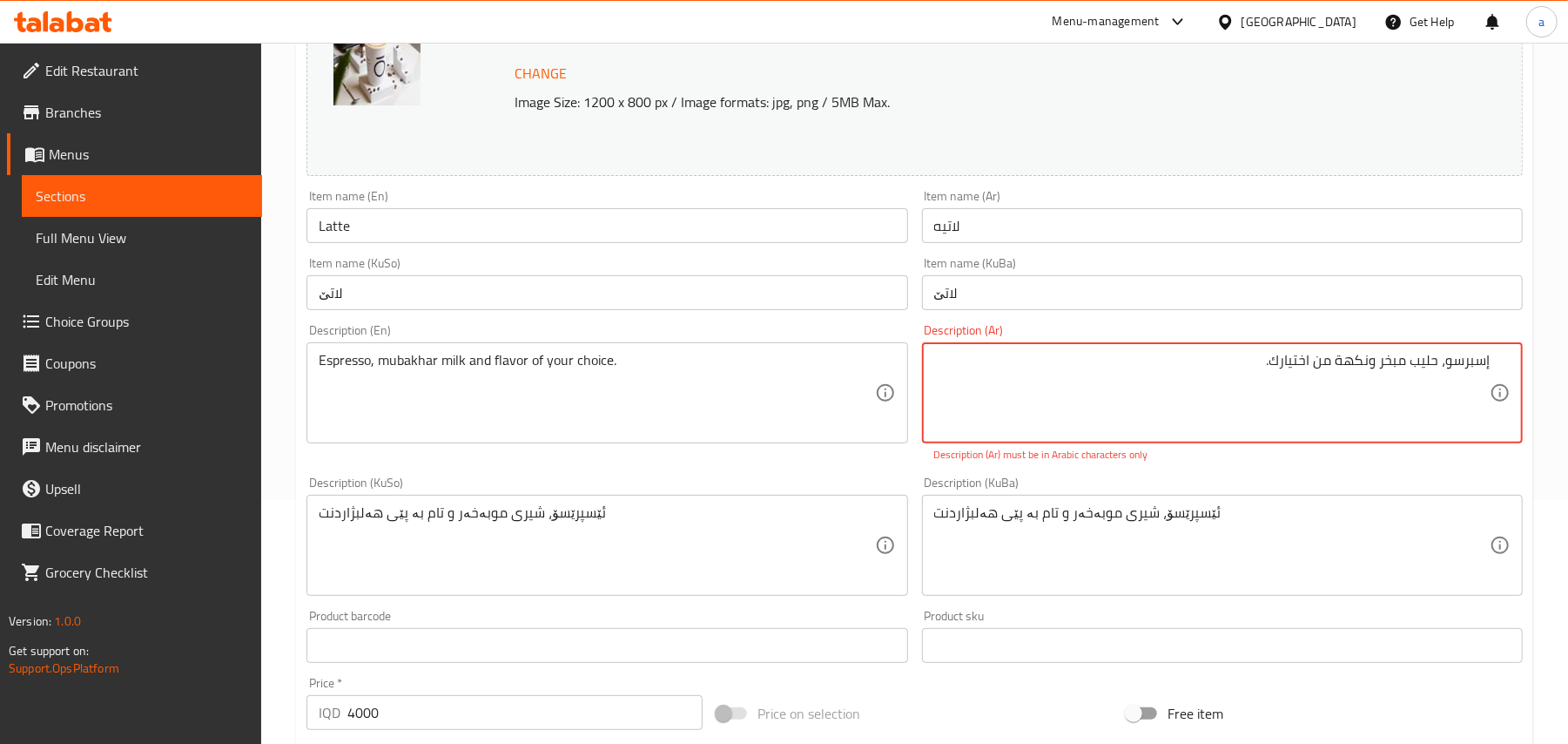
drag, startPoint x: 1415, startPoint y: 384, endPoint x: 1547, endPoint y: 380, distance: 132.1
click at [1547, 380] on div "Home / Restaurants management / Menus / Sections / item / update Coffee And Mil…" at bounding box center [915, 686] width 1307 height 1776
click at [1297, 378] on textarea "إسبرسو، حلیب مبخر ونكھة من اختیارك." at bounding box center [1211, 392] width 555 height 82
drag, startPoint x: 1411, startPoint y: 376, endPoint x: 982, endPoint y: 397, distance: 429.5
click at [983, 398] on textarea "إسبرسو، حلیب مبخر ونكھة من اختیارك." at bounding box center [1211, 392] width 555 height 82
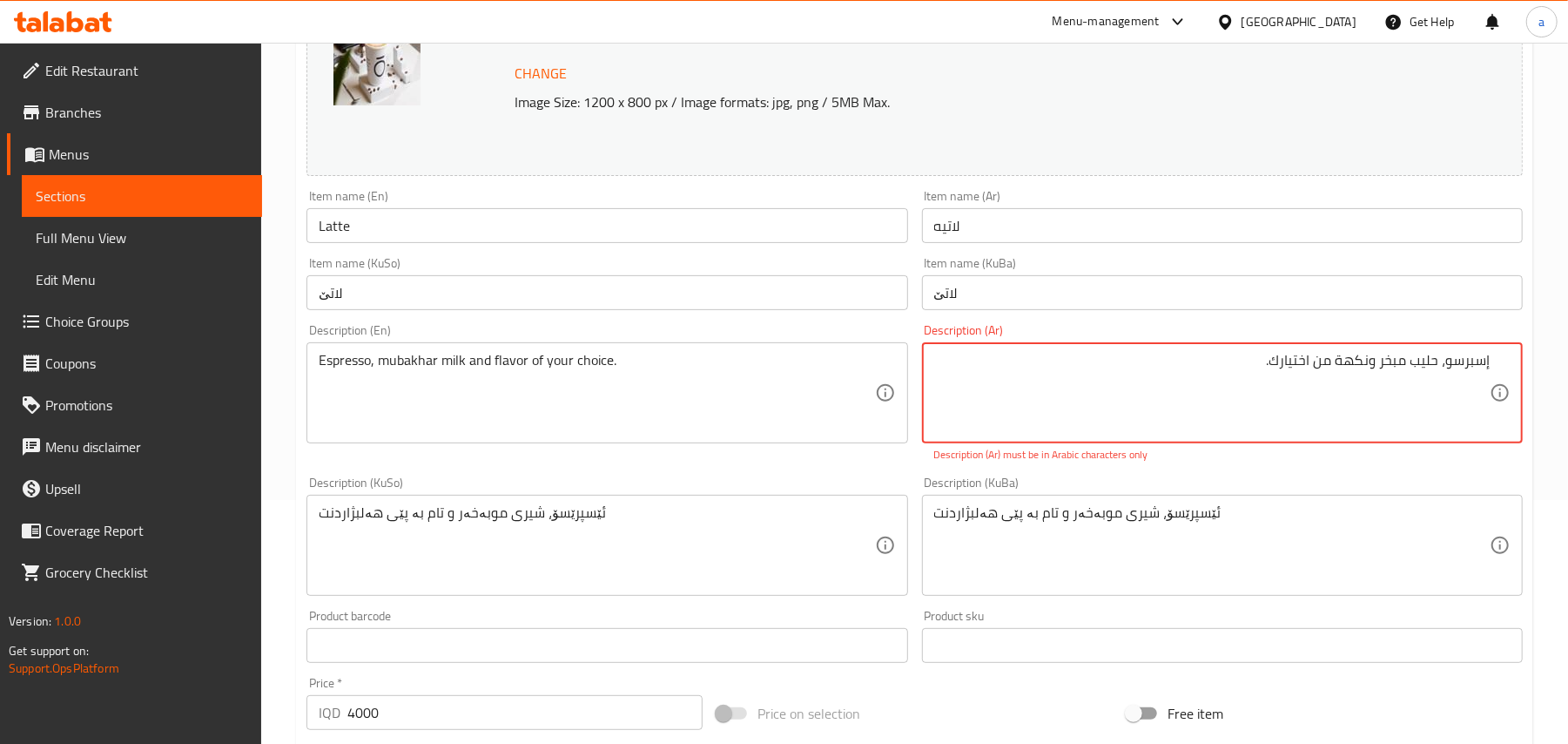
click at [1335, 405] on textarea "إسبرسو، حلیب مبخر ونكھة من اختیارك." at bounding box center [1211, 392] width 555 height 82
click at [1248, 405] on textarea "إسبرسو، حلیب مبخر ونكھة من اختیارك." at bounding box center [1211, 392] width 555 height 82
click at [1221, 398] on textarea "إسبرسو، حليب مبخر ونكهة من اختیارك." at bounding box center [1211, 392] width 555 height 82
click at [1334, 392] on textarea "إسبرسو، حليب مبخر ونكهة من اختیارك." at bounding box center [1211, 392] width 555 height 82
click at [1277, 384] on textarea "إسبرسو، حليب مبخر ونكهة من اختیارك." at bounding box center [1211, 392] width 555 height 82
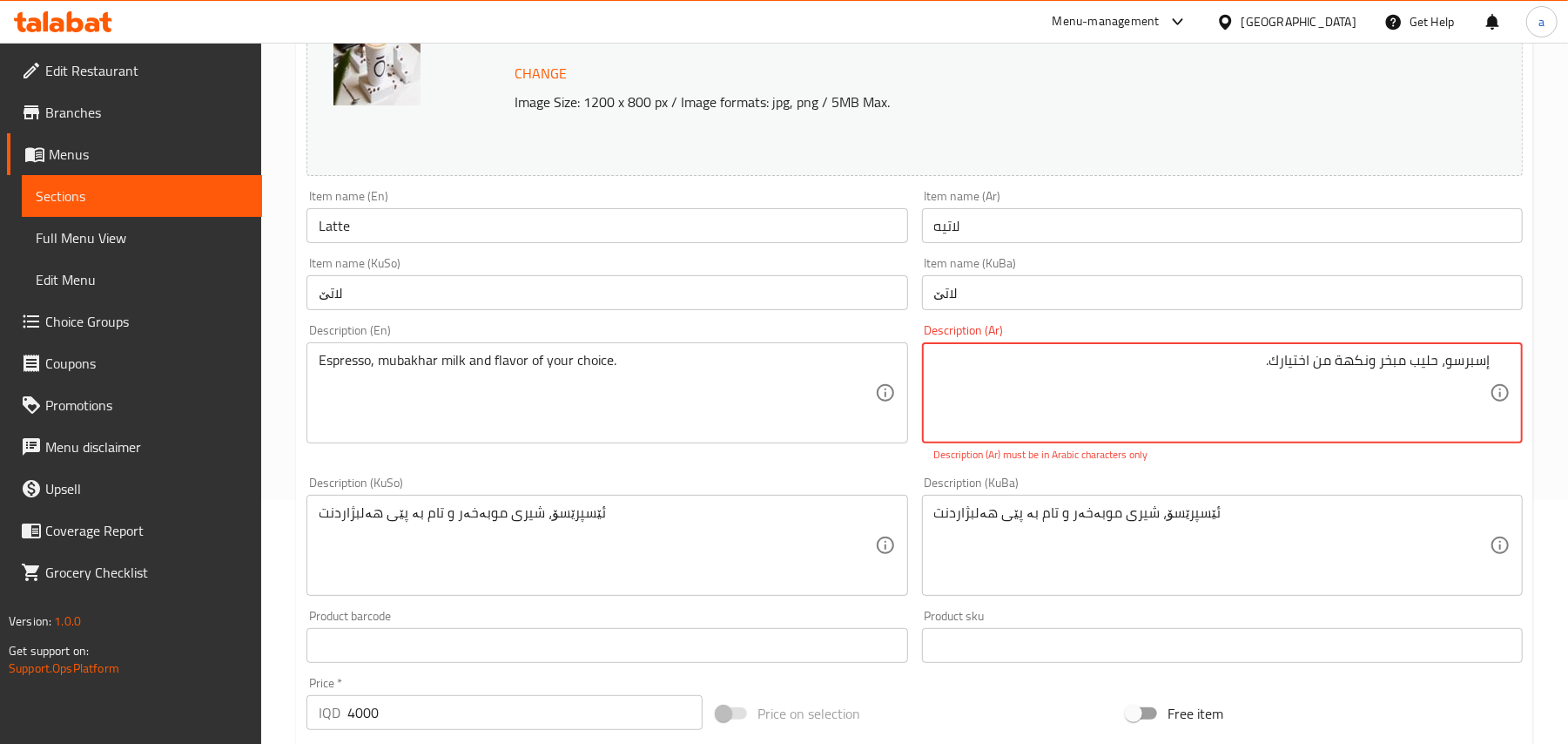
click at [1286, 375] on textarea "إسبرسو، حليب مبخر ونكهة من اختیارك." at bounding box center [1211, 392] width 555 height 82
click at [1275, 378] on textarea "إسبرسو، حليب مبخر ونكهة من اختیارك." at bounding box center [1211, 392] width 555 height 82
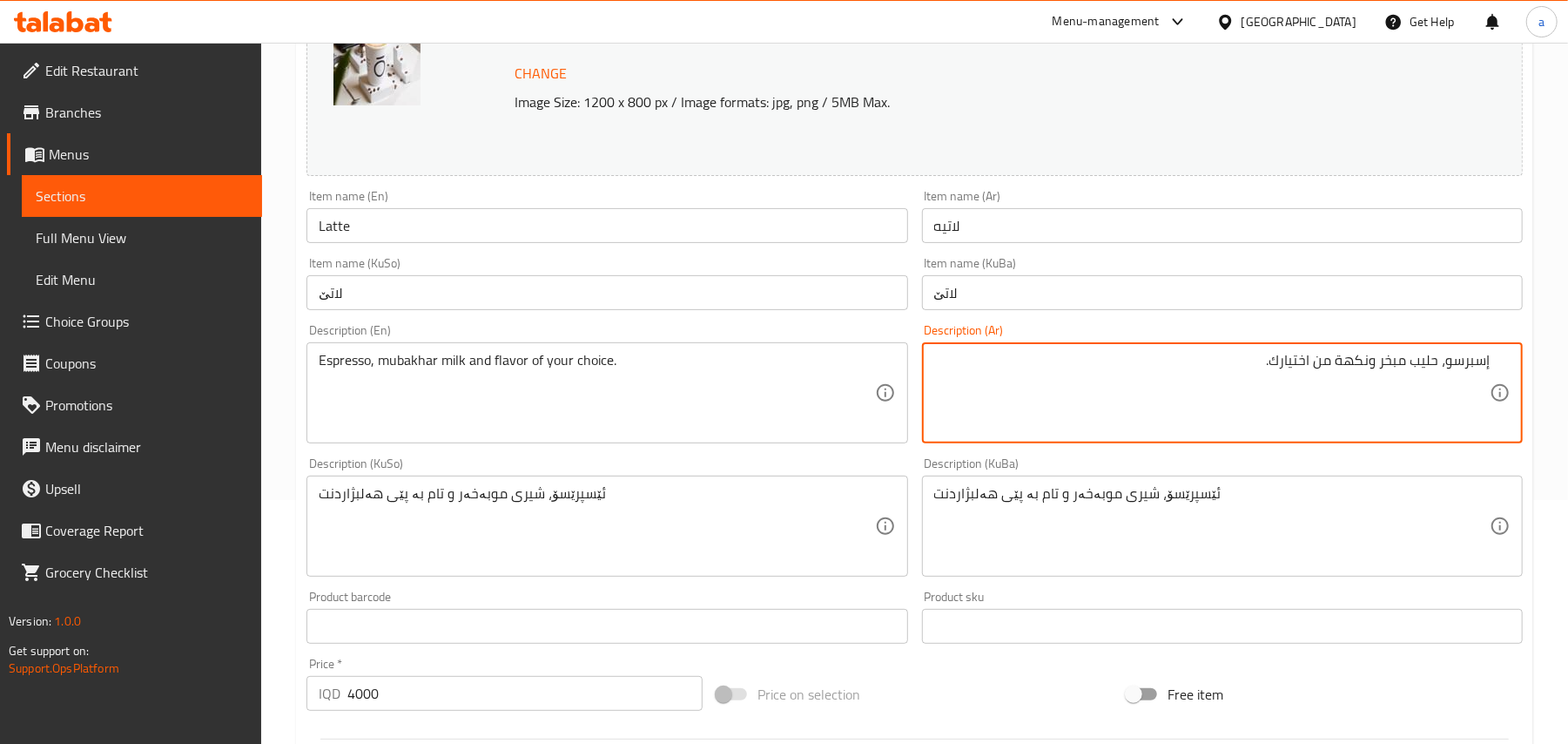
type textarea "إسبرسو، حليب مبخر ونكهة من اختيارك."
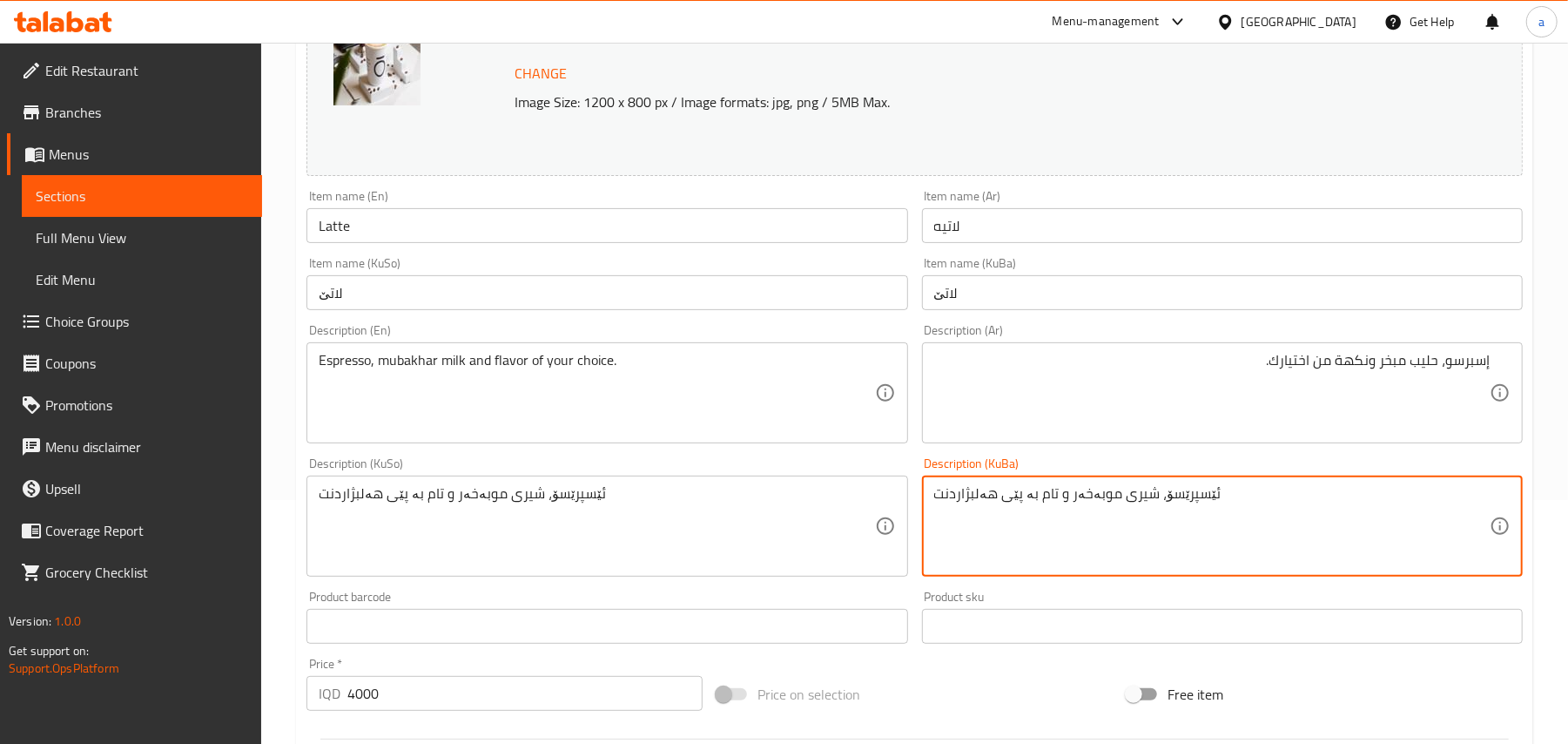
click at [1266, 521] on textarea "ئێسپرێسۆ، شیری موبەخەر و تام بە پێی هەلبژاردنت" at bounding box center [1211, 526] width 555 height 82
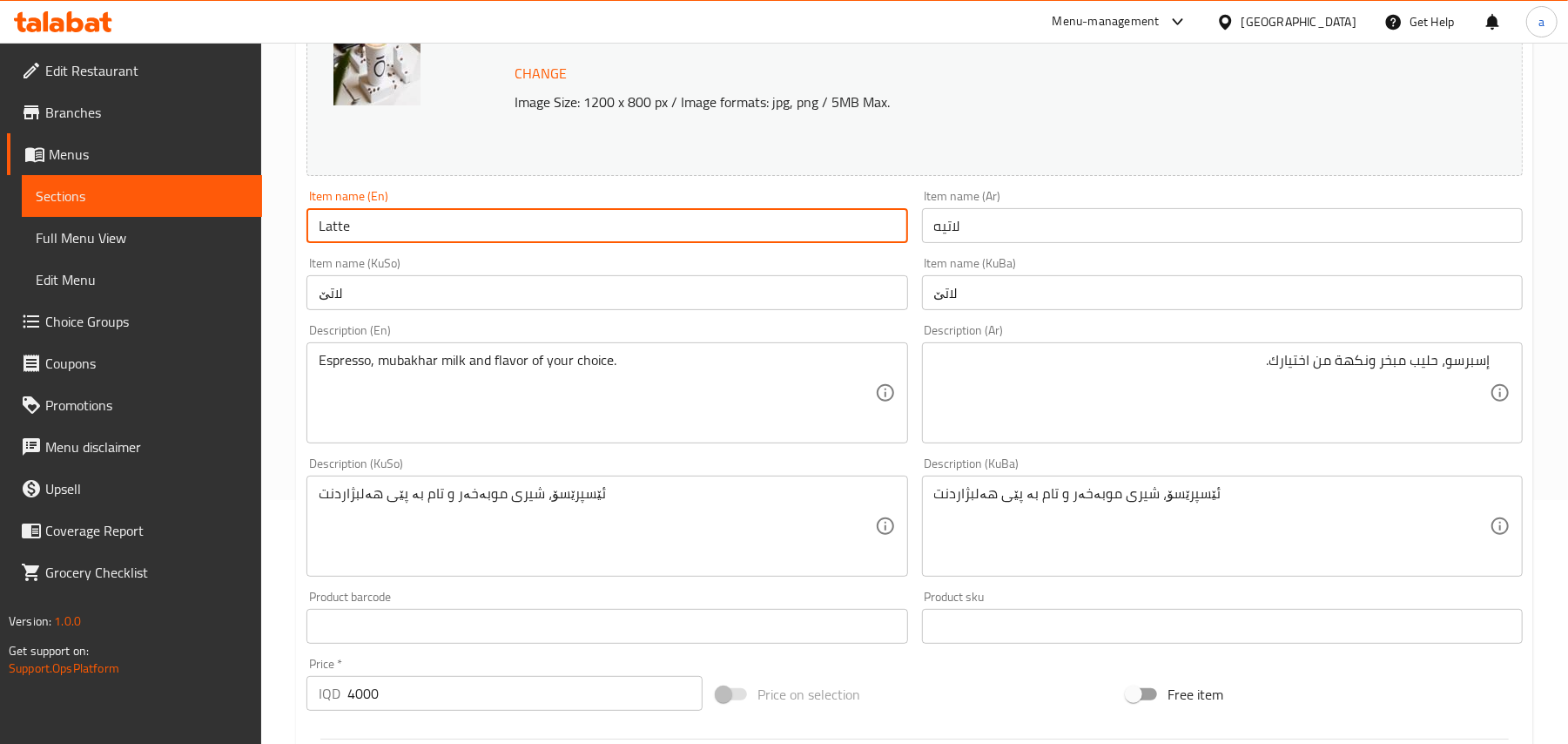
click at [521, 227] on input "Latte" at bounding box center [606, 225] width 601 height 35
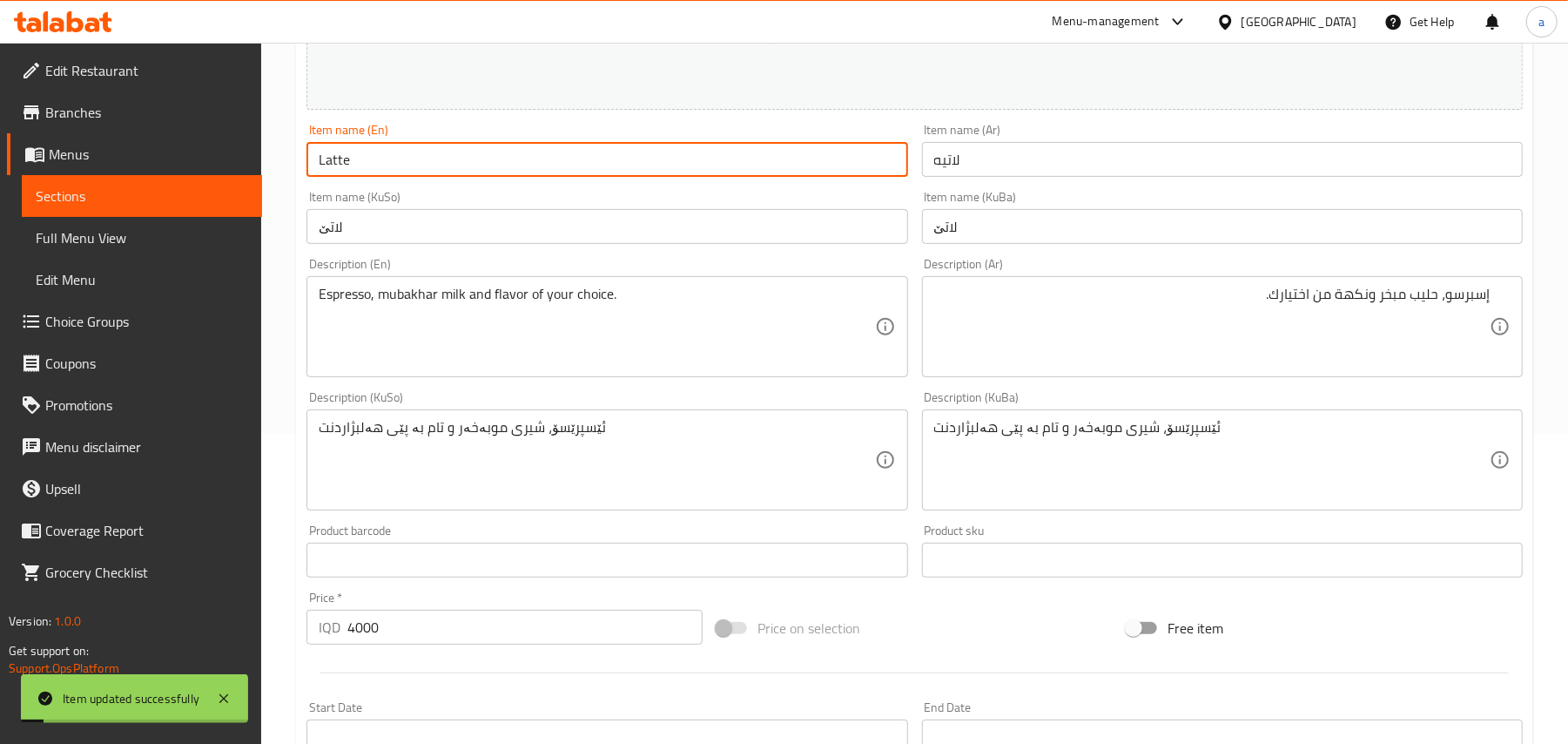
scroll to position [0, 0]
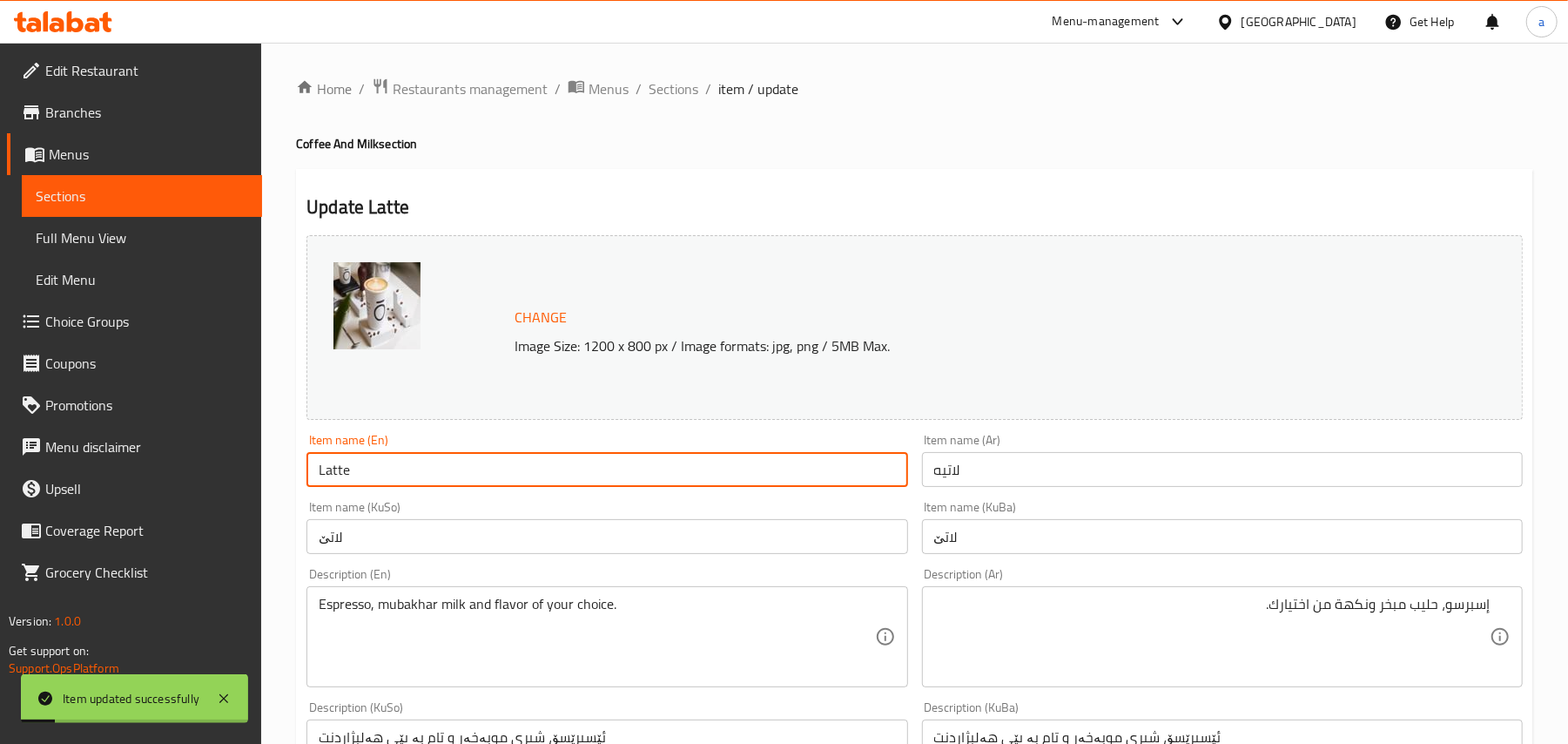
click at [683, 84] on span "Sections" at bounding box center [674, 89] width 50 height 21
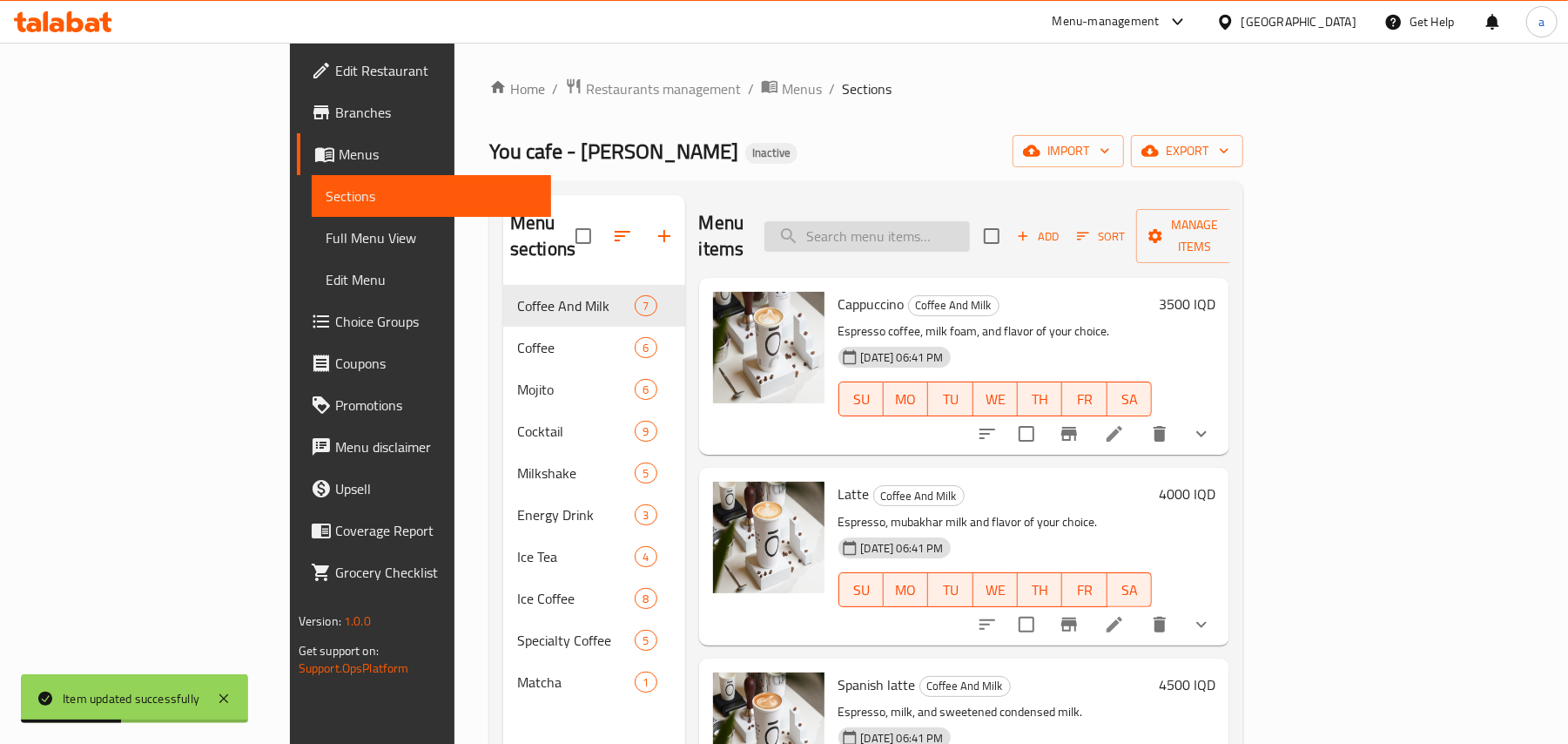
click at [931, 232] on input "search" at bounding box center [867, 236] width 205 height 30
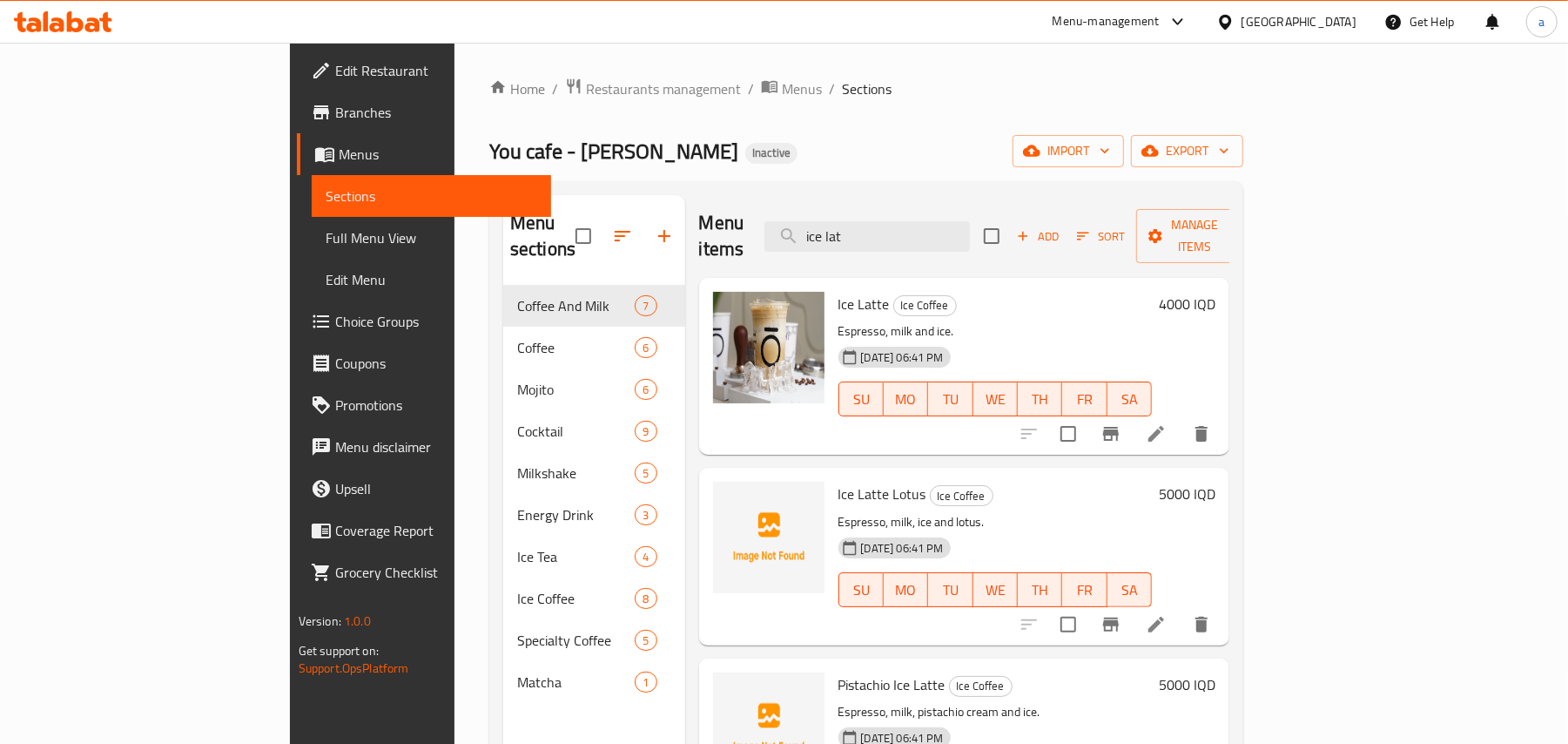
type input "ice lat"
click at [1164, 426] on icon at bounding box center [1156, 434] width 16 height 16
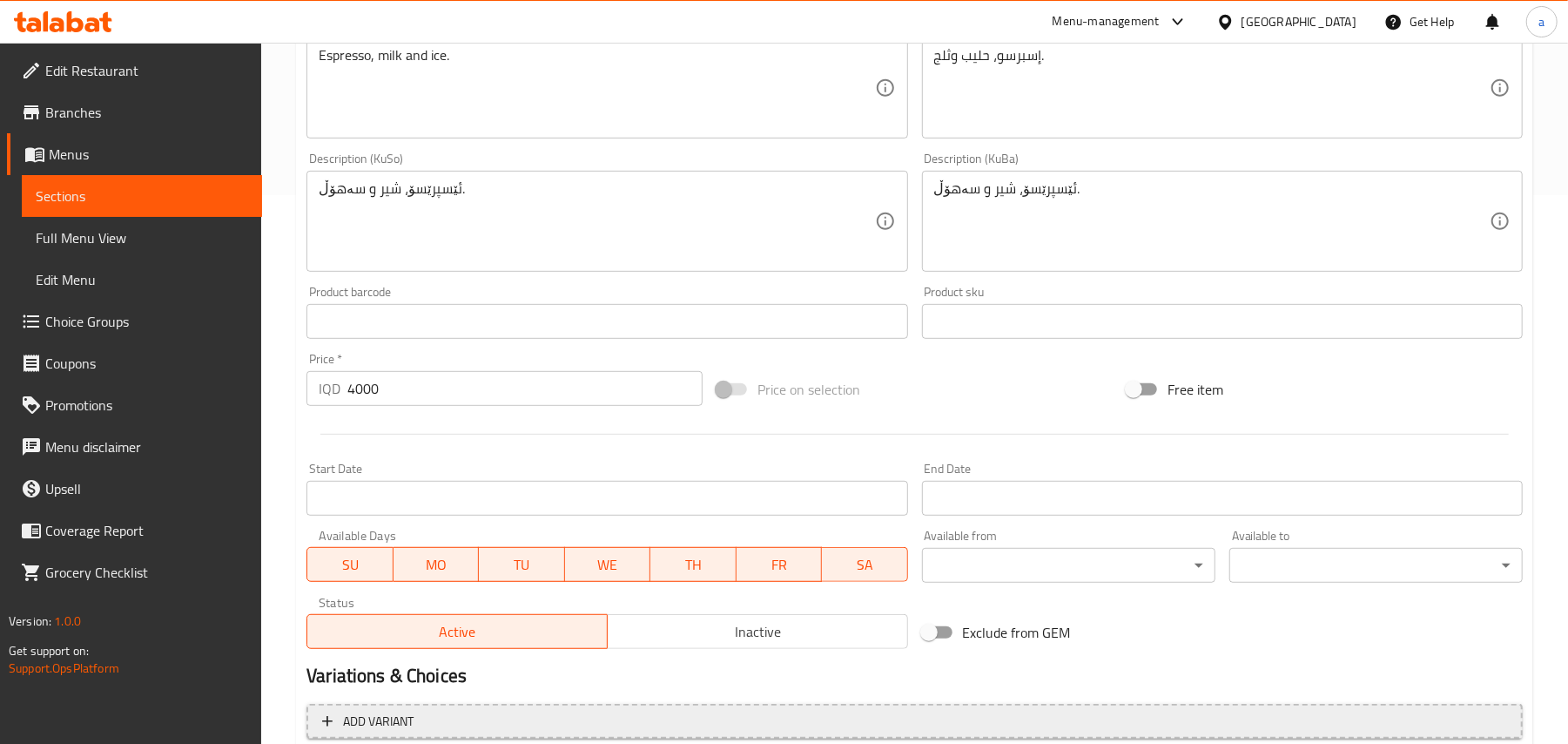
scroll to position [812, 0]
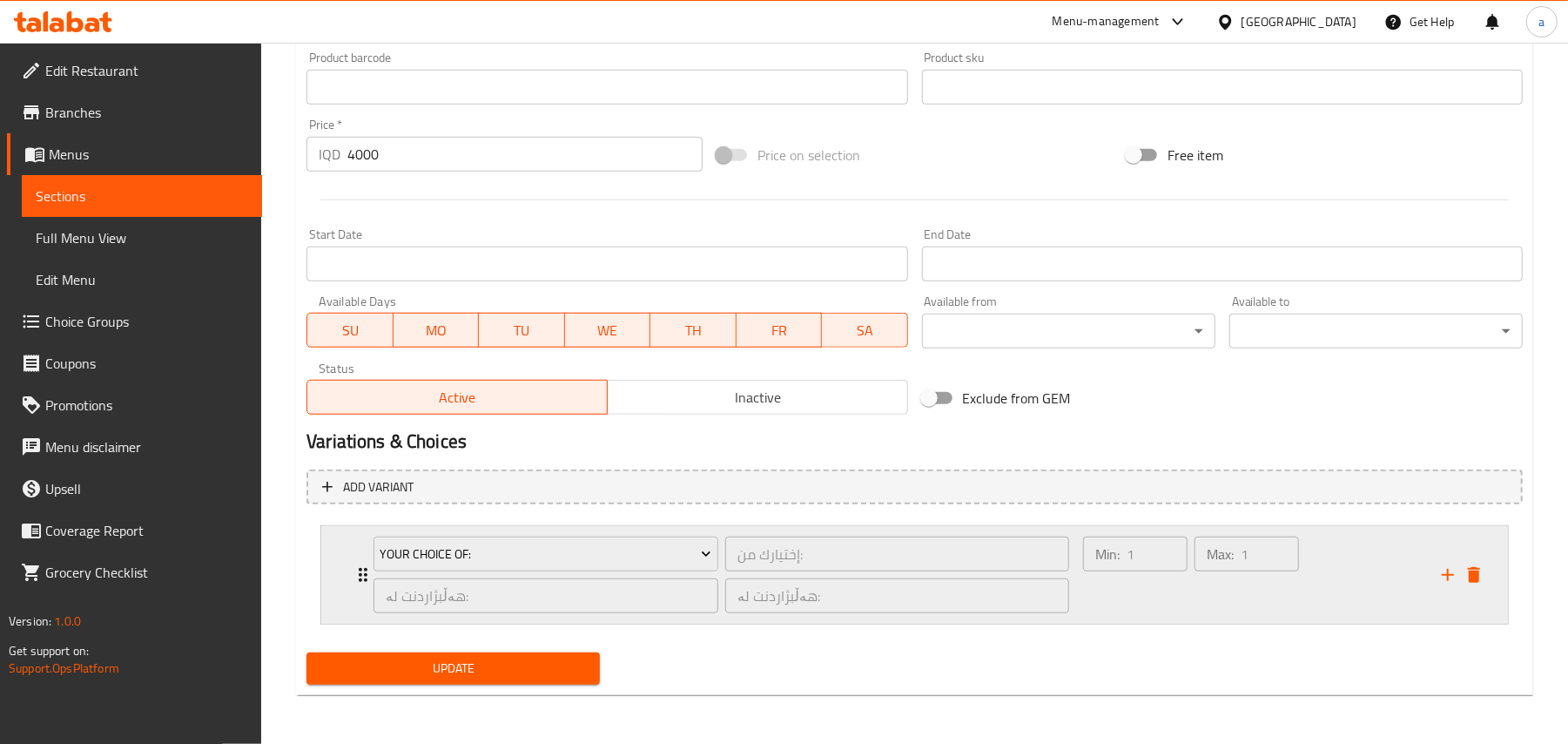
click at [1170, 597] on div "Min: 1 ​" at bounding box center [1135, 575] width 112 height 83
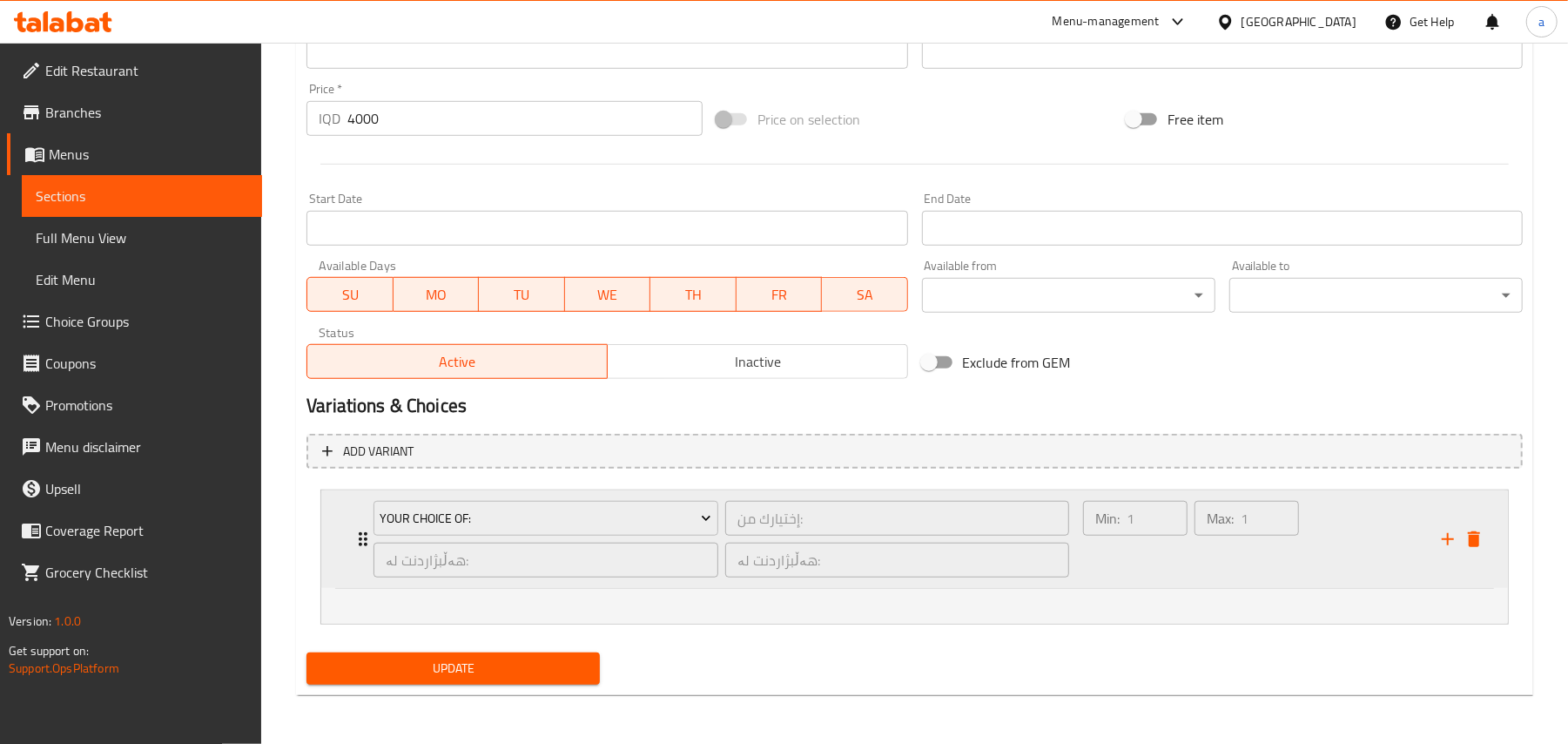
click at [1137, 577] on div "Min: 1 ​" at bounding box center [1135, 539] width 112 height 83
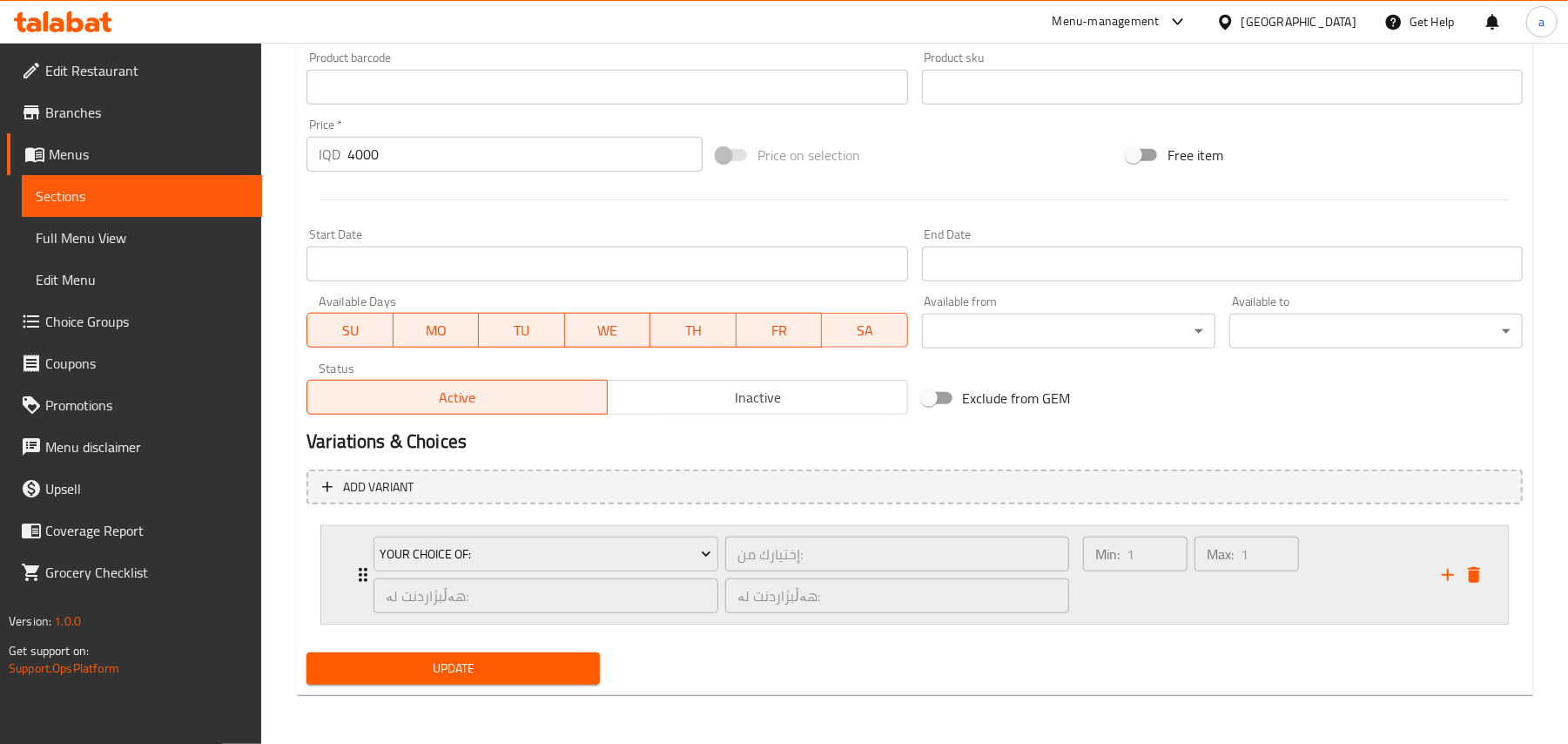
click at [1199, 565] on div "Max: 1 ​" at bounding box center [1247, 554] width 104 height 35
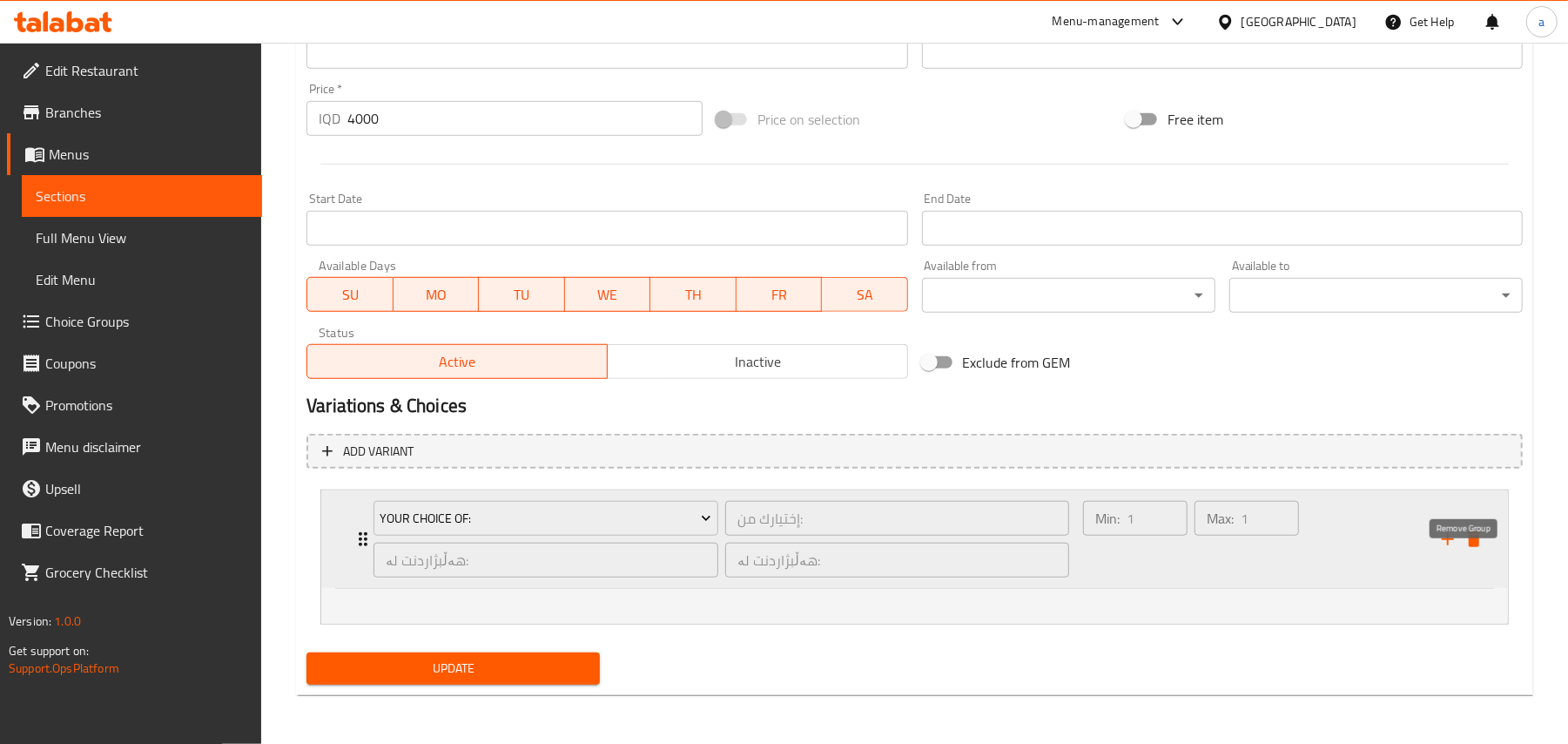
click at [1486, 537] on button "delete" at bounding box center [1474, 539] width 27 height 27
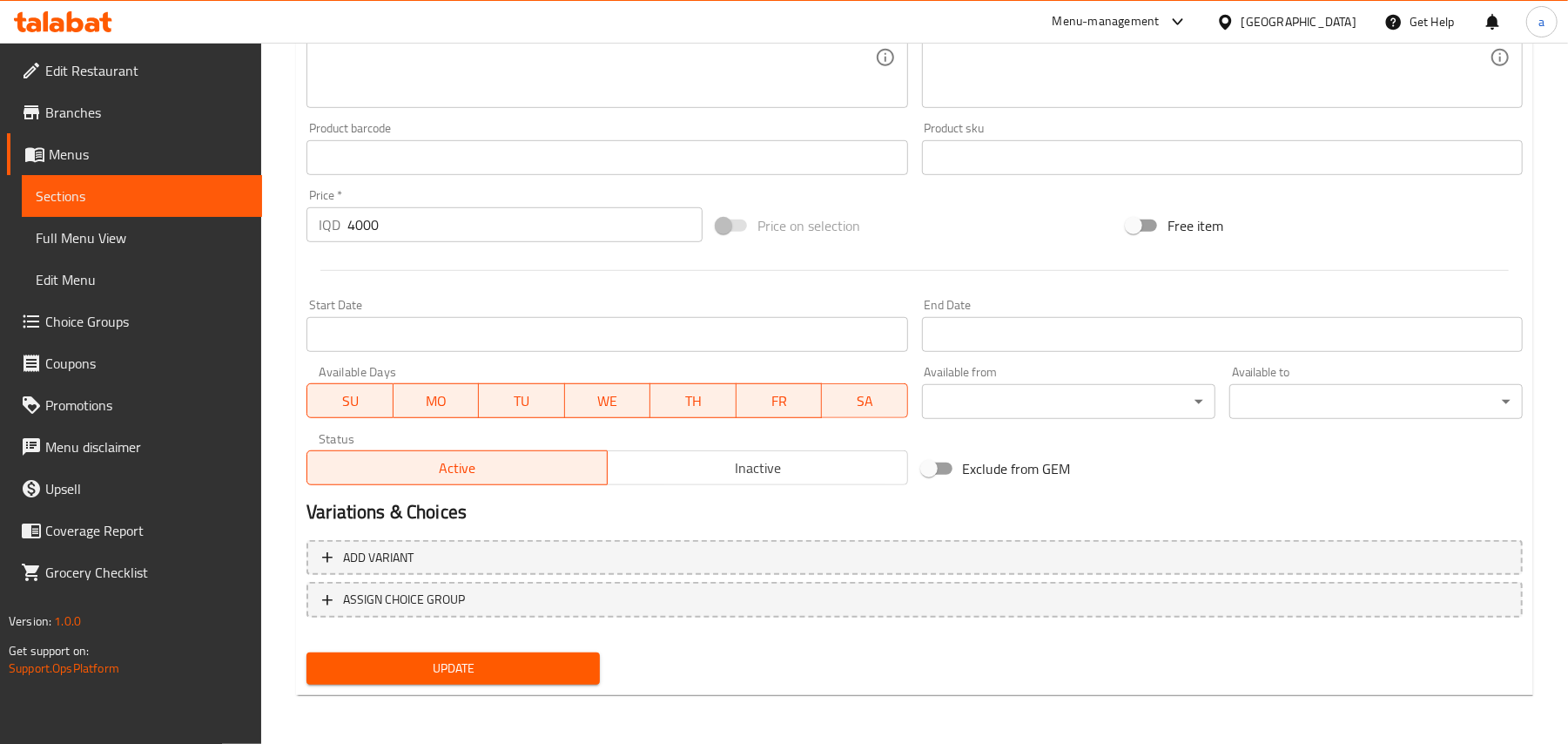
scroll to position [736, 0]
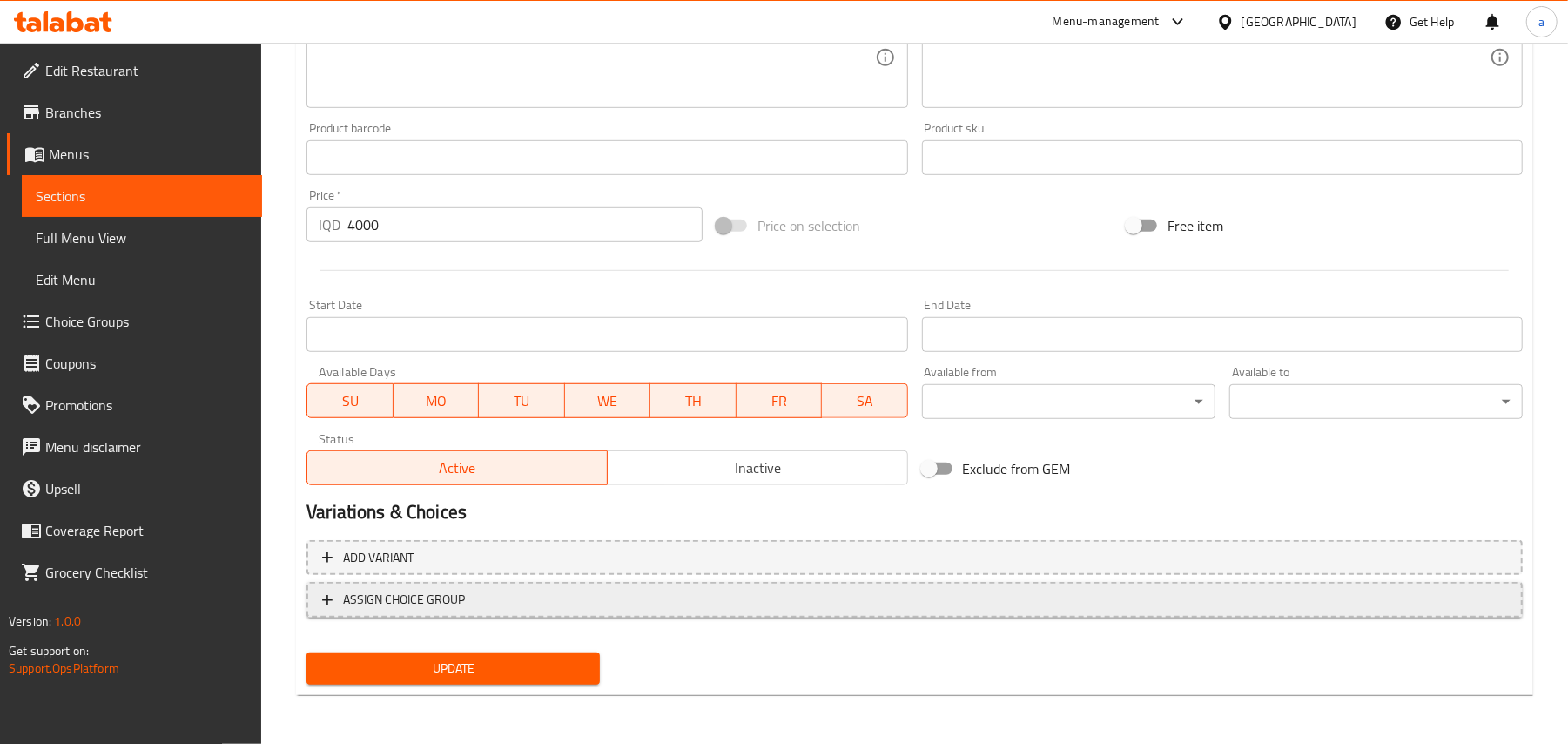
click at [941, 613] on button "ASSIGN CHOICE GROUP" at bounding box center [915, 600] width 1217 height 35
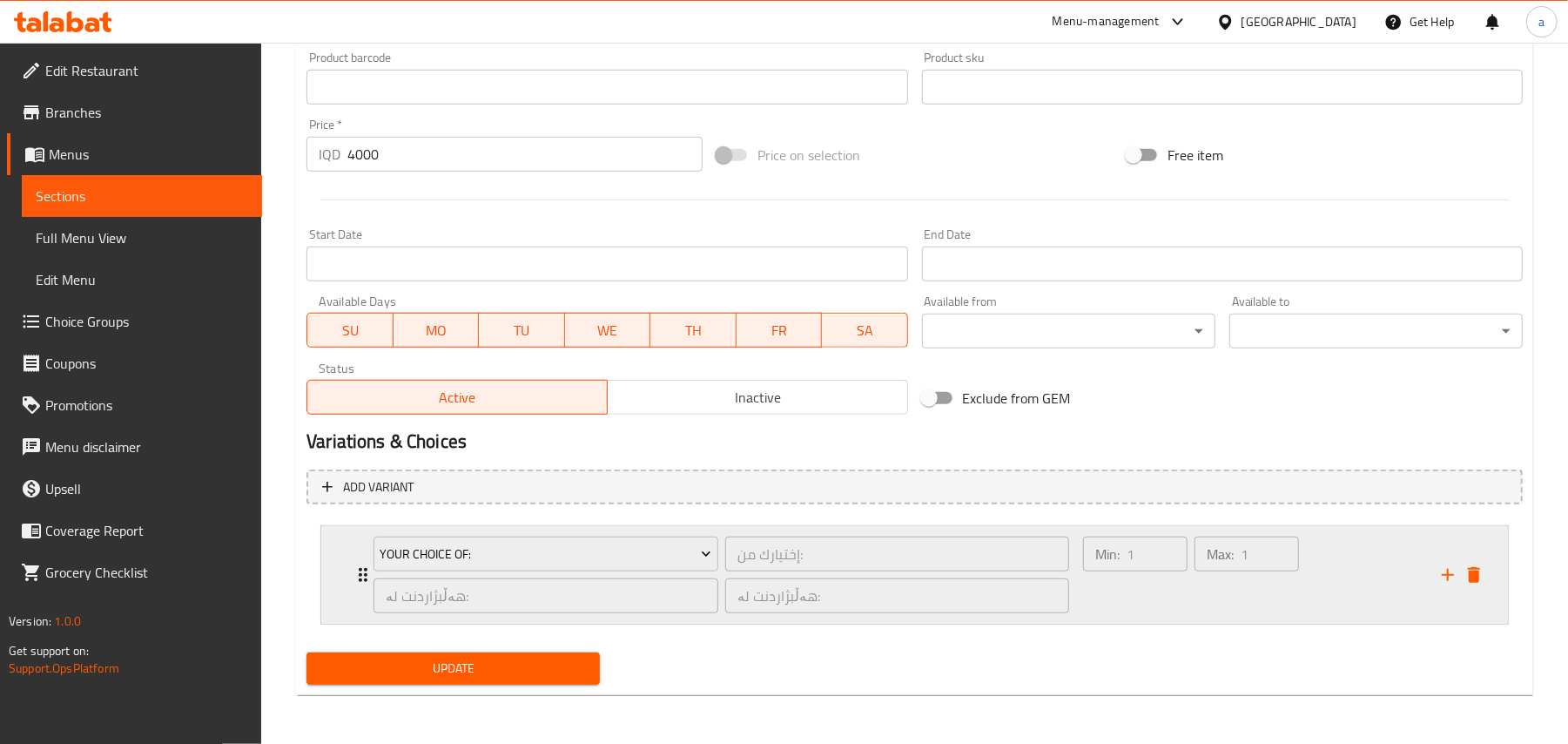
click at [1187, 615] on div "Min: 1 ​ Max: 1 ​" at bounding box center [1191, 575] width 230 height 90
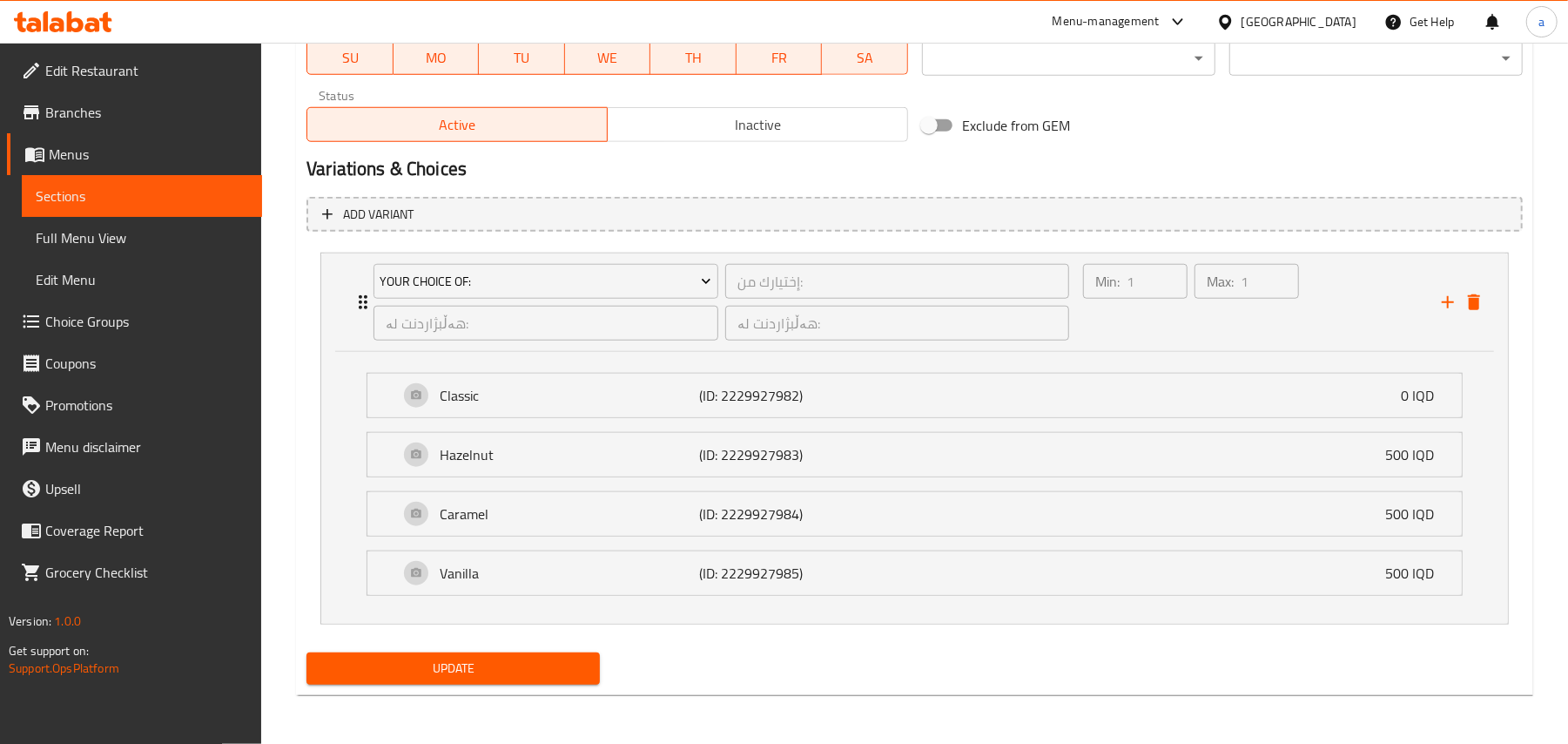
click at [576, 679] on span "Update" at bounding box center [453, 668] width 266 height 22
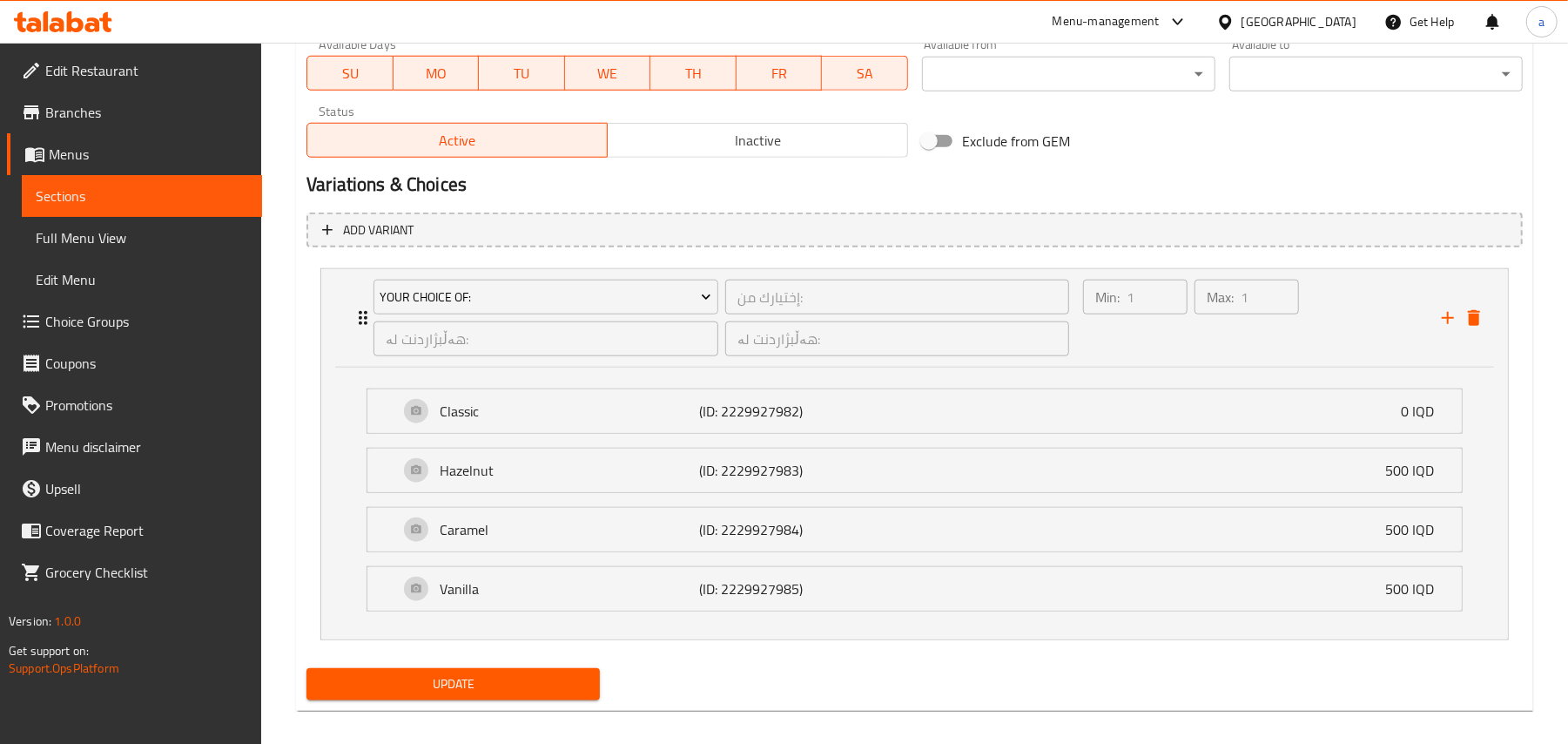
scroll to position [105, 0]
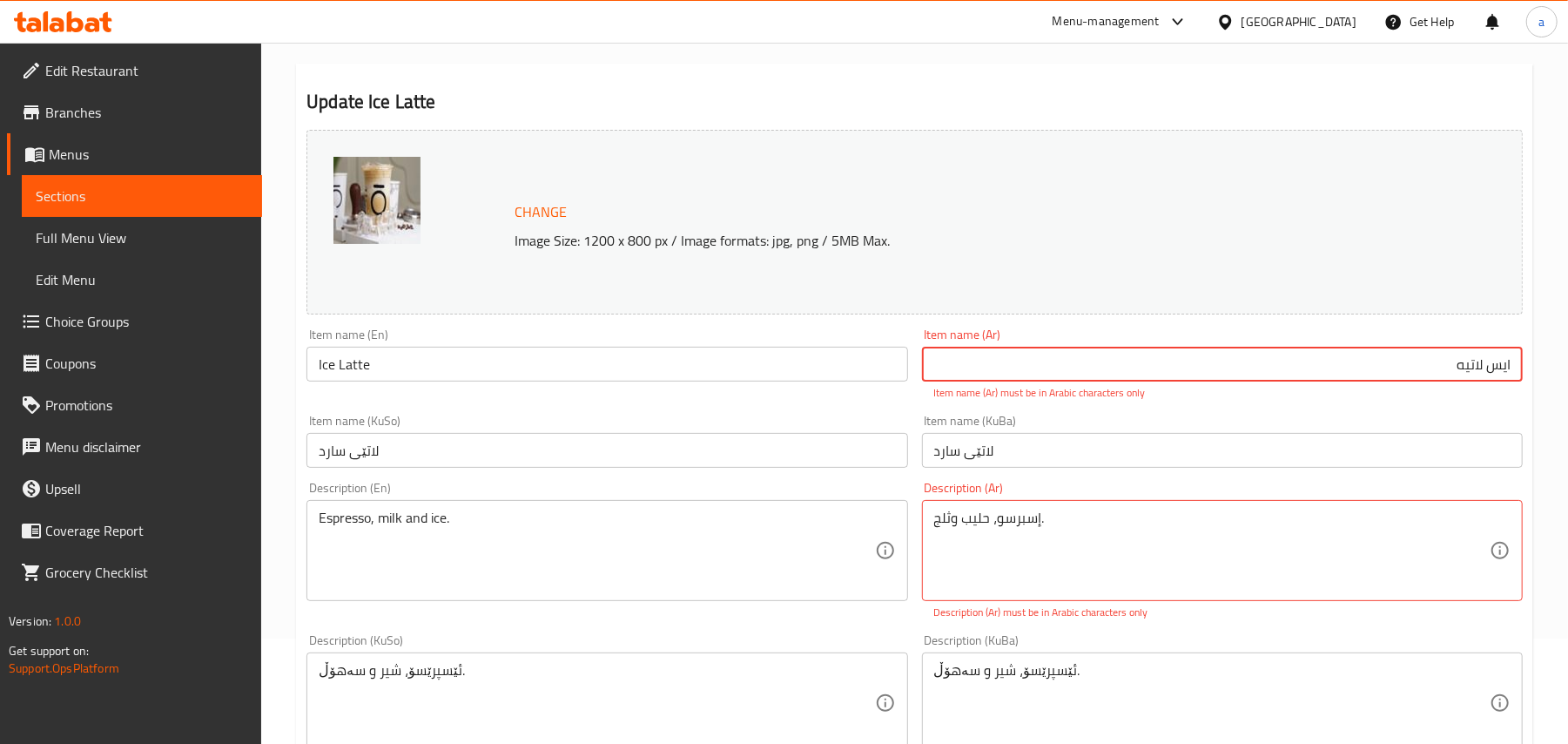
click at [1409, 467] on input "لاتێی سارد" at bounding box center [1222, 450] width 601 height 35
click at [1505, 381] on input "ایس لاتيه" at bounding box center [1222, 363] width 601 height 35
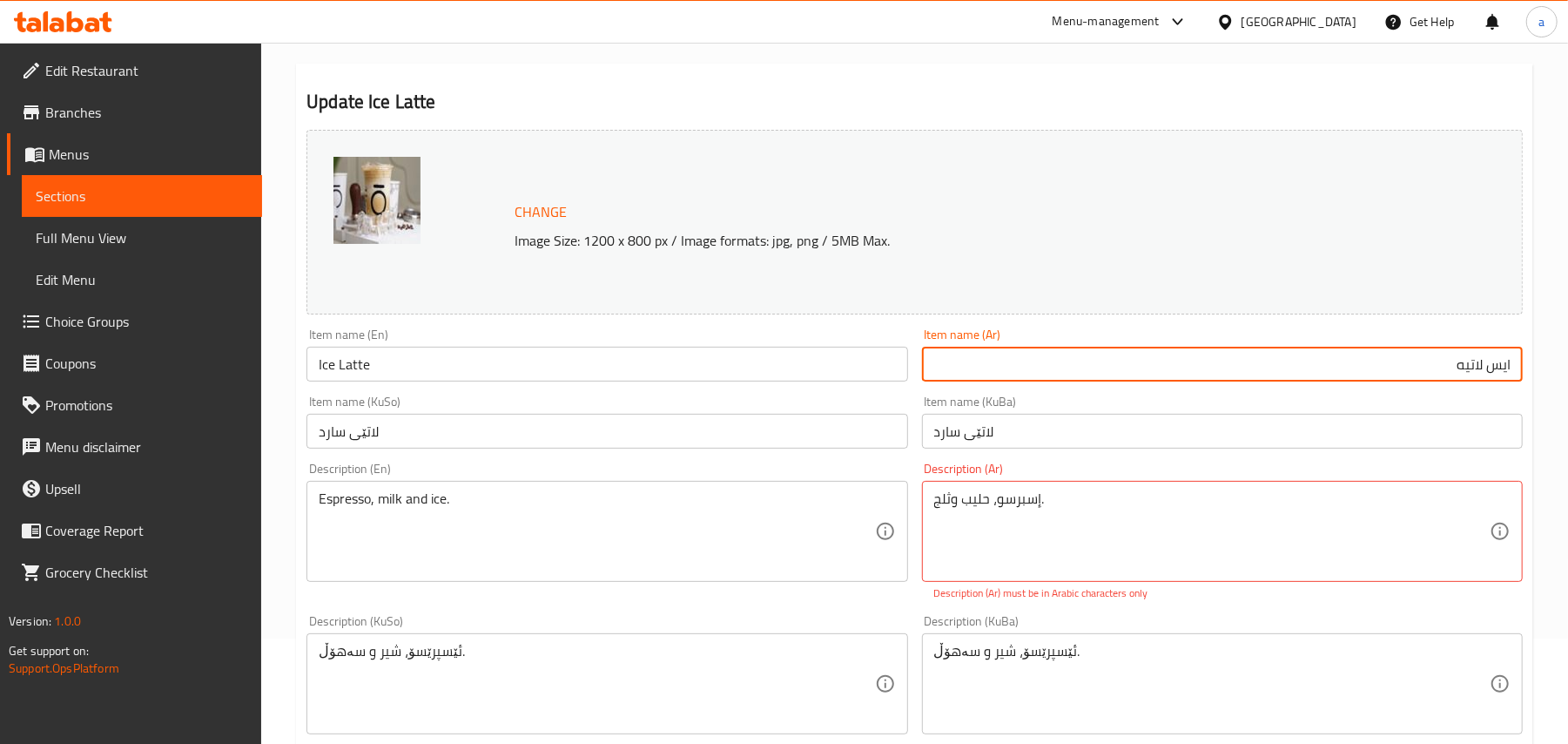
type input "ايس لاتيه"
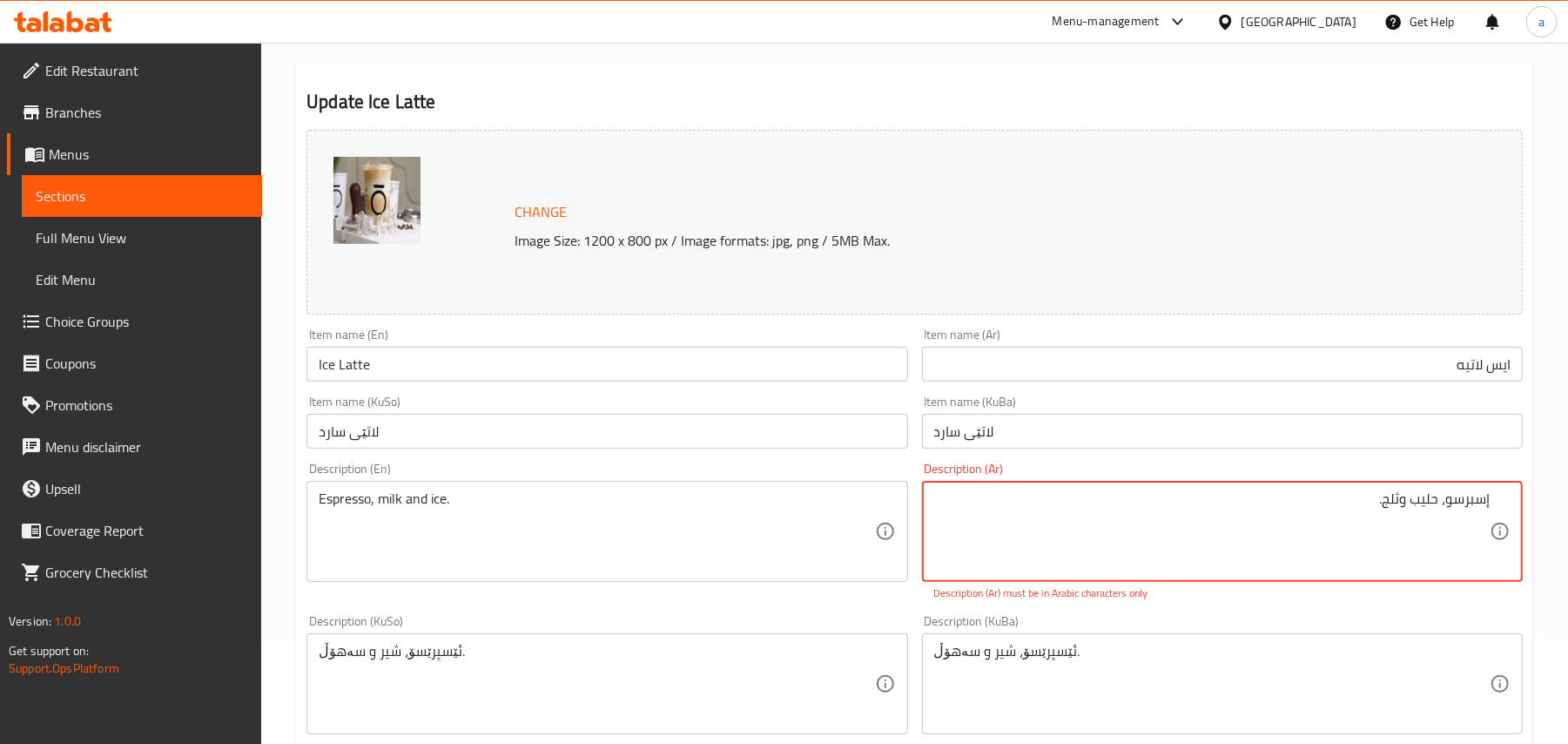
click at [1422, 519] on textarea "إسبرسو، حلیب وثلج." at bounding box center [1211, 531] width 555 height 82
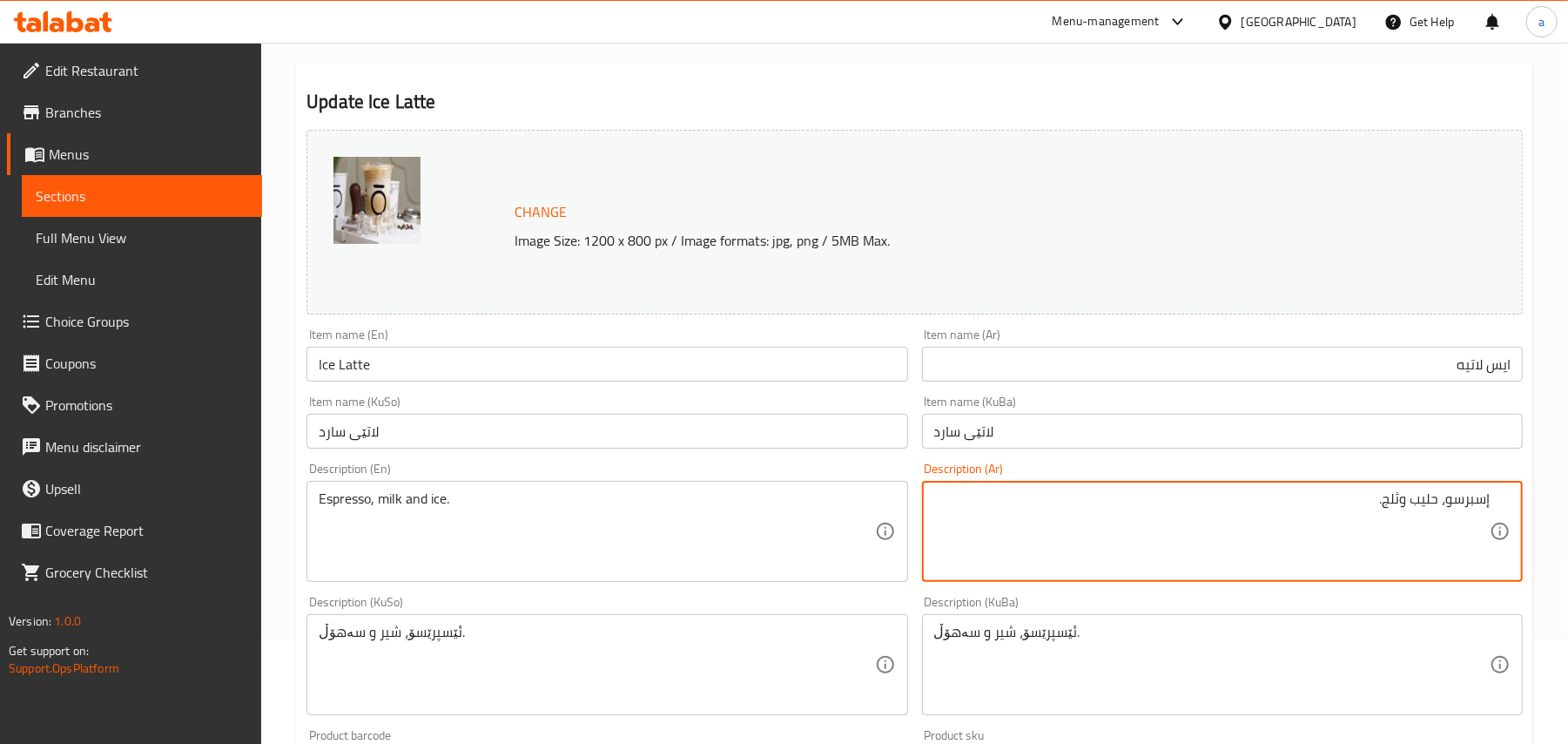
type textarea "إسبرسو، حليب وثلج."
click at [684, 374] on input "Ice Latte" at bounding box center [606, 363] width 601 height 35
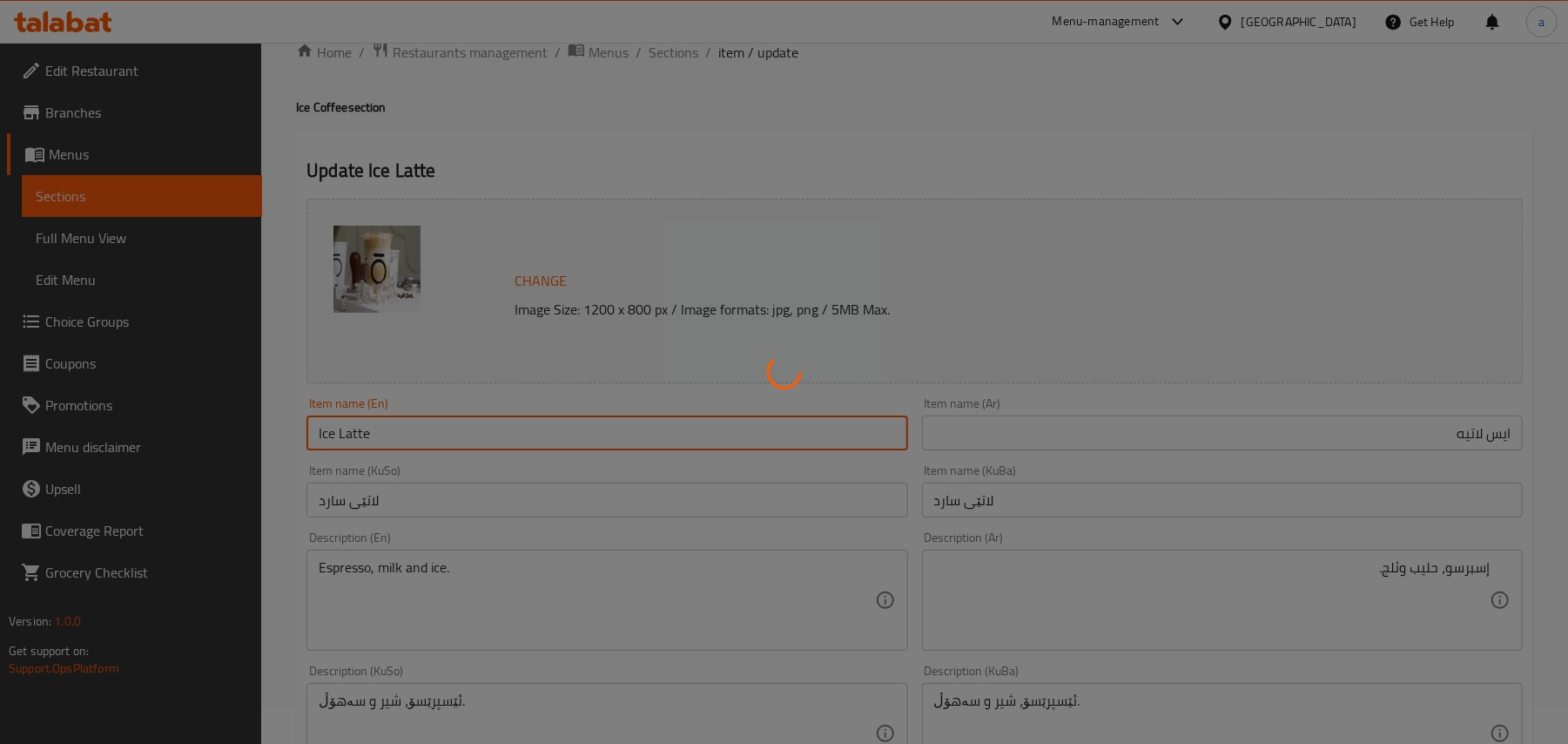
scroll to position [0, 0]
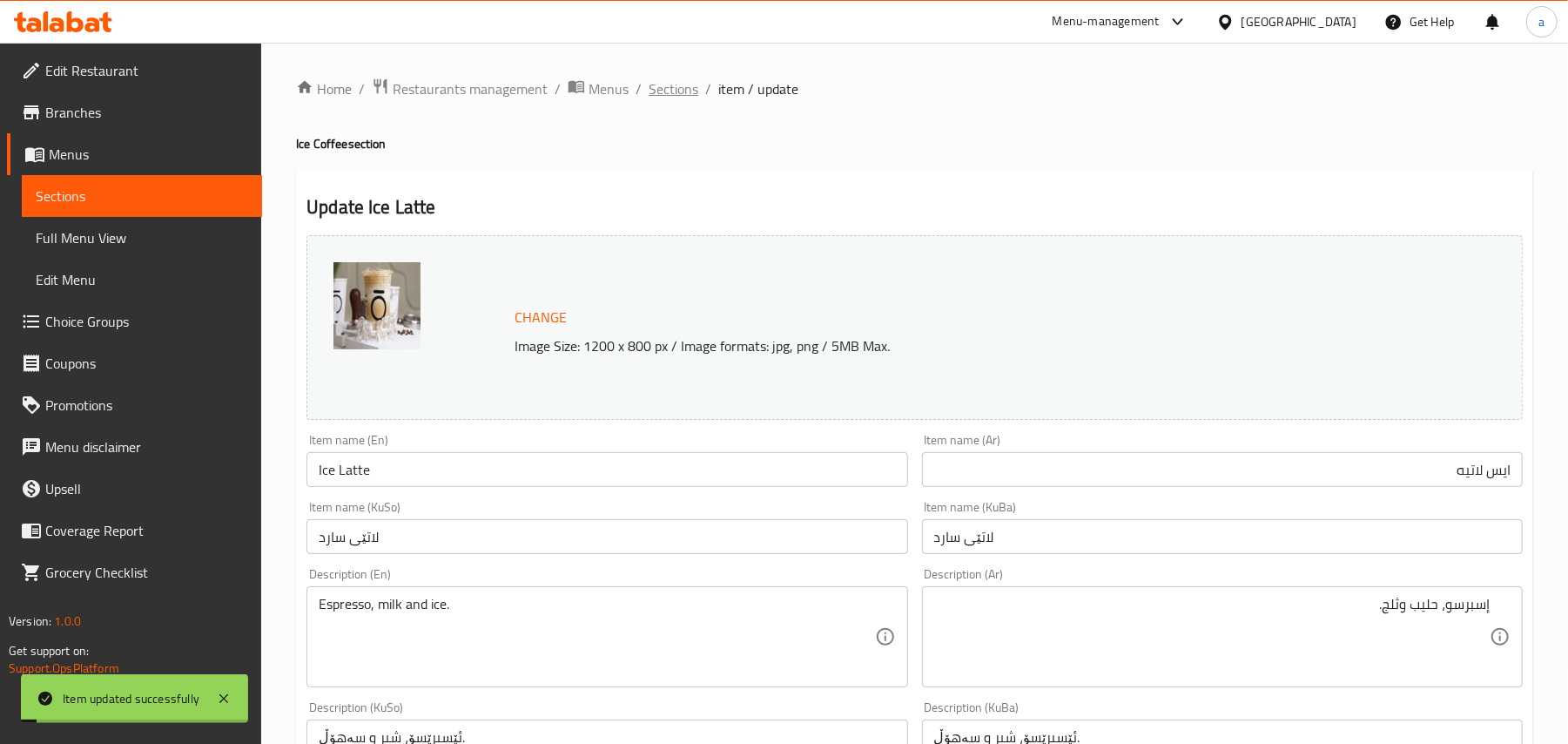
click at [687, 79] on span "Sections" at bounding box center [674, 89] width 50 height 21
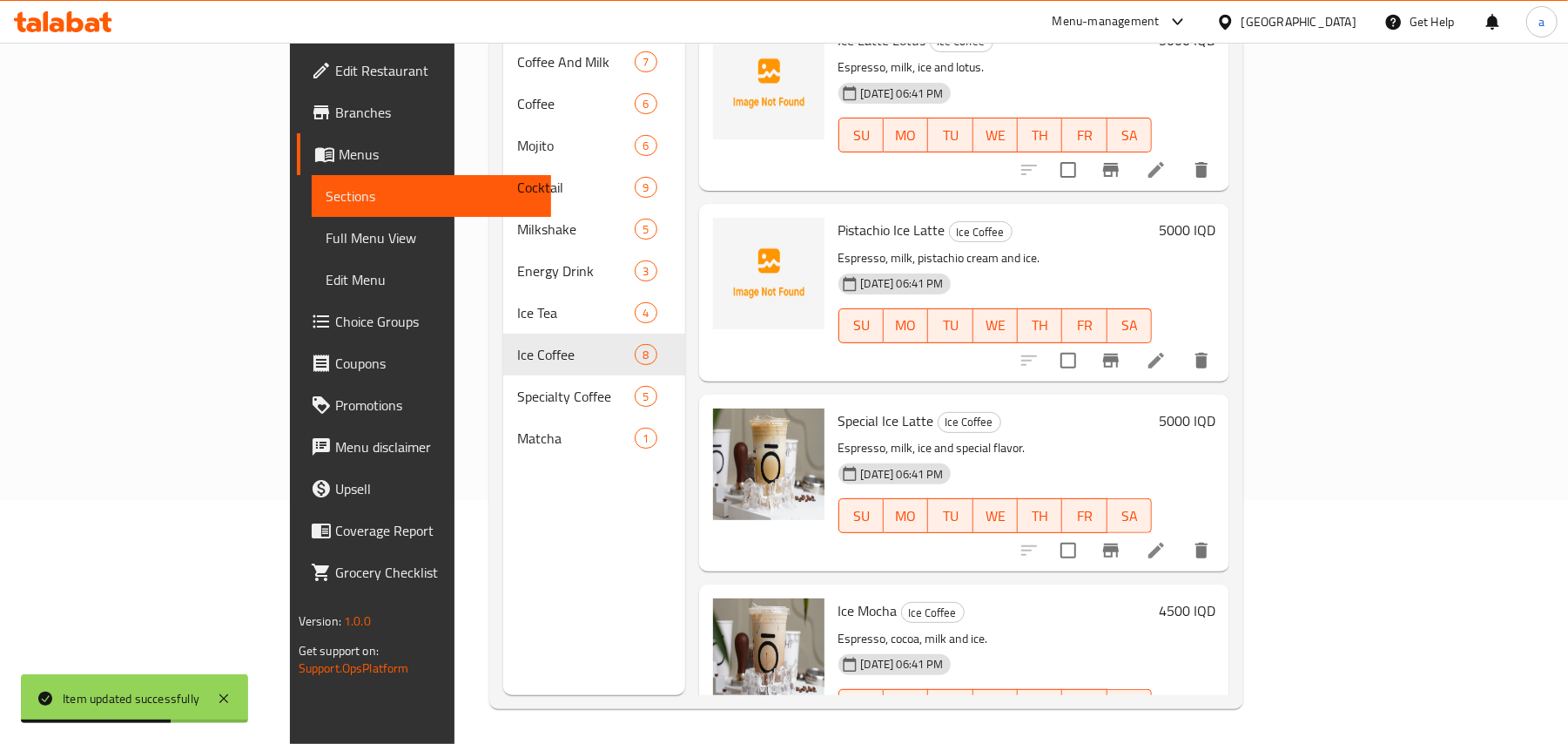
scroll to position [855, 0]
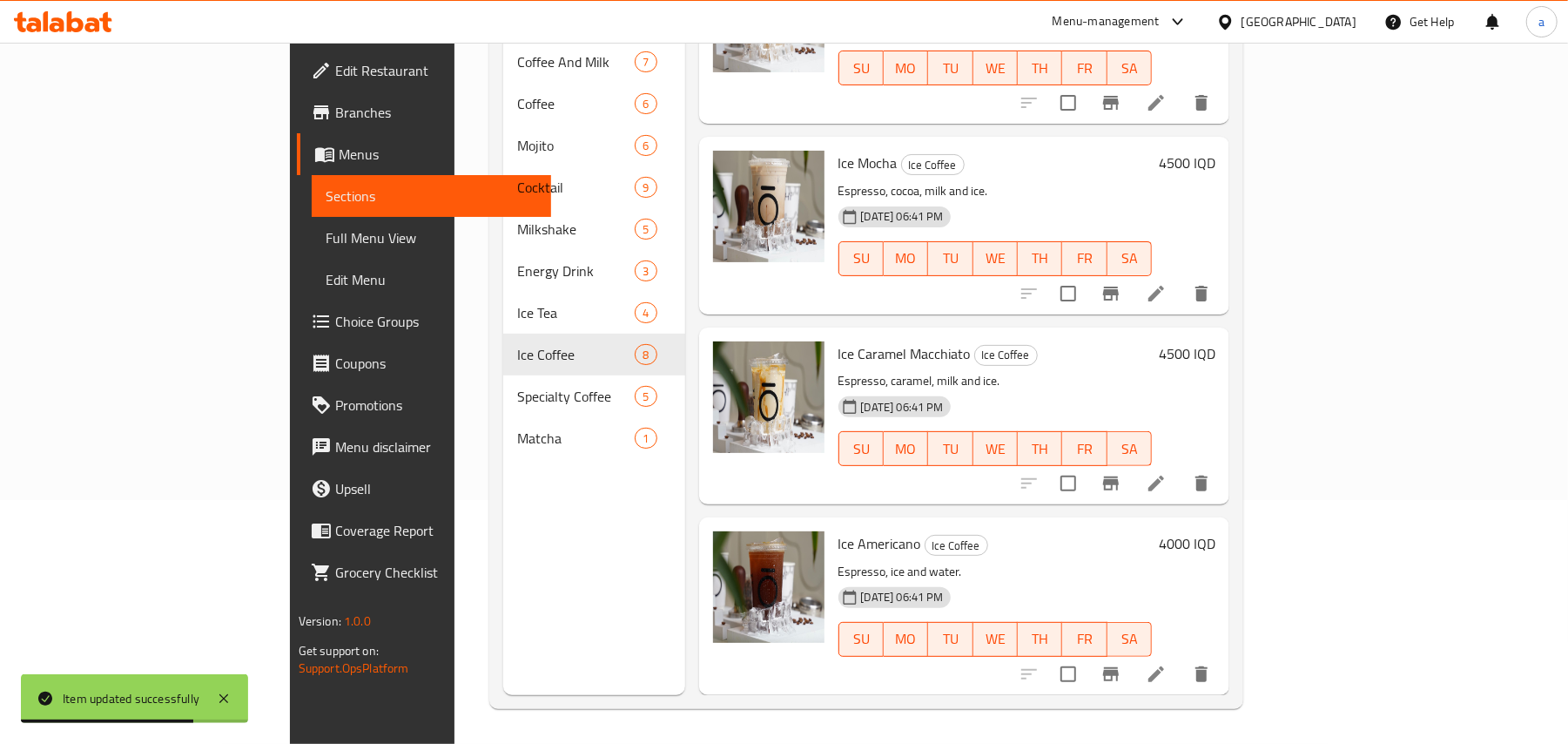
click at [312, 221] on link "Full Menu View" at bounding box center [431, 237] width 240 height 42
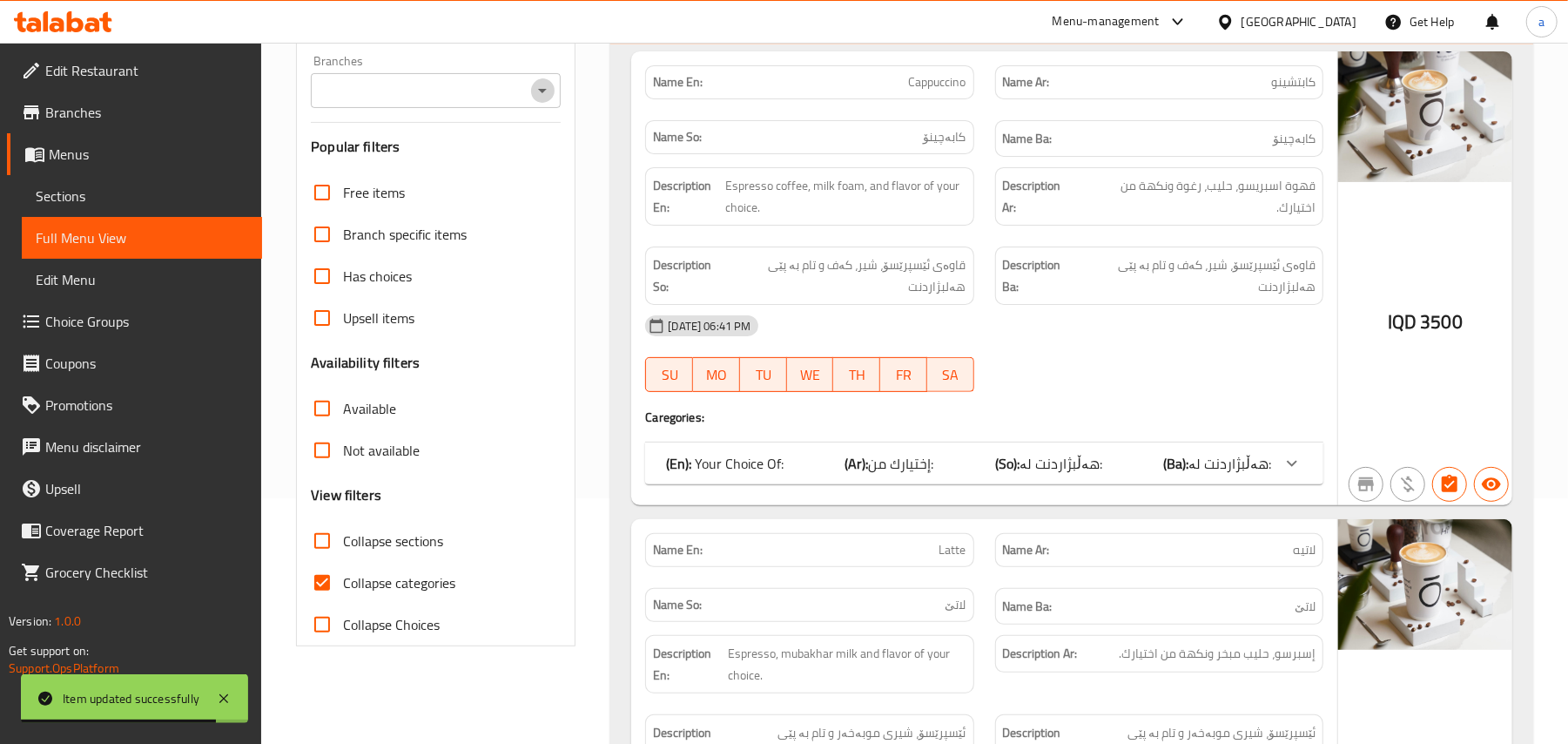
click at [532, 96] on icon "Open" at bounding box center [543, 90] width 21 height 21
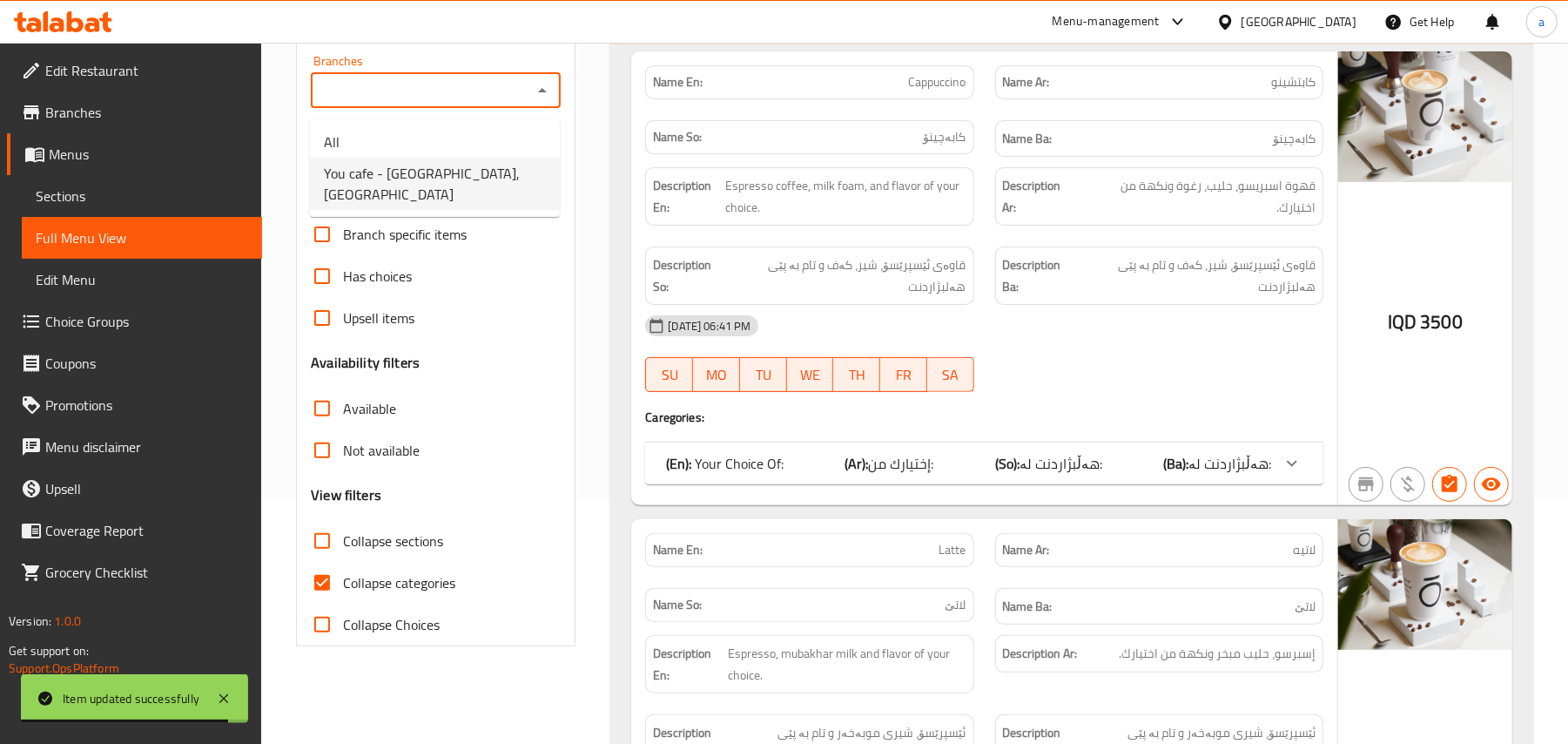
click at [437, 185] on span "You cafe - Hay Al Salam, Al- Salaam" at bounding box center [435, 183] width 222 height 42
type input "You cafe - Hay Al Salam, Al- Salaam"
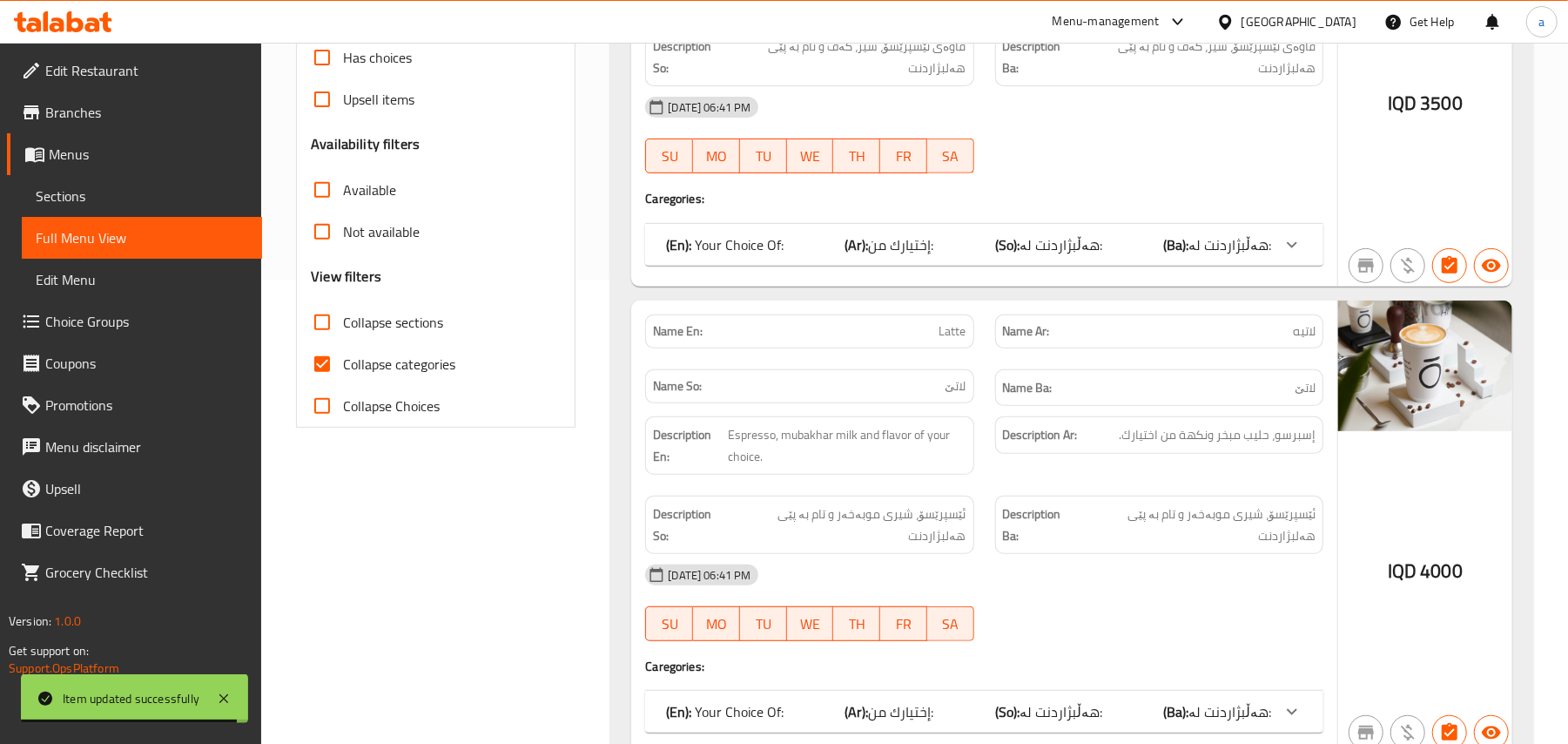
scroll to position [516, 0]
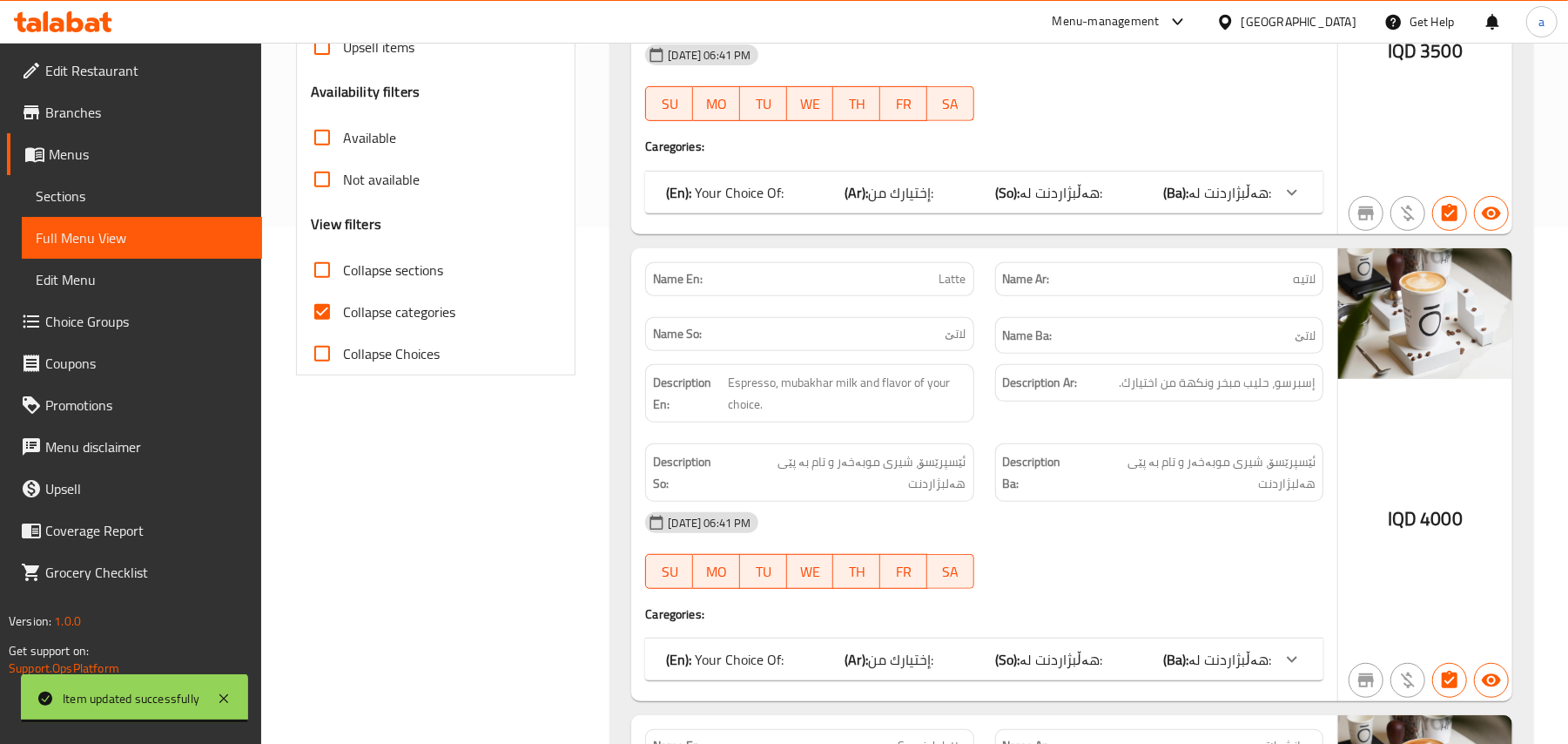
click at [328, 291] on input "Collapse sections" at bounding box center [321, 269] width 42 height 42
checkbox input "true"
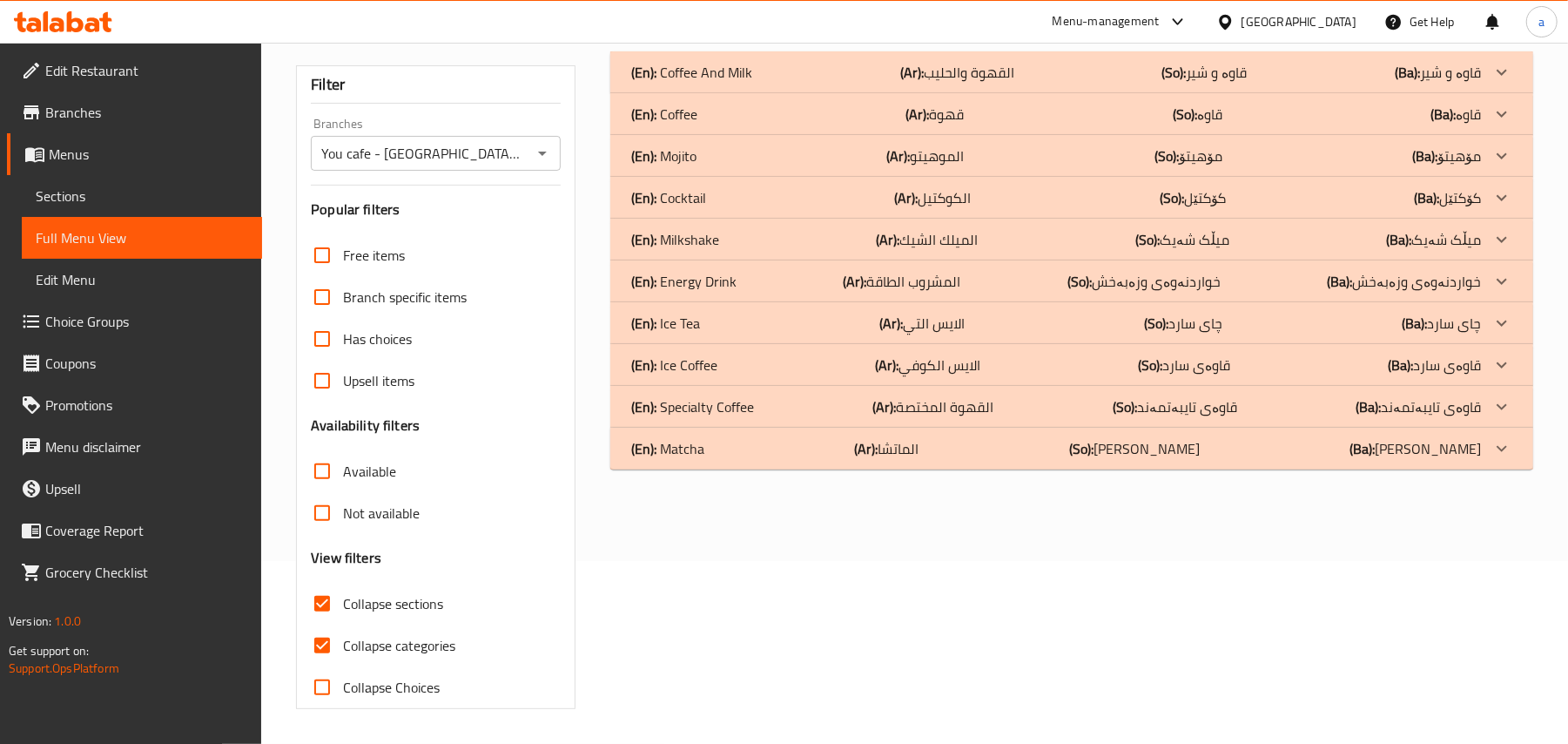
scroll to position [211, 0]
click at [315, 642] on input "Collapse categories" at bounding box center [321, 645] width 42 height 42
checkbox input "false"
click at [839, 93] on div "(En): Matcha (Ar): الماتشا (So): ماتشا (Ba): ماتشا" at bounding box center [1071, 72] width 923 height 42
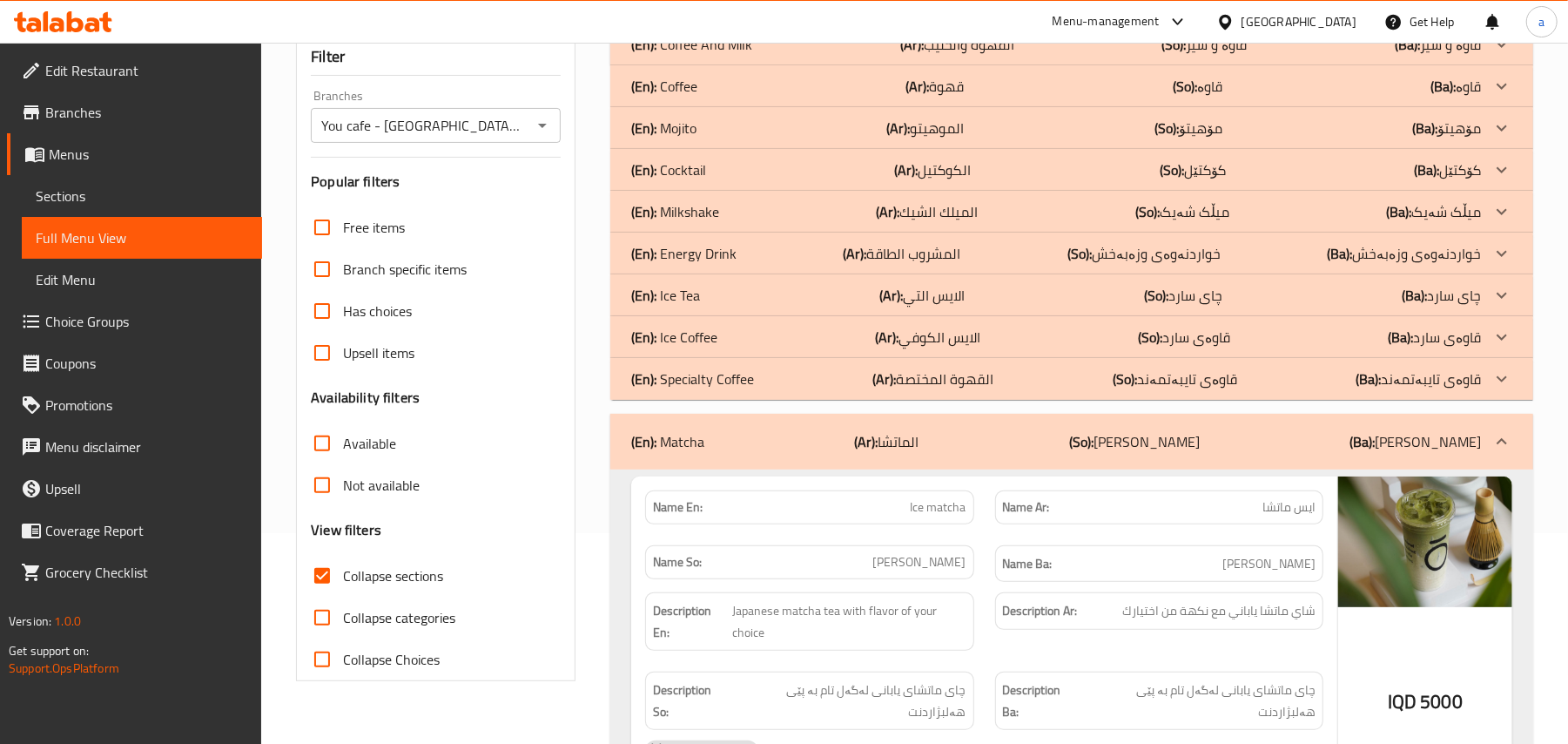
click at [870, 55] on div "(En): Specialty Coffee (Ar): القھوة المختصة (So): قاوەی تایبەتمەند (Ba): قاوەی …" at bounding box center [1056, 44] width 850 height 21
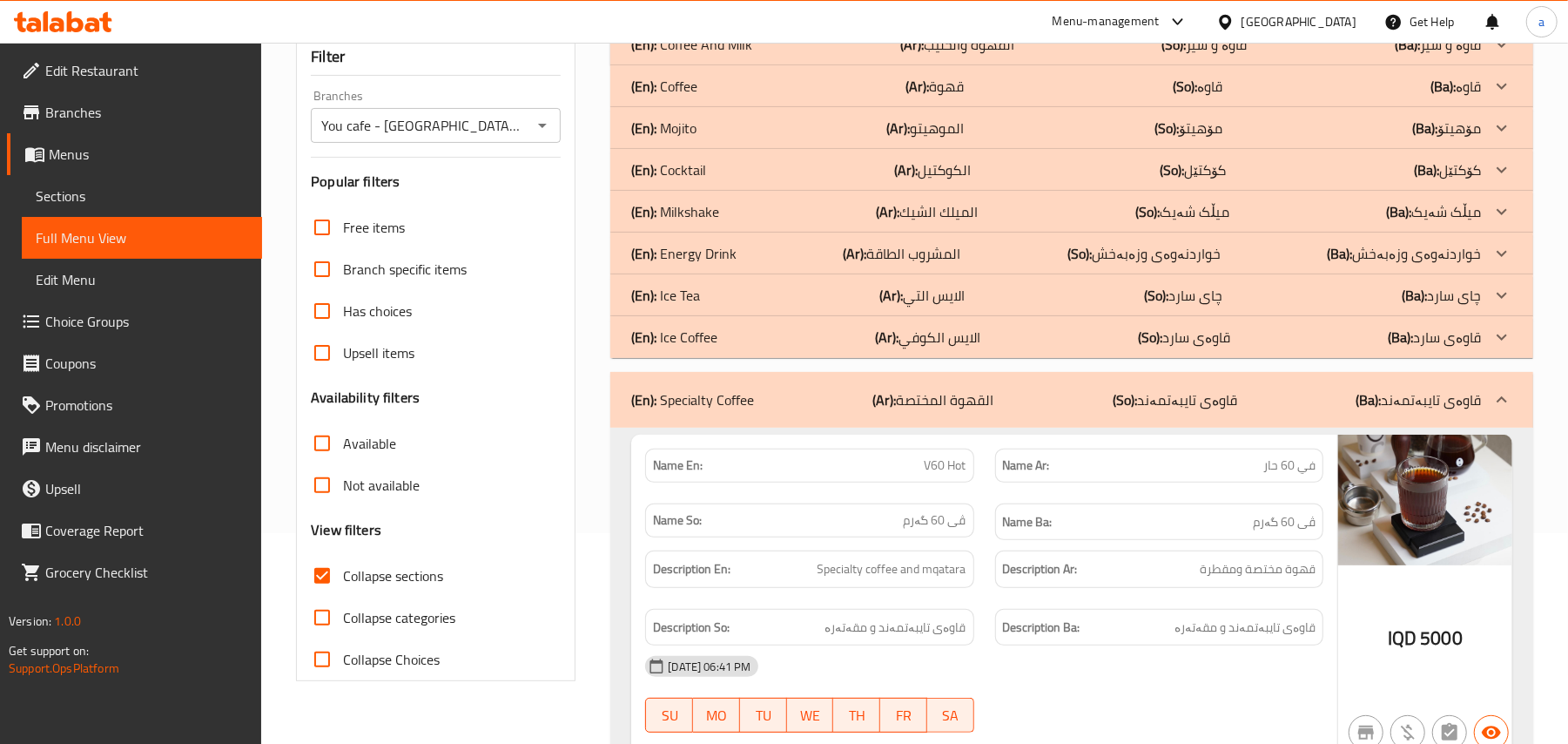
click at [900, 58] on b "(Ar):" at bounding box center [912, 44] width 24 height 27
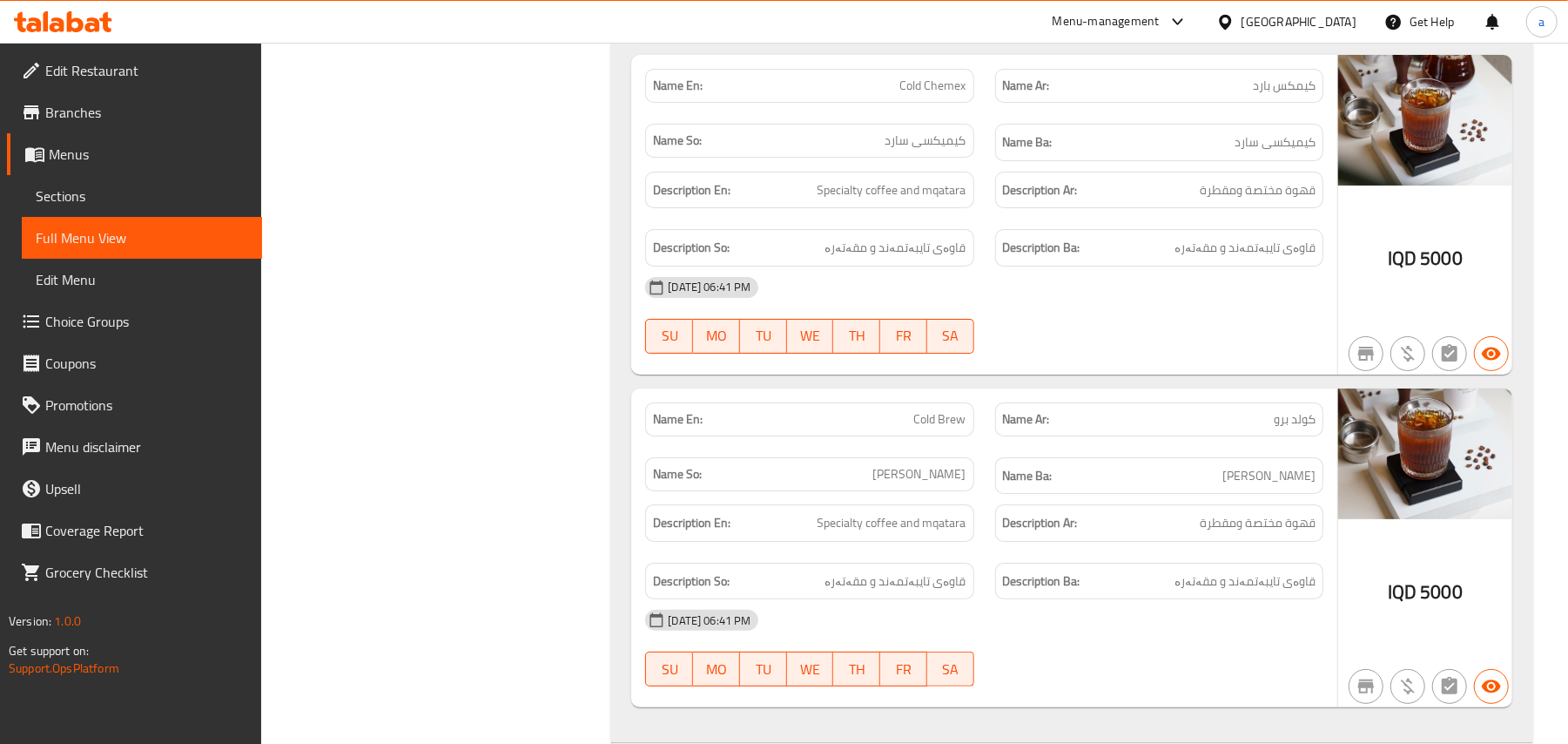
scroll to position [5251, 0]
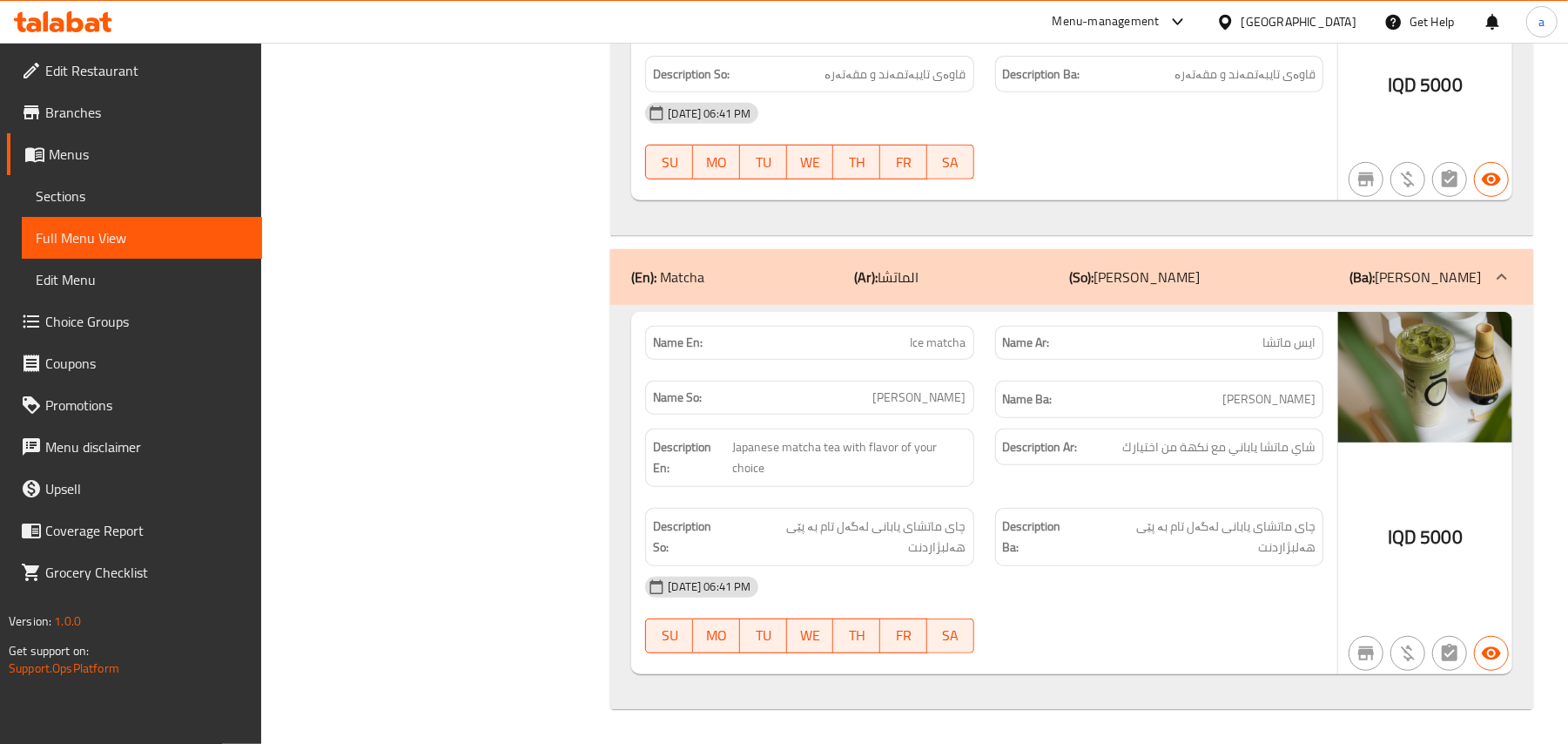
click at [139, 332] on span "Choice Groups" at bounding box center [146, 322] width 203 height 21
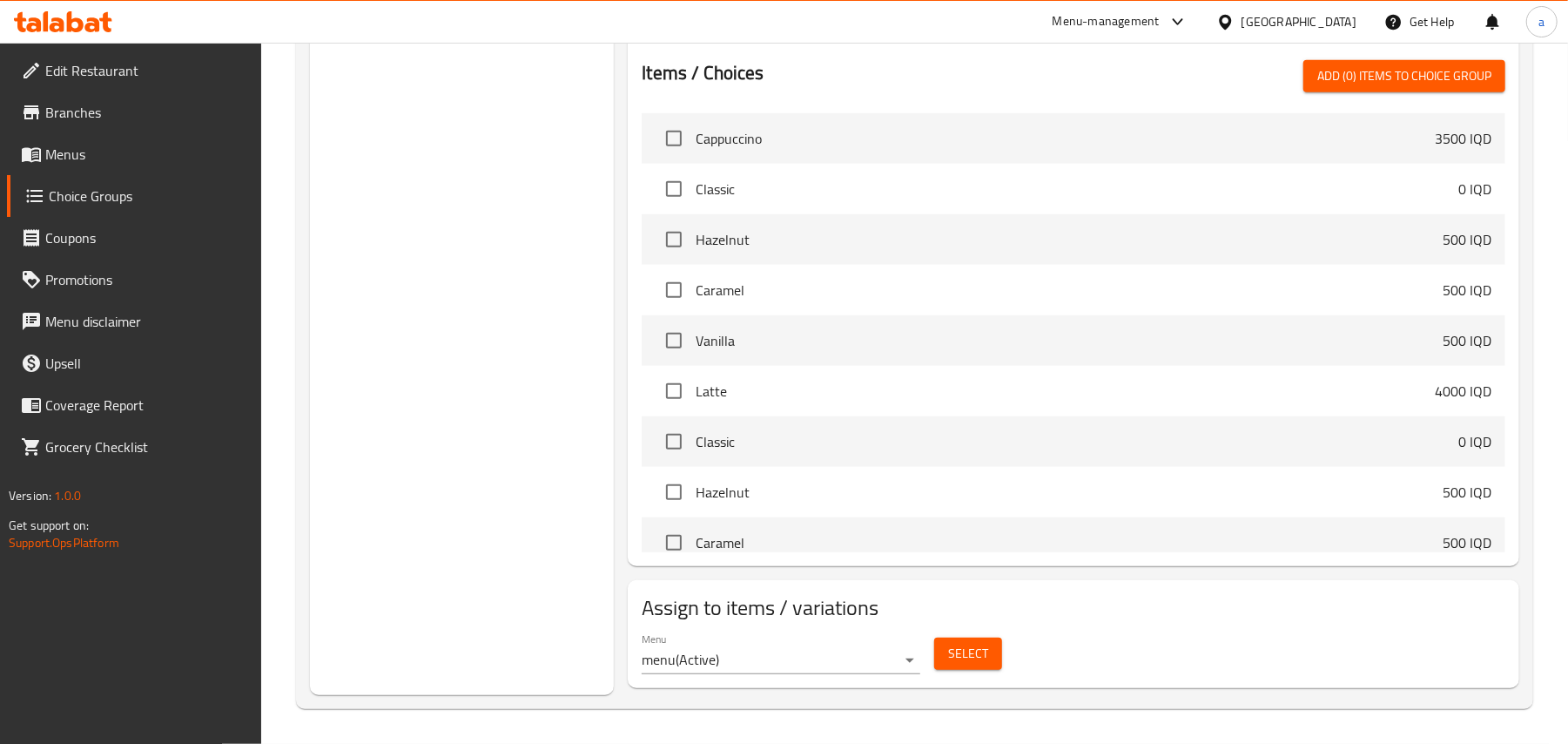
scroll to position [248, 0]
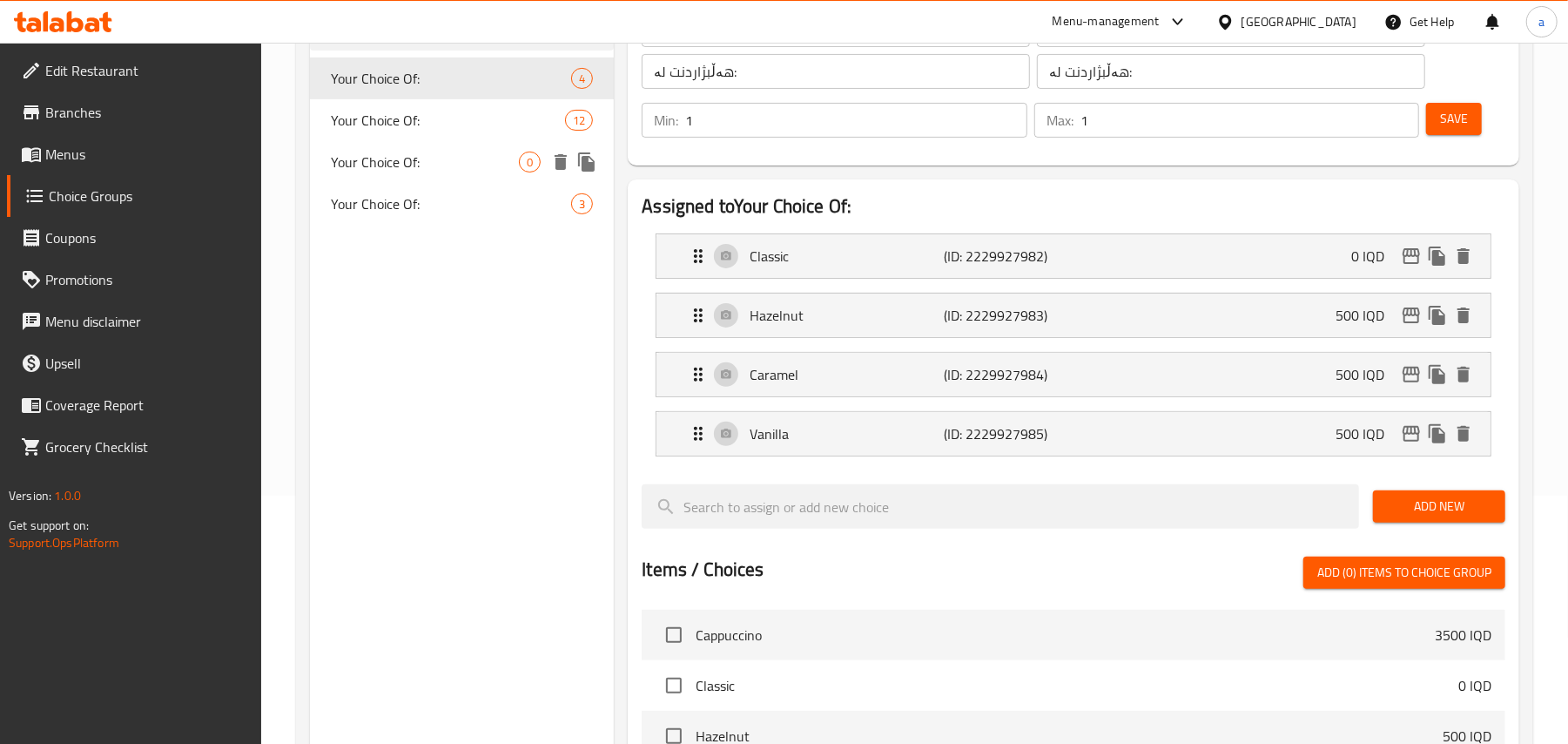
click at [460, 150] on div "Your Choice Of: 0" at bounding box center [461, 161] width 304 height 42
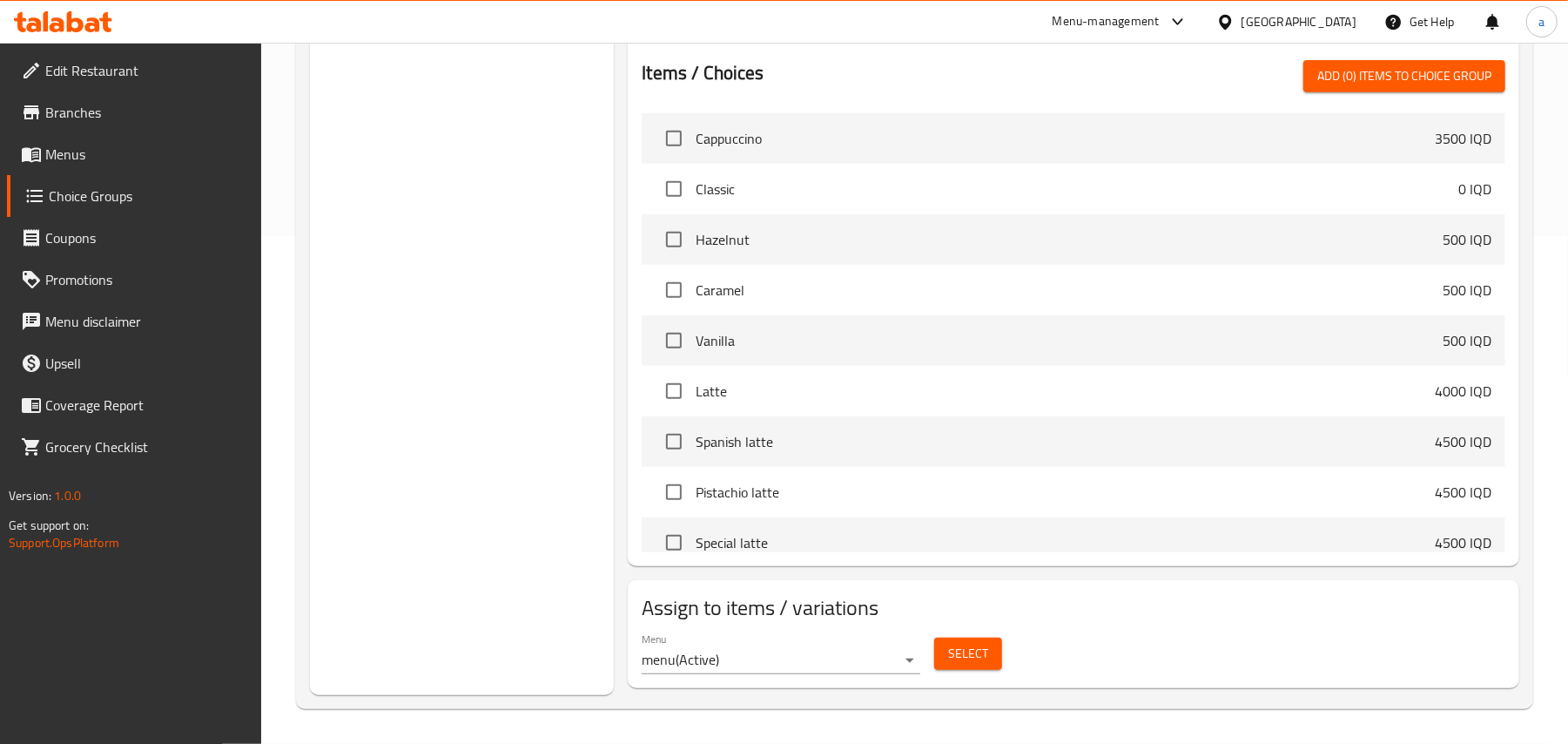
scroll to position [0, 0]
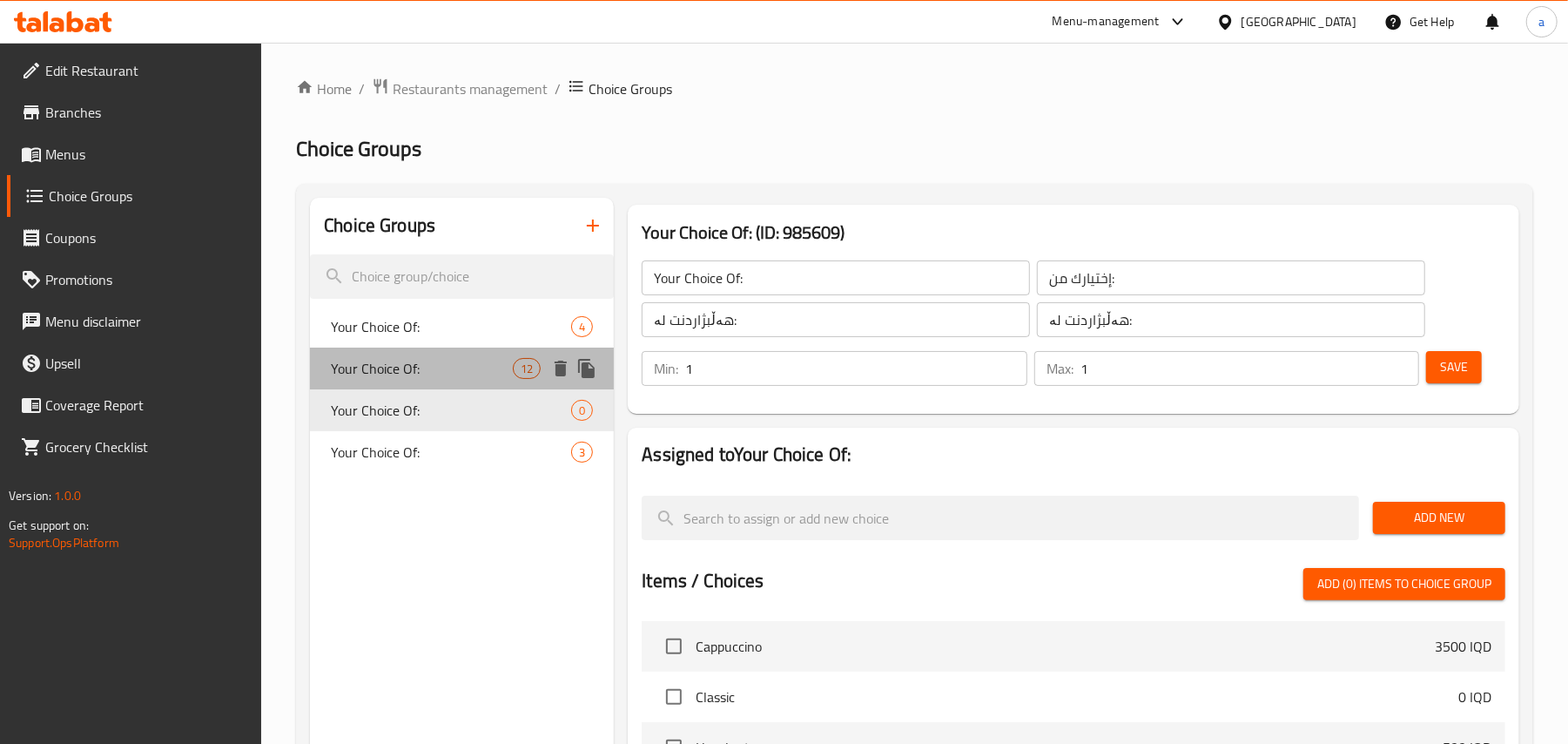
click at [434, 379] on span "Your Choice Of:" at bounding box center [422, 368] width 182 height 21
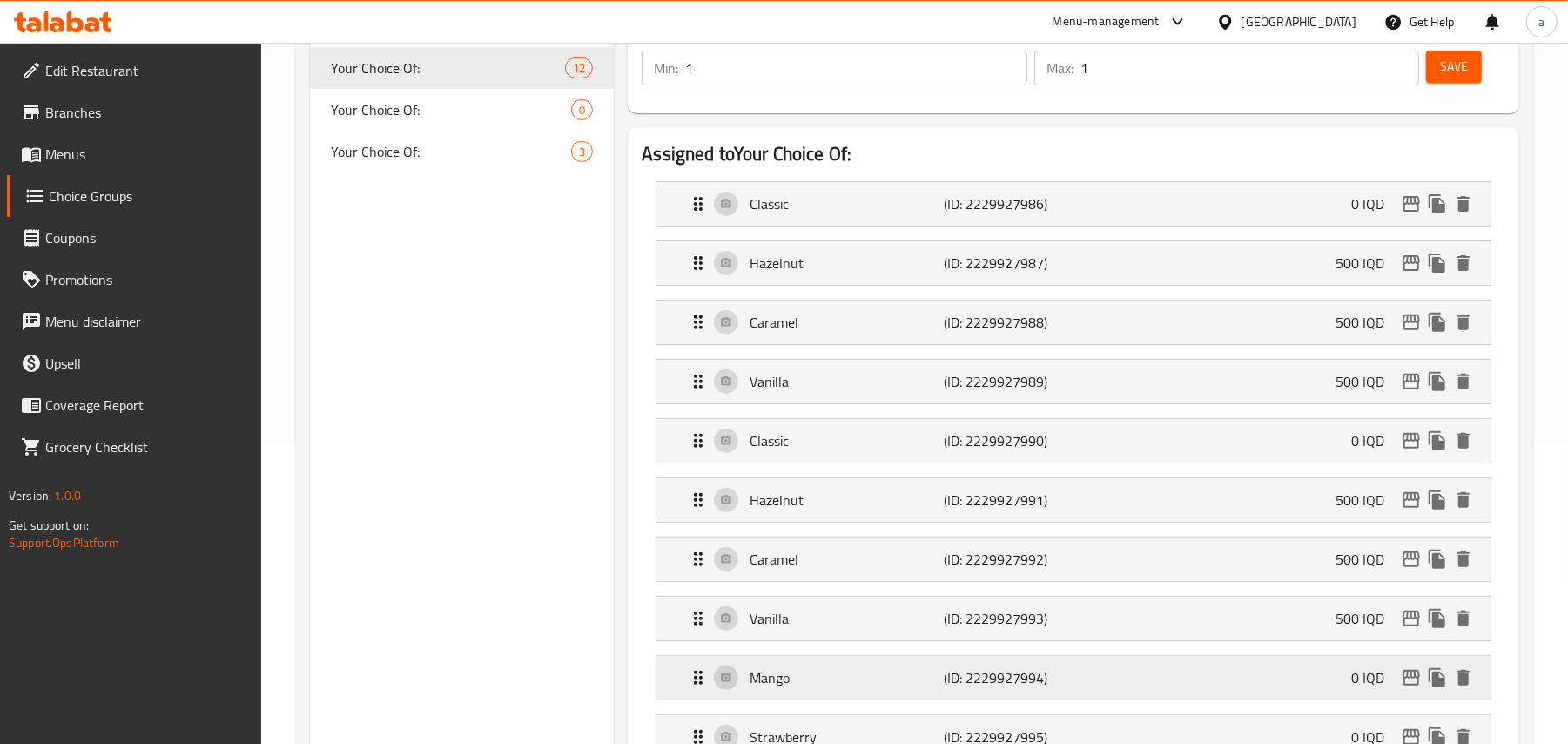
scroll to position [542, 0]
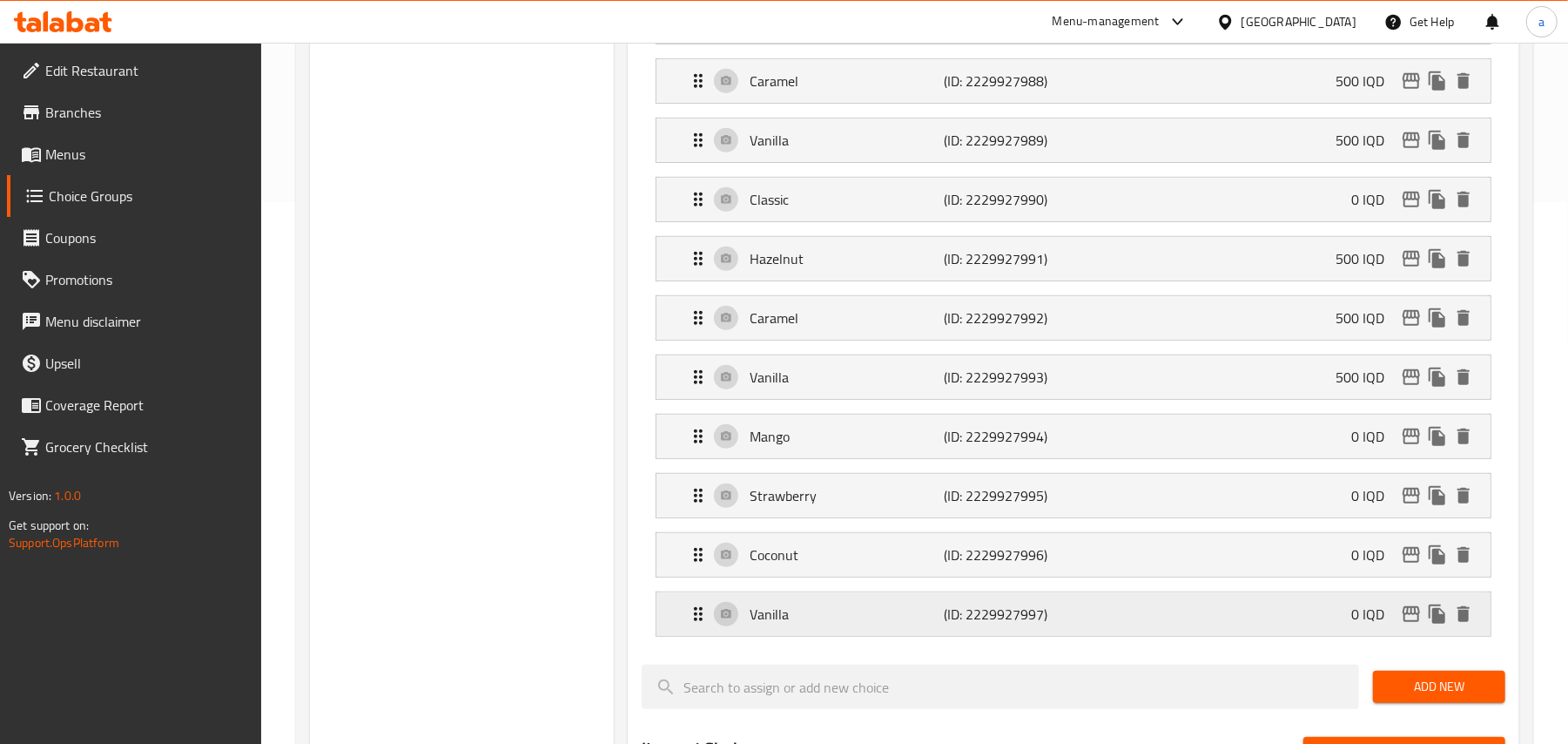
click at [892, 624] on p "Vanilla" at bounding box center [846, 614] width 194 height 21
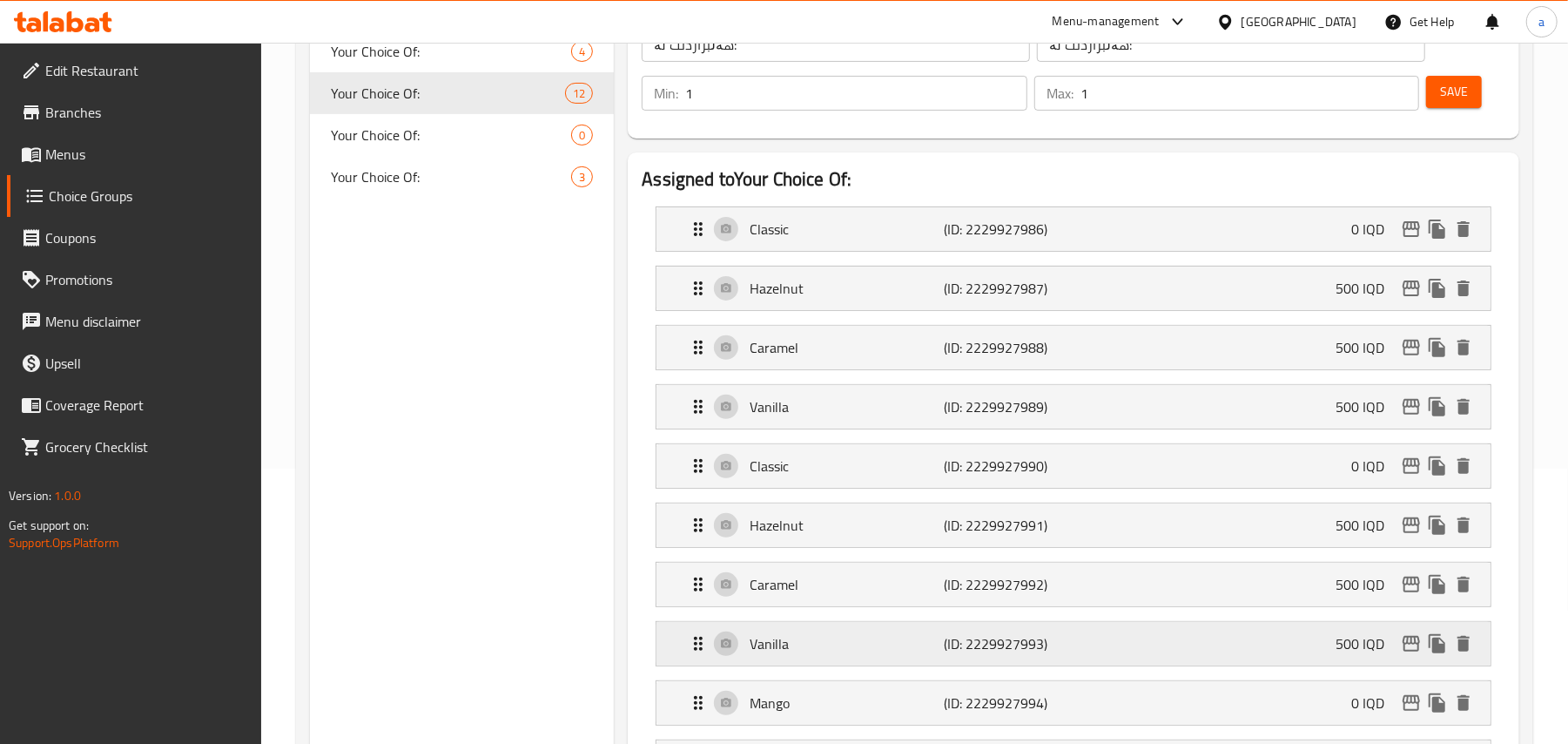
scroll to position [0, 0]
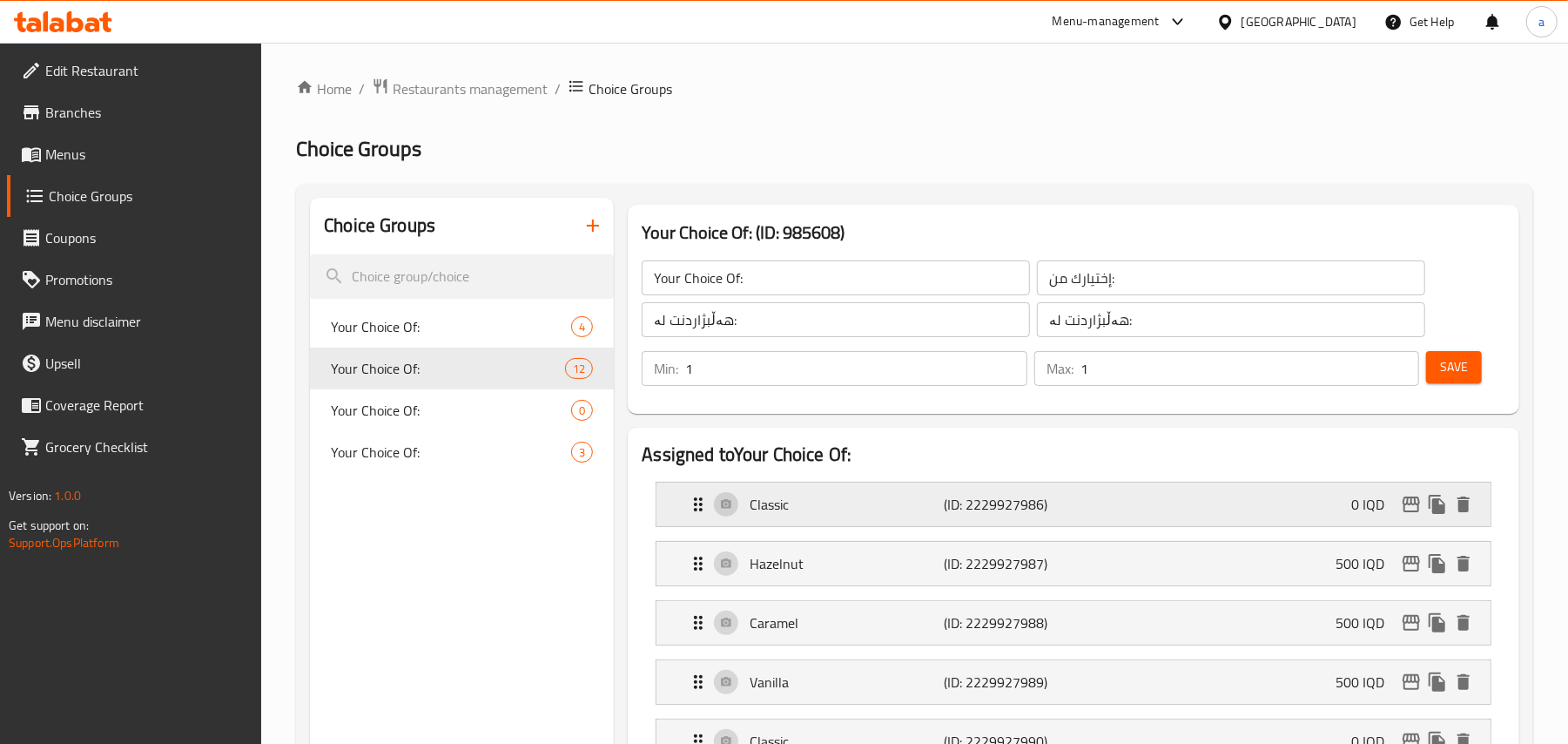
click at [1464, 507] on icon "delete" at bounding box center [1464, 505] width 12 height 16
click at [1463, 508] on icon "delete" at bounding box center [1464, 505] width 21 height 21
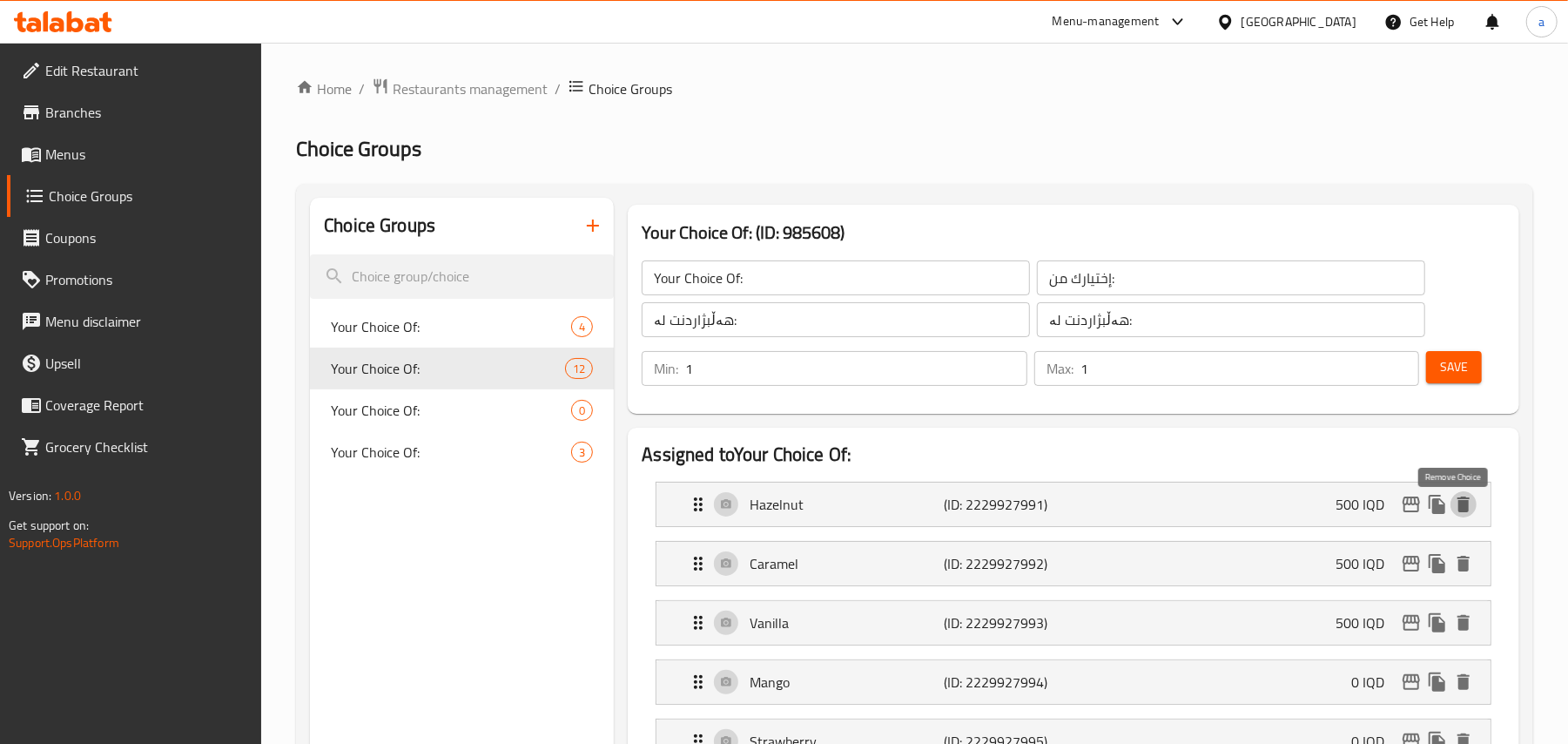
click at [1463, 508] on icon "delete" at bounding box center [1464, 505] width 21 height 21
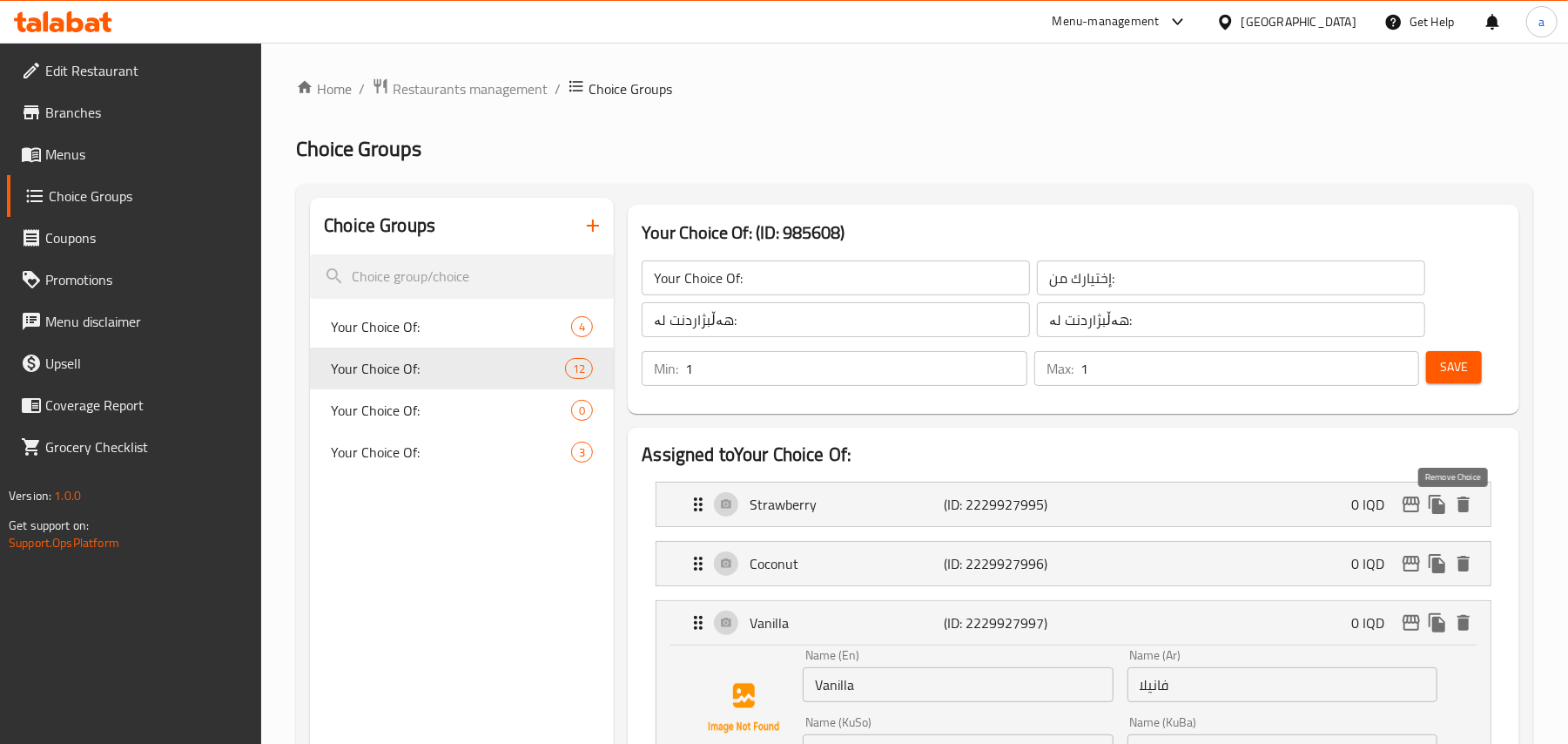
click at [1463, 508] on icon "delete" at bounding box center [1464, 505] width 21 height 21
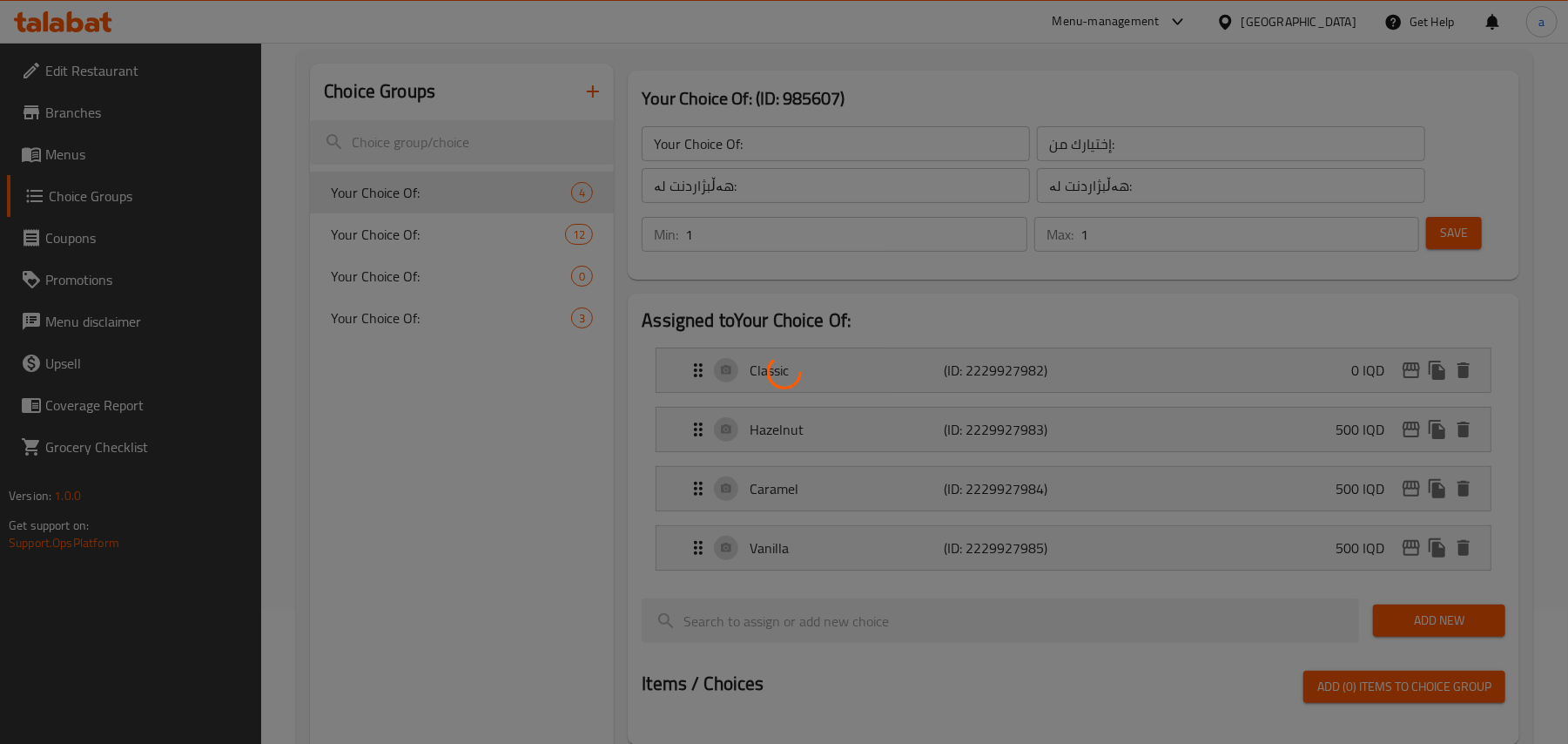
scroll to position [270, 0]
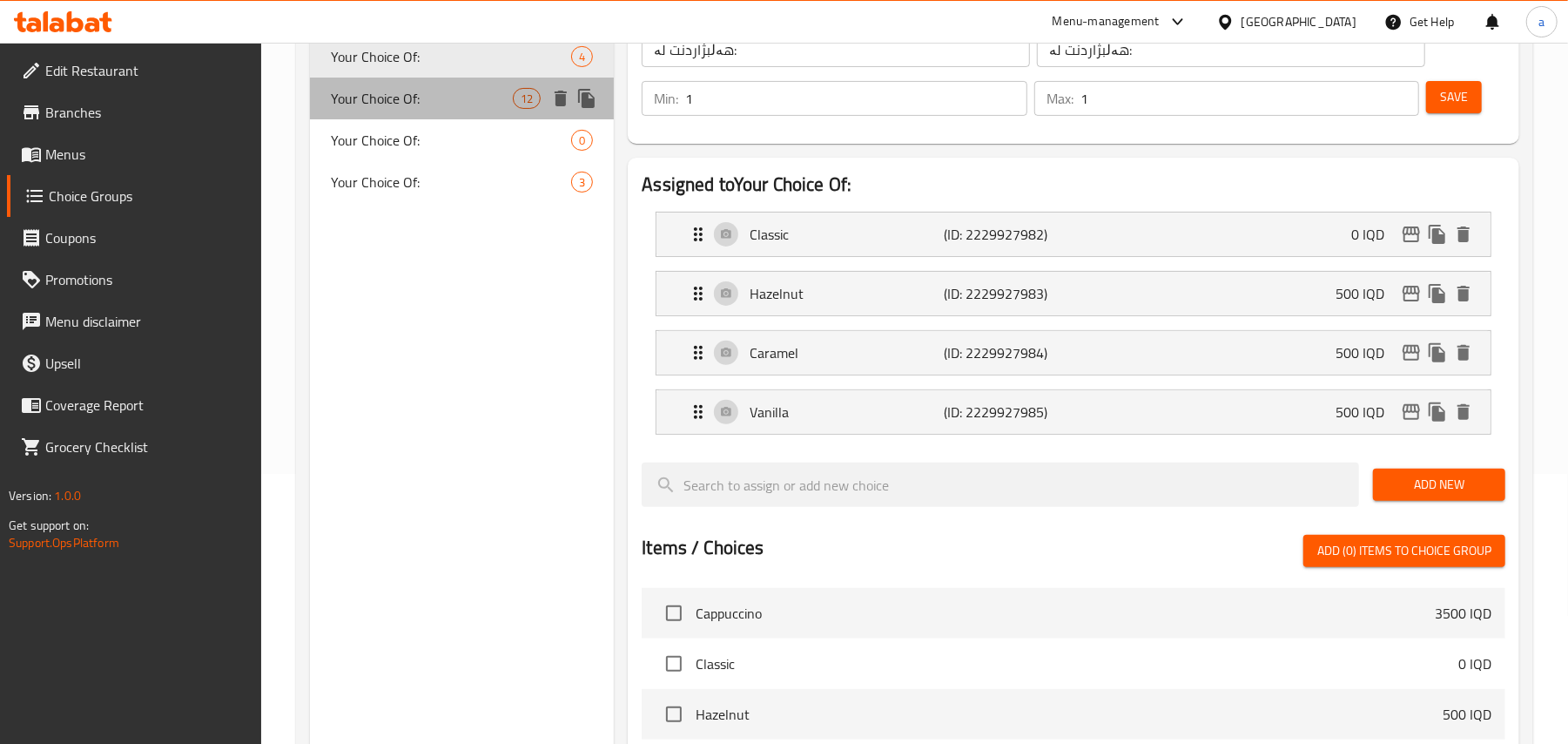
click at [520, 116] on div "Your Choice Of: 12" at bounding box center [461, 98] width 304 height 42
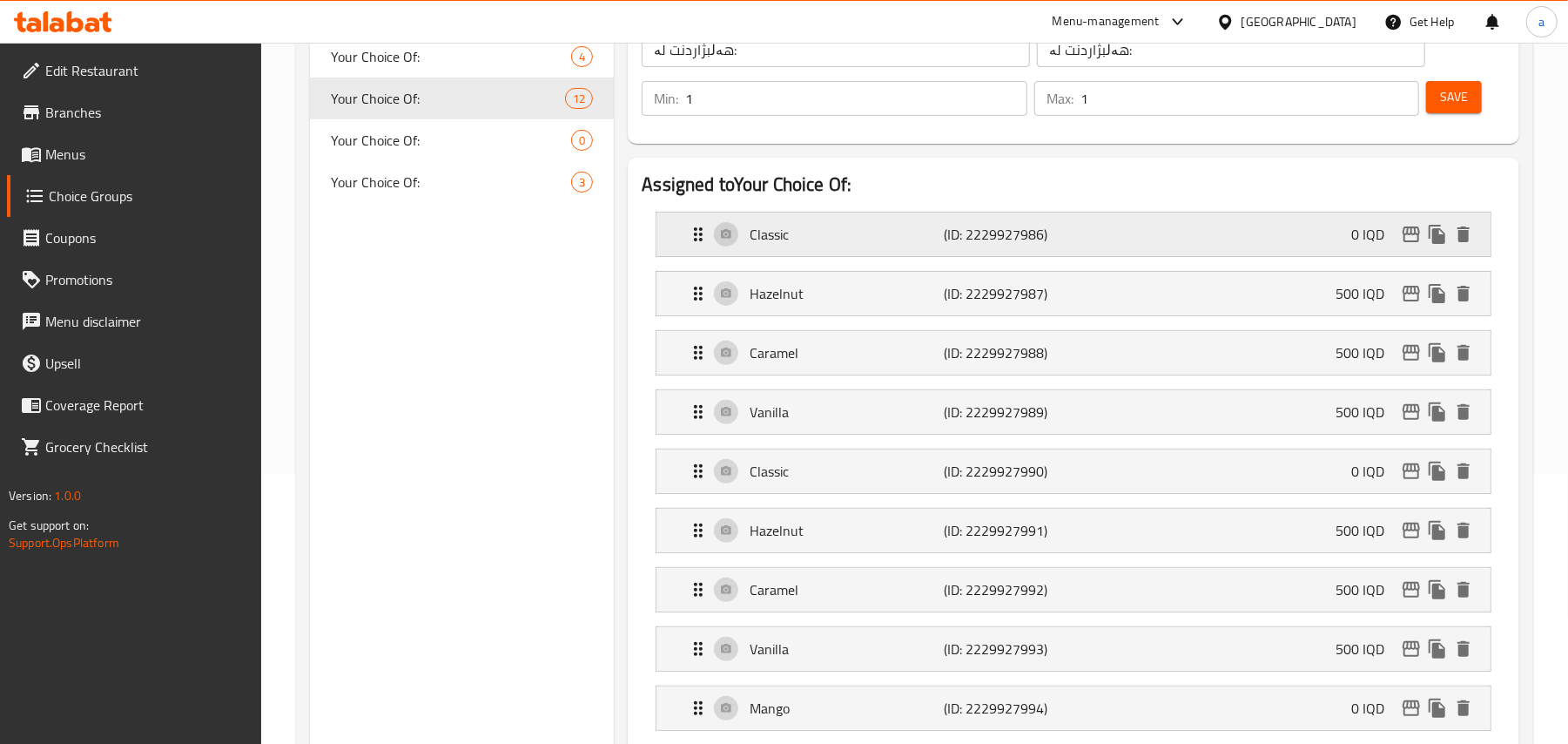
click at [1466, 237] on icon "delete" at bounding box center [1464, 235] width 21 height 21
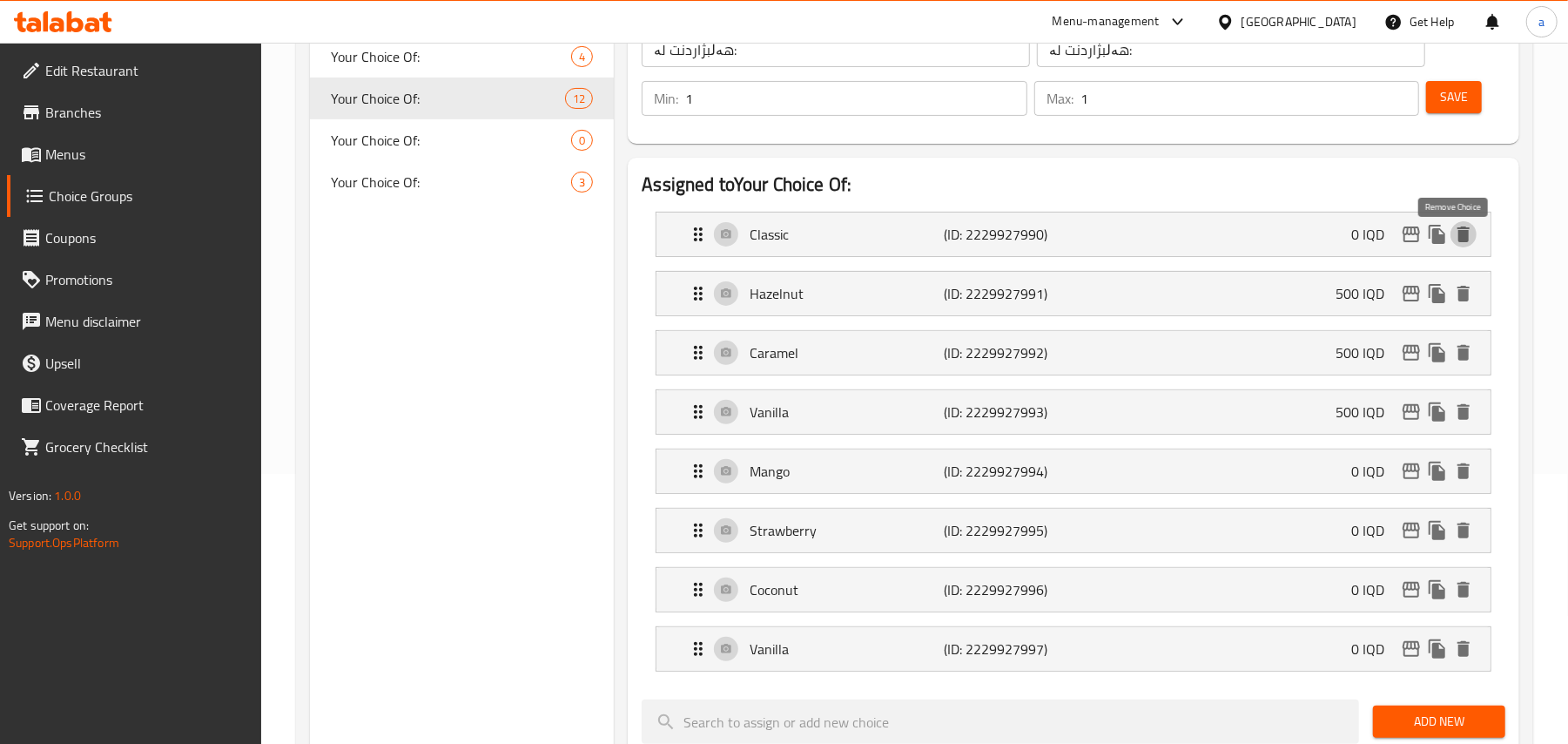
click at [1466, 237] on icon "delete" at bounding box center [1464, 235] width 21 height 21
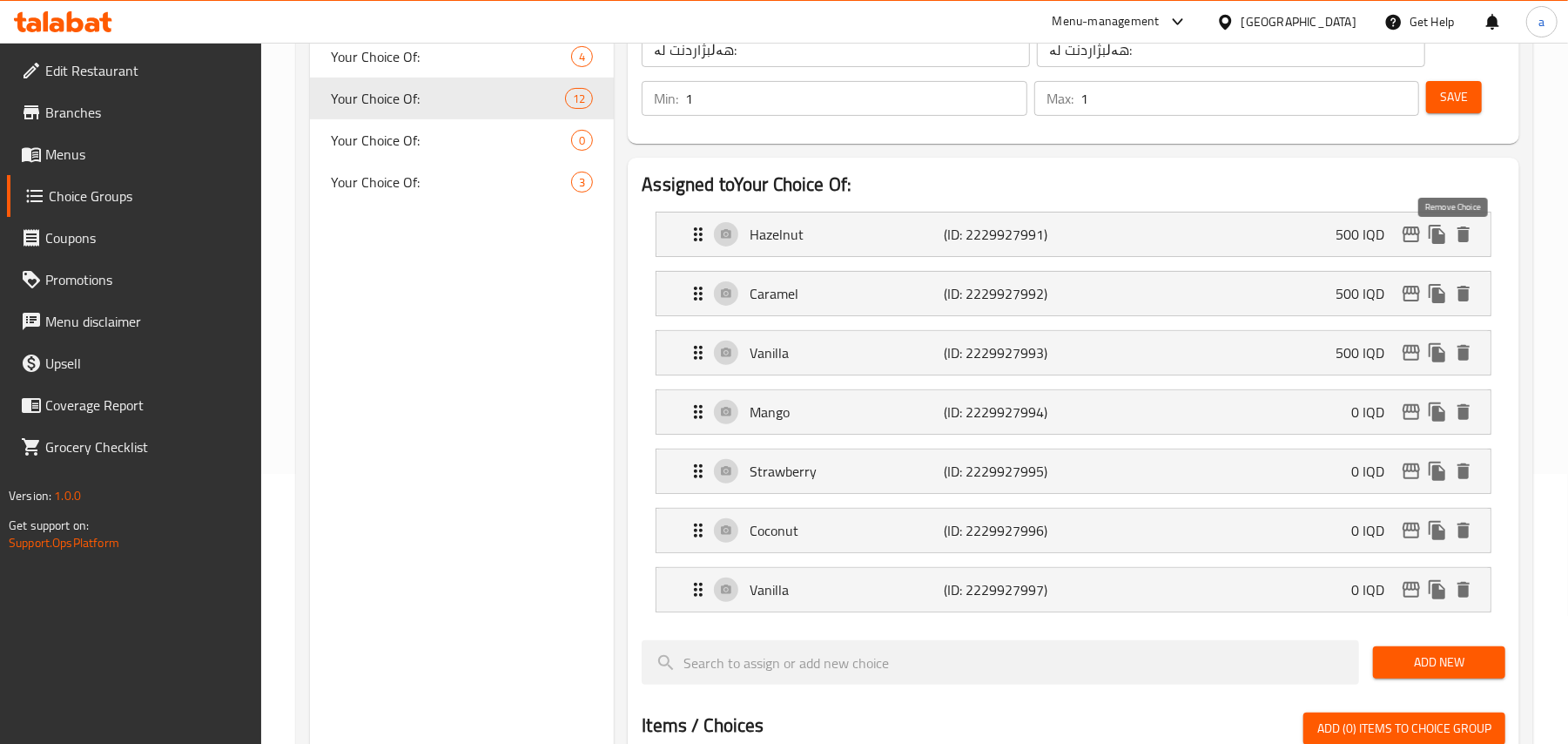
click at [1466, 237] on icon "delete" at bounding box center [1464, 235] width 21 height 21
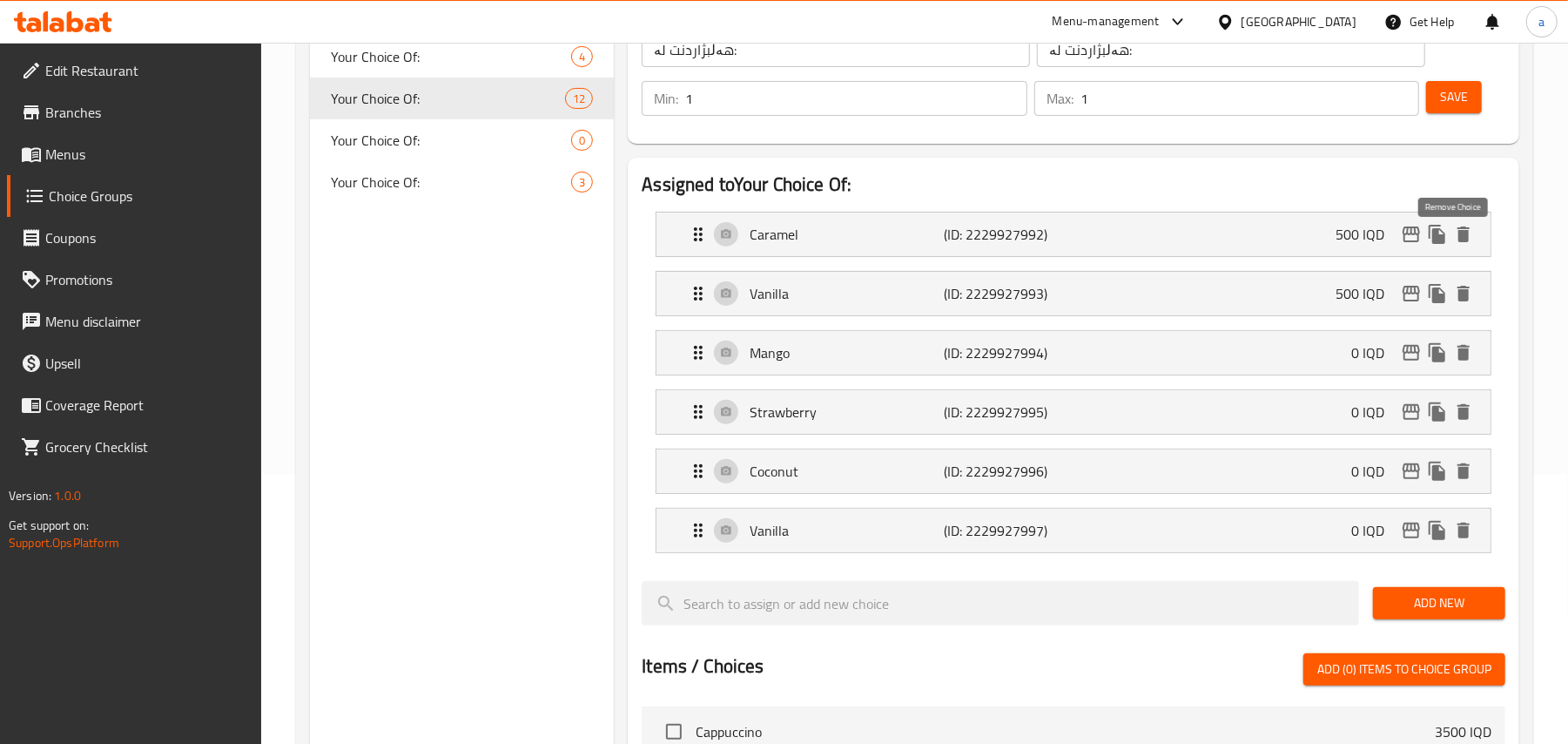
click at [1466, 237] on icon "delete" at bounding box center [1464, 235] width 21 height 21
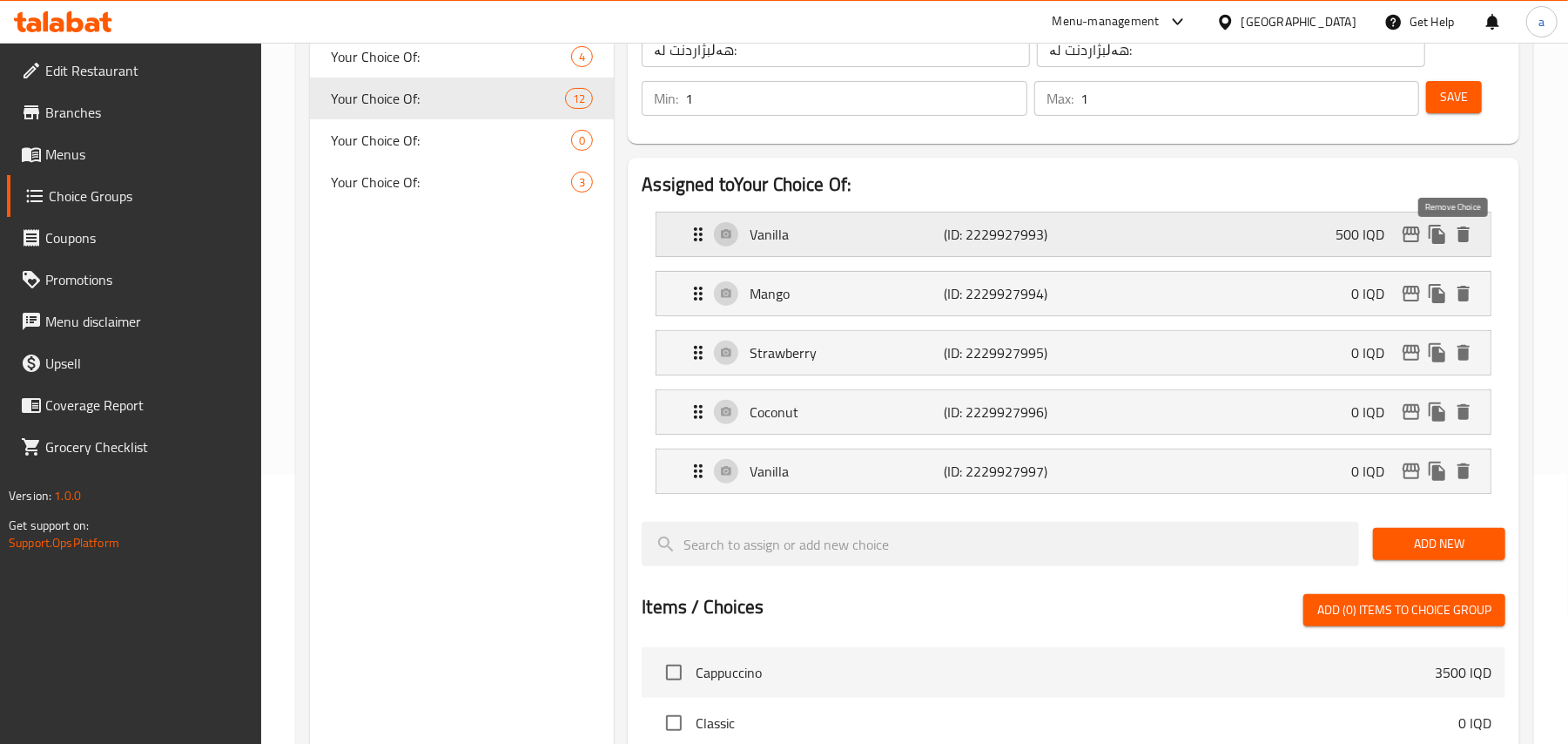
click at [1460, 238] on icon "delete" at bounding box center [1464, 235] width 12 height 16
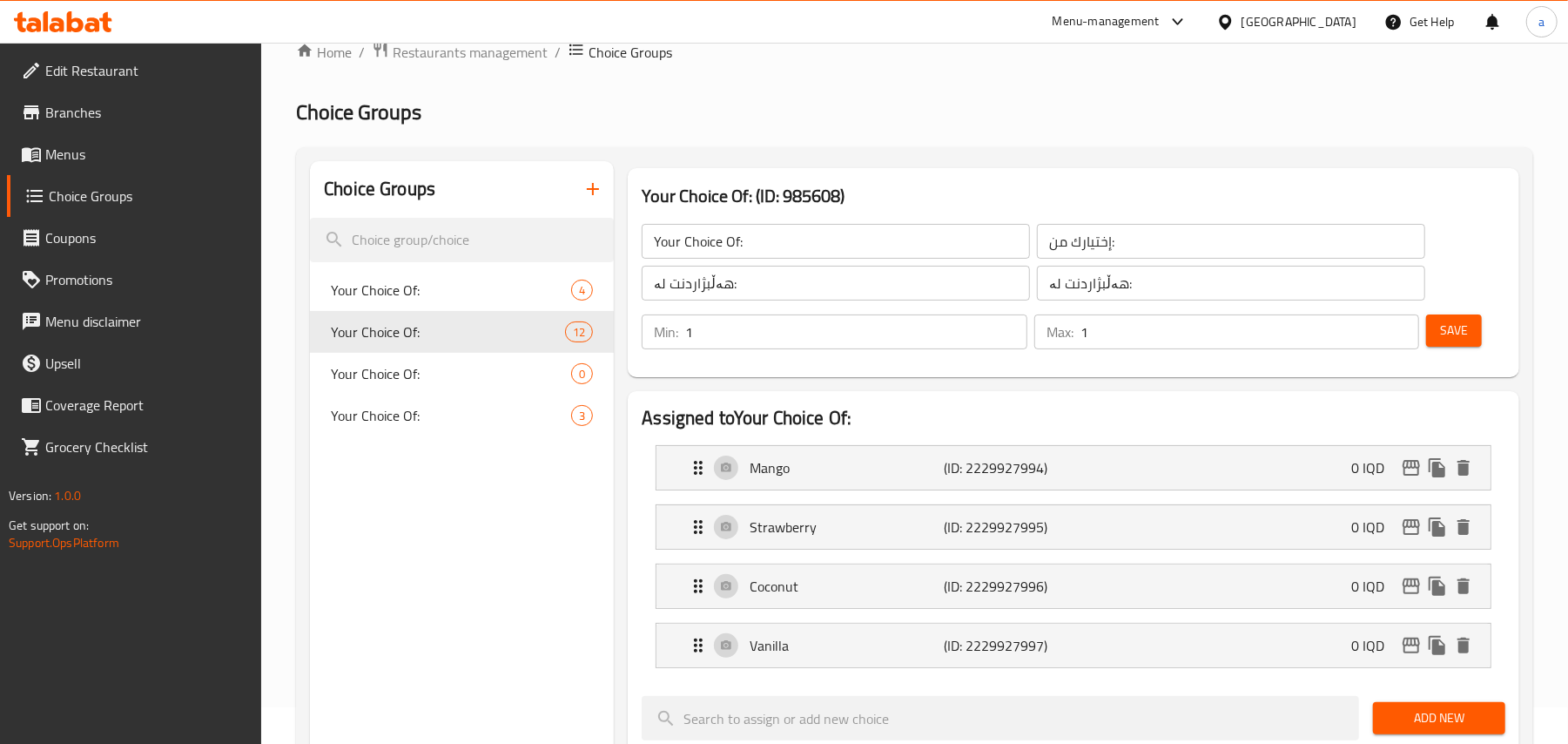
scroll to position [0, 0]
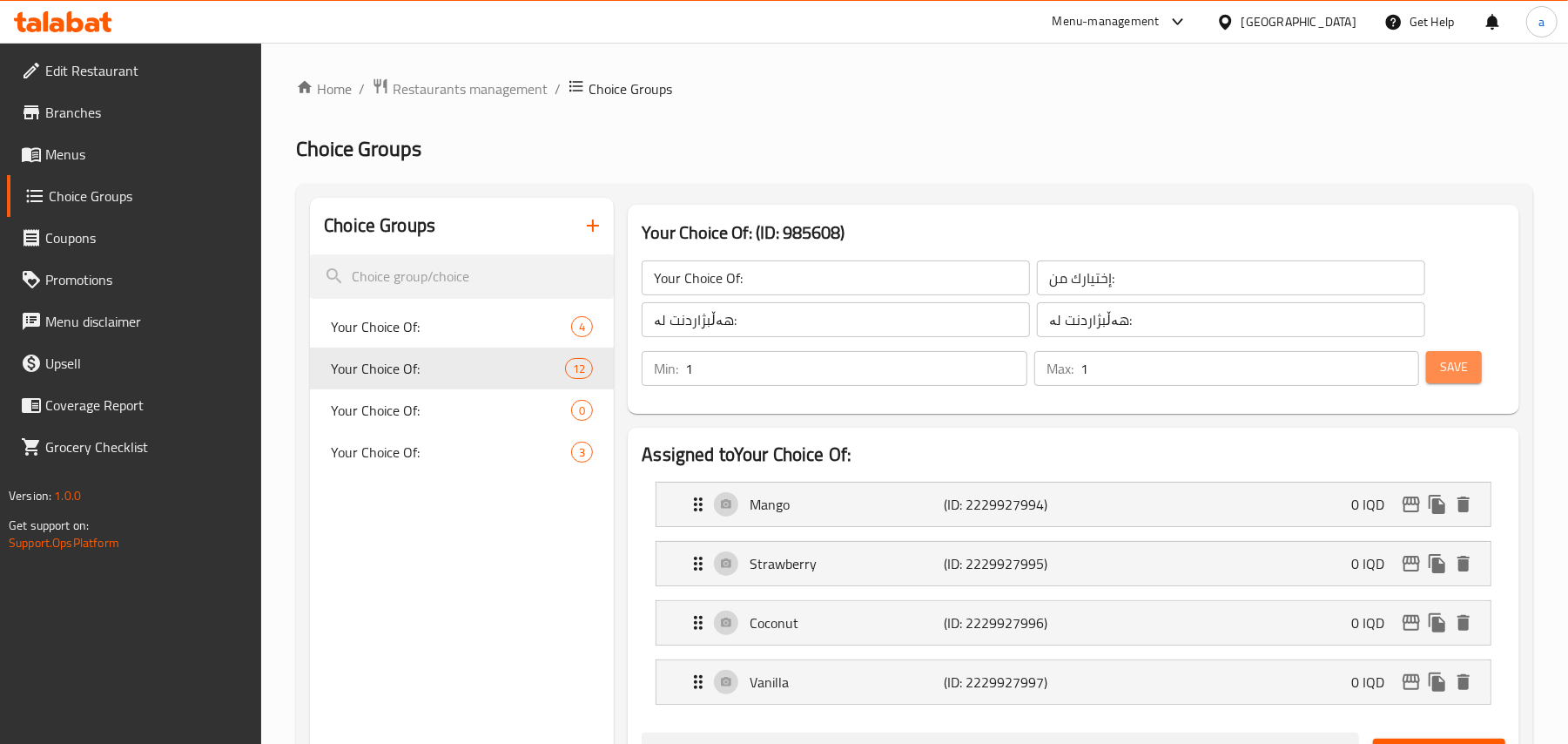
click at [1446, 378] on span "Save" at bounding box center [1454, 367] width 27 height 22
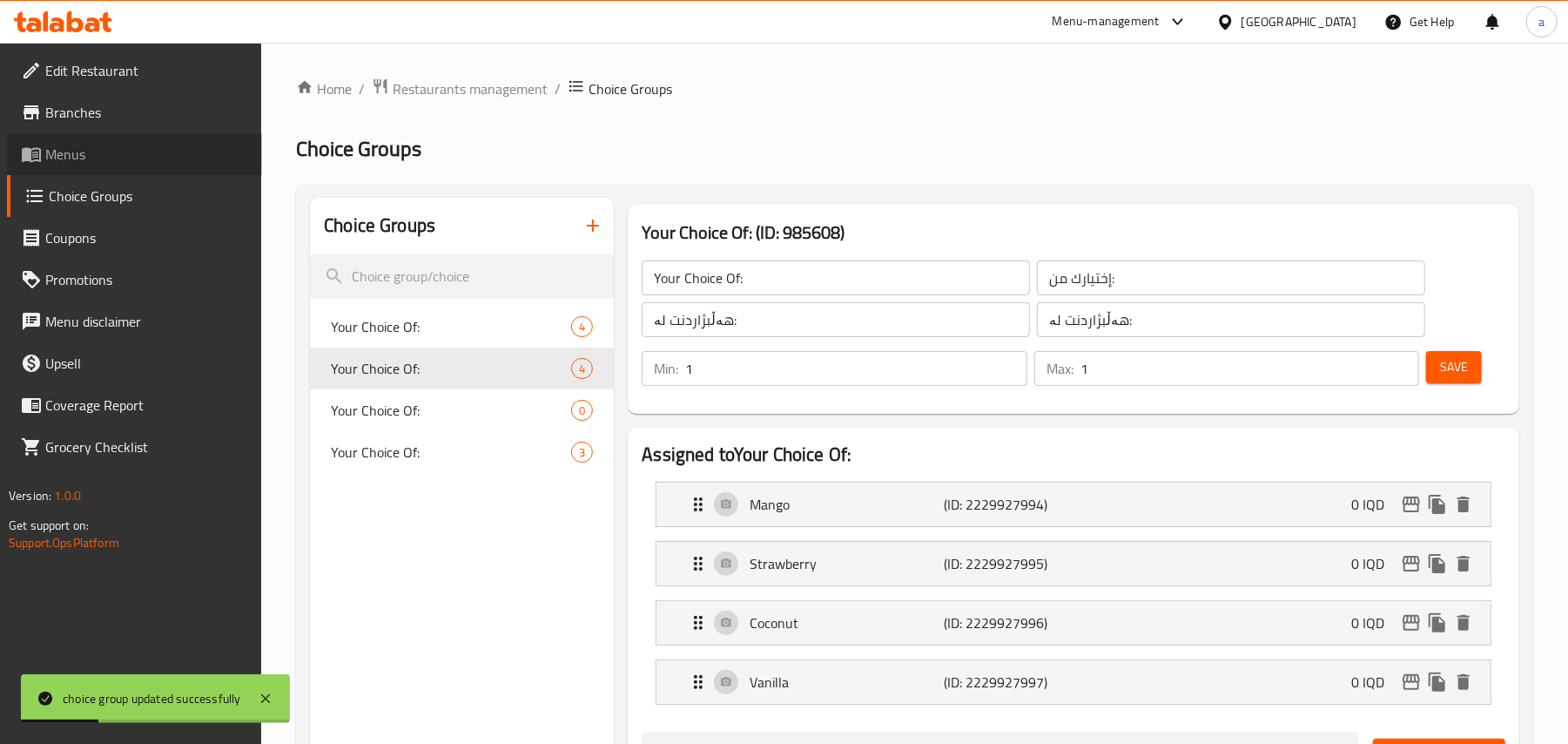
click at [87, 159] on span "Menus" at bounding box center [146, 154] width 203 height 21
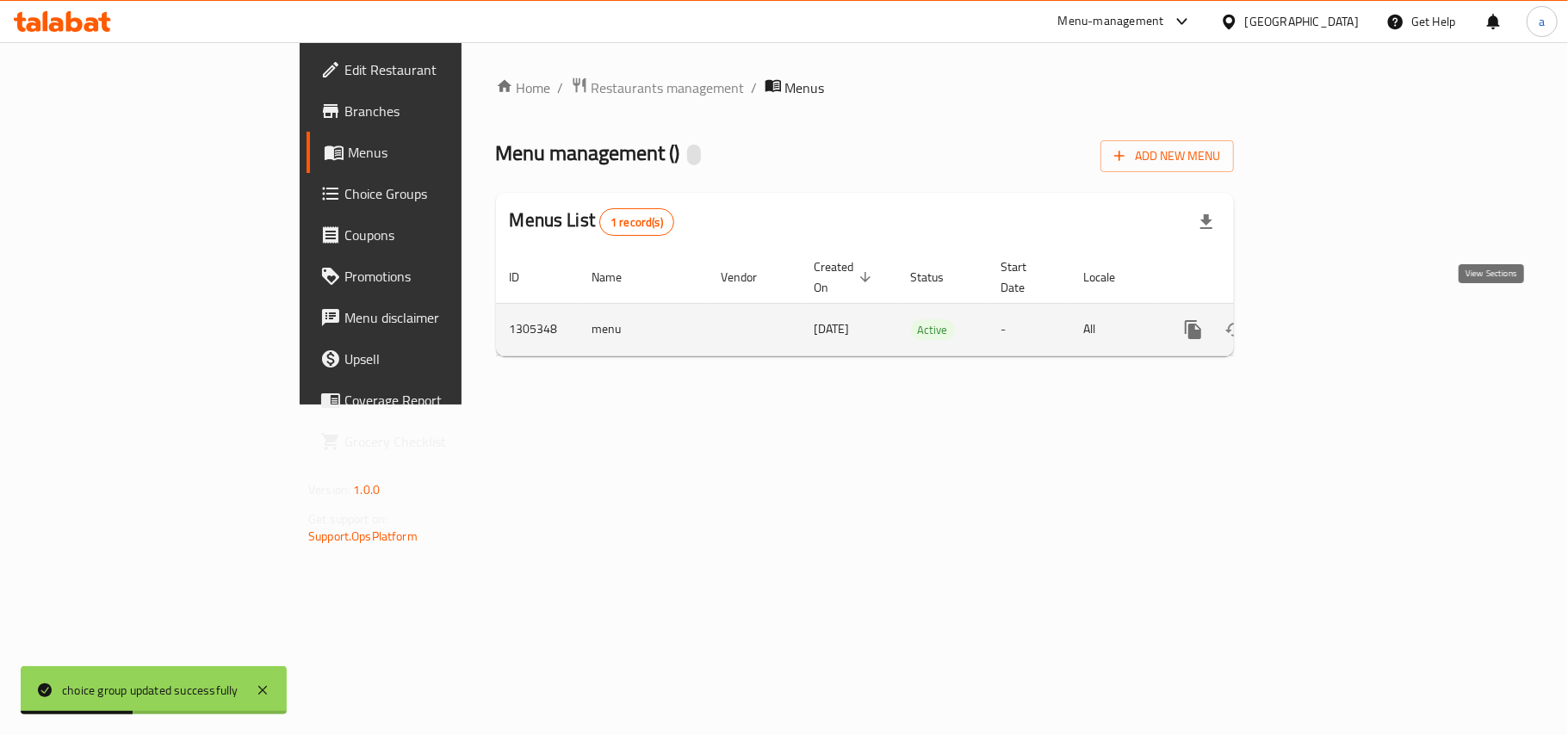
click at [1327, 326] on icon "enhanced table" at bounding box center [1318, 330] width 21 height 21
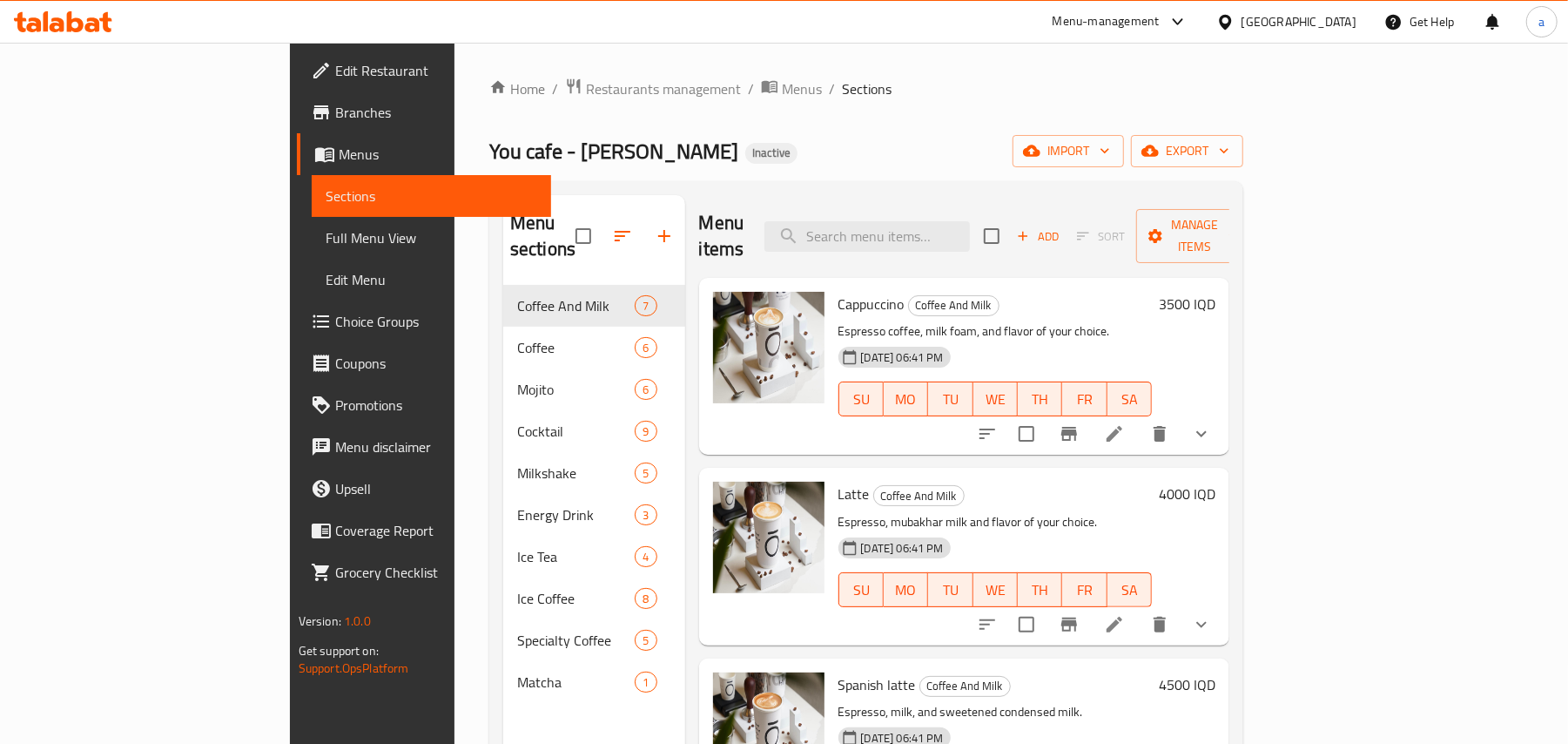
click at [503, 661] on div "Matcha 1" at bounding box center [594, 681] width 182 height 42
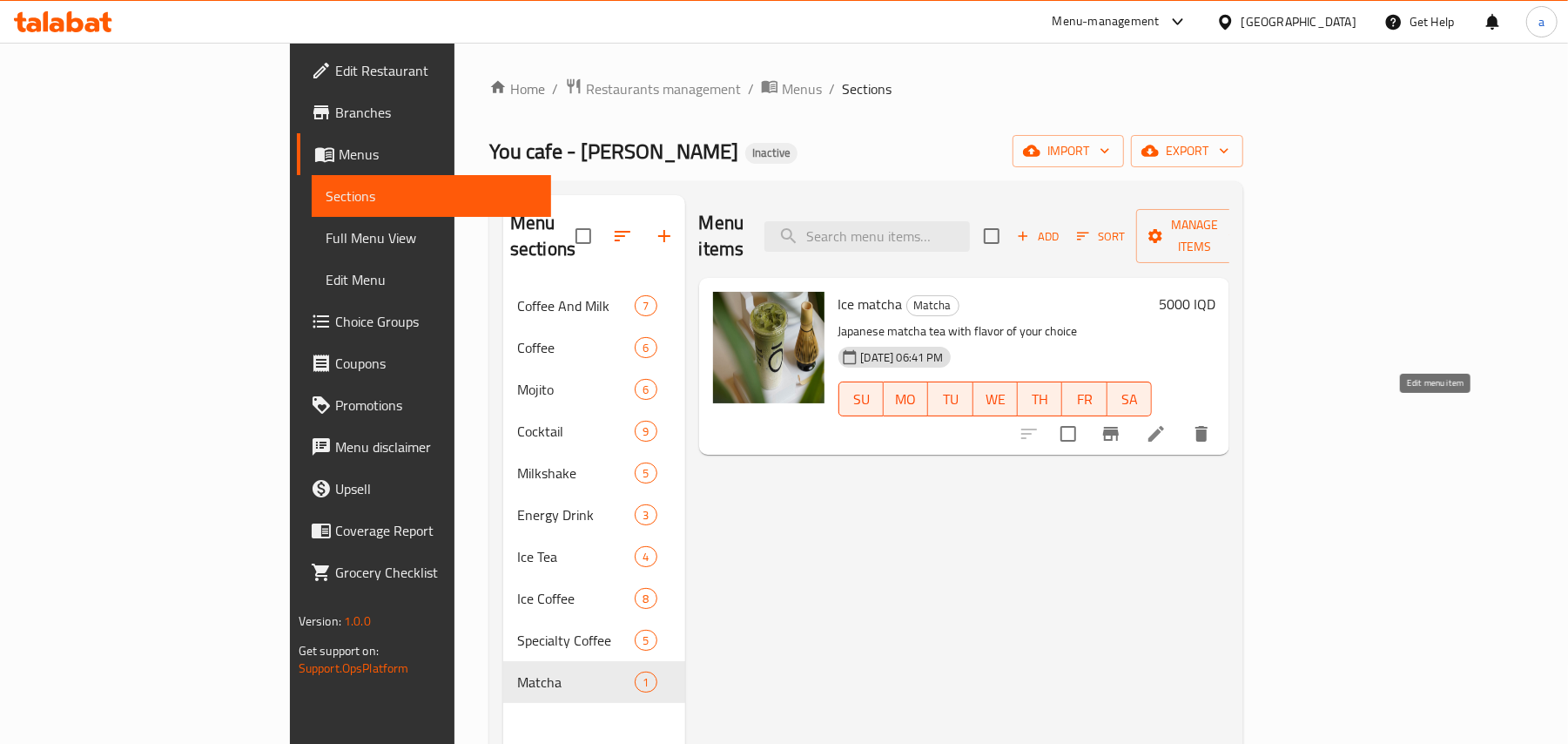
click at [1167, 423] on icon at bounding box center [1156, 434] width 21 height 21
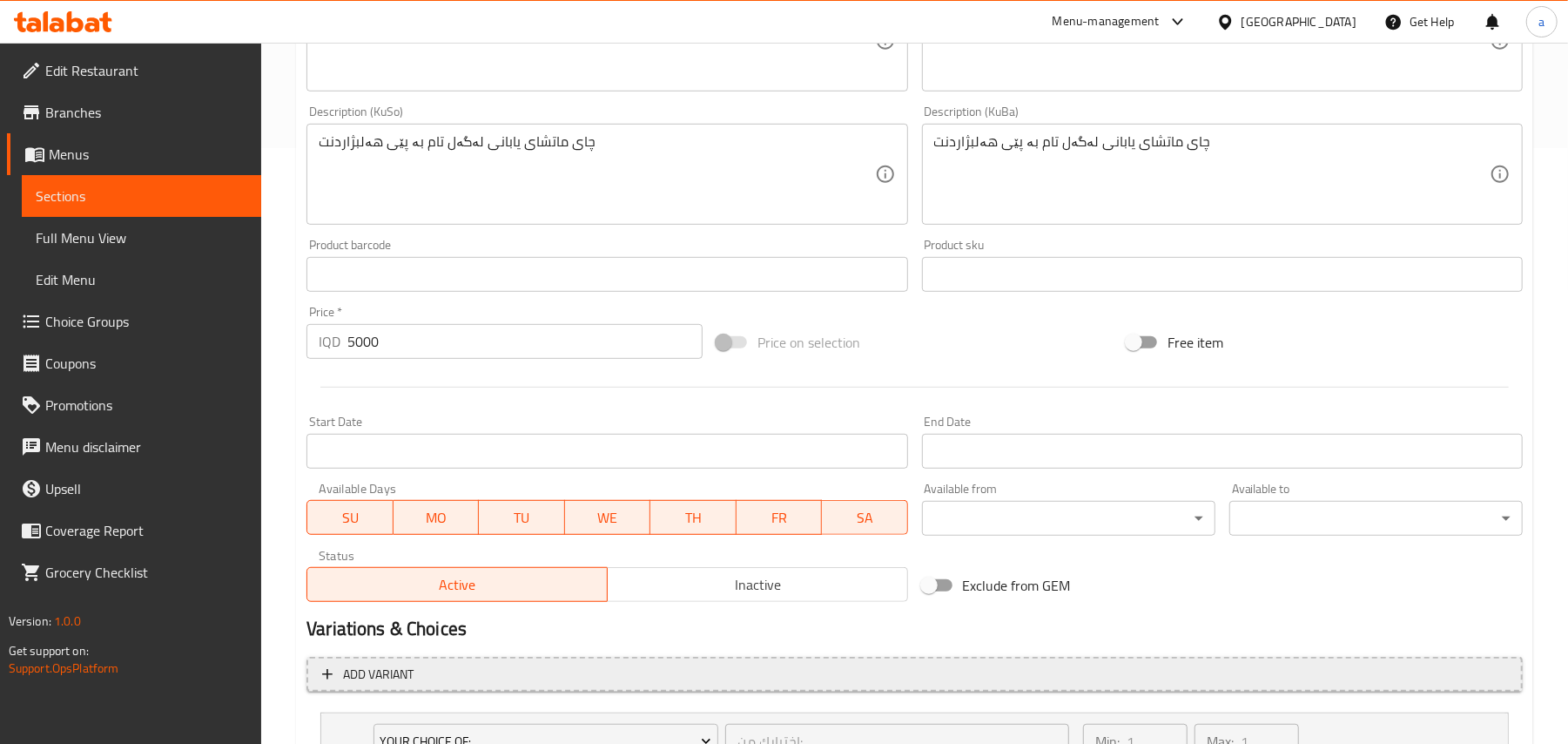
scroll to position [812, 0]
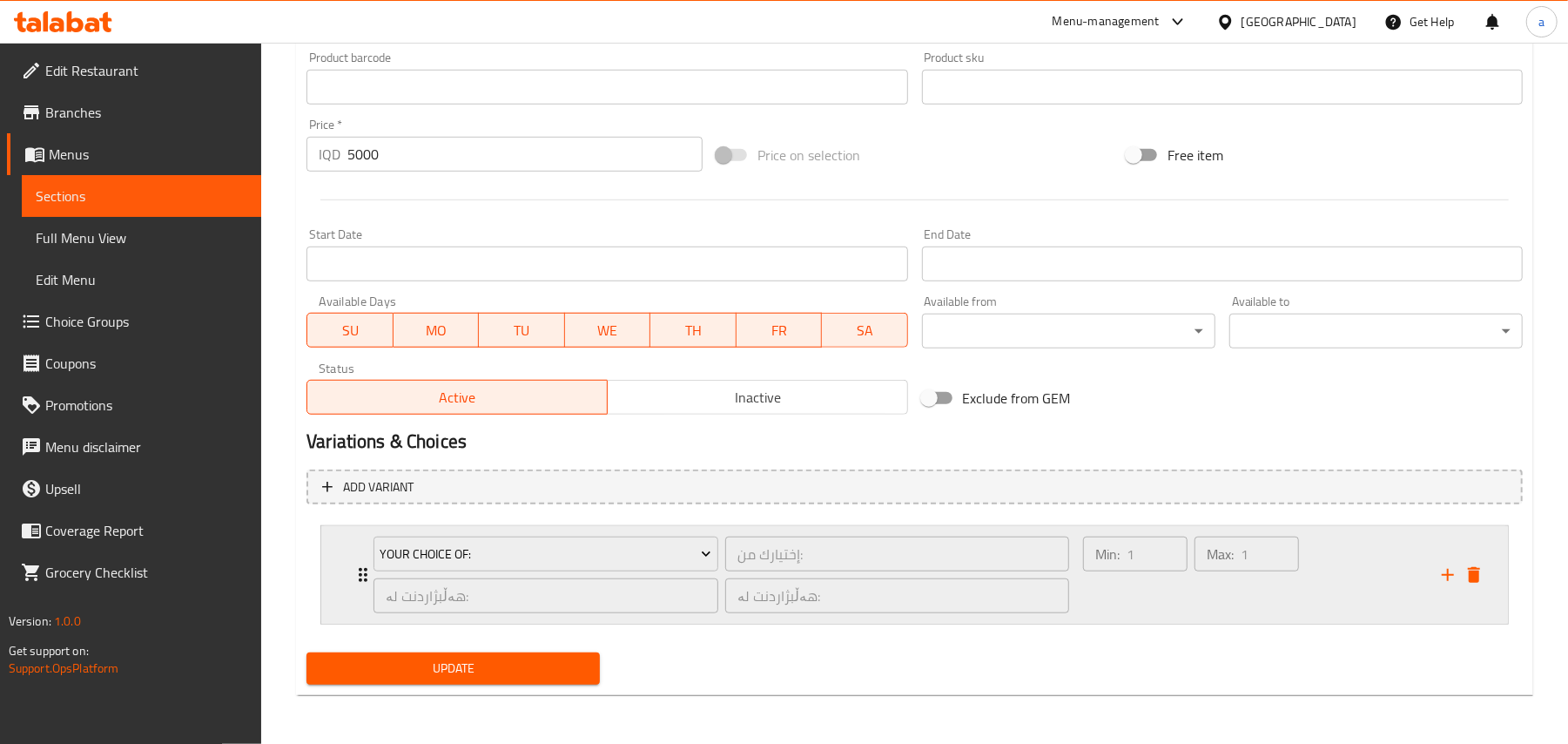
click at [1104, 607] on div "Min: 1 ​" at bounding box center [1135, 575] width 112 height 83
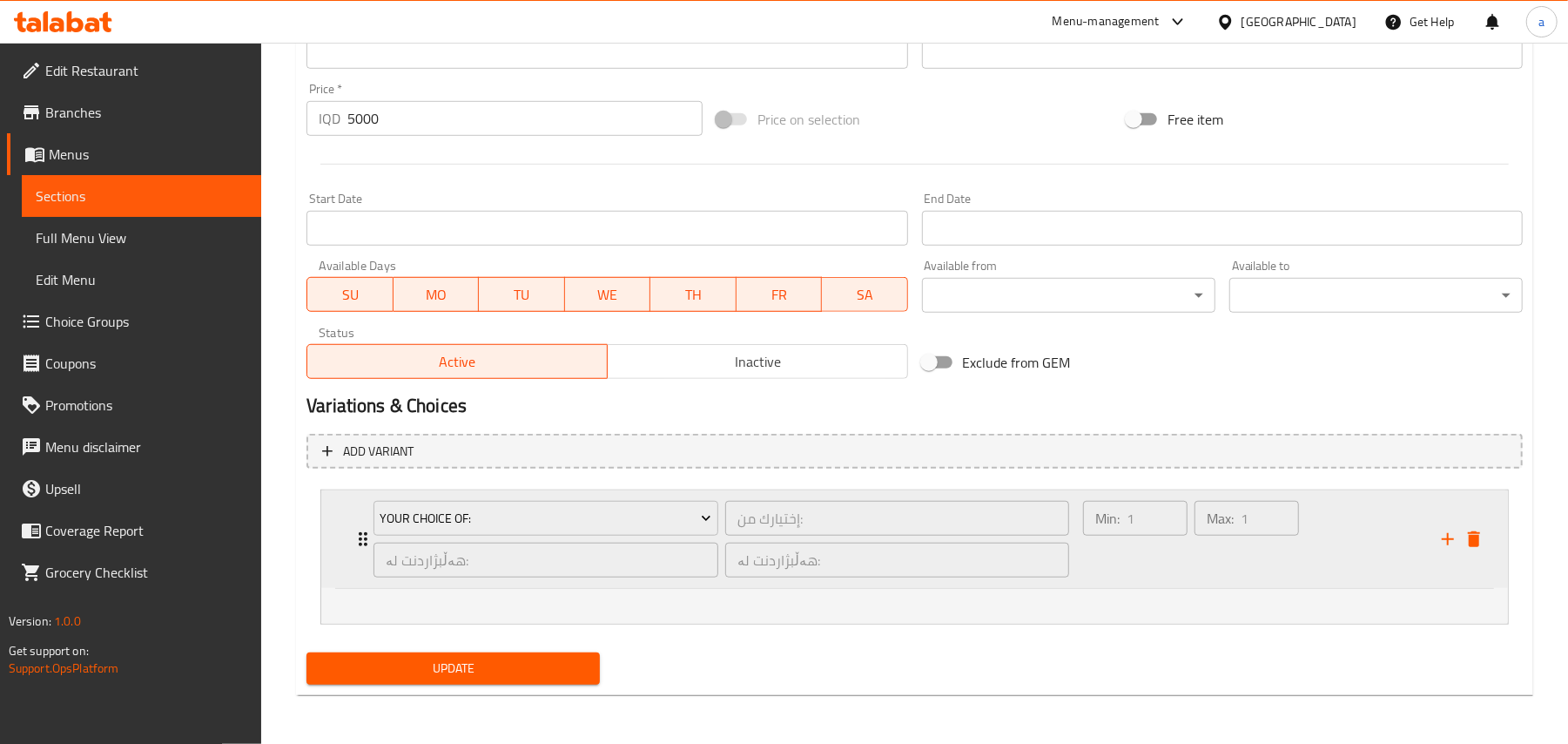
click at [1474, 538] on icon "delete" at bounding box center [1474, 539] width 12 height 16
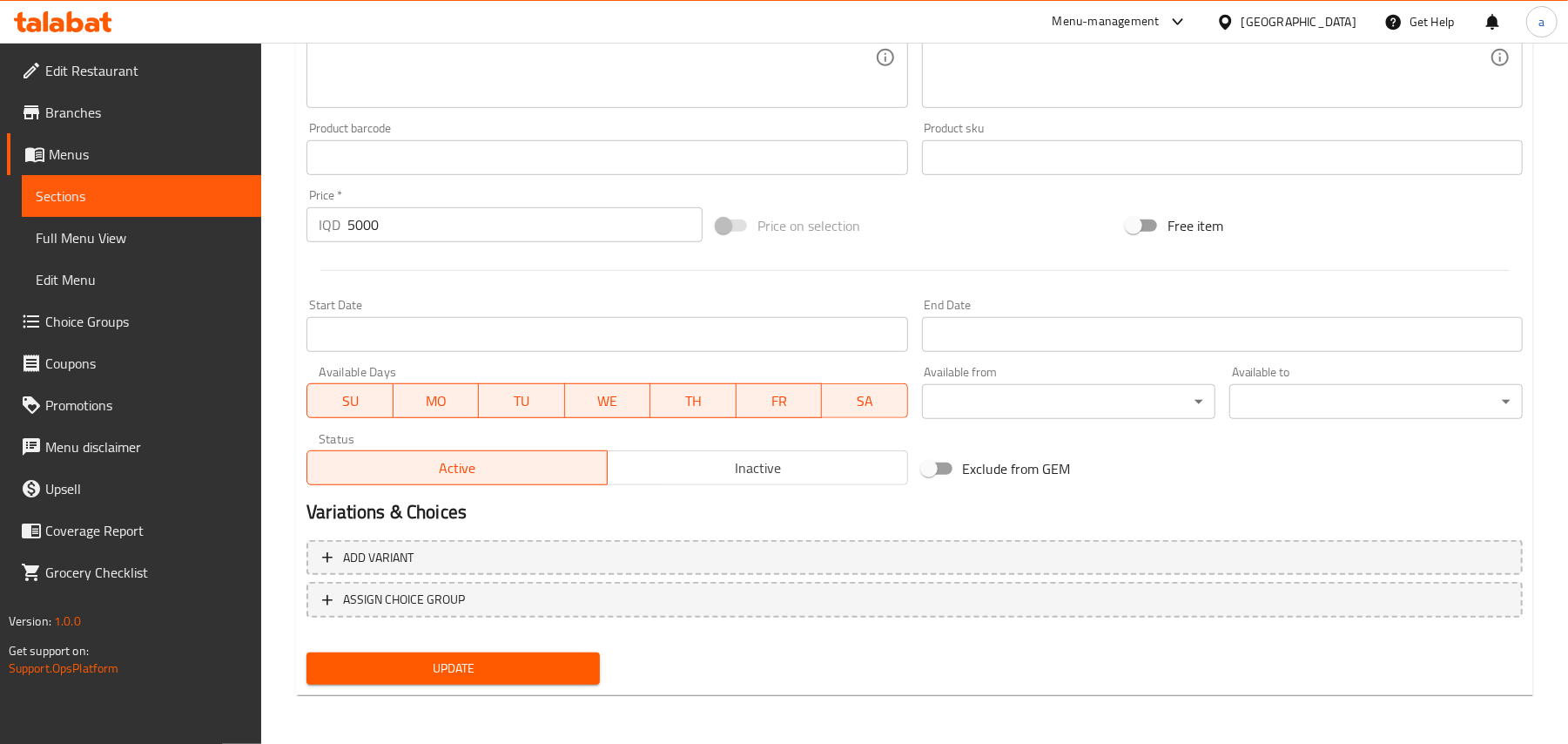
scroll to position [736, 0]
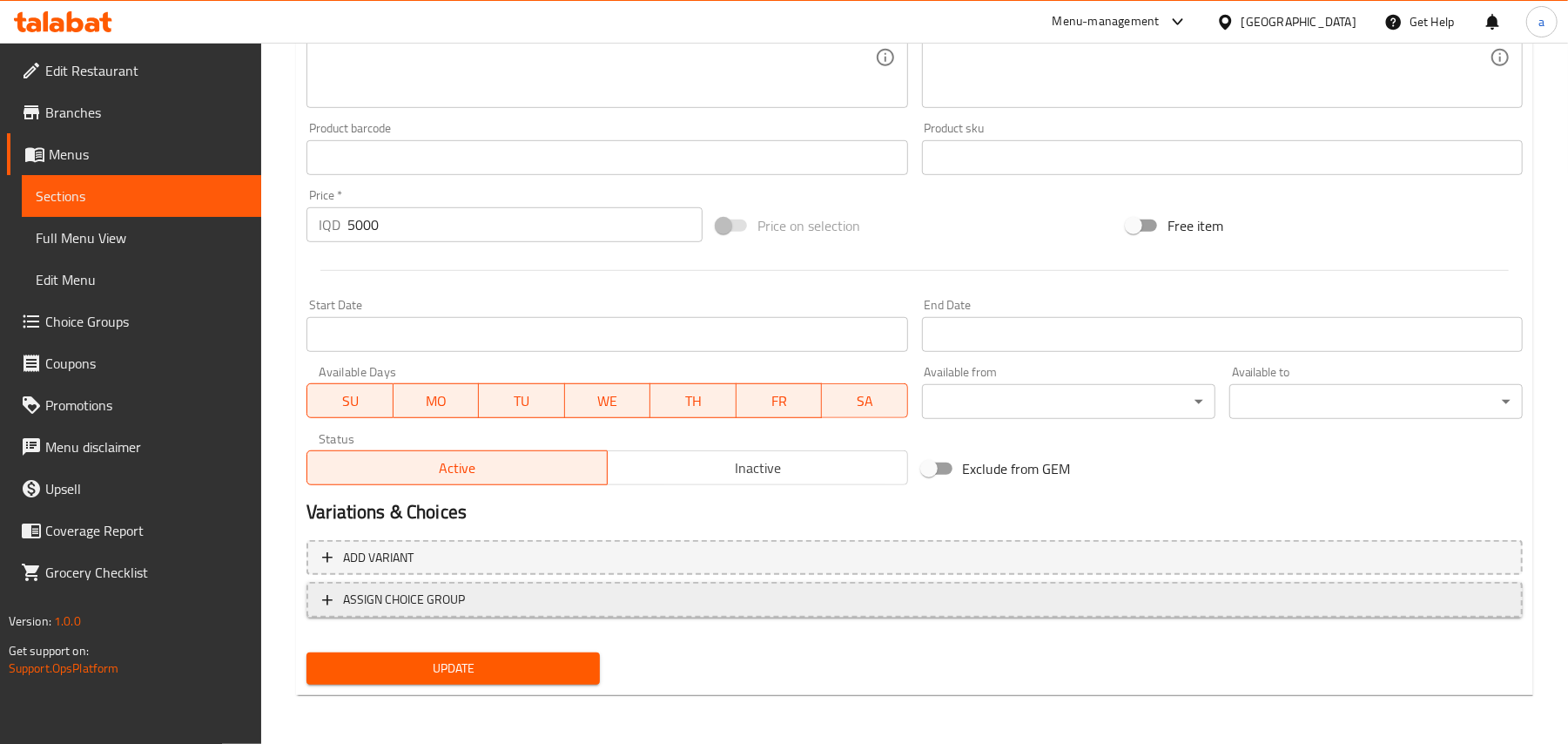
click at [610, 601] on span "ASSIGN CHOICE GROUP" at bounding box center [915, 600] width 1185 height 22
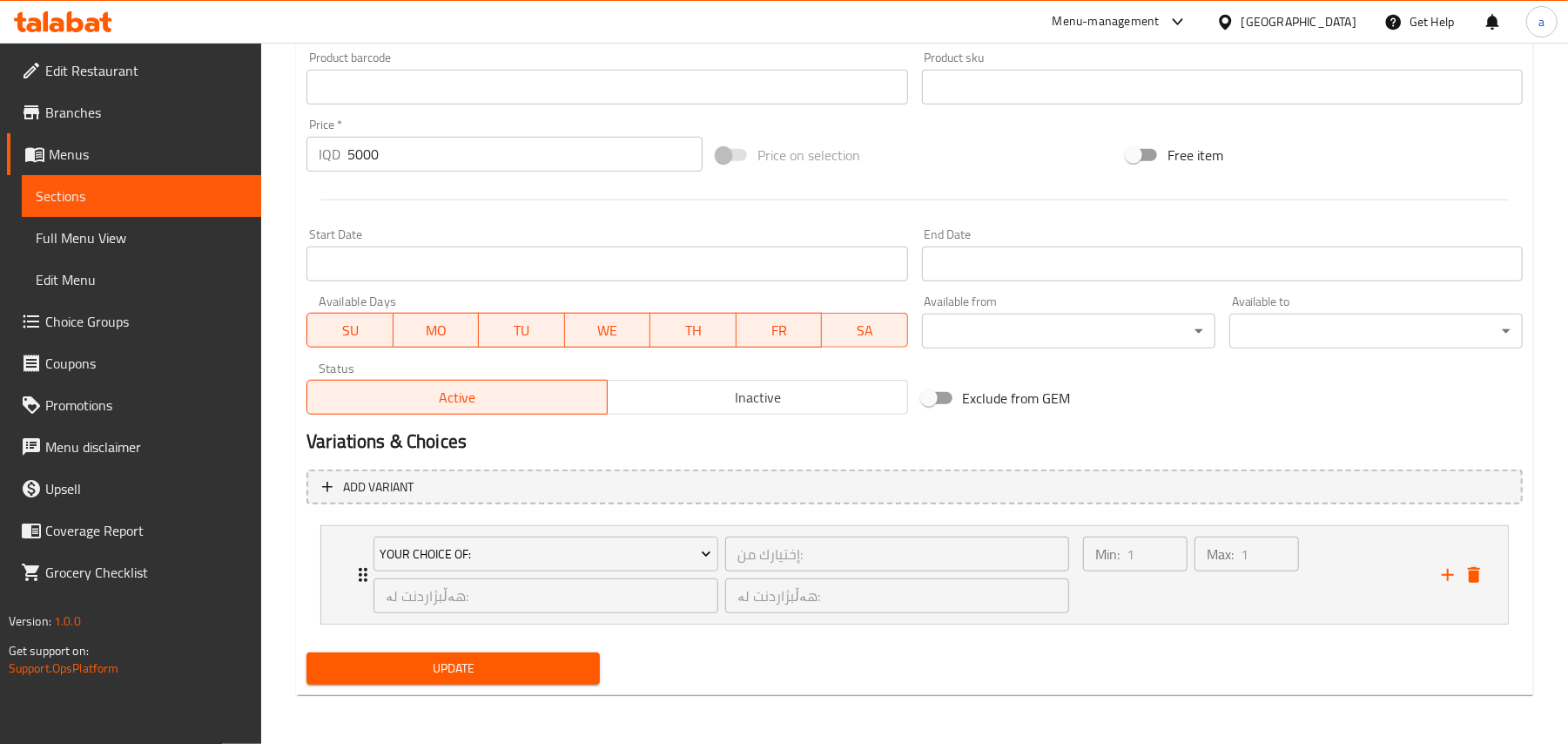
scroll to position [812, 0]
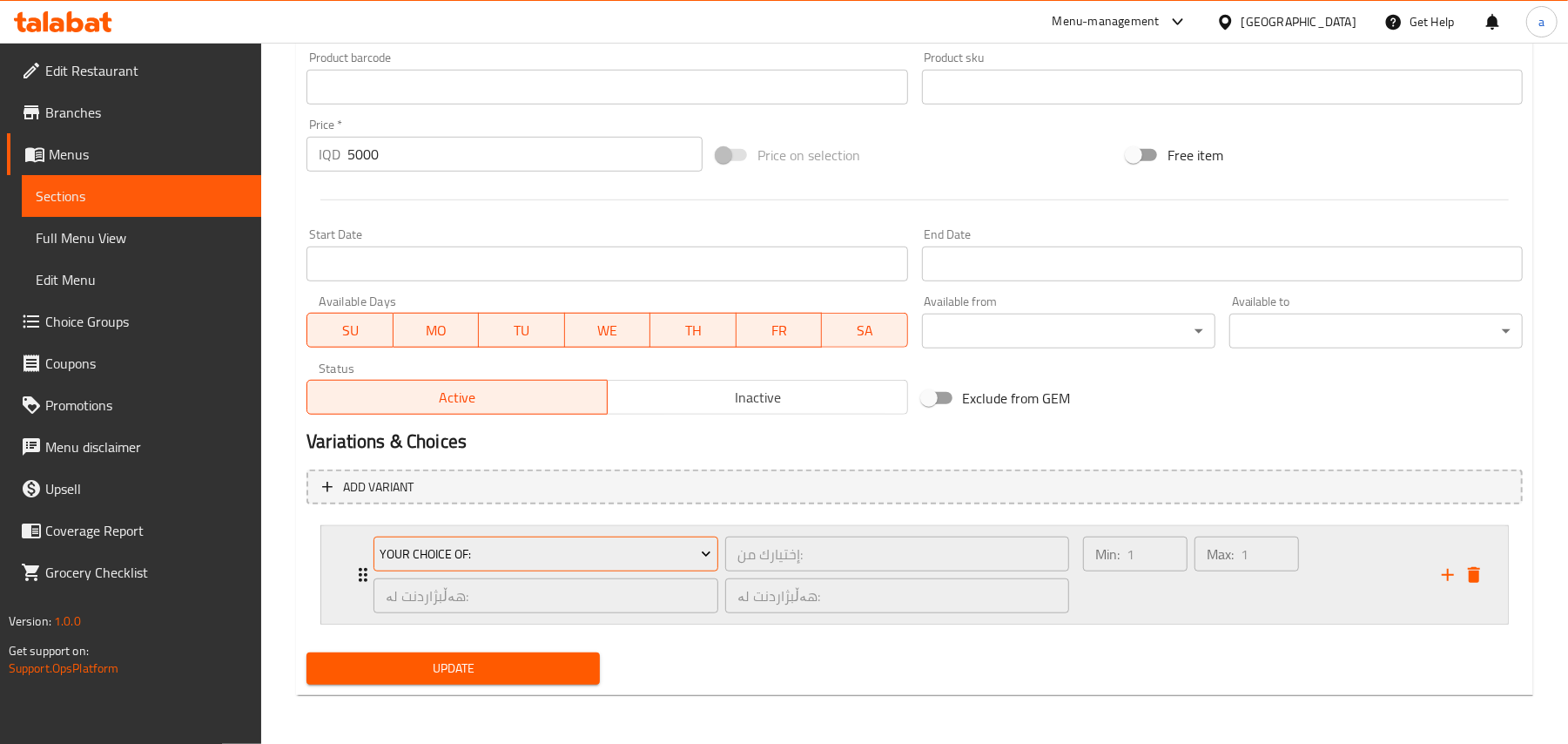
click at [609, 568] on button "Your Choice Of:" at bounding box center [545, 554] width 344 height 35
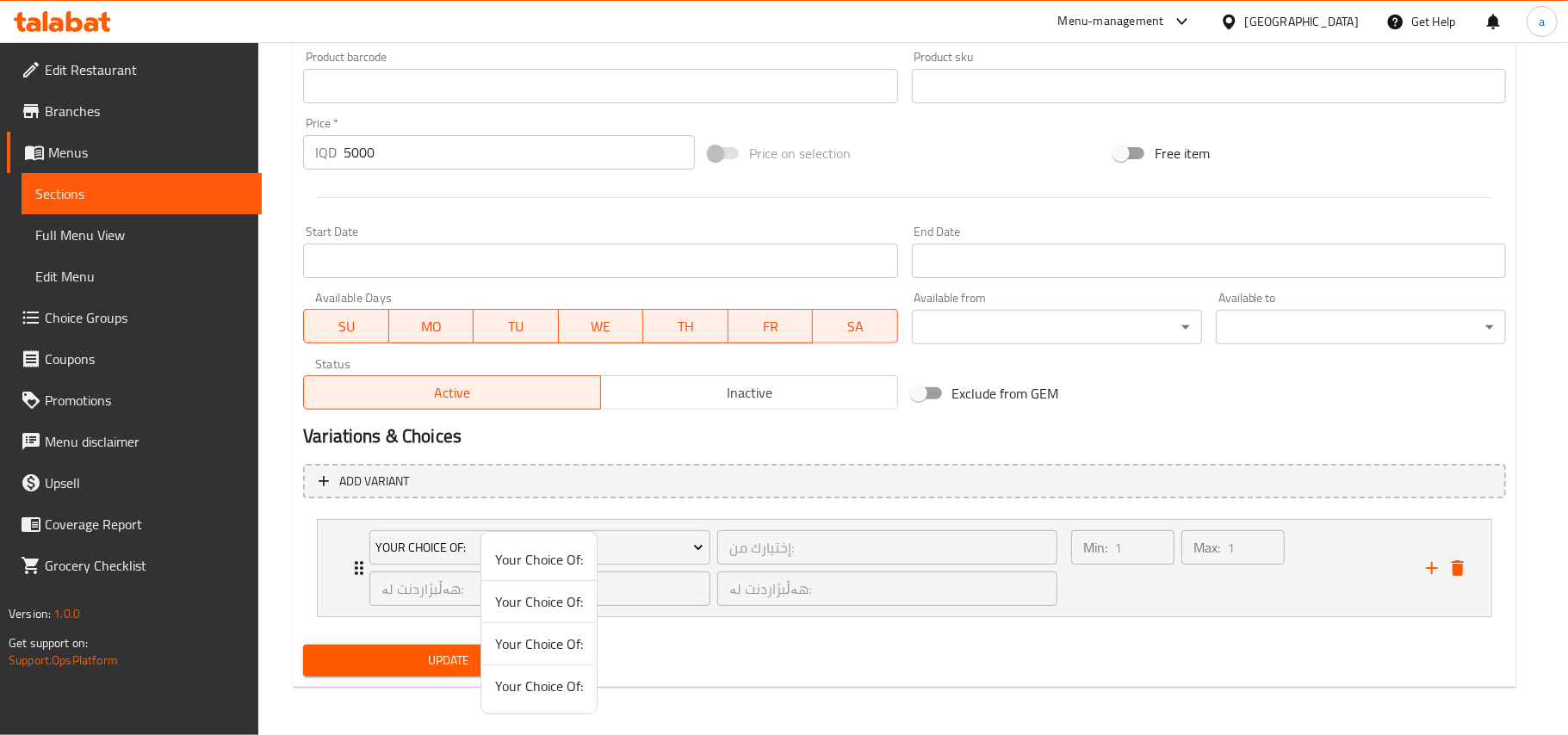
click at [562, 594] on span "Your Choice Of:" at bounding box center [538, 602] width 88 height 21
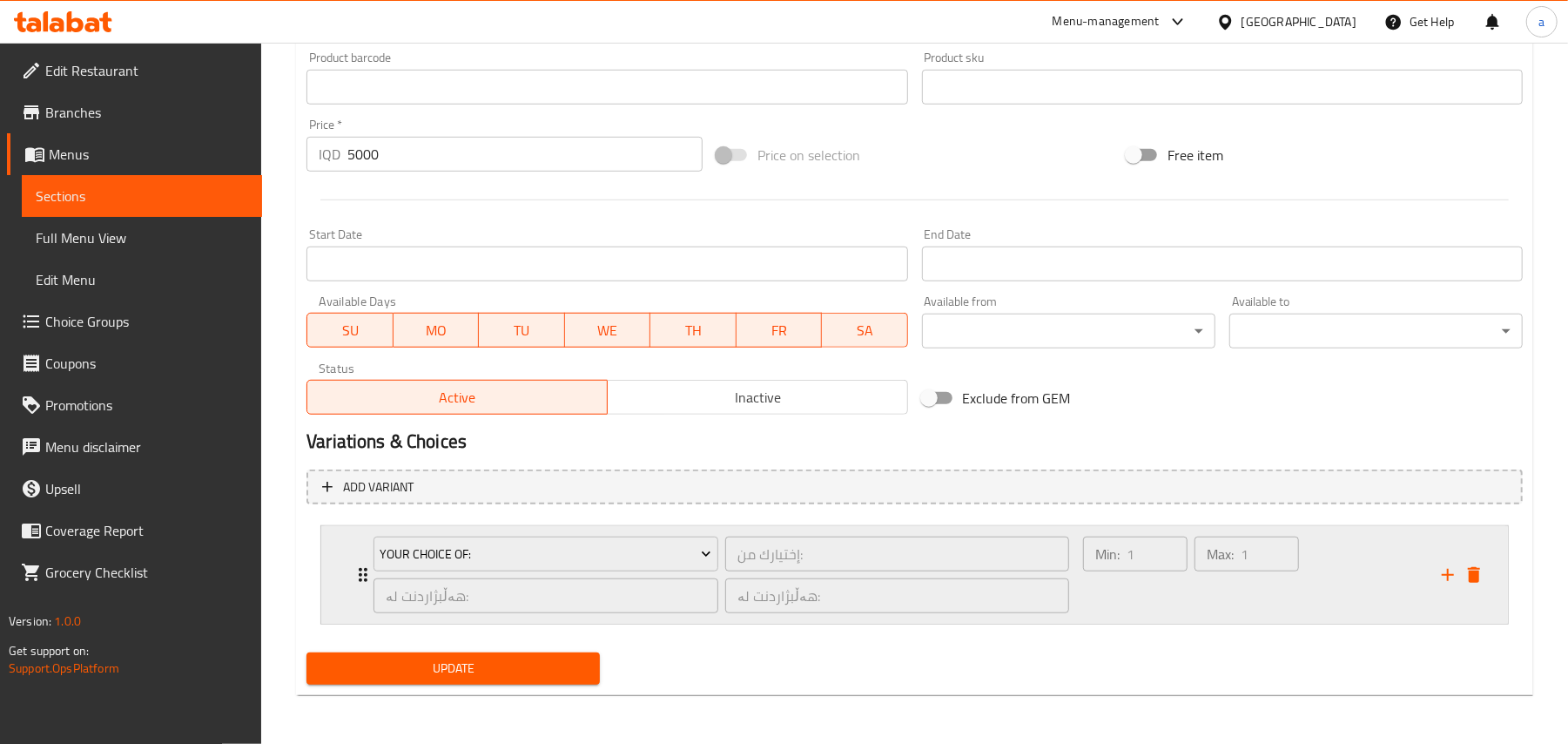
click at [1128, 601] on div "Min: 1 ​" at bounding box center [1135, 575] width 112 height 83
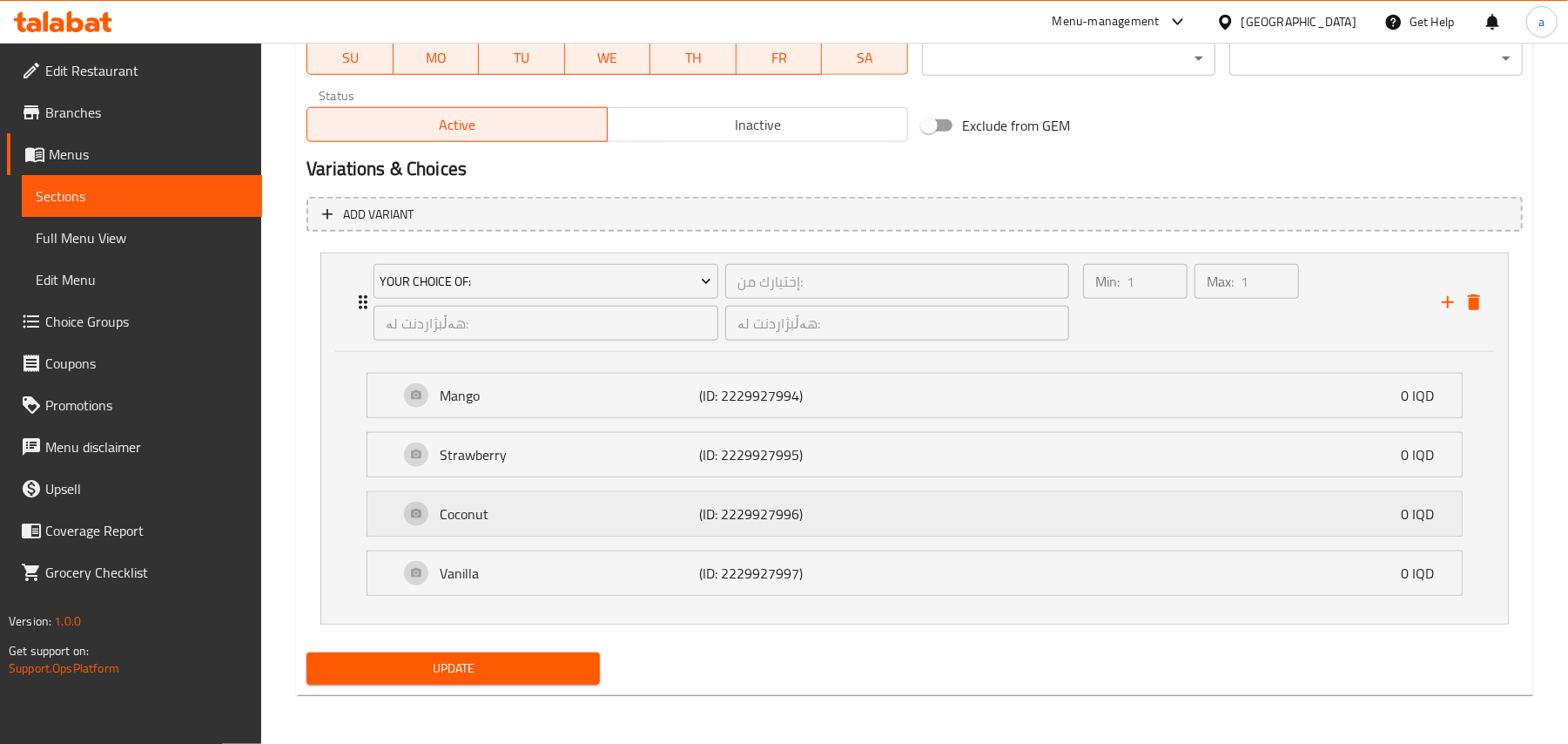
scroll to position [1074, 0]
click at [537, 669] on span "Update" at bounding box center [453, 668] width 266 height 22
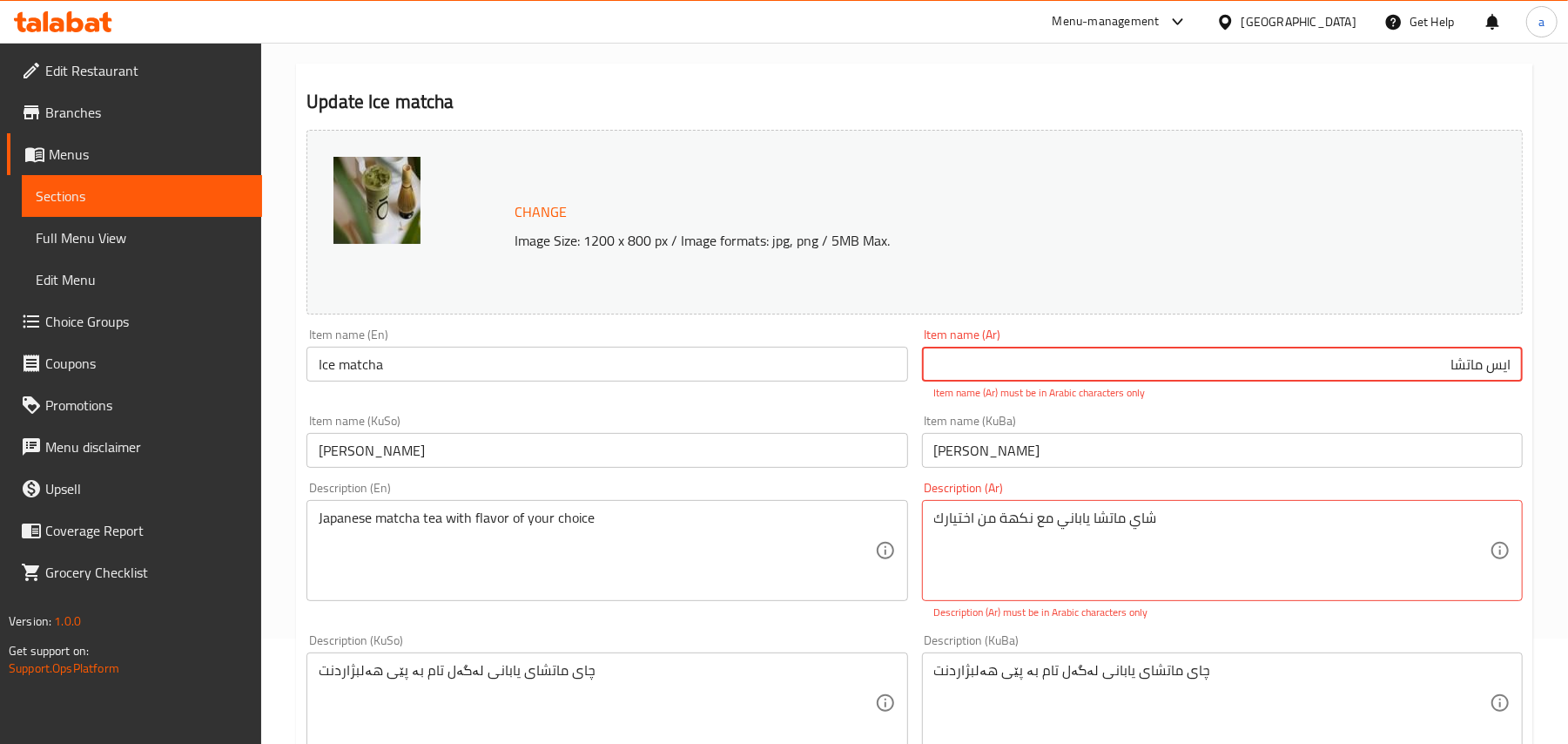
click at [1502, 380] on input "ایس ماتشا" at bounding box center [1222, 363] width 601 height 35
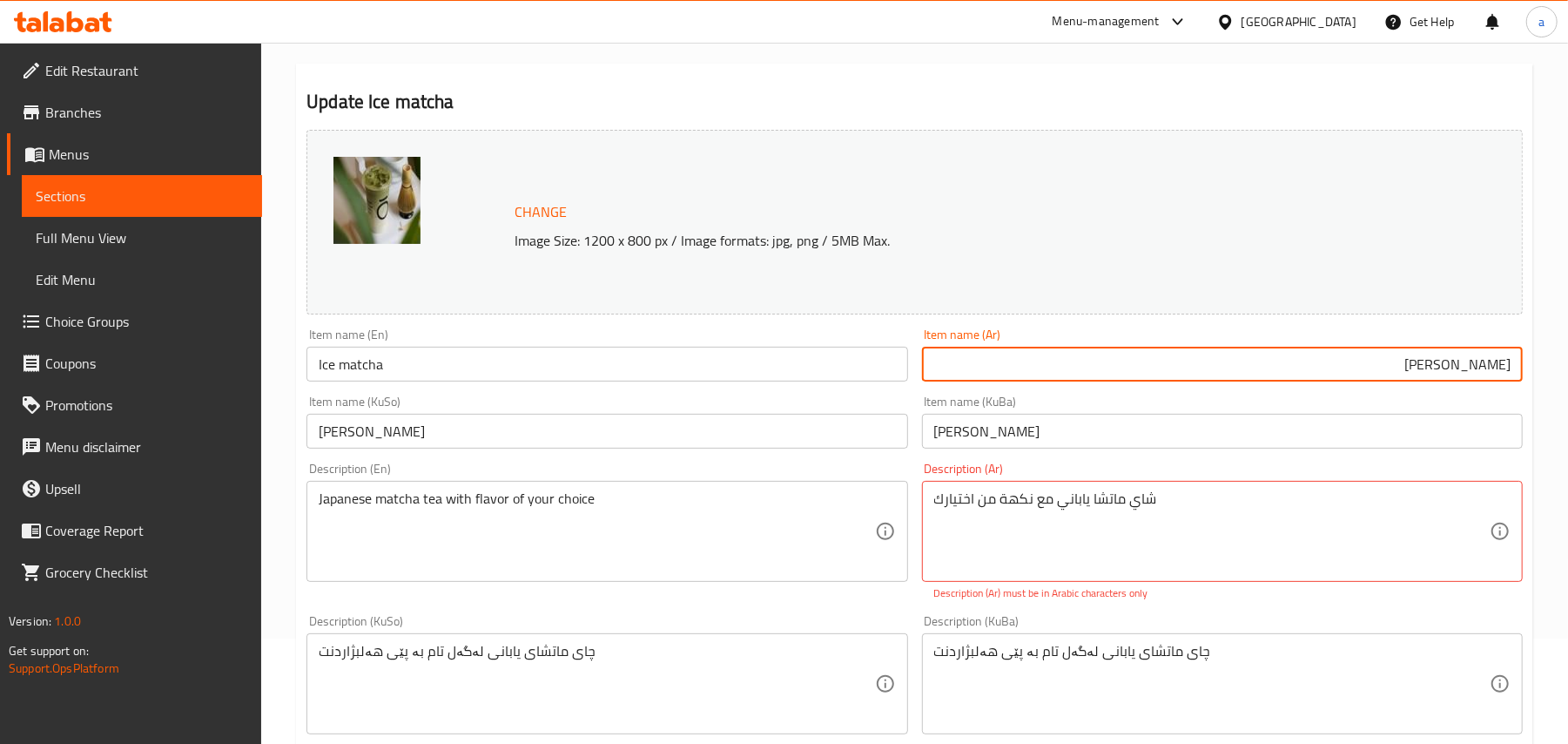
type input "ايس ماتشا"
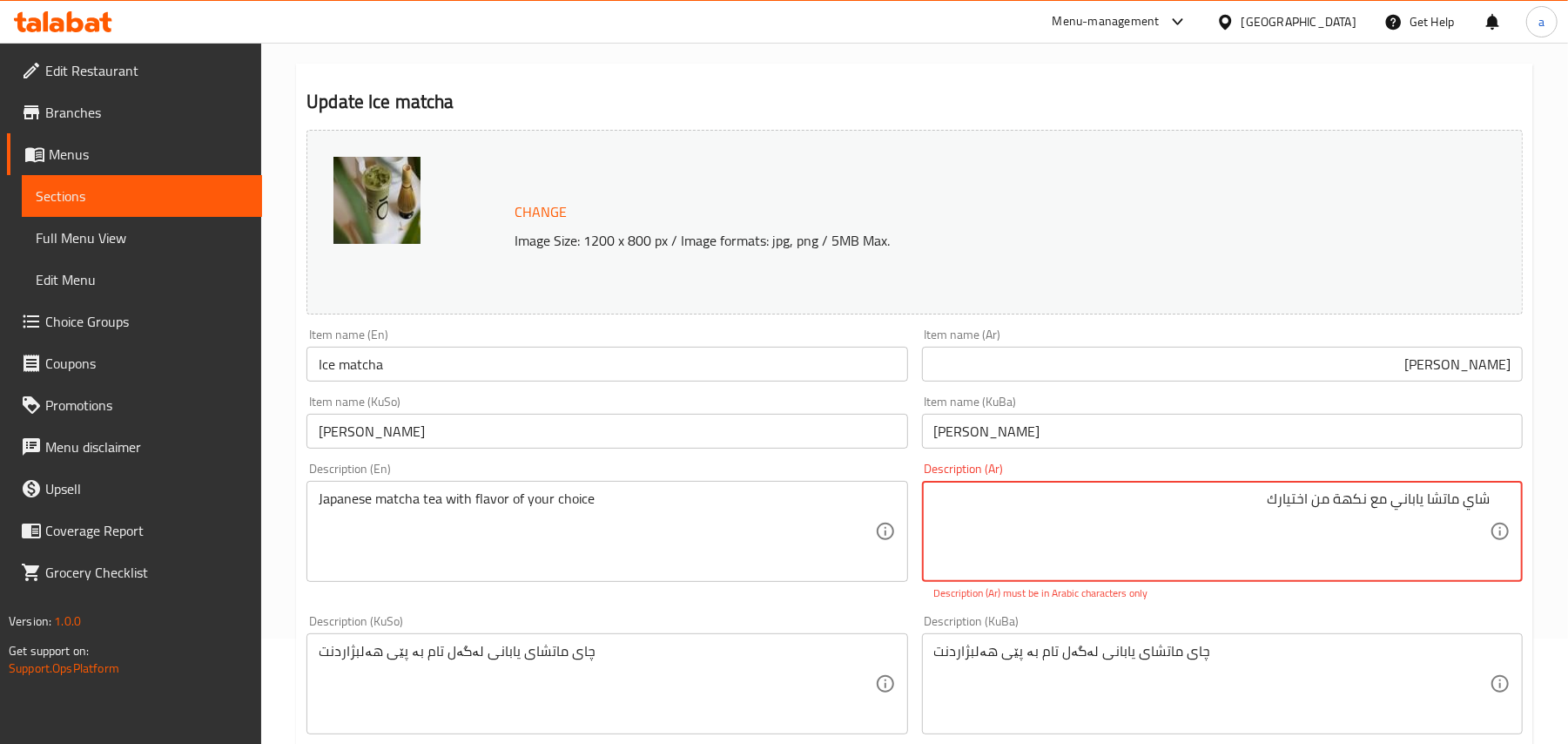
click at [1351, 516] on textarea "شاي ماتشا یاباني مع نكهة من اختیارك" at bounding box center [1211, 531] width 555 height 82
click at [1417, 519] on textarea "شاي ماتشا یاباني مع نكهة من اختیارك" at bounding box center [1211, 531] width 555 height 82
click at [1467, 520] on textarea "شاي ماتشا ياباني مع نكهة من اختیارك" at bounding box center [1211, 531] width 555 height 82
click at [1241, 654] on div "چای ماتشای یابانی لەگەل تام بە پێی هەلبژاردنت Description (KuBa)" at bounding box center [1222, 684] width 601 height 101
drag, startPoint x: 1325, startPoint y: 519, endPoint x: 1341, endPoint y: 524, distance: 16.8
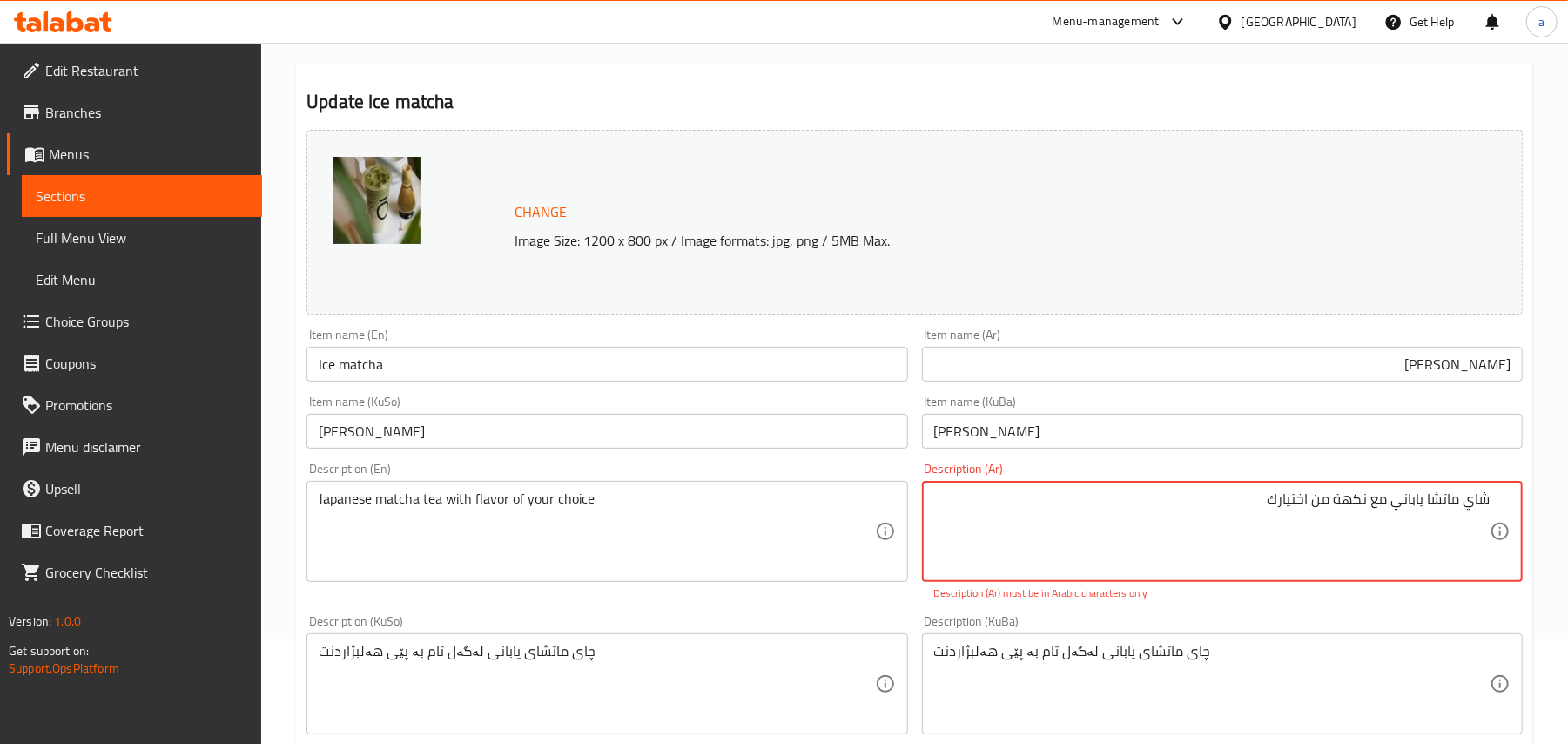
click at [1341, 524] on textarea "شاي ماتشا ياباني مع نكهة من اختیارك" at bounding box center [1211, 531] width 555 height 82
drag, startPoint x: 1388, startPoint y: 520, endPoint x: 1396, endPoint y: 523, distance: 8.5
click at [1358, 635] on div "Description (KuBa) چای ماتشای یابانی لەگەل تام بە پێی هەلبژاردنت Description (K…" at bounding box center [1222, 674] width 601 height 120
click at [1360, 655] on div "چای ماتشای یابانی لەگەل تام بە پێی هەلبژاردنت Description (KuBa)" at bounding box center [1222, 684] width 601 height 101
drag, startPoint x: 1359, startPoint y: 516, endPoint x: 1161, endPoint y: 526, distance: 198.3
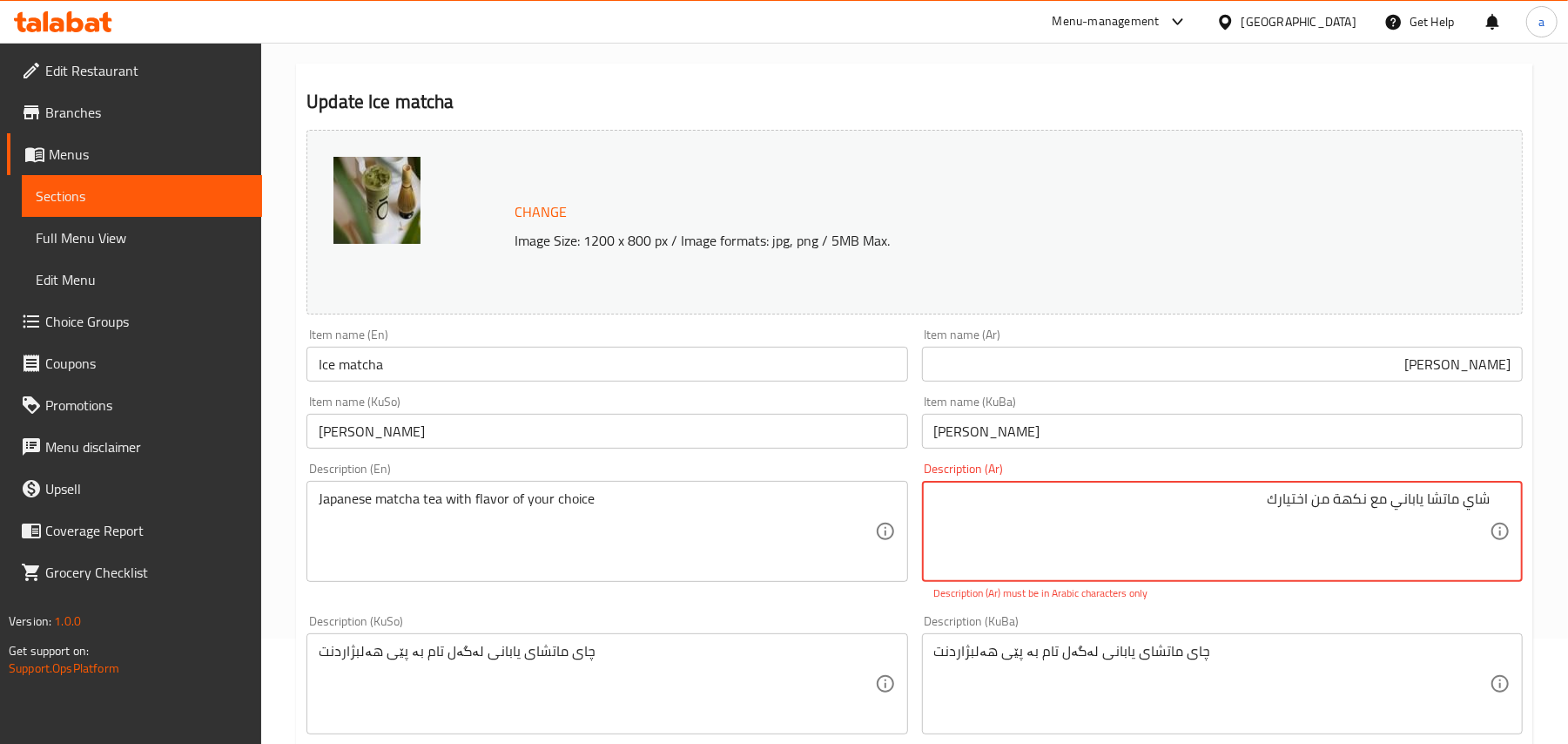
click at [1386, 520] on textarea "شاي ماتشا ياباني مع نكهة من اختیارك" at bounding box center [1211, 531] width 555 height 82
drag, startPoint x: 1345, startPoint y: 517, endPoint x: 1355, endPoint y: 519, distance: 10.2
click at [1355, 519] on textarea "شاي ماتشا ياباني مع نكهة من اختیارك" at bounding box center [1211, 531] width 555 height 82
click at [1301, 648] on div "چای ماتشای یابانی لەگەل تام بە پێی هەلبژاردنت Description (KuBa)" at bounding box center [1222, 684] width 601 height 101
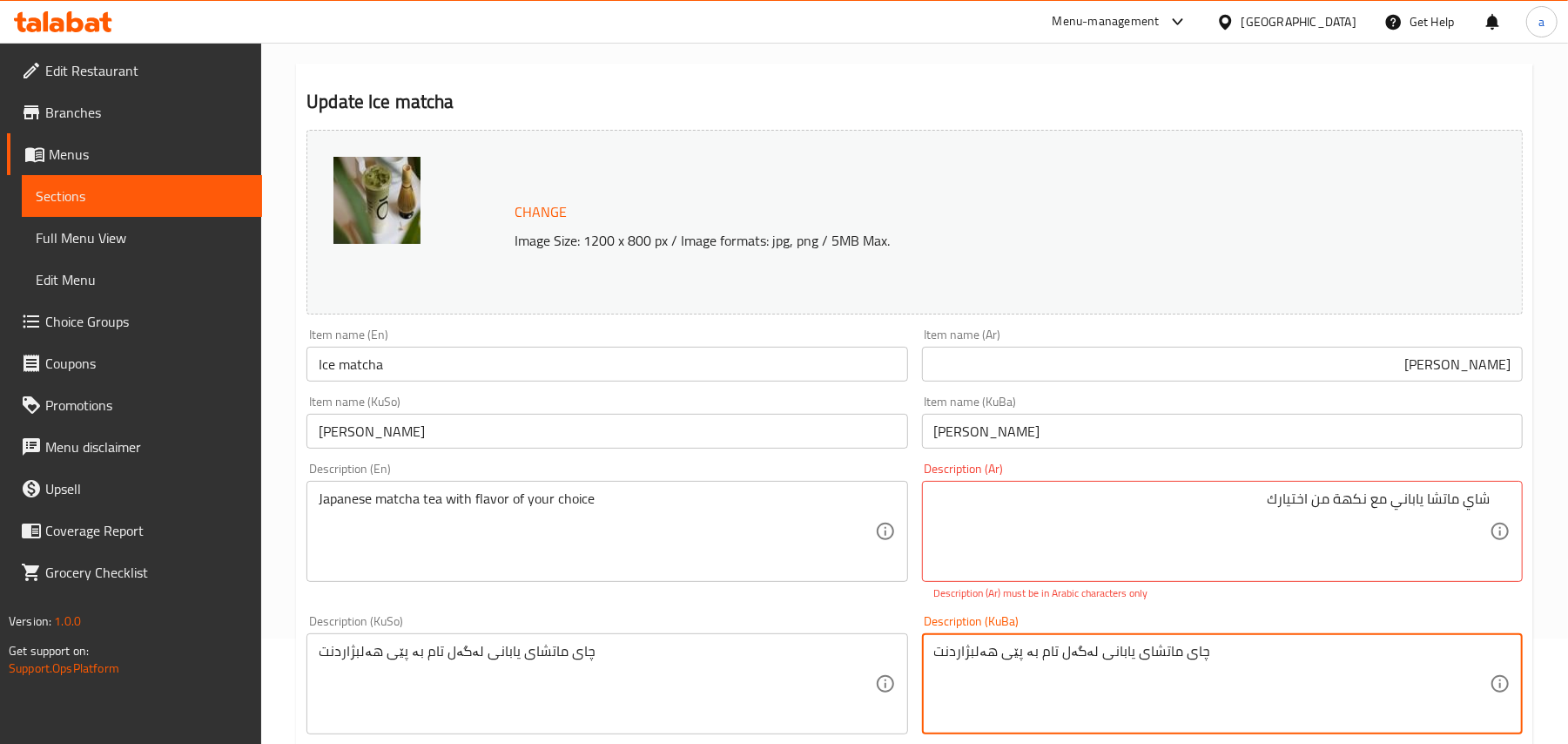
click at [1304, 656] on textarea "چای ماتشای یابانی لەگەل تام بە پێی هەلبژاردنت" at bounding box center [1211, 684] width 555 height 82
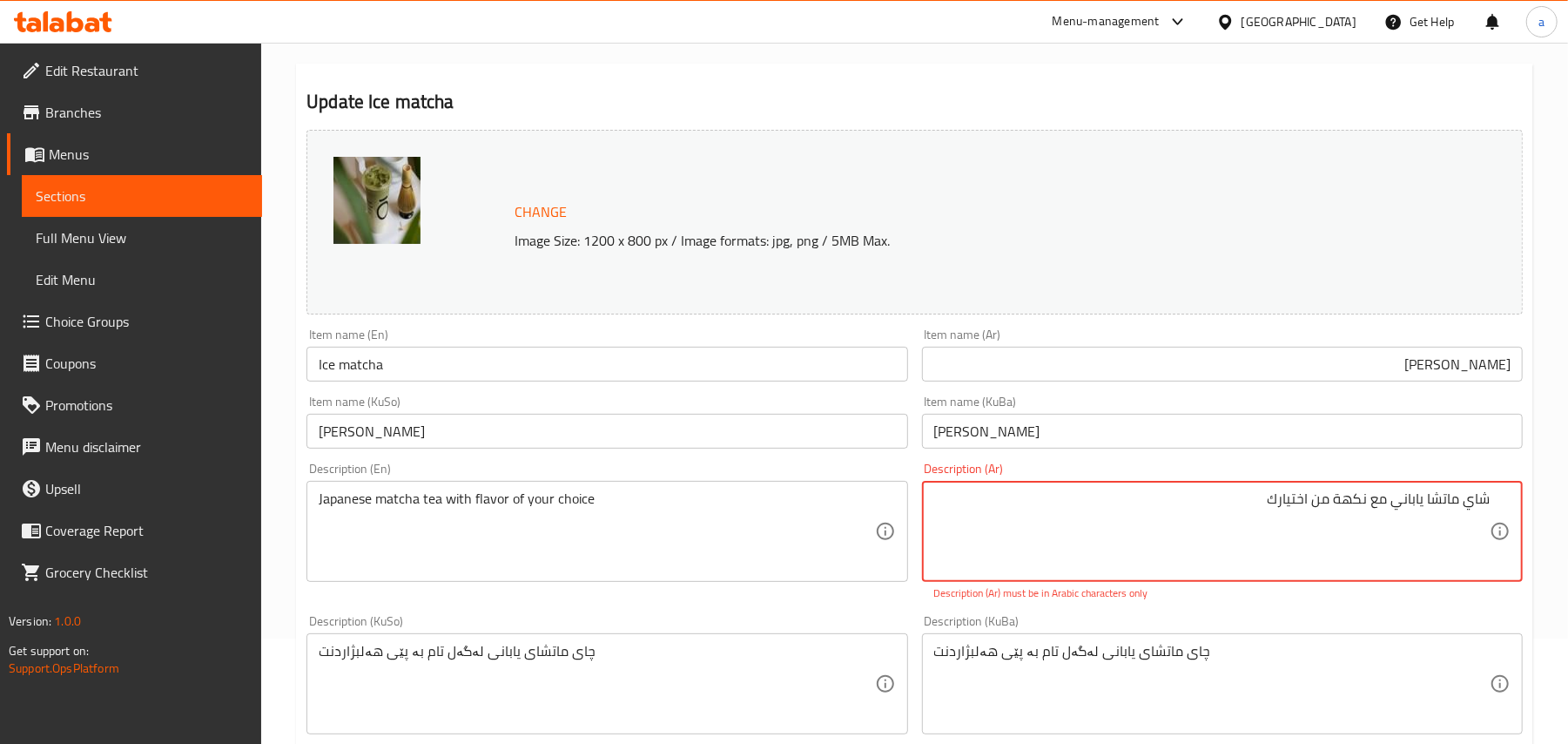
click at [1283, 515] on textarea "شاي ماتشا ياباني مع نكهة من اختیارك" at bounding box center [1211, 531] width 555 height 82
click at [1275, 516] on textarea "شاي ماتشا ياباني مع نكهة من اختیارك" at bounding box center [1211, 531] width 555 height 82
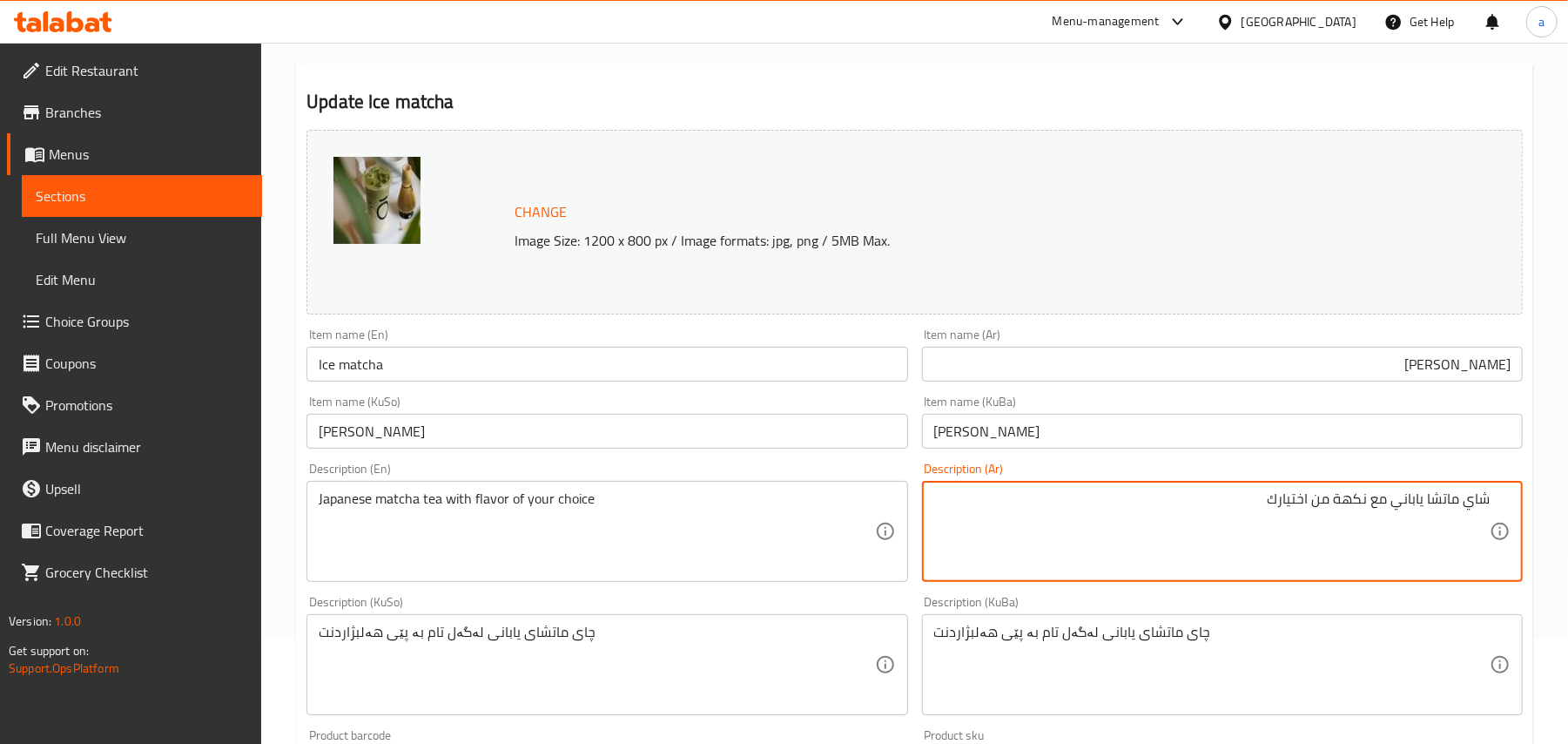
type textarea "شاي ماتشا ياباني مع نكهة من اختيارك"
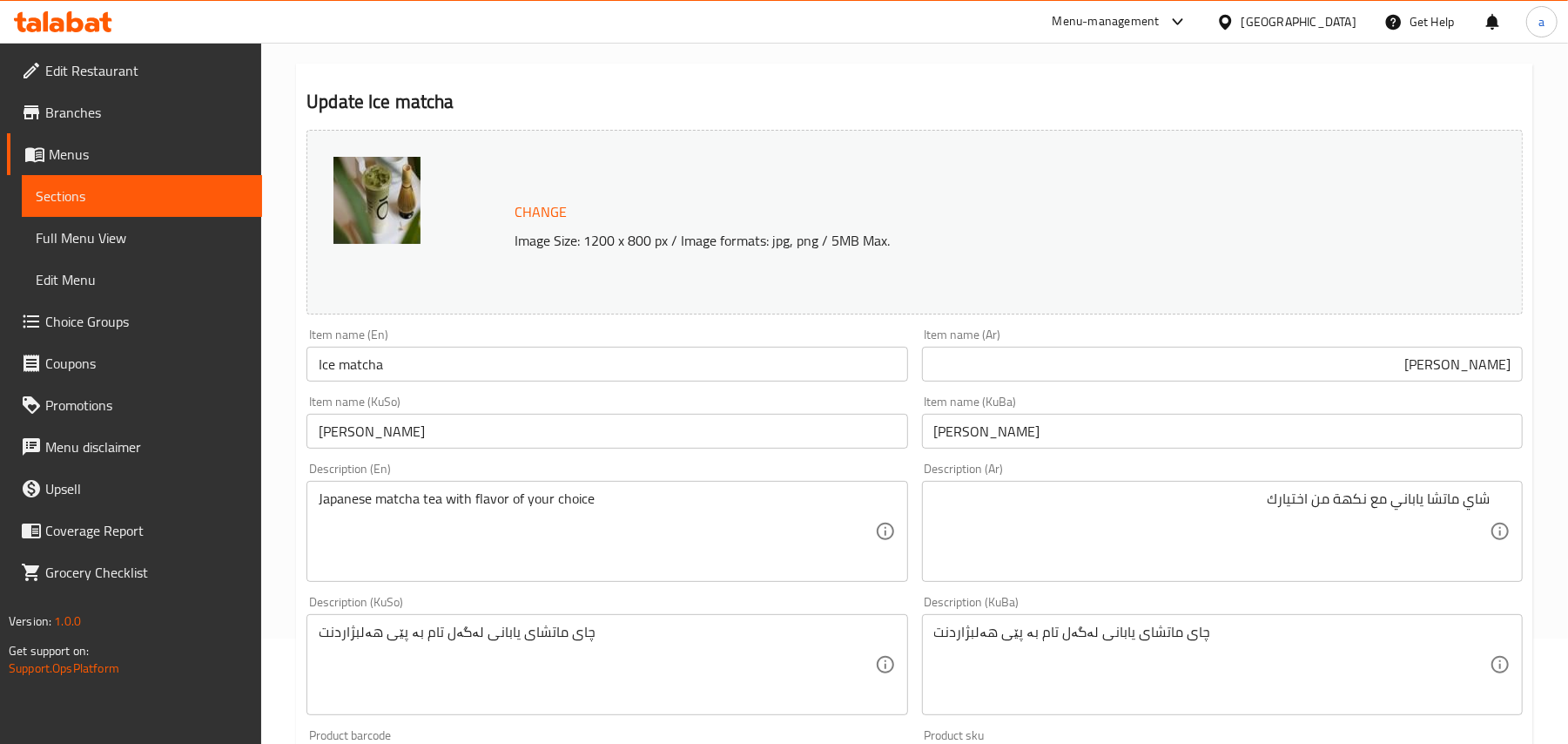
drag, startPoint x: 616, startPoint y: 345, endPoint x: 578, endPoint y: 375, distance: 48.4
click at [614, 346] on div "Item name (En) Ice matcha Item name (En)" at bounding box center [606, 355] width 601 height 53
click at [573, 381] on input "Ice matcha" at bounding box center [606, 363] width 601 height 35
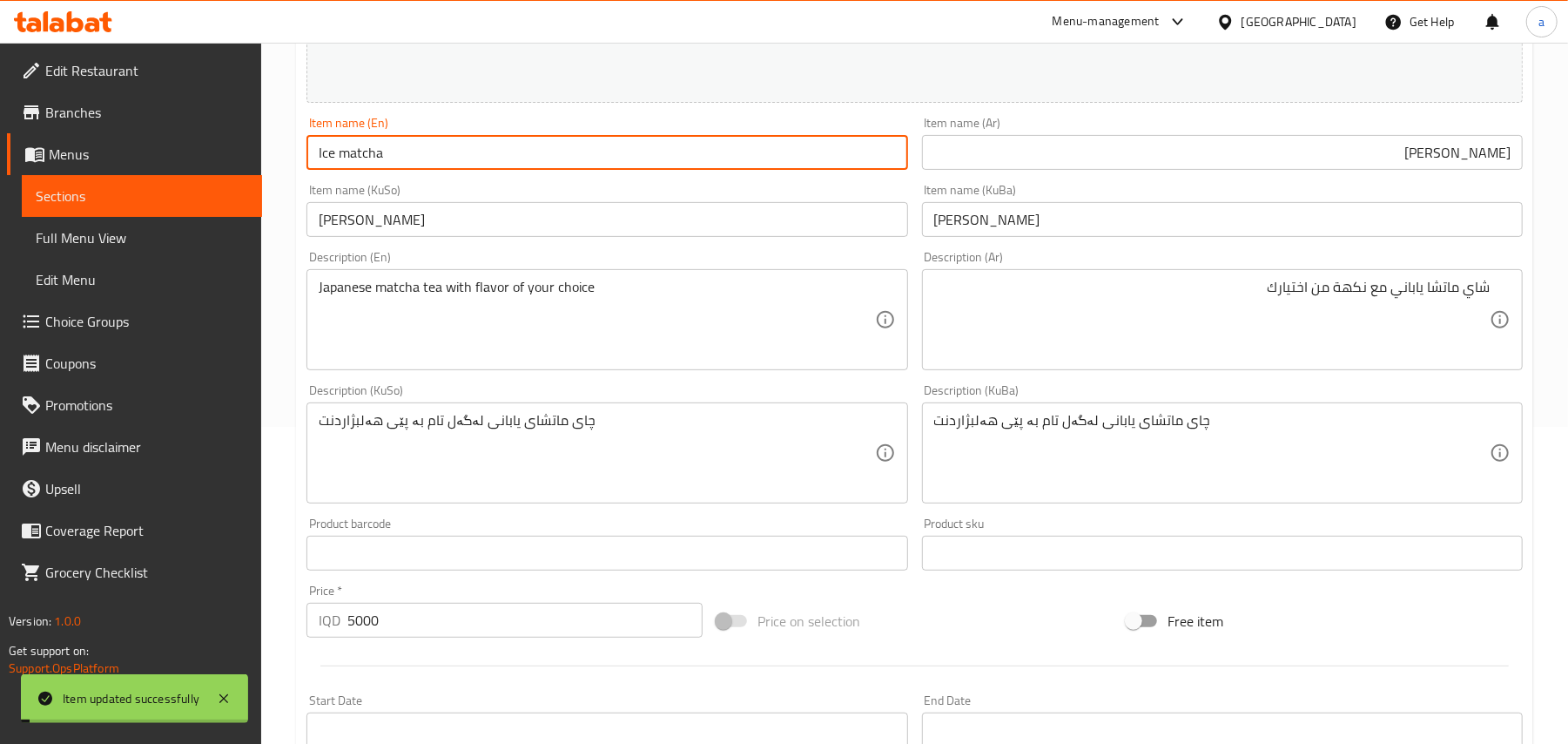
scroll to position [0, 0]
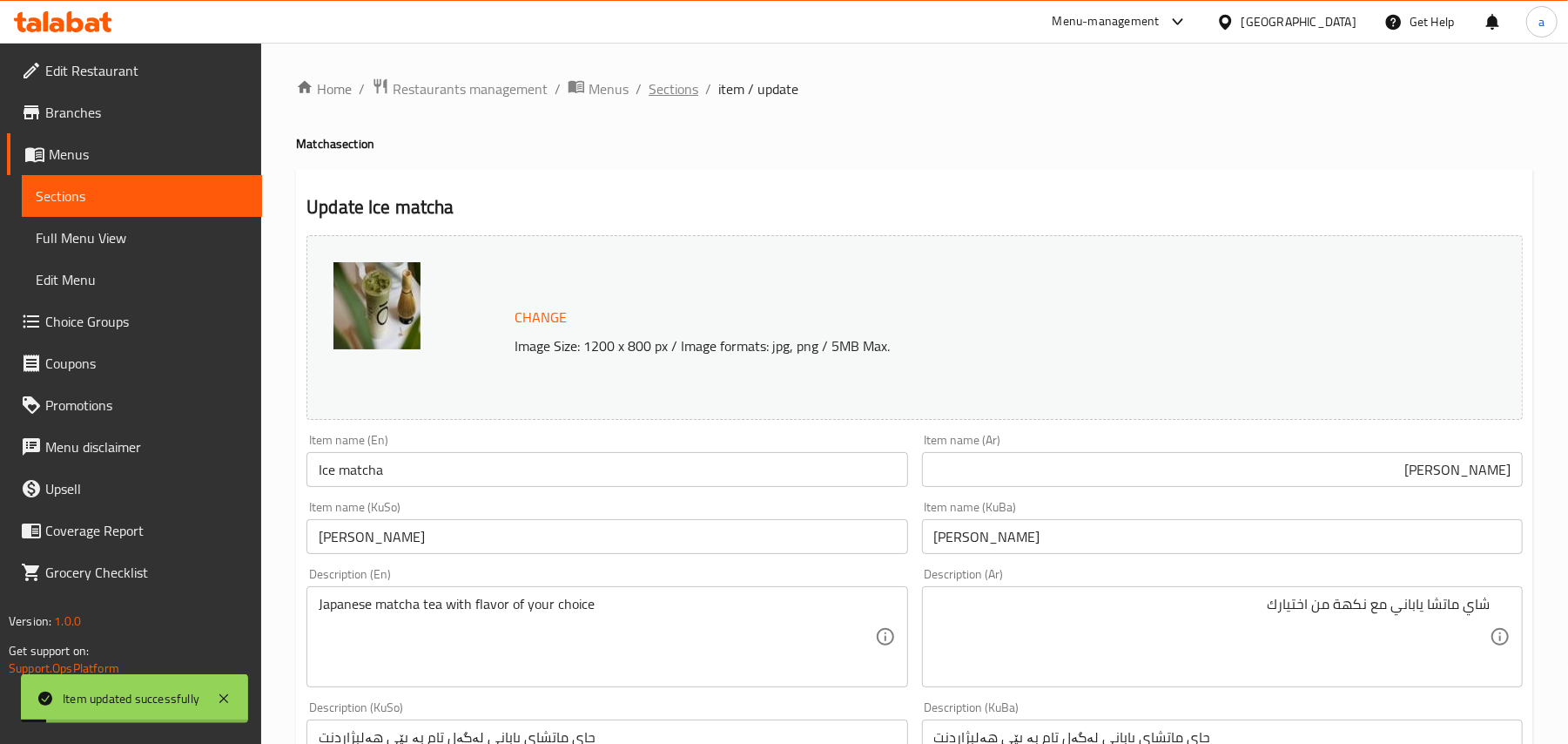
click at [699, 80] on span "Sections" at bounding box center [674, 89] width 50 height 21
